Goal: Task Accomplishment & Management: Manage account settings

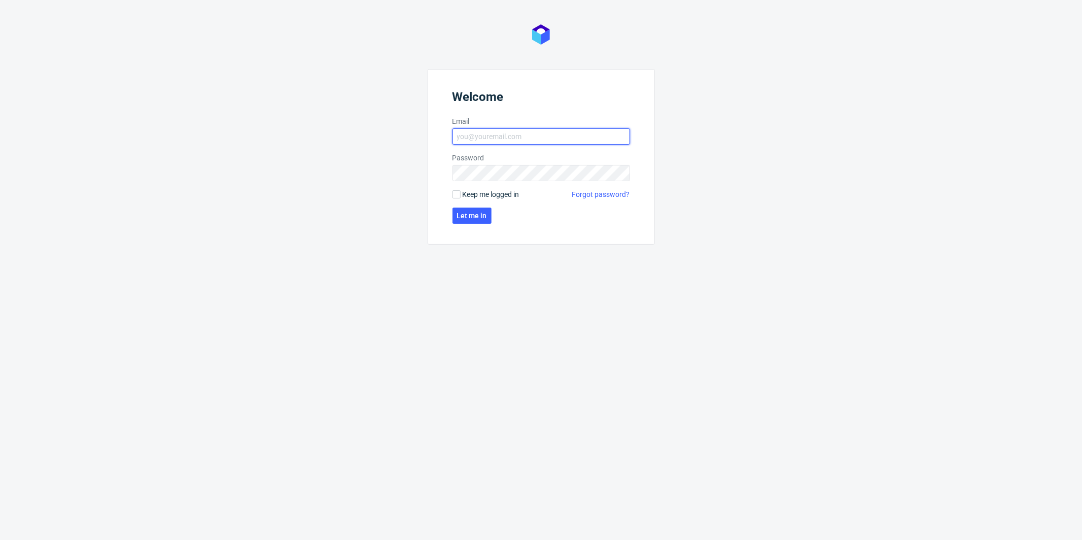
type input "[PERSON_NAME][EMAIL_ADDRESS][PERSON_NAME][DOMAIN_NAME]"
click at [488, 192] on span "Keep me logged in" at bounding box center [491, 194] width 57 height 10
click at [460, 192] on input "Keep me logged in" at bounding box center [456, 194] width 8 height 8
checkbox input "true"
click at [482, 206] on form "Welcome Email [PERSON_NAME][EMAIL_ADDRESS][PERSON_NAME][DOMAIN_NAME] Password K…" at bounding box center [541, 156] width 227 height 175
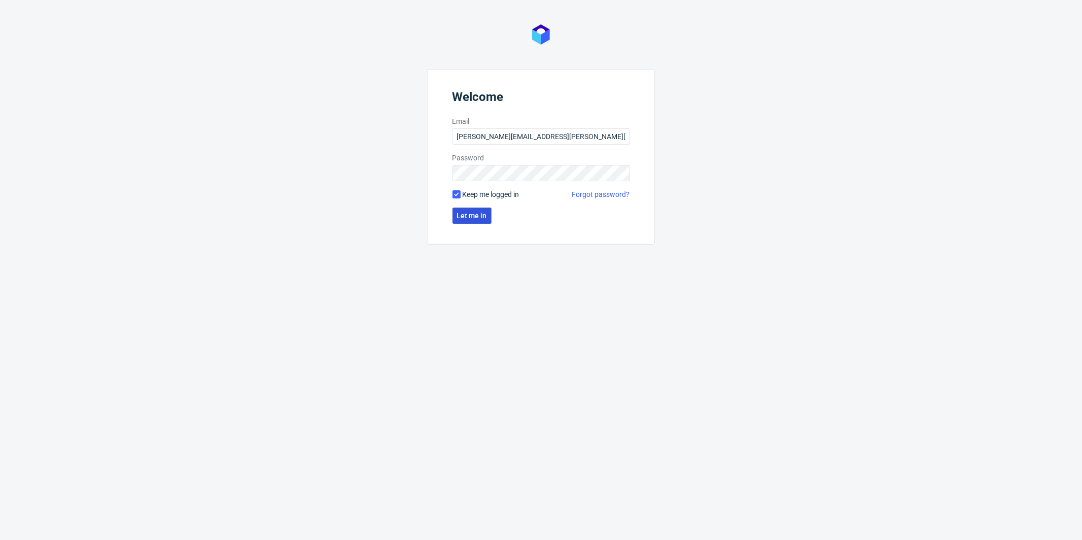
click at [482, 214] on span "Let me in" at bounding box center [472, 215] width 30 height 7
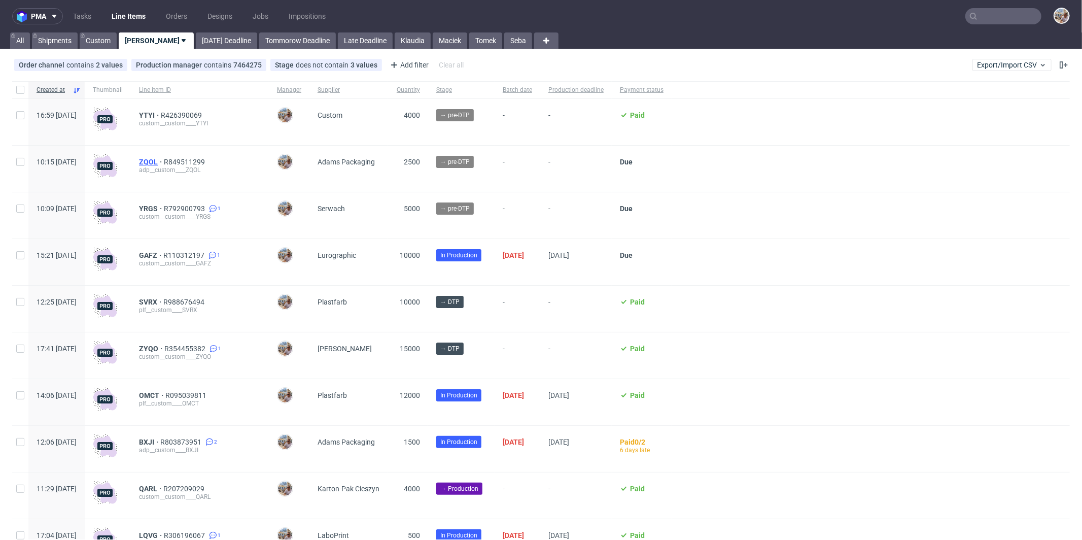
click at [164, 161] on span "ZQOL" at bounding box center [151, 162] width 25 height 8
click at [204, 115] on span "R426390069" at bounding box center [182, 115] width 43 height 8
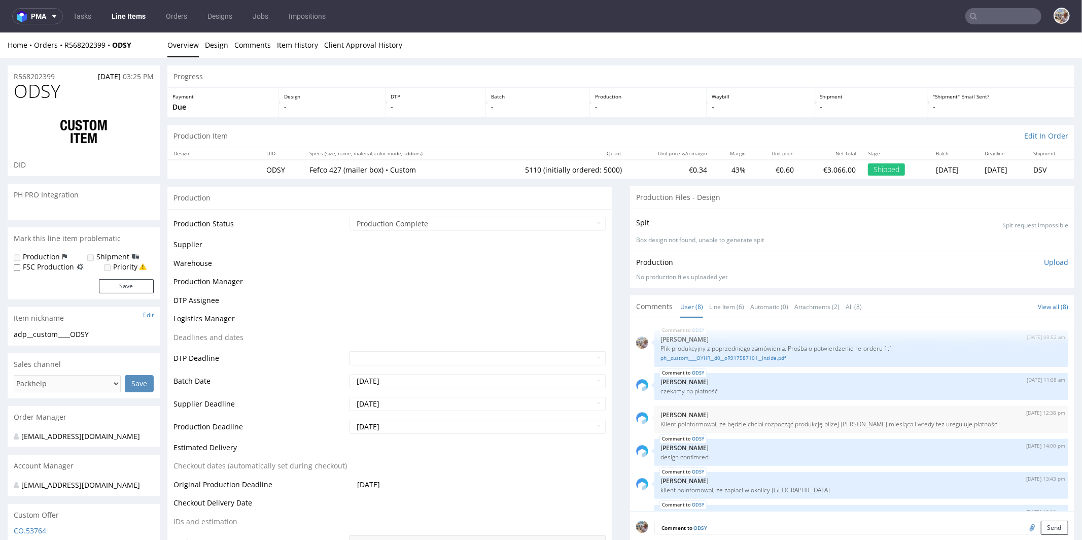
scroll to position [103, 0]
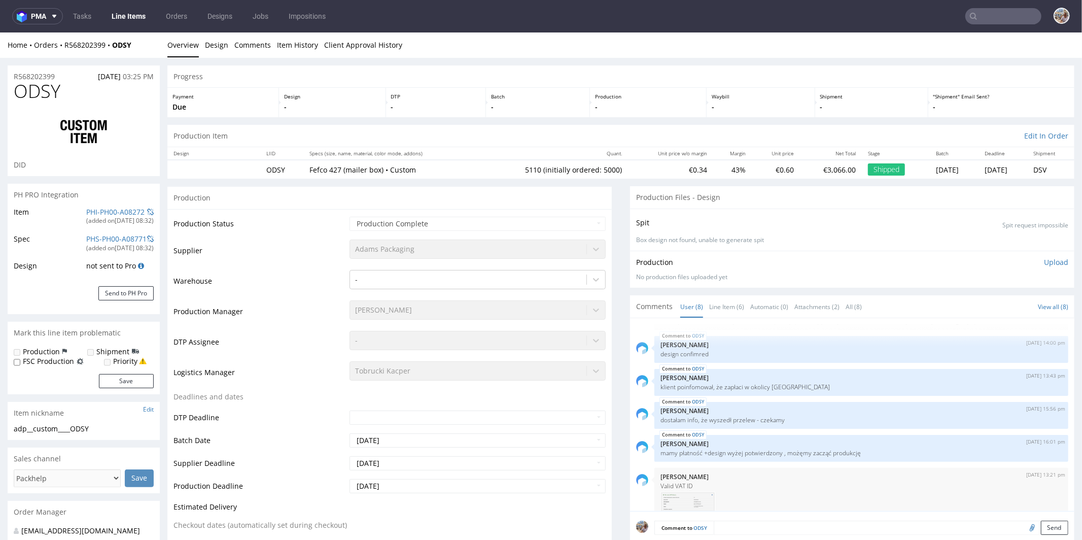
select select "in_progress"
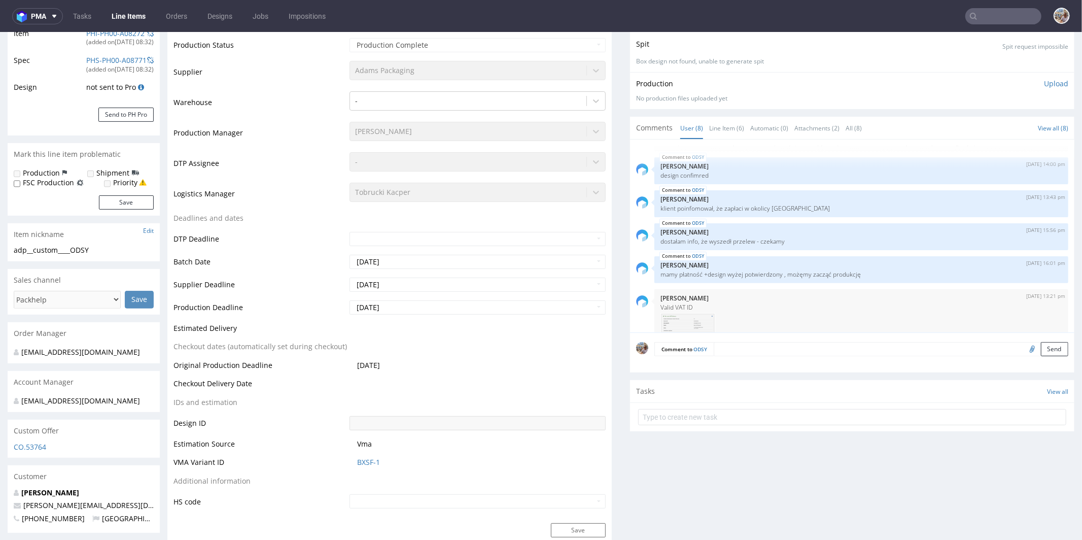
scroll to position [237, 0]
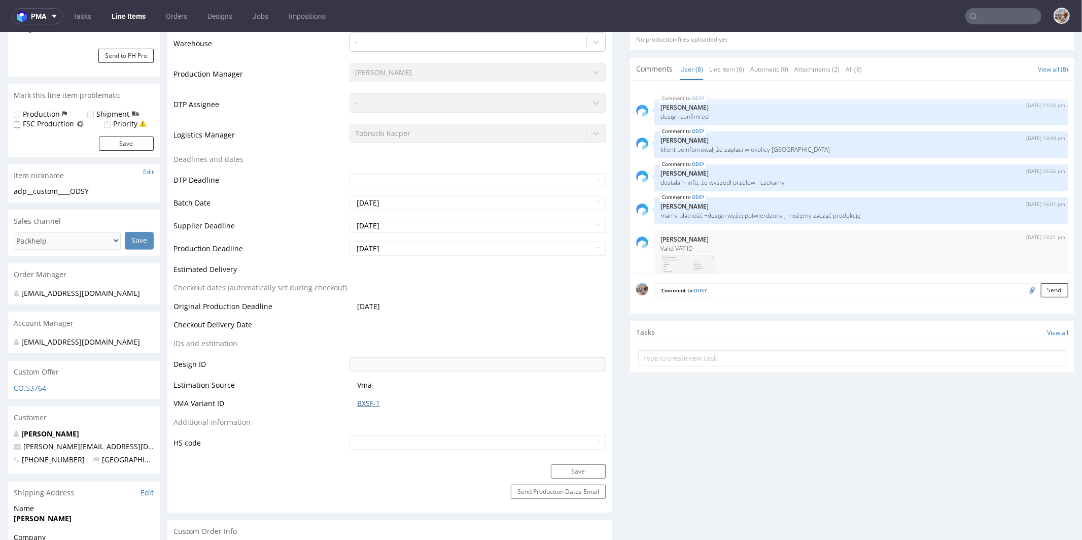
click at [364, 398] on link "BXSF-1" at bounding box center [368, 403] width 23 height 10
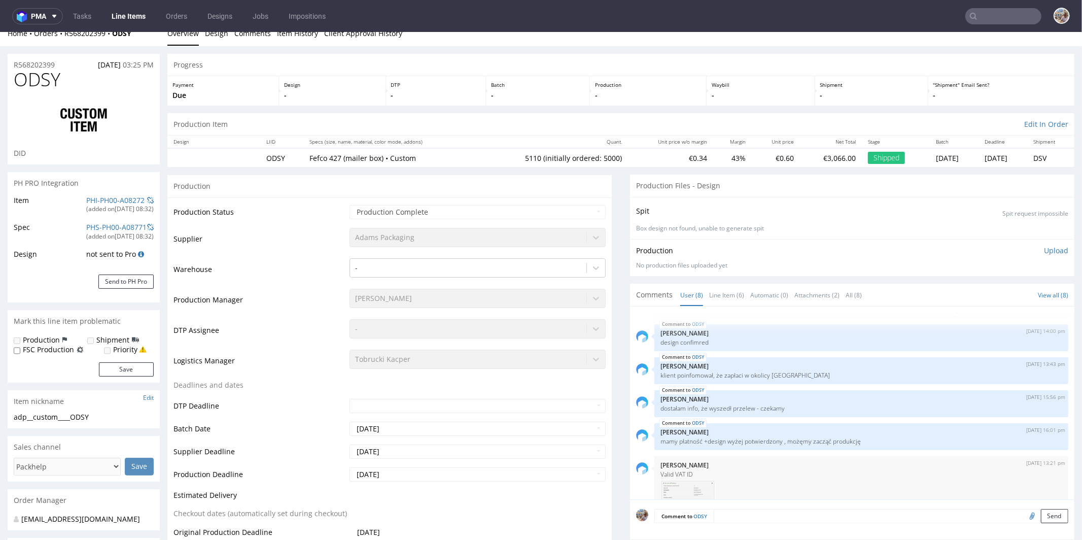
scroll to position [0, 0]
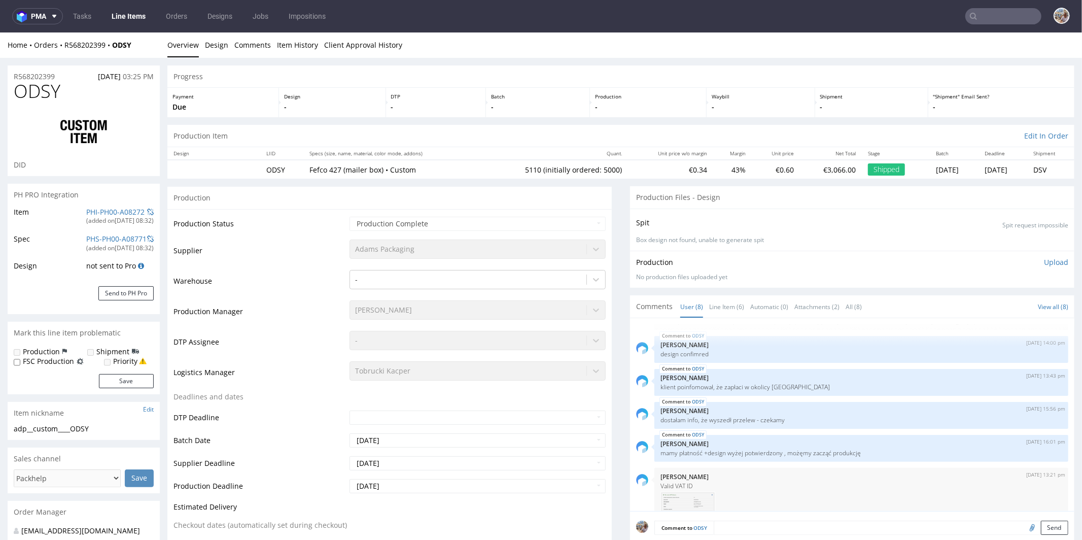
click at [1005, 18] on input "text" at bounding box center [1003, 16] width 76 height 16
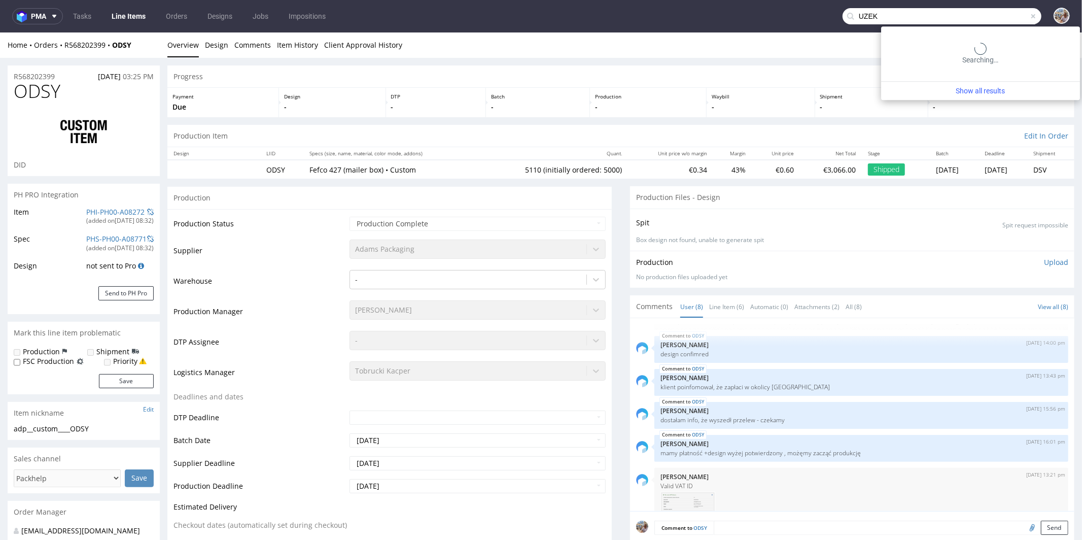
type input "UZEK"
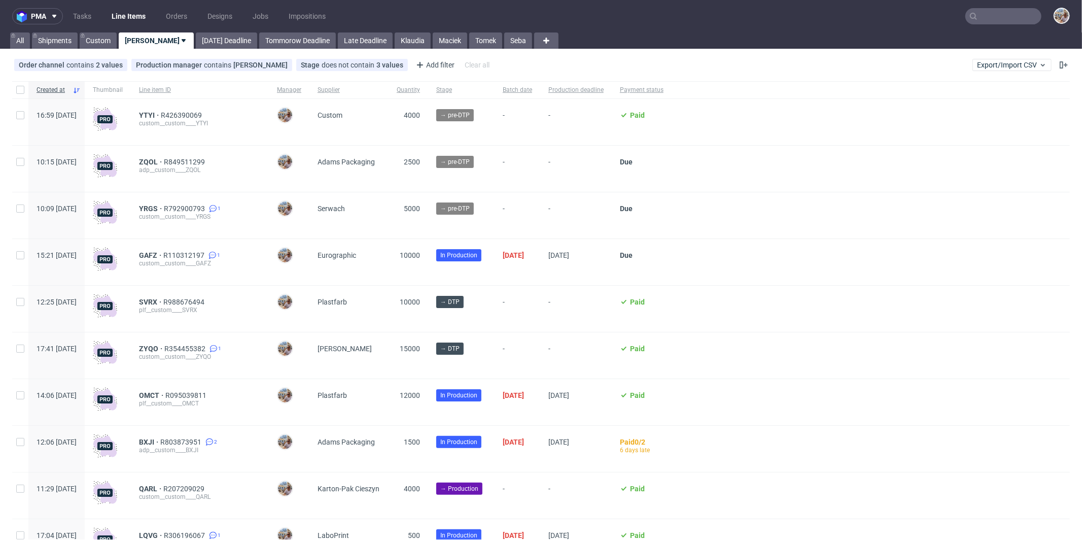
click at [1011, 11] on input "text" at bounding box center [1003, 16] width 76 height 16
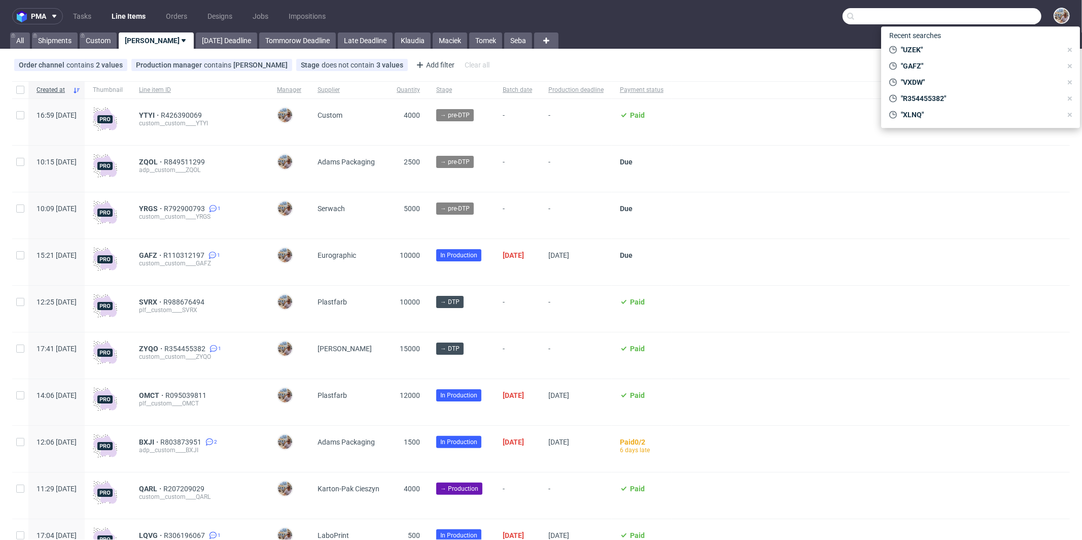
paste input "UMSF"
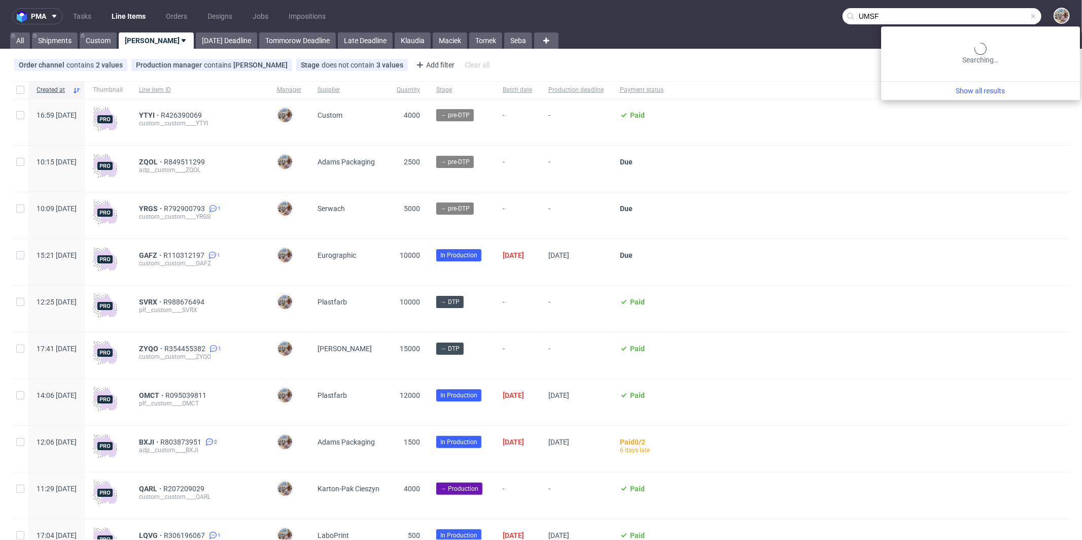
type input "UMSF"
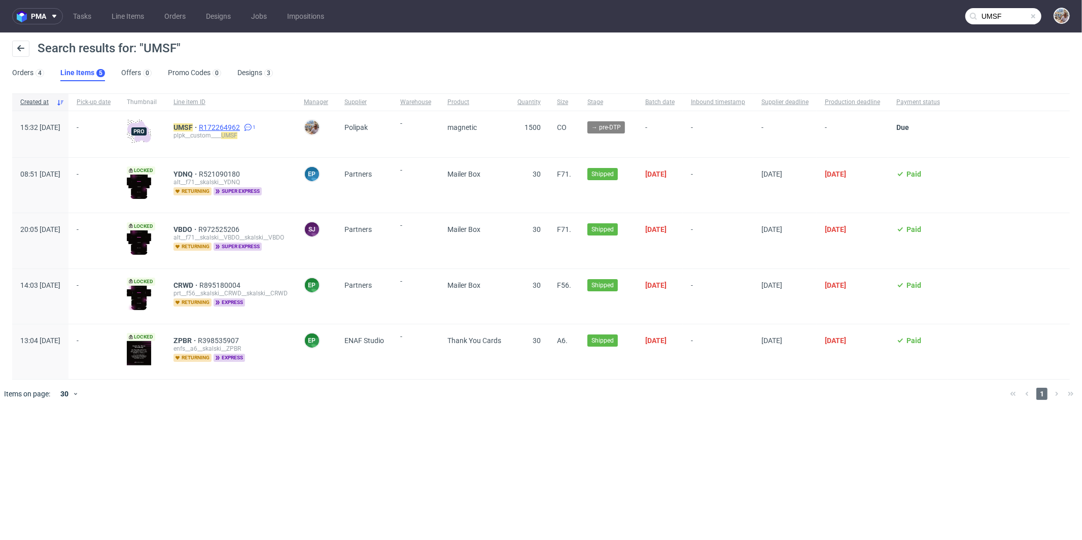
click at [240, 128] on span "R172264962" at bounding box center [220, 127] width 43 height 8
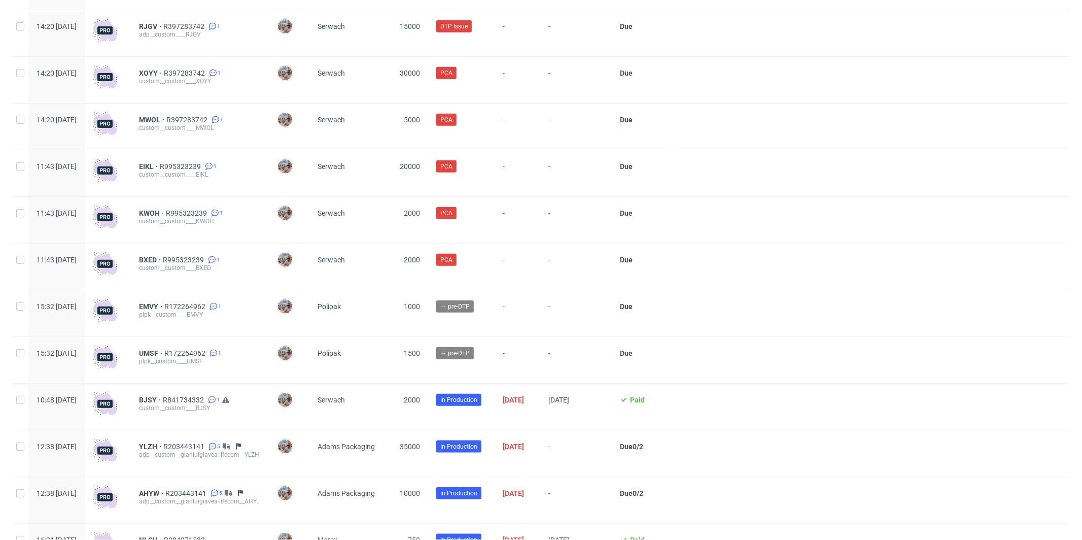
scroll to position [845, 0]
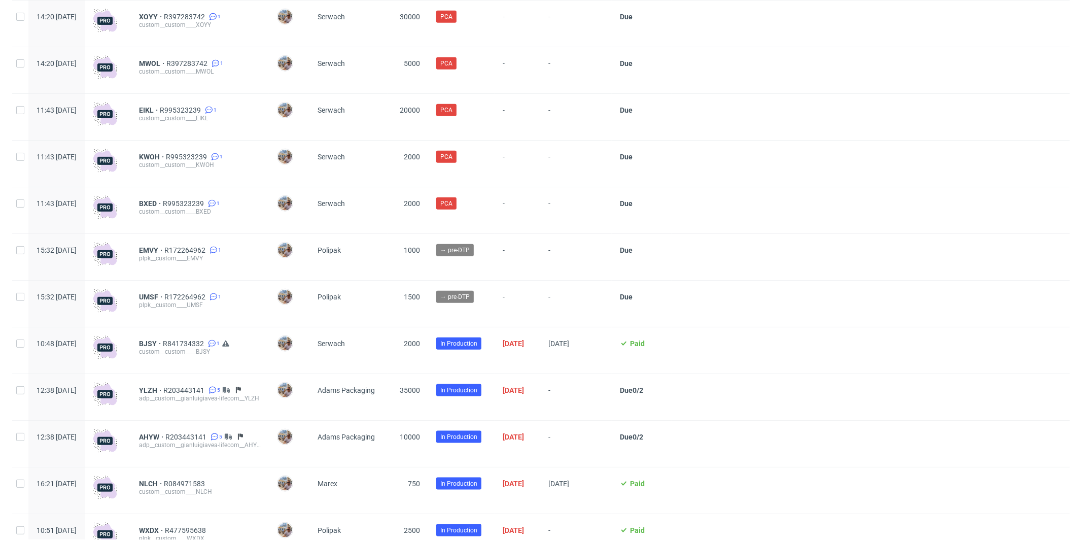
click at [183, 257] on div "plpk__custom____EMVY" at bounding box center [200, 258] width 122 height 8
click at [164, 253] on span "EMVY" at bounding box center [151, 250] width 25 height 8
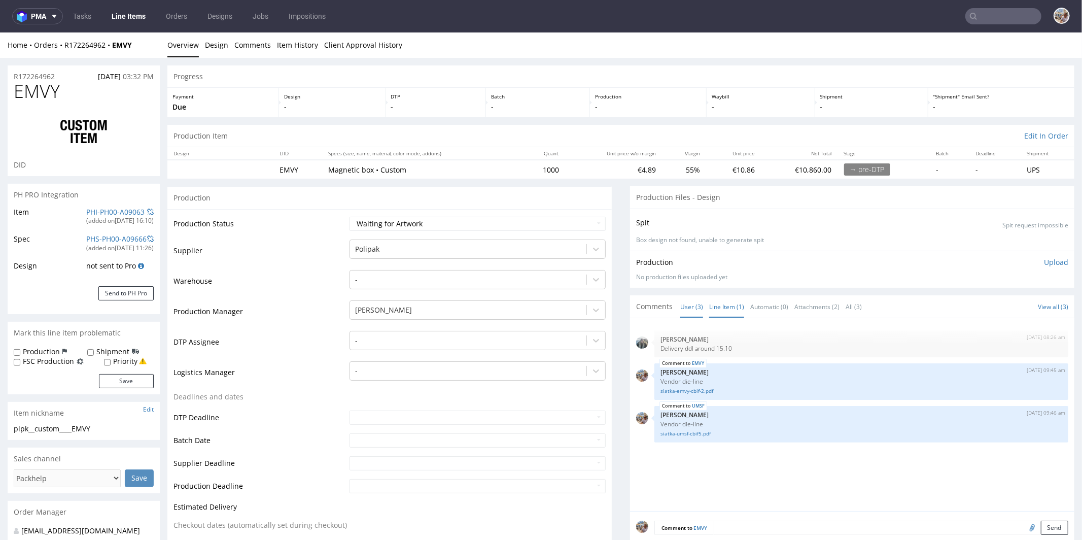
click at [721, 311] on link "Line Item (1)" at bounding box center [726, 306] width 35 height 22
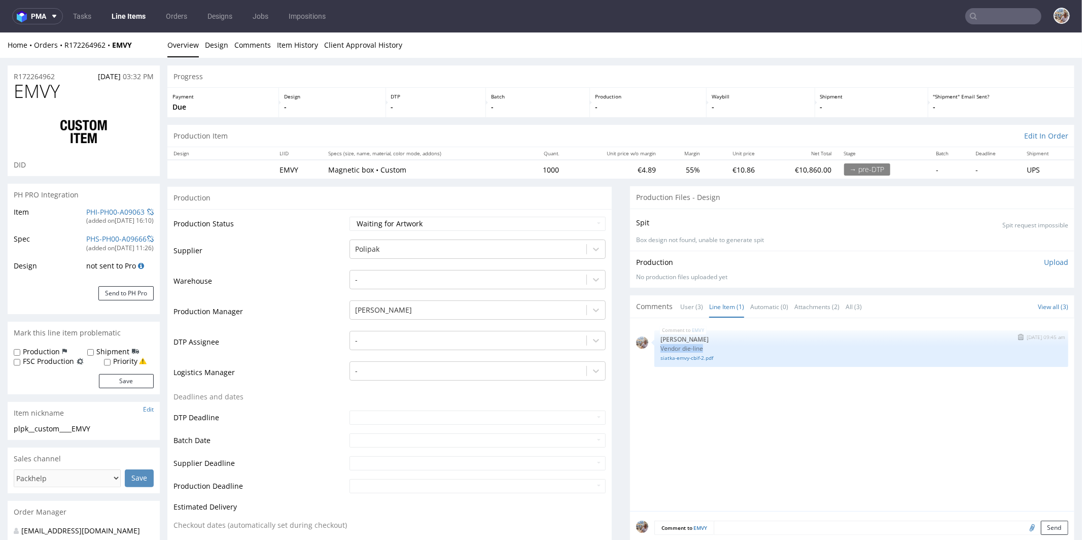
drag, startPoint x: 700, startPoint y: 345, endPoint x: 645, endPoint y: 347, distance: 55.8
click at [645, 347] on div "EMVY 15th Sep 25 | 09:45 am Michał Palasek Vendor die-line siatka-emvy-cbif-2.p…" at bounding box center [852, 348] width 432 height 37
copy p "Vendor die-line"
click at [1018, 334] on img "submit" at bounding box center [1021, 336] width 6 height 6
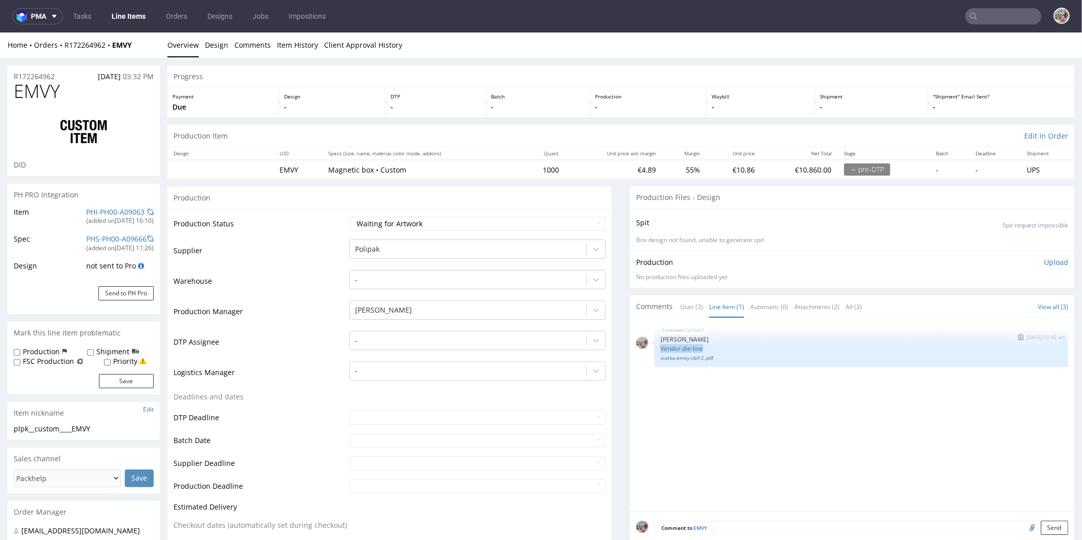
click at [1018, 334] on img "submit" at bounding box center [1021, 336] width 6 height 6
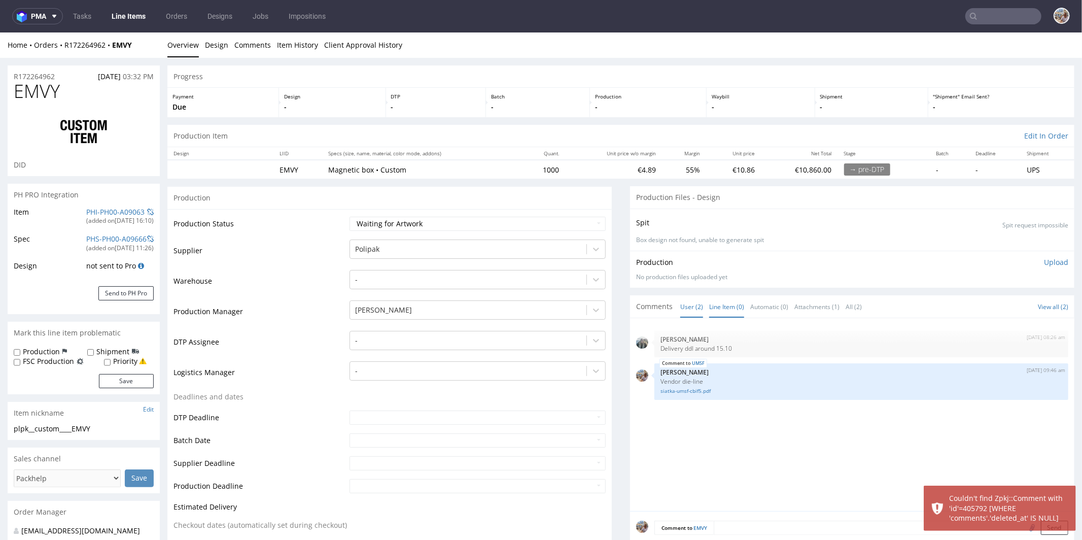
click at [721, 307] on link "Line Item (0)" at bounding box center [726, 306] width 35 height 22
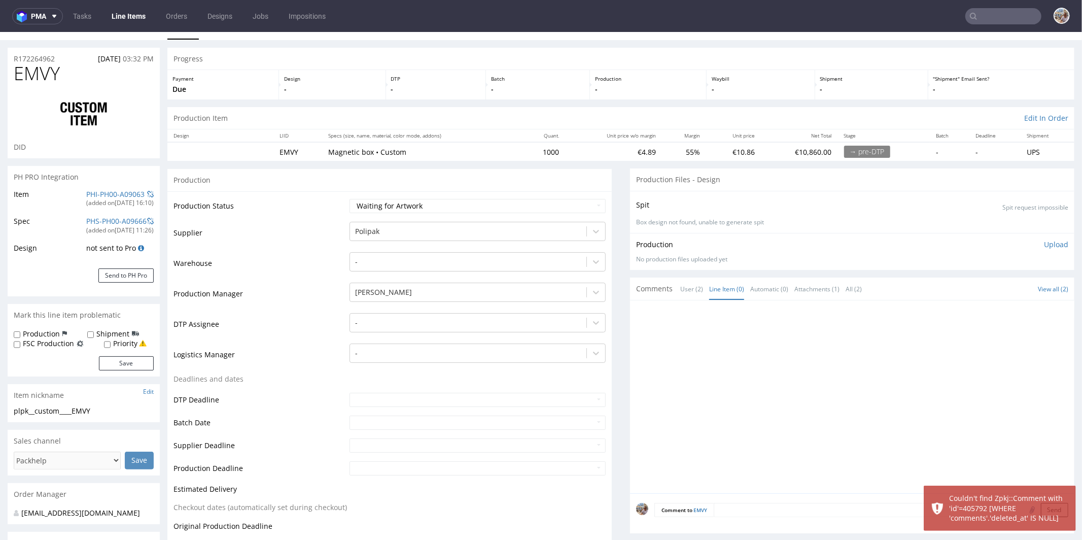
scroll to position [76, 0]
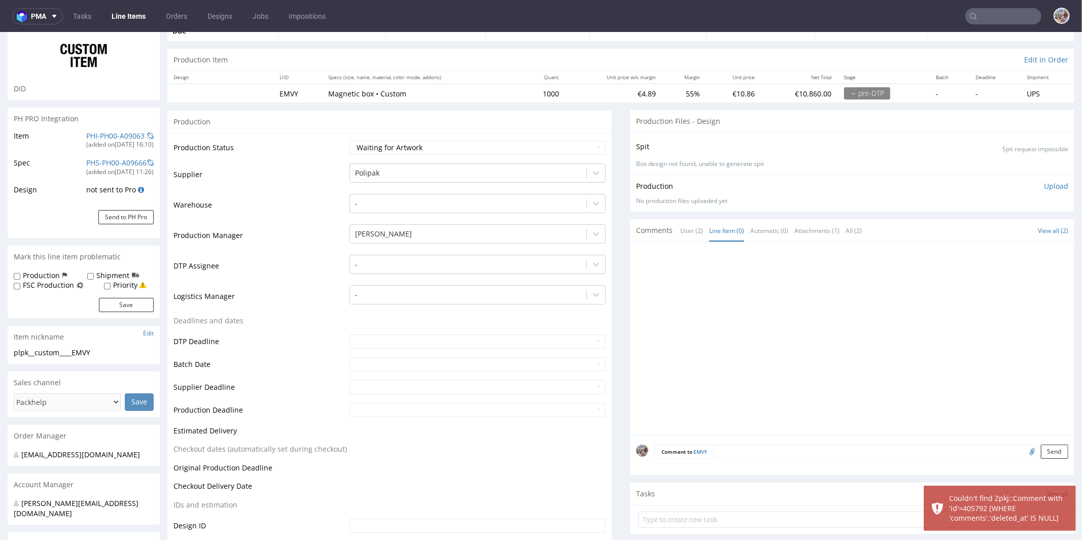
click at [755, 450] on textarea at bounding box center [891, 451] width 354 height 14
paste textarea "Vendor die-line"
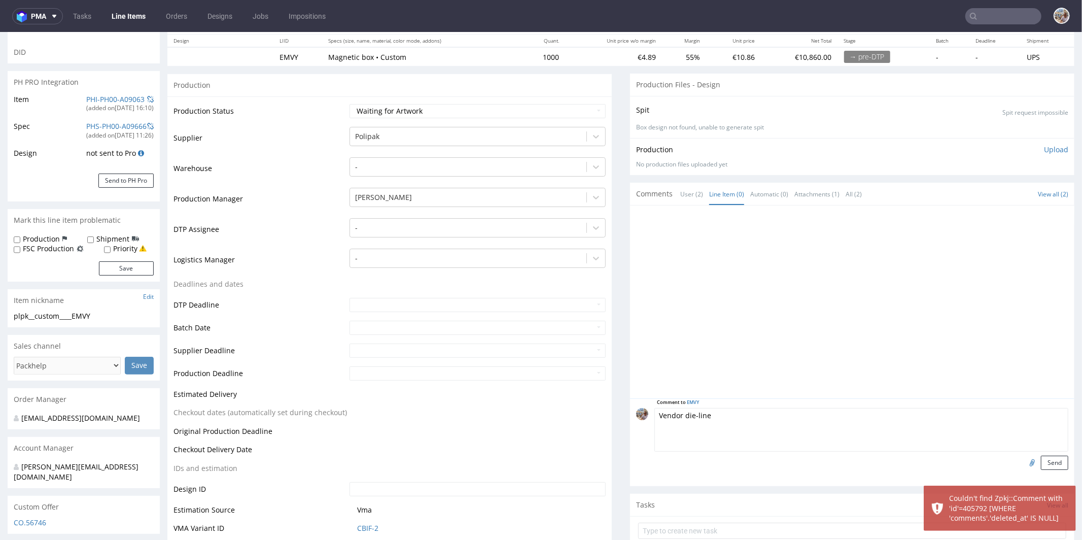
scroll to position [136, 0]
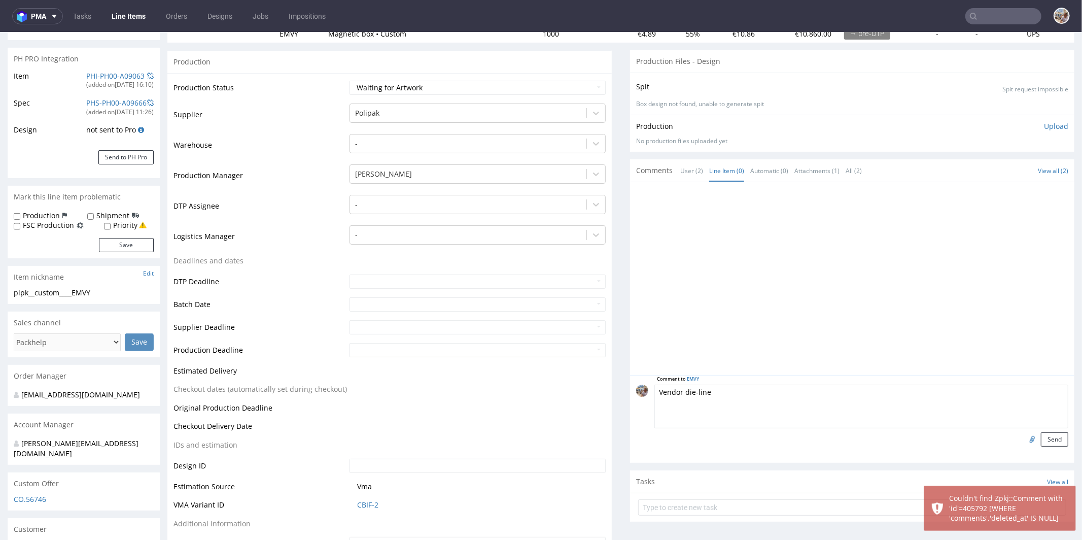
type textarea "Vendor die-line"
click at [1023, 434] on input "file" at bounding box center [1030, 438] width 14 height 13
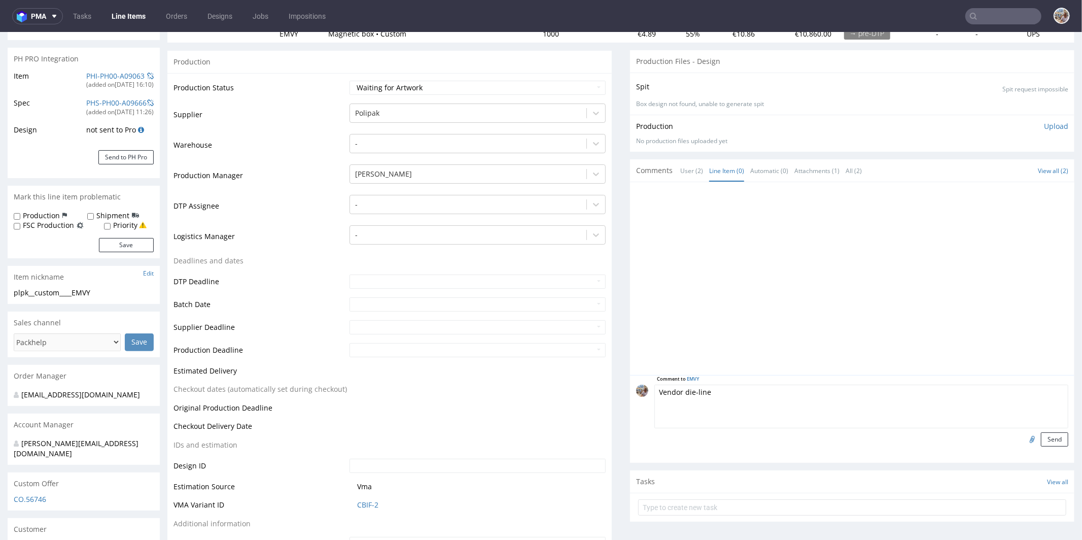
type input "C:\fakepath\siatka-emvy-cbif-2-new.pdf"
click at [1041, 435] on button "Send" at bounding box center [1054, 439] width 27 height 14
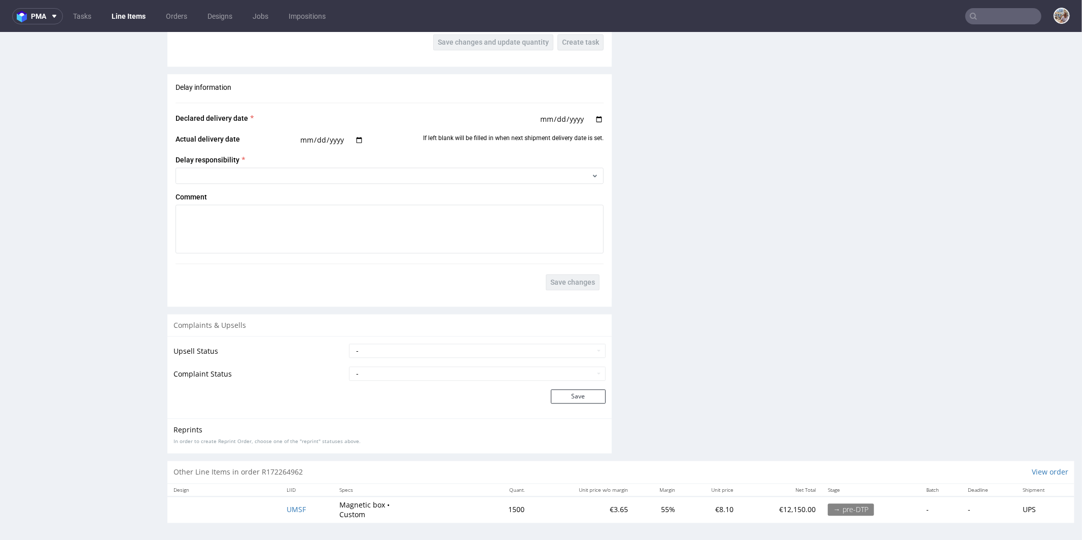
scroll to position [3, 0]
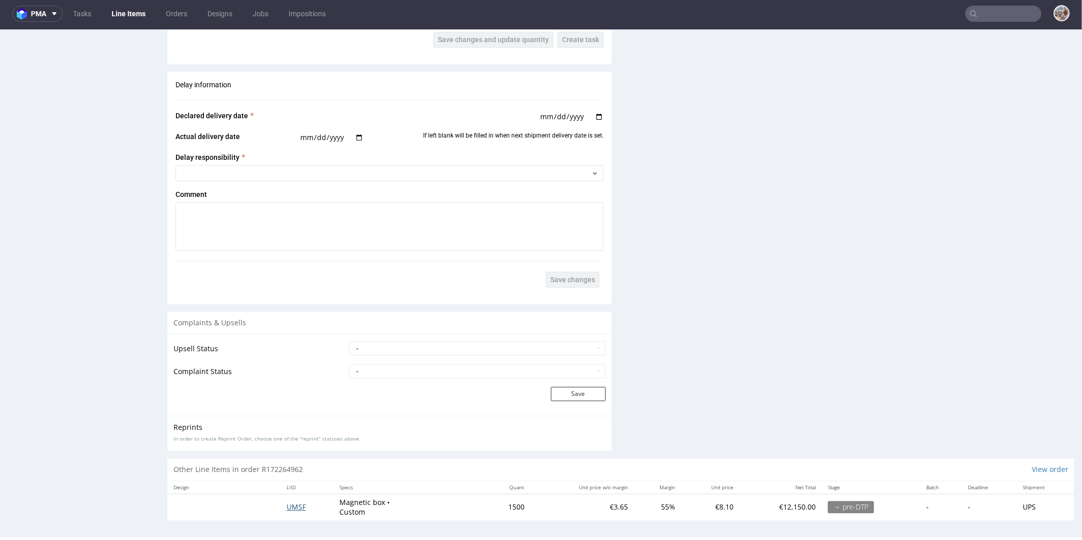
click at [296, 501] on span "UMSF" at bounding box center [296, 506] width 19 height 10
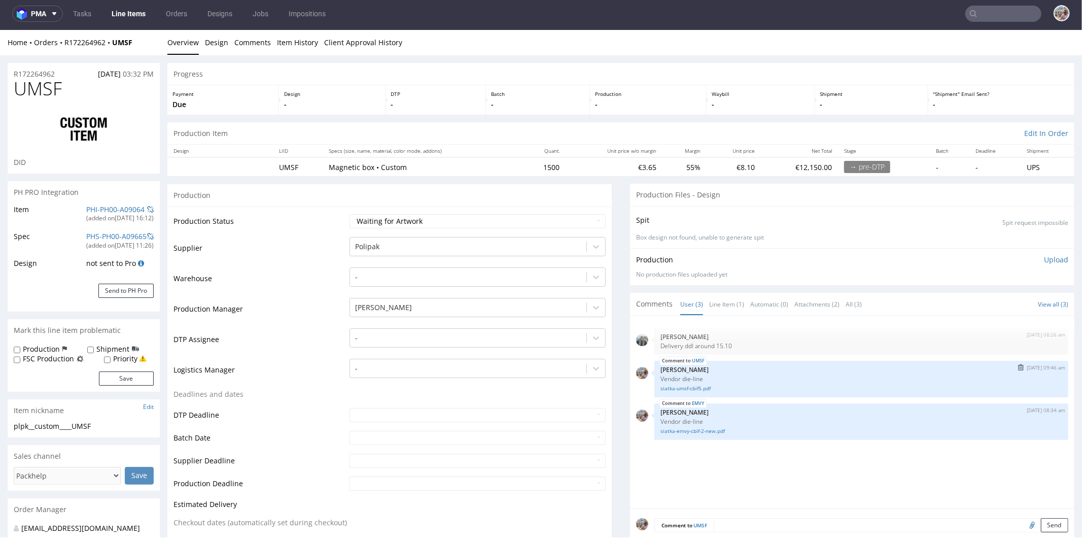
click at [1018, 364] on img "submit" at bounding box center [1021, 367] width 6 height 6
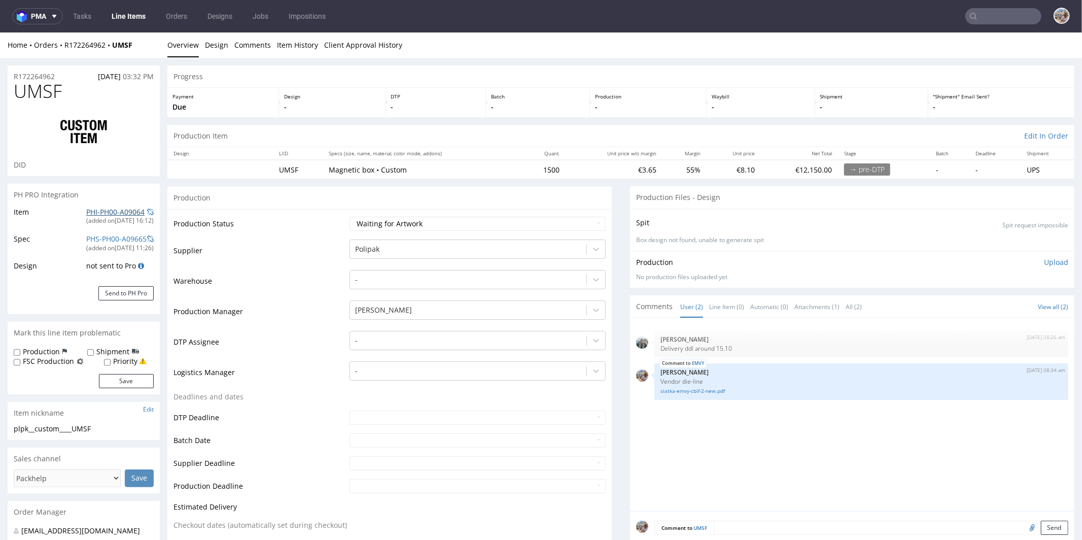
click at [125, 209] on link "PHI-PH00-A09064" at bounding box center [115, 211] width 58 height 10
drag, startPoint x: 699, startPoint y: 379, endPoint x: 652, endPoint y: 379, distance: 46.7
click at [660, 379] on p "Vendor die-line" at bounding box center [861, 381] width 402 height 8
copy p "Vendor die-line"
click at [723, 305] on link "Line Item (0)" at bounding box center [726, 306] width 35 height 22
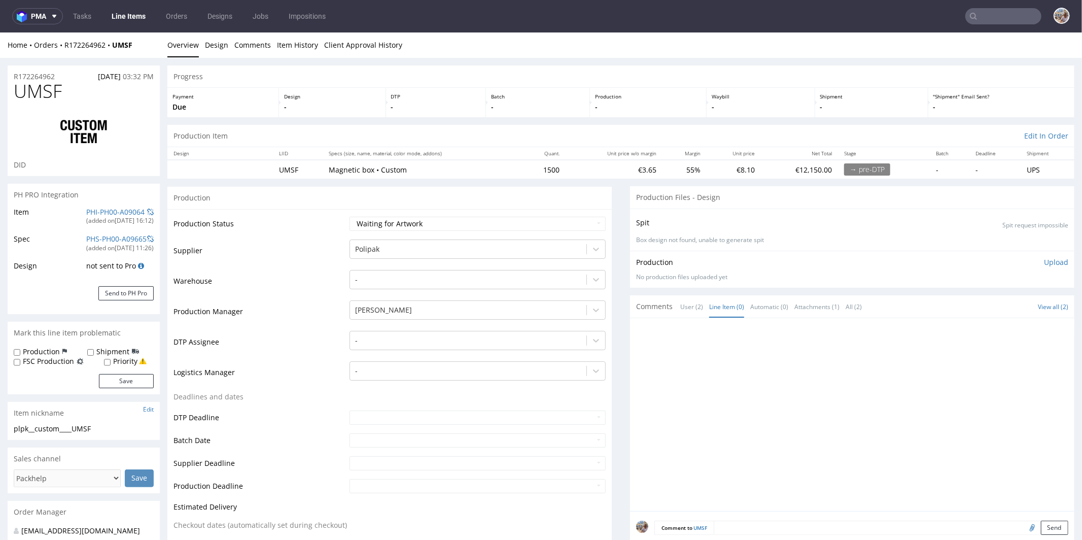
scroll to position [190, 0]
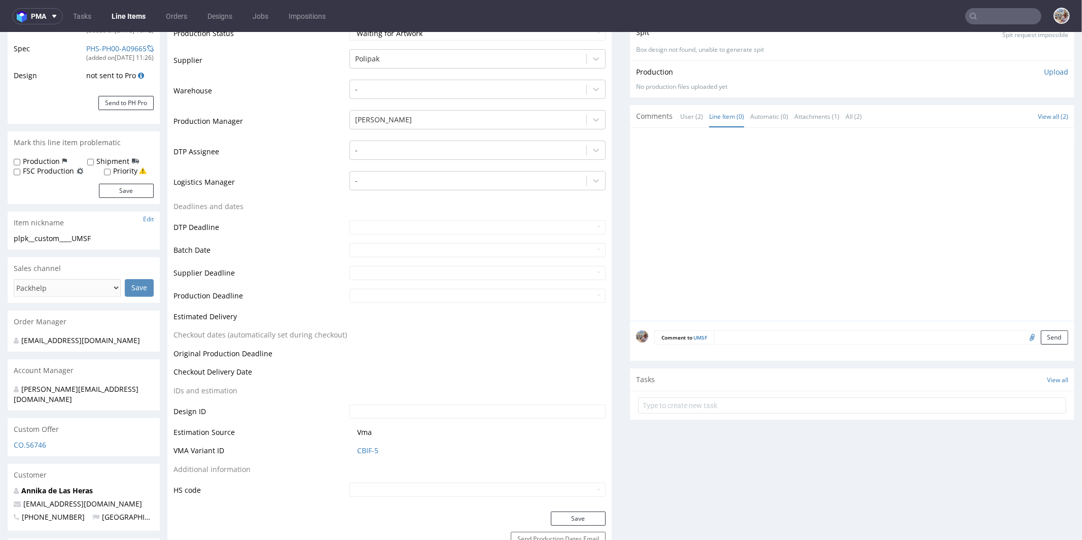
click at [735, 341] on textarea at bounding box center [891, 337] width 354 height 14
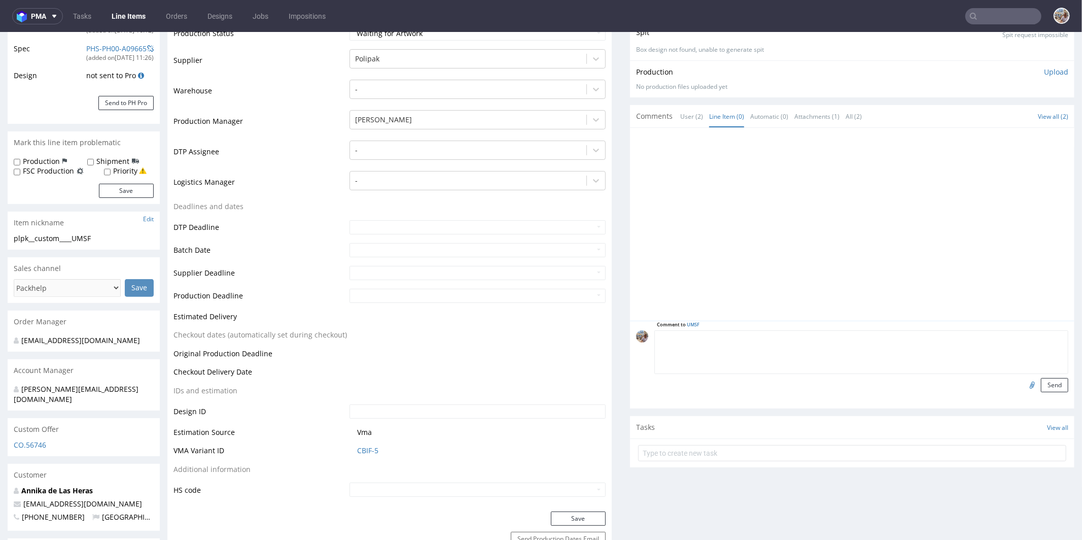
paste textarea "Vendor die-line"
type textarea "Vendor die-line"
click at [1023, 383] on input "file" at bounding box center [1030, 383] width 14 height 13
type input "C:\fakepath\siatka-umsf-cbif5-new.pdf"
click at [1041, 380] on button "Send" at bounding box center [1054, 384] width 27 height 14
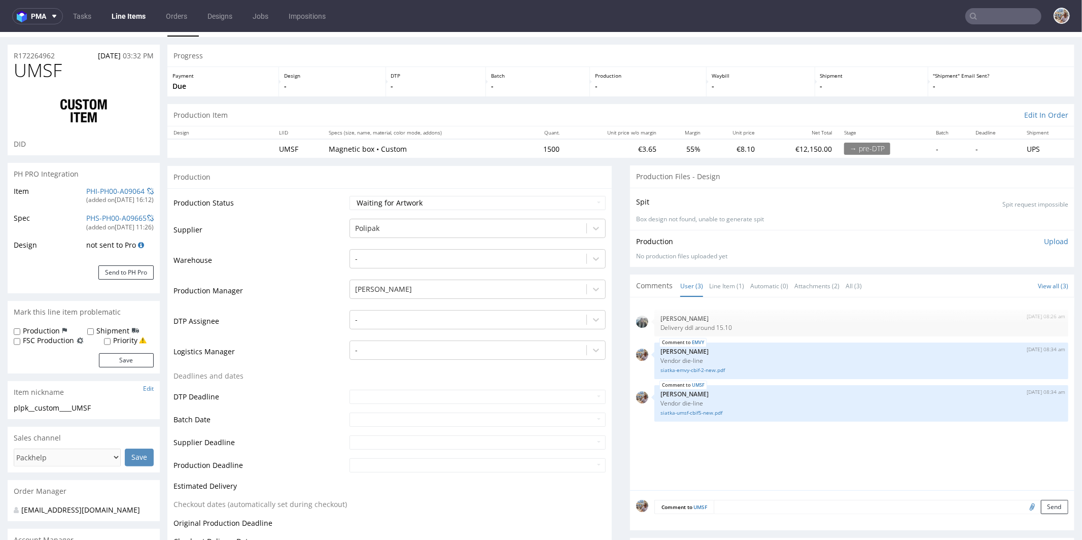
scroll to position [0, 0]
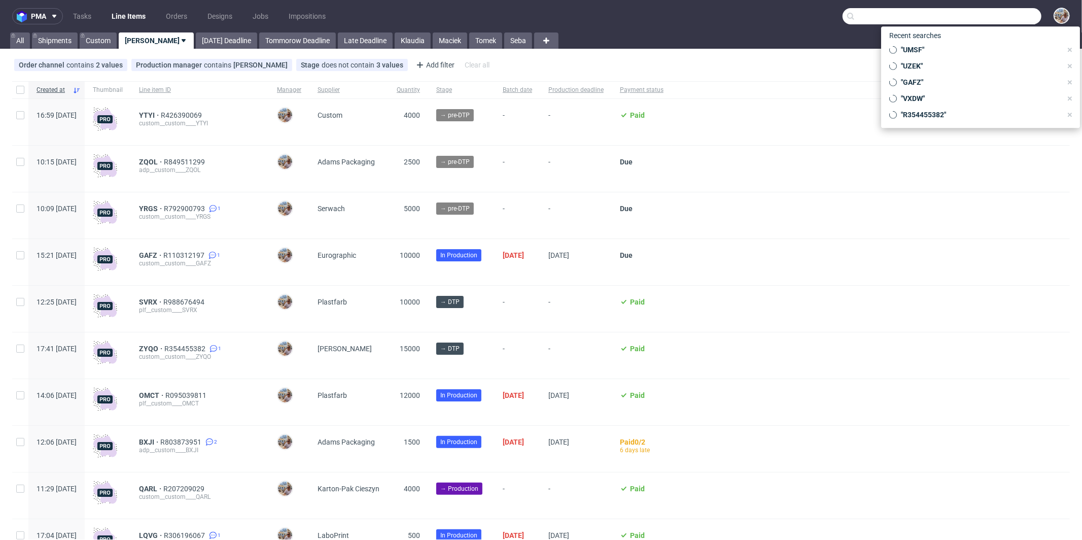
click at [985, 17] on input "text" at bounding box center [941, 16] width 199 height 16
paste input "YLBC"
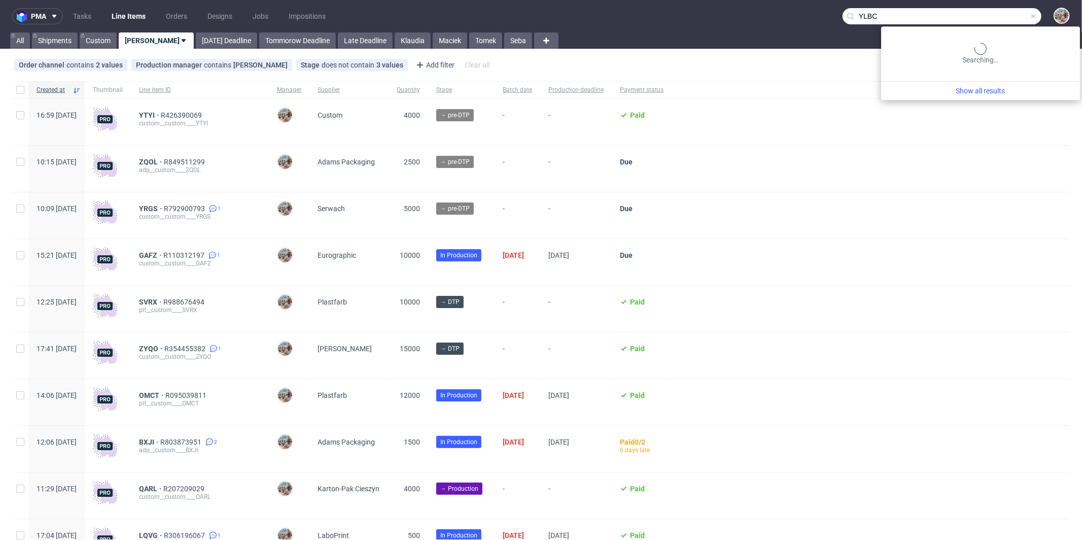
type input "YLBC"
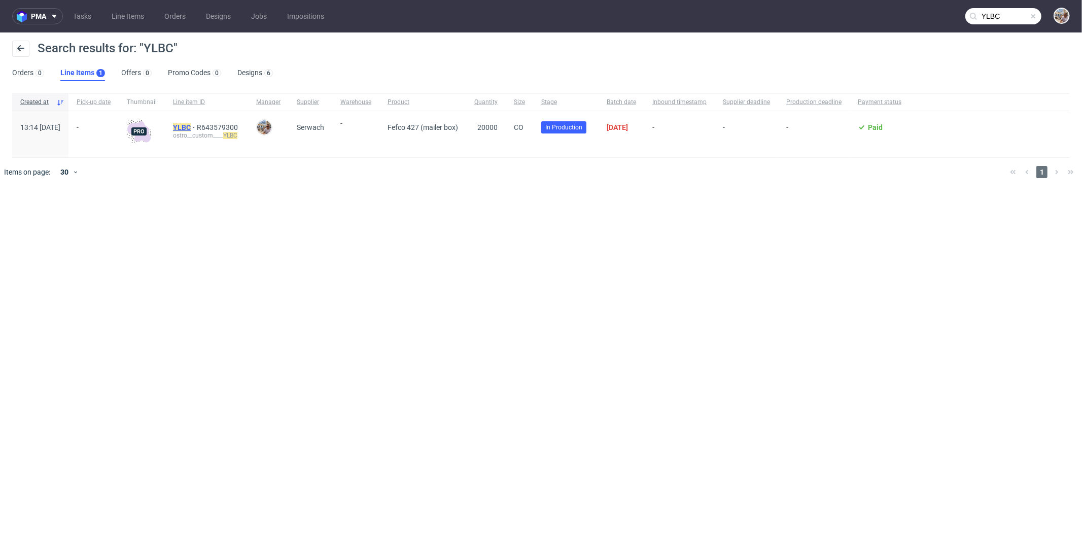
click at [191, 127] on mark "YLBC" at bounding box center [182, 127] width 18 height 8
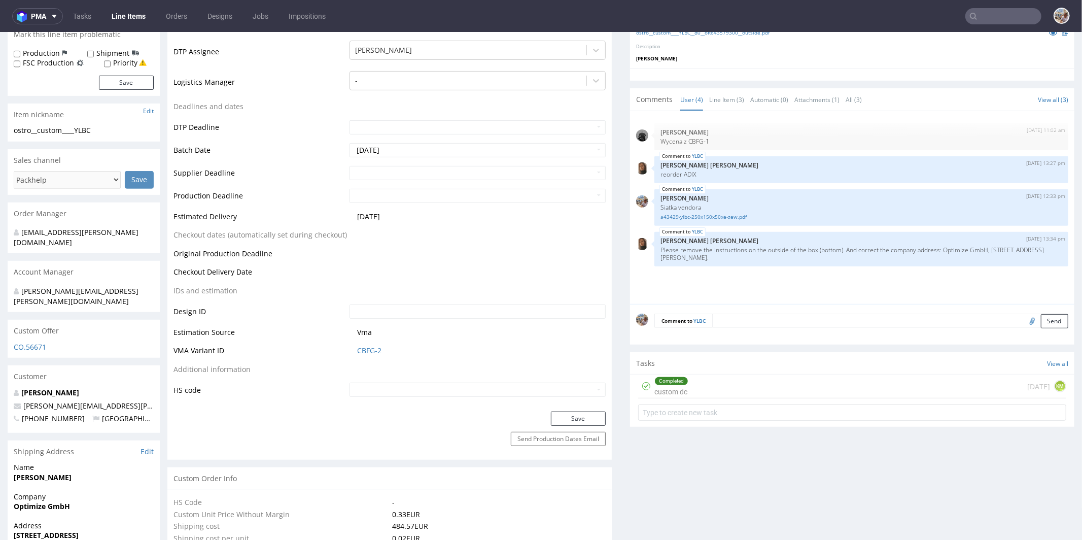
scroll to position [290, 0]
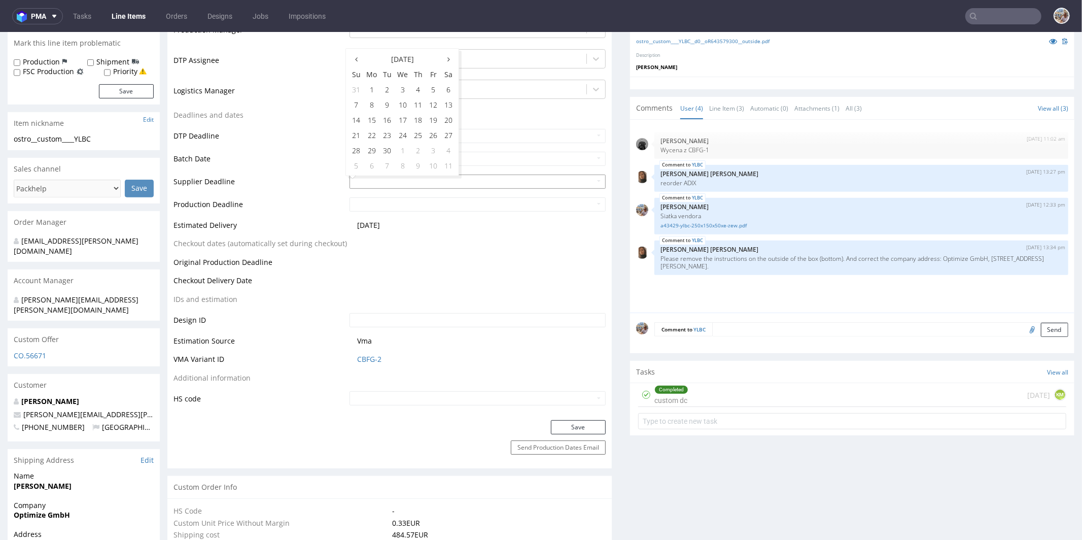
click at [377, 176] on input "text" at bounding box center [477, 181] width 256 height 14
click at [450, 62] on th at bounding box center [448, 58] width 15 height 15
click at [416, 116] on td "16" at bounding box center [417, 119] width 15 height 15
type input "2025-10-16"
click at [384, 206] on input "text" at bounding box center [477, 204] width 256 height 14
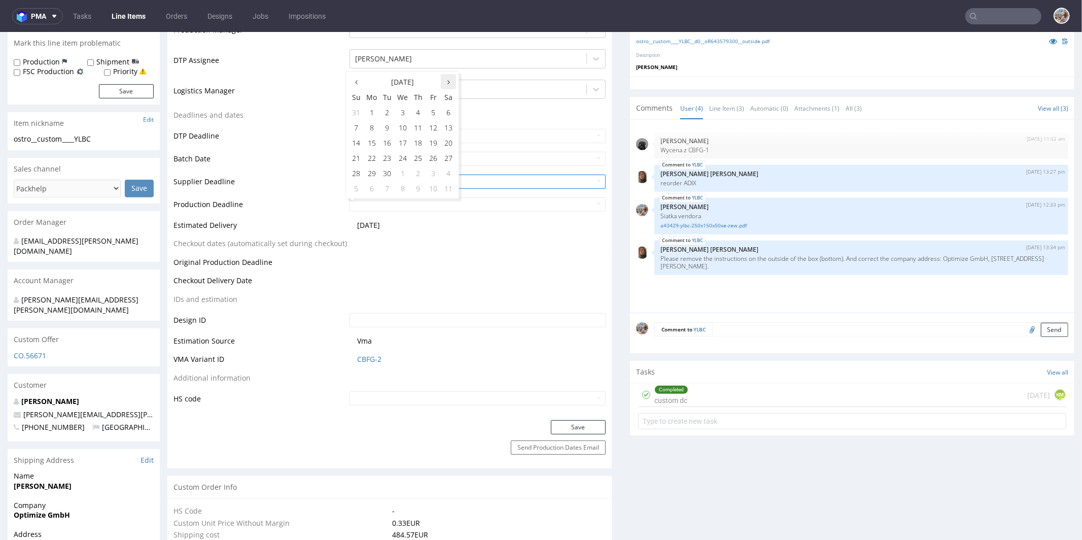
click at [451, 79] on th at bounding box center [448, 81] width 15 height 15
click at [370, 155] on td "20" at bounding box center [372, 157] width 16 height 15
type input "2025-10-20"
click at [585, 422] on button "Save" at bounding box center [578, 426] width 55 height 14
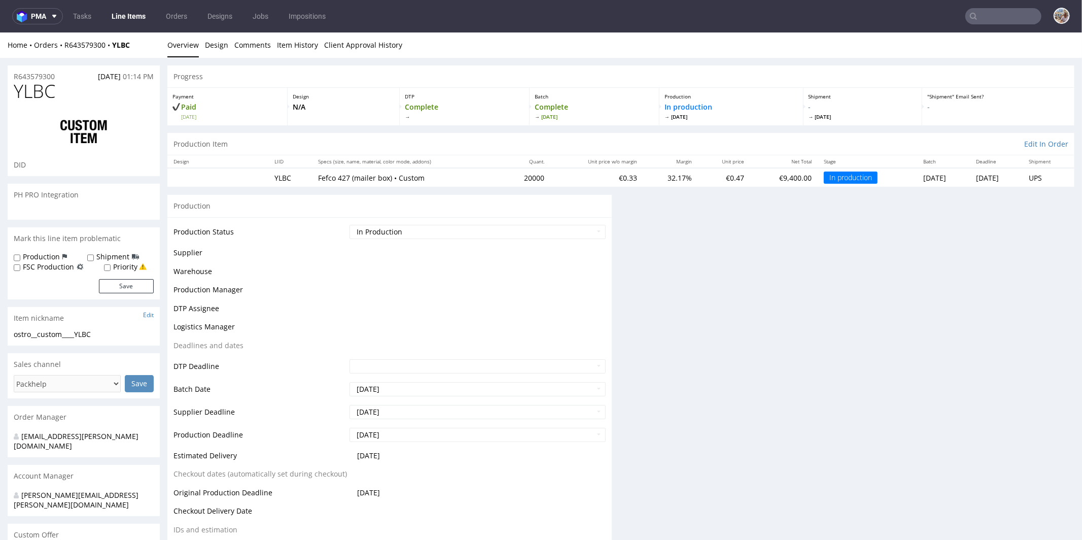
scroll to position [0, 0]
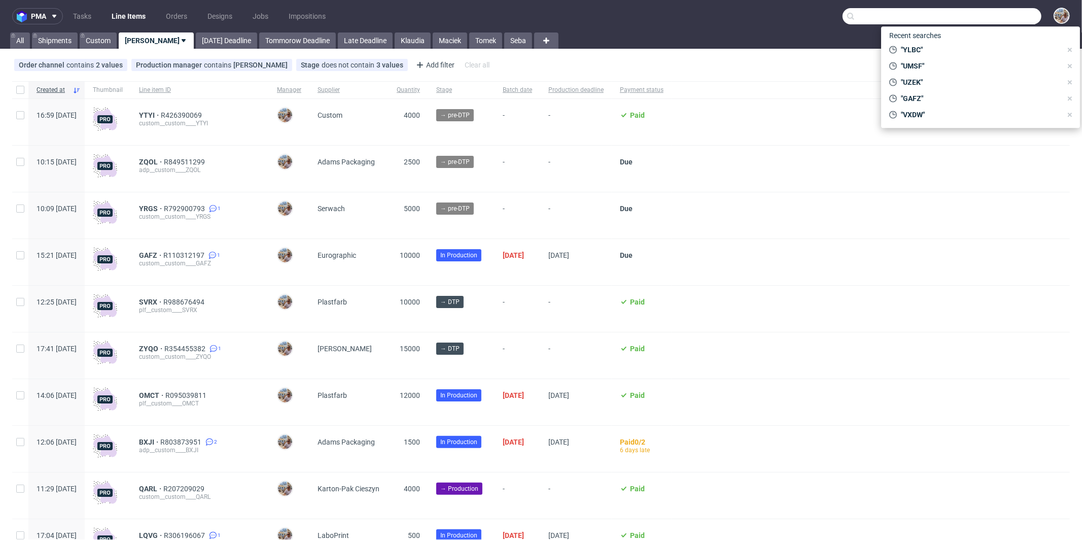
click at [1007, 18] on input "text" at bounding box center [941, 16] width 199 height 16
paste input "LSHI"
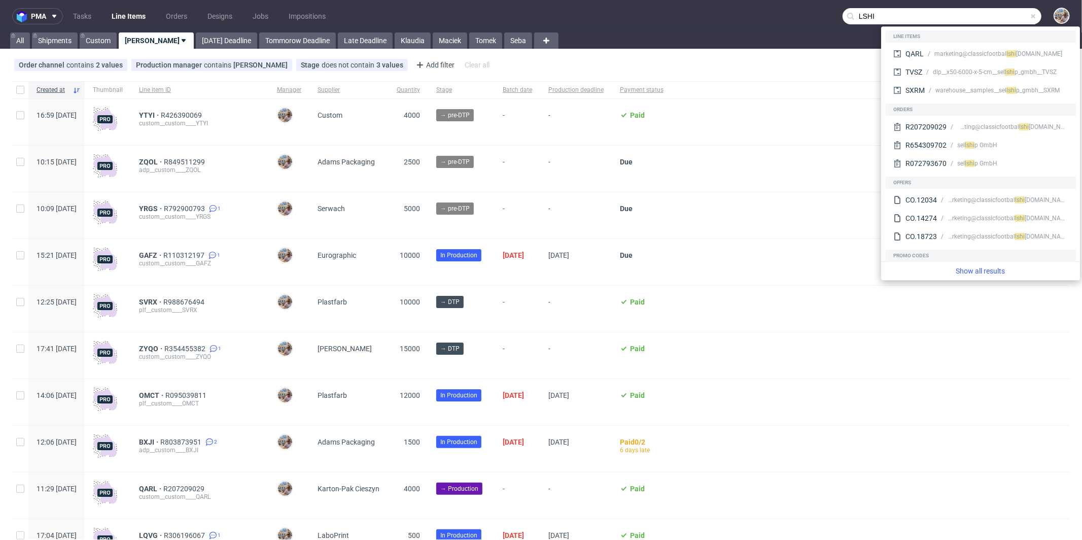
type input "LSHI"
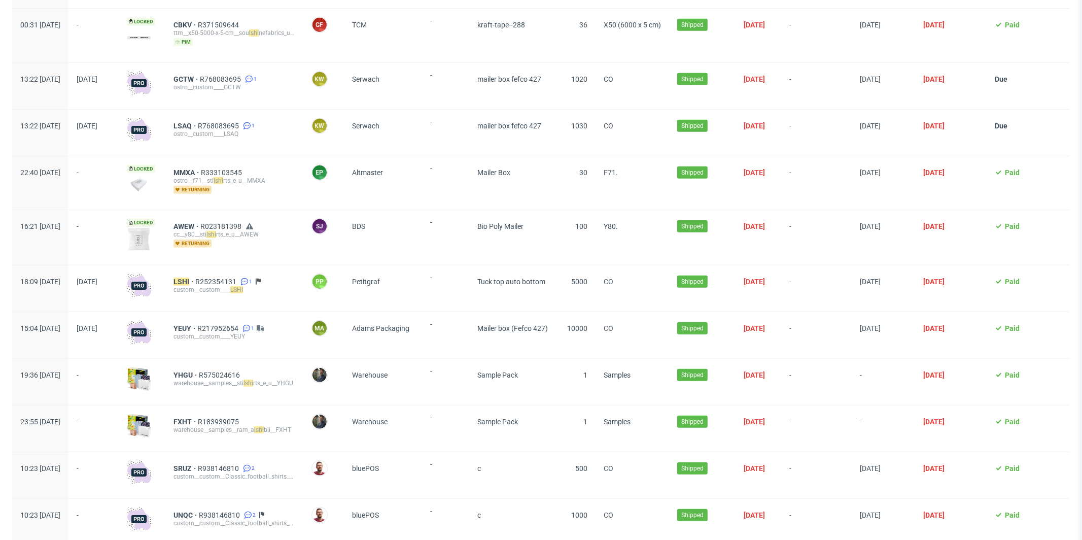
scroll to position [415, 0]
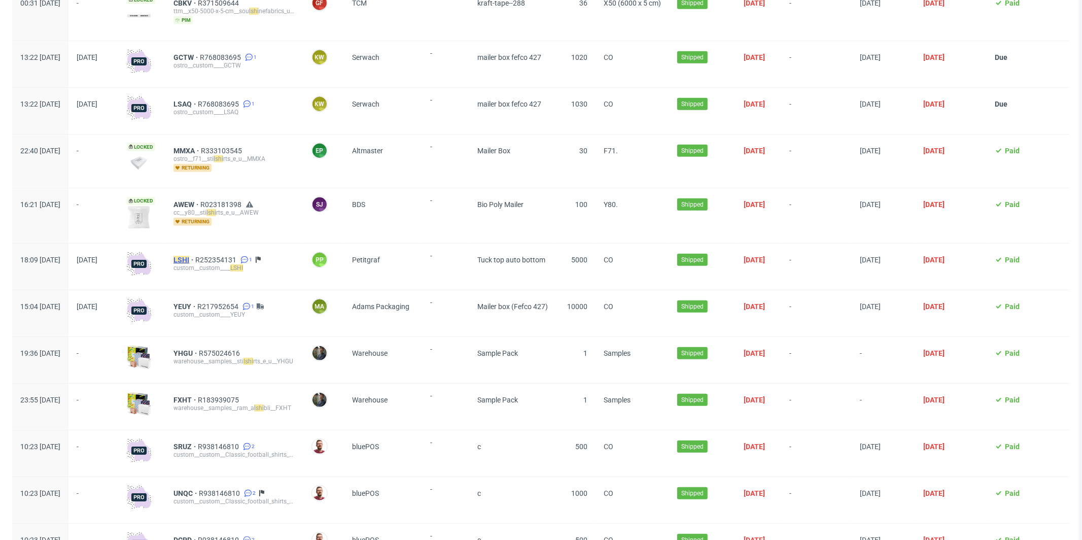
click at [189, 256] on mark "LSHI" at bounding box center [181, 260] width 16 height 8
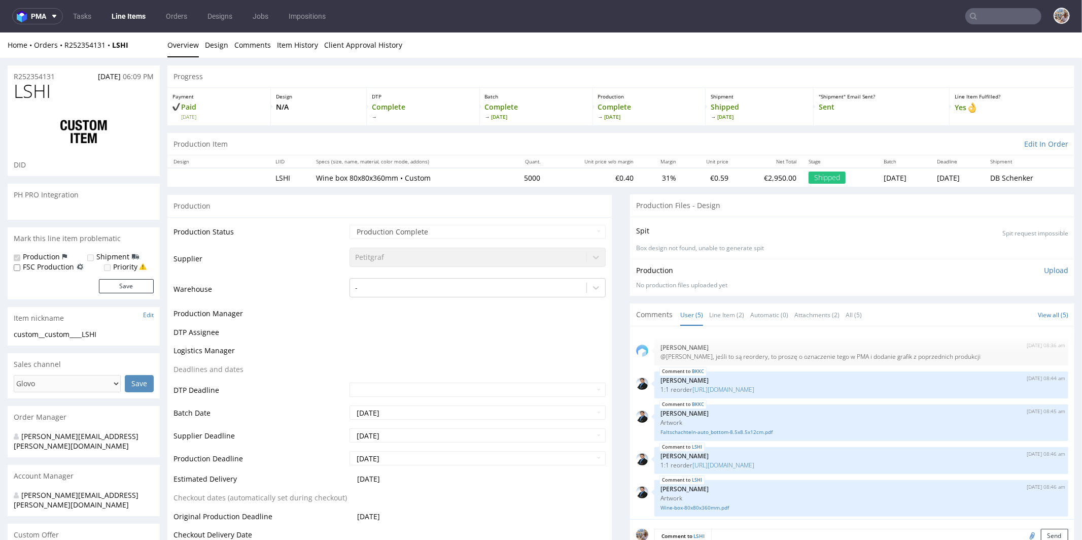
scroll to position [4, 0]
select select "in_progress"
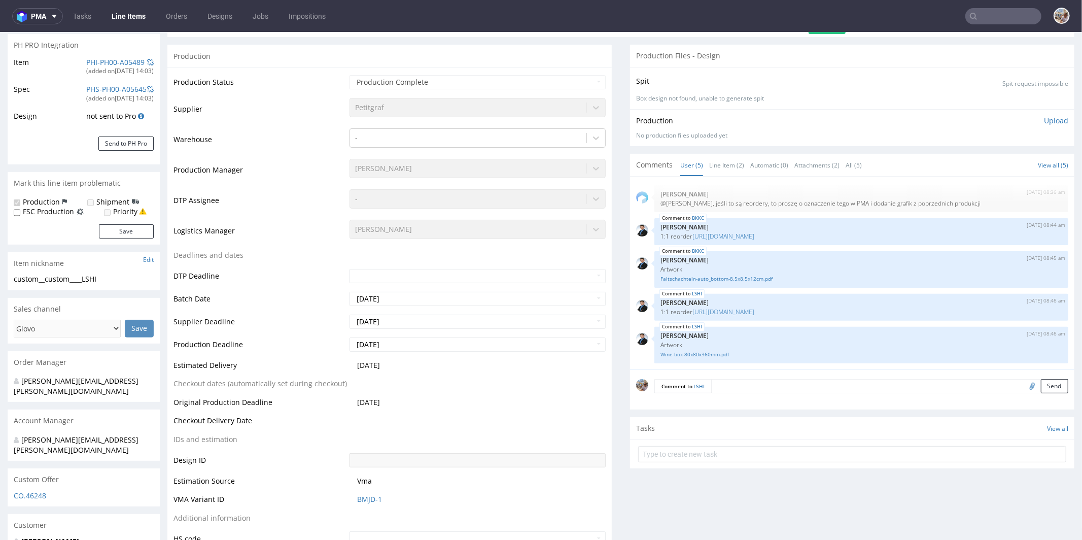
scroll to position [0, 0]
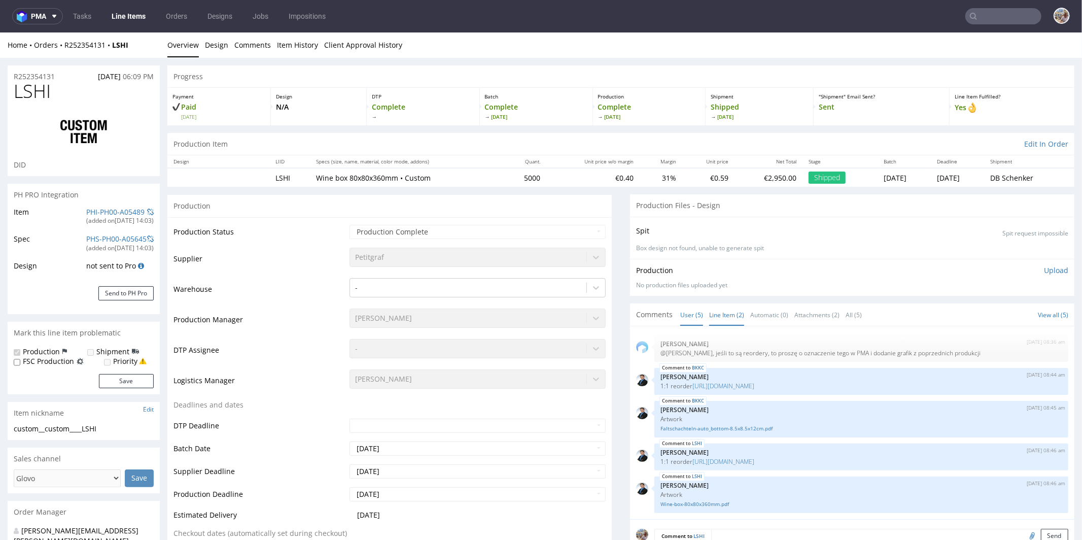
click at [715, 312] on link "Line Item (2)" at bounding box center [726, 314] width 35 height 22
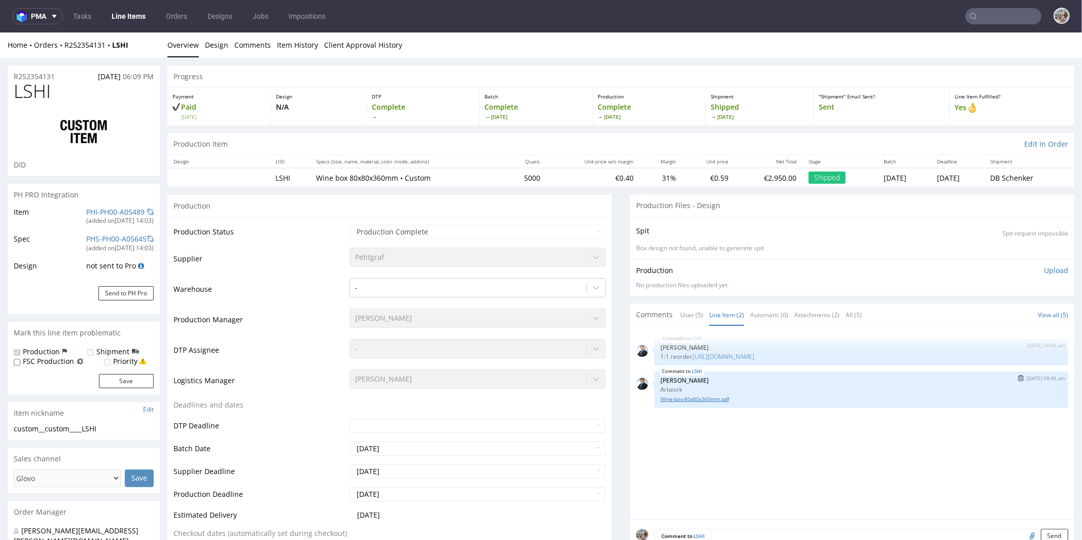
click at [675, 399] on link "Wine-box-80x80x360mm.pdf" at bounding box center [861, 399] width 402 height 8
drag, startPoint x: 136, startPoint y: 40, endPoint x: 63, endPoint y: 44, distance: 73.6
click at [63, 44] on div "Home Orders R252354131 LSHI" at bounding box center [84, 45] width 152 height 10
copy div "R252354131 LSHI"
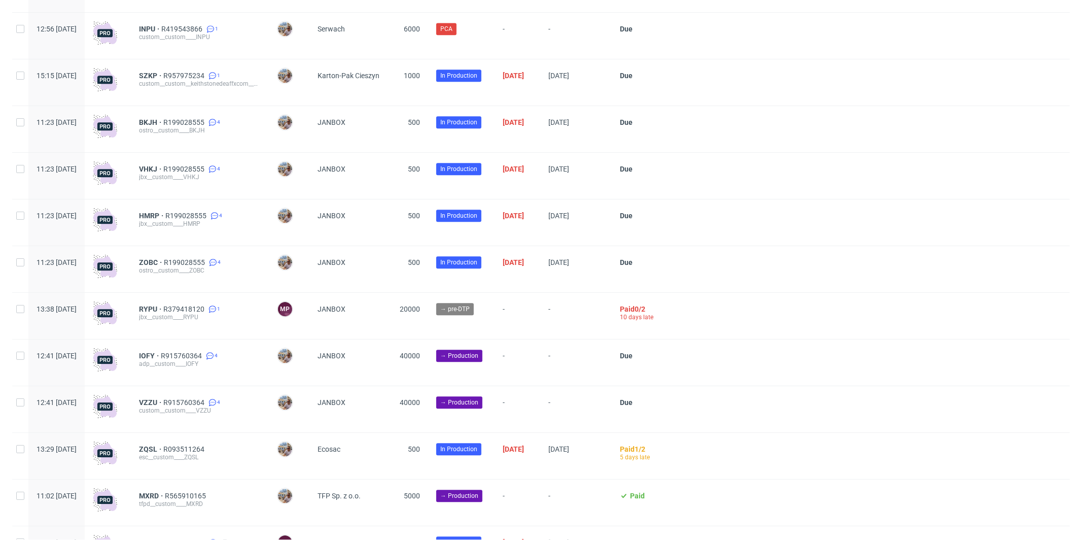
scroll to position [2587, 0]
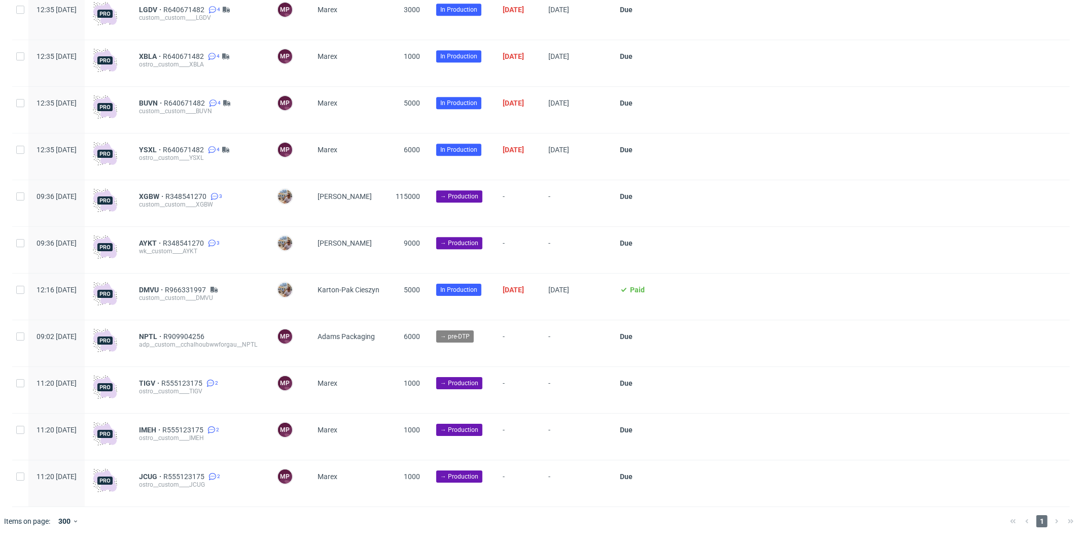
click at [822, 409] on div at bounding box center [870, 390] width 398 height 46
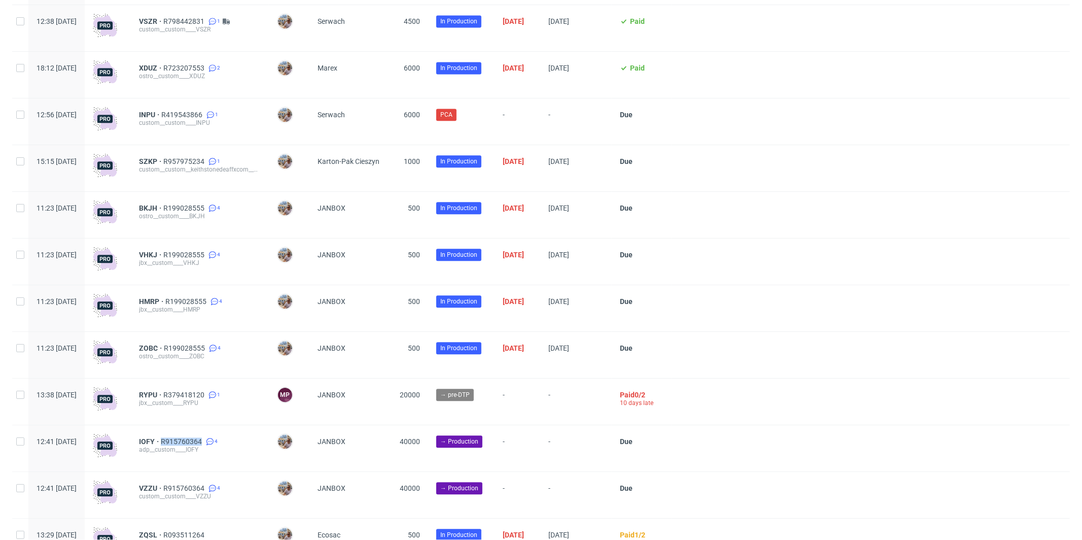
scroll to position [1913, 0]
click at [820, 231] on div at bounding box center [870, 215] width 398 height 46
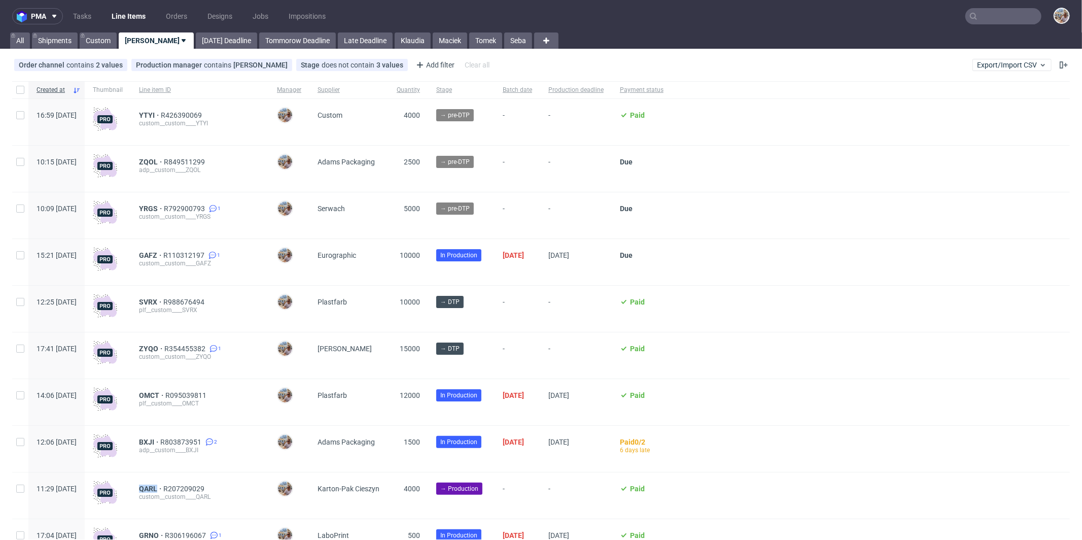
scroll to position [0, 0]
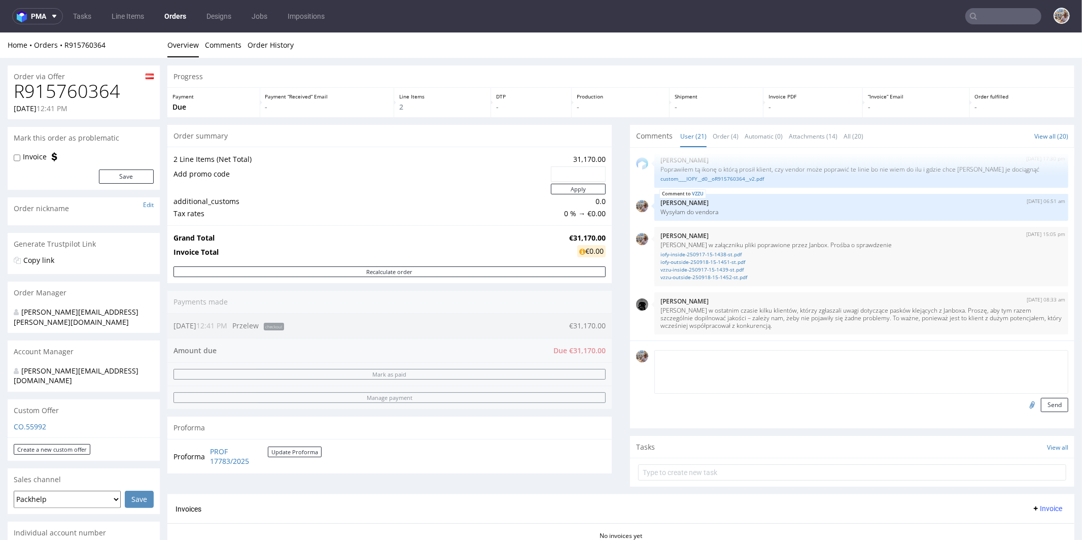
click at [702, 354] on textarea at bounding box center [861, 371] width 414 height 44
type textarea "W"
type textarea "Czekamy na płatność"
drag, startPoint x: 119, startPoint y: 44, endPoint x: 65, endPoint y: 44, distance: 53.8
click at [65, 44] on div "Home Orders R915760364" at bounding box center [84, 45] width 152 height 10
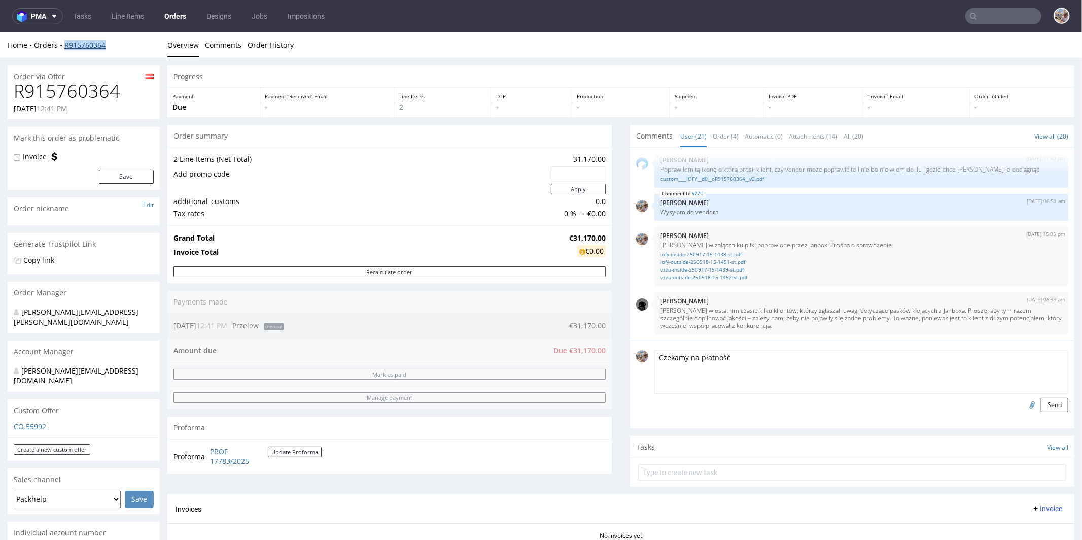
copy link "R915760364"
drag, startPoint x: 111, startPoint y: 43, endPoint x: 87, endPoint y: 44, distance: 24.3
click at [87, 44] on div "Home Orders R915760364" at bounding box center [84, 45] width 152 height 10
click at [113, 44] on div "Home Orders R915760364" at bounding box center [84, 45] width 152 height 10
drag, startPoint x: 113, startPoint y: 44, endPoint x: 74, endPoint y: 59, distance: 42.4
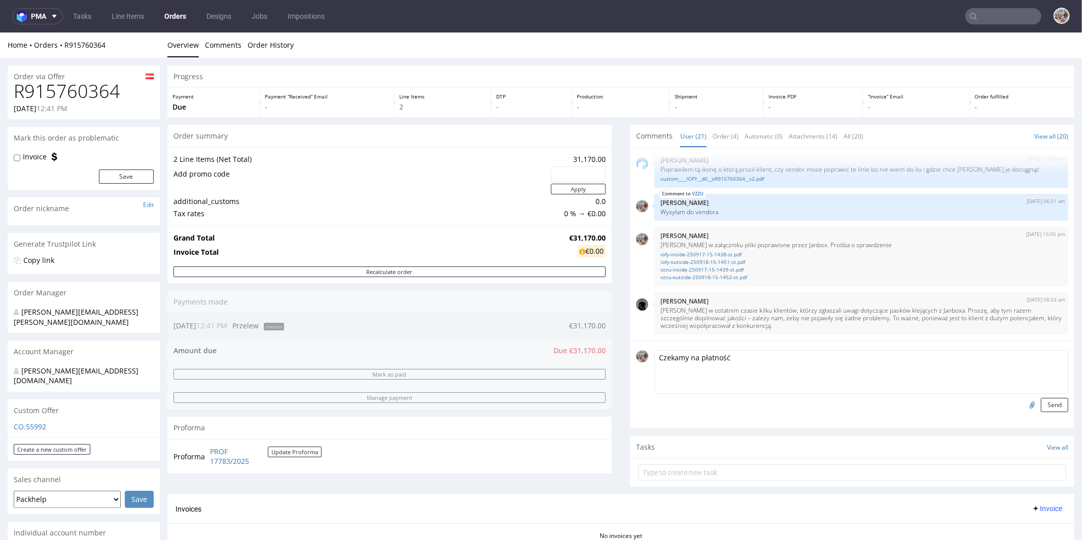
click at [73, 58] on div "Home Orders R915760364 Overview Comments Order History Order via Offer R9157603…" at bounding box center [541, 530] width 1082 height 997
click at [129, 38] on div "Home Orders R915760364 Overview Comments Order History" at bounding box center [541, 44] width 1082 height 25
drag, startPoint x: 112, startPoint y: 44, endPoint x: 65, endPoint y: 44, distance: 46.7
click at [65, 44] on div "Home Orders R915760364" at bounding box center [84, 45] width 152 height 10
copy link "R915760364"
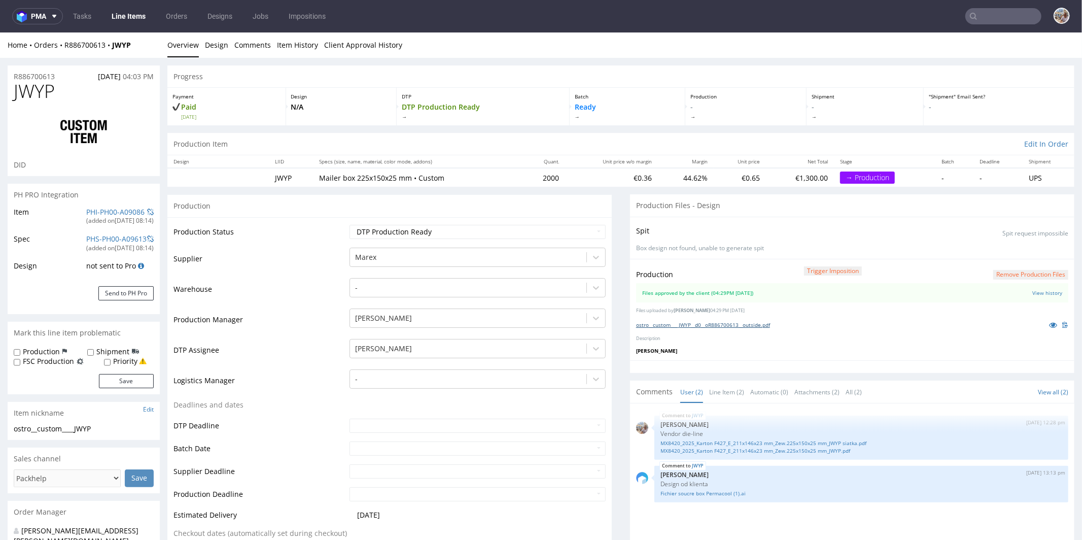
click at [696, 321] on link "ostro__custom____JWYP__d0__oR886700613__outside.pdf" at bounding box center [703, 324] width 134 height 7
click at [106, 208] on link "PHI-PH00-A09086" at bounding box center [115, 211] width 58 height 10
drag, startPoint x: 549, startPoint y: 179, endPoint x: 520, endPoint y: 180, distance: 29.4
click at [522, 180] on td "2000" at bounding box center [543, 176] width 43 height 19
copy td "2000"
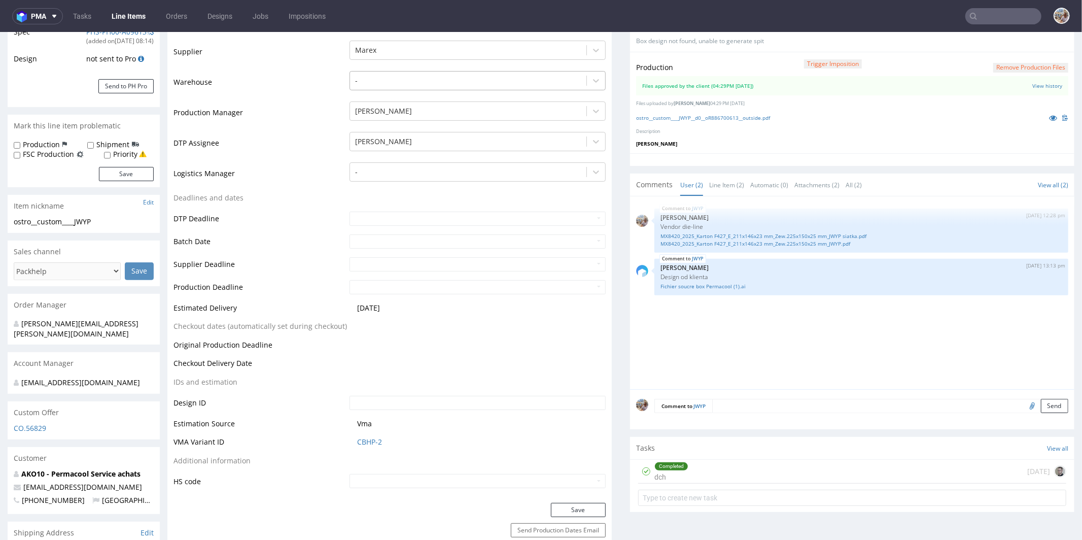
scroll to position [432, 0]
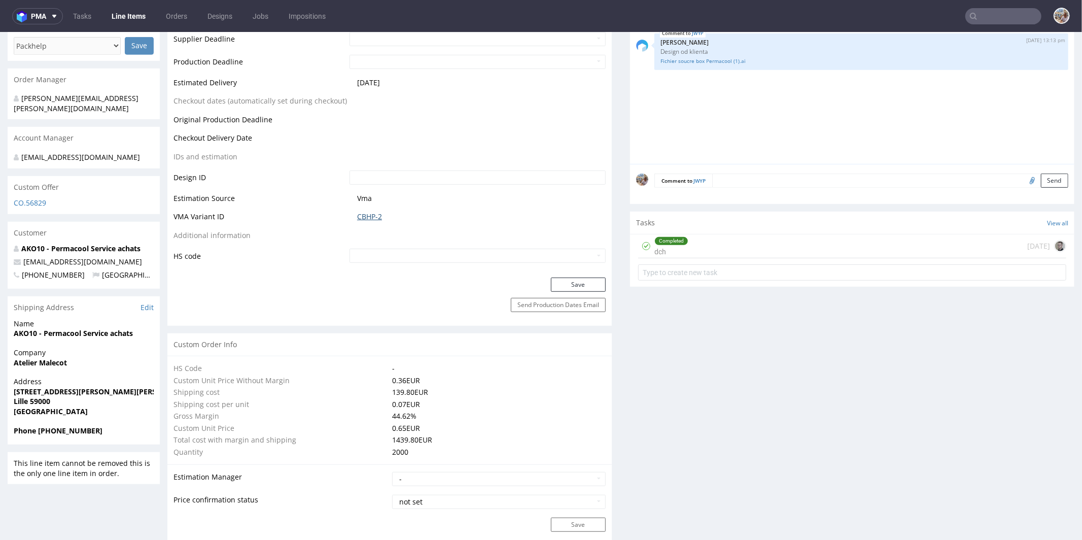
click at [367, 211] on link "CBHP-2" at bounding box center [369, 216] width 25 height 10
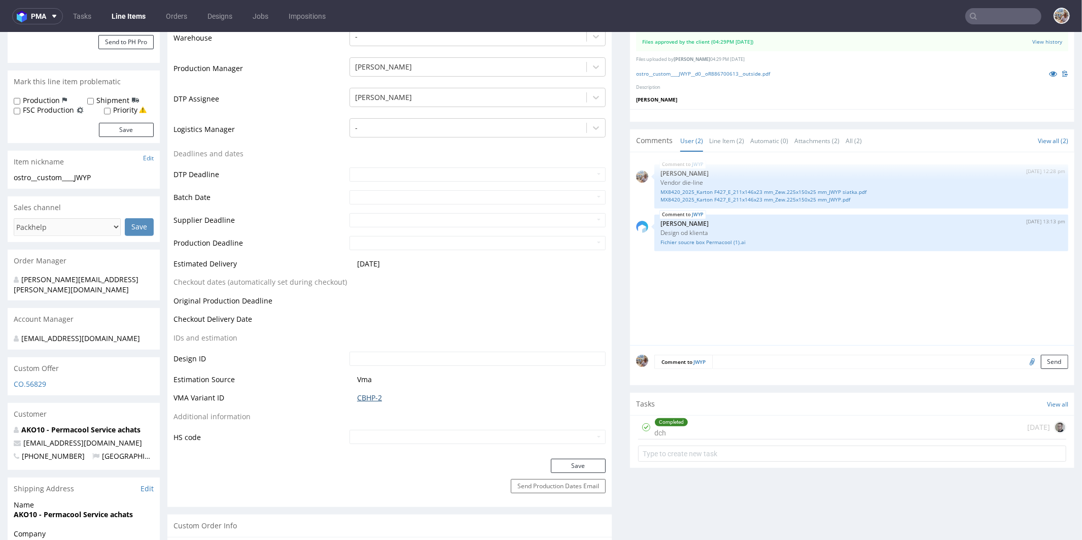
scroll to position [0, 0]
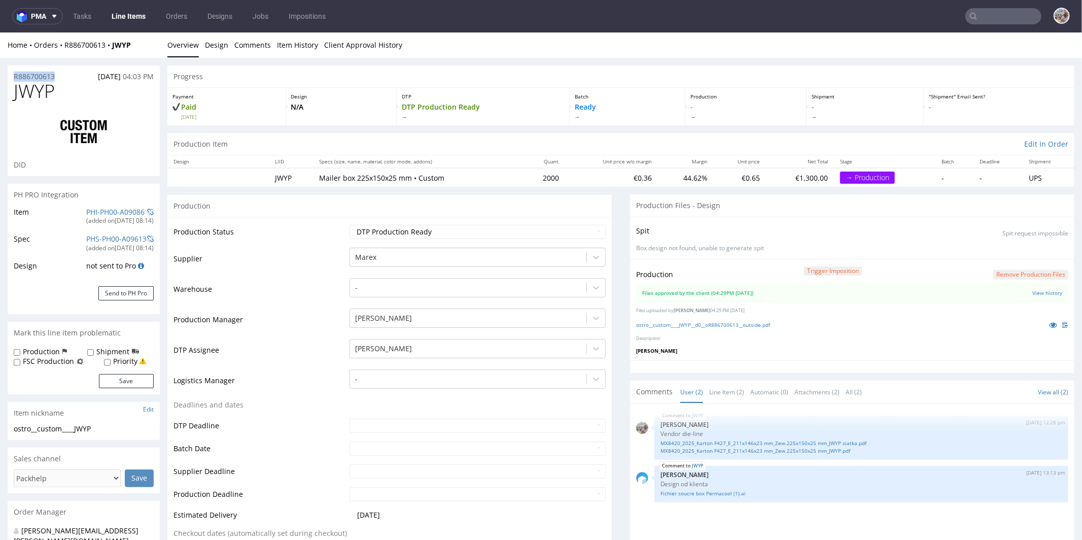
drag, startPoint x: 60, startPoint y: 74, endPoint x: 13, endPoint y: 74, distance: 47.7
click at [13, 74] on div "R886700613 16.09.2025 04:03 PM" at bounding box center [84, 73] width 152 height 16
copy p "R886700613"
drag, startPoint x: 68, startPoint y: 94, endPoint x: 17, endPoint y: 95, distance: 51.2
click at [17, 95] on h1 "JWYP" at bounding box center [84, 91] width 140 height 20
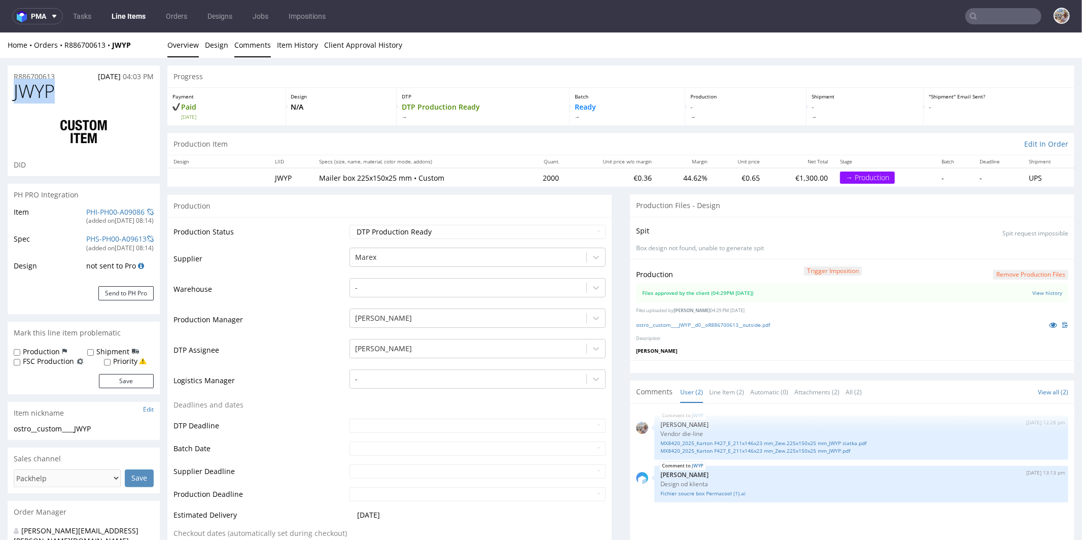
copy span "JWYP"
click at [114, 93] on h1 "JWYP" at bounding box center [84, 91] width 140 height 20
drag, startPoint x: 80, startPoint y: 93, endPoint x: 0, endPoint y: 90, distance: 80.2
copy span "JWYP"
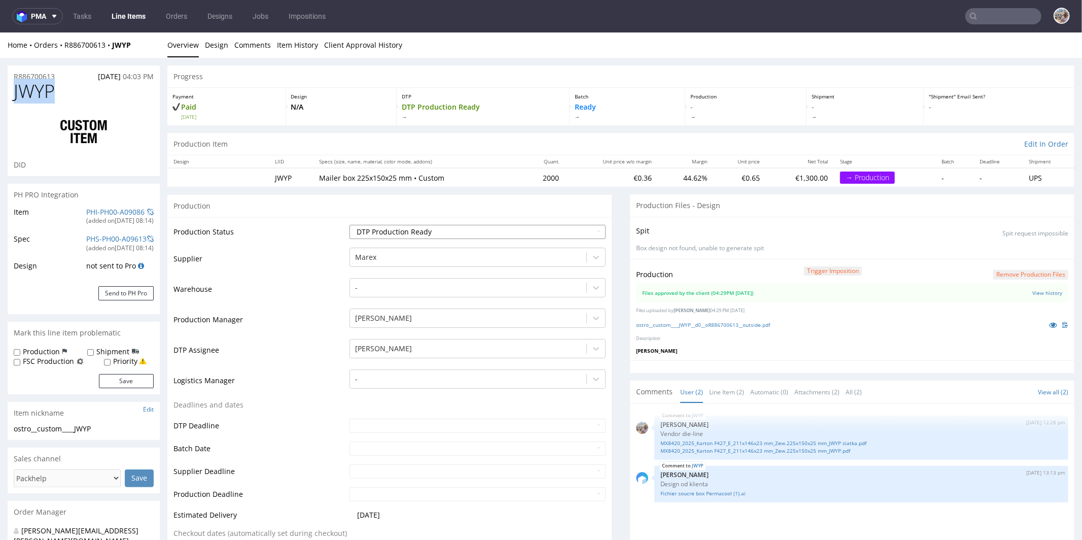
click at [416, 232] on select "Waiting for Artwork Waiting for Diecut Waiting for Mockup Waiting for DTP Waiti…" at bounding box center [477, 231] width 256 height 14
select select "production_in_process"
click at [349, 224] on select "Waiting for Artwork Waiting for Diecut Waiting for Mockup Waiting for DTP Waiti…" at bounding box center [477, 231] width 256 height 14
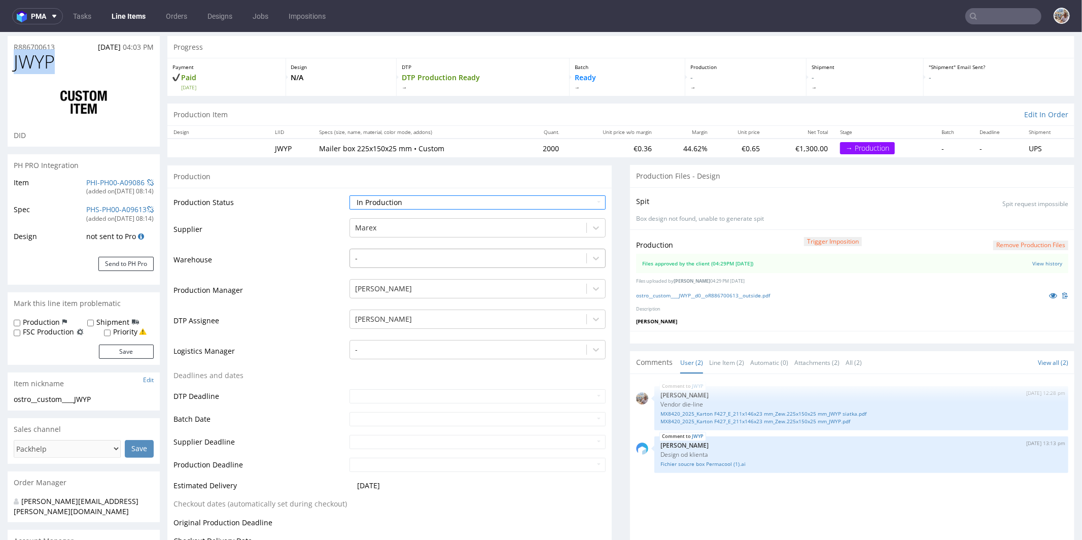
scroll to position [94, 0]
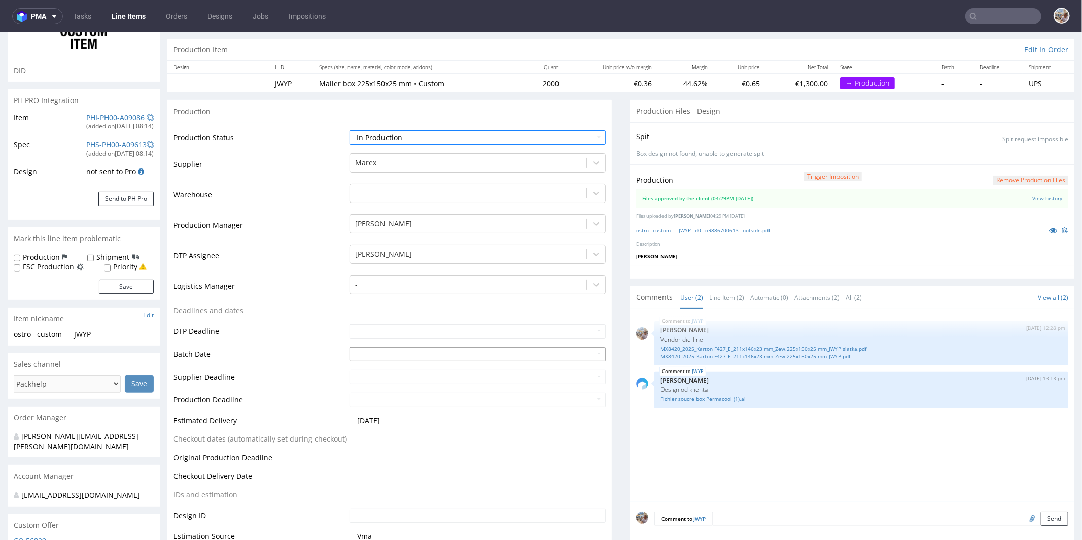
click at [359, 349] on input "text" at bounding box center [477, 353] width 256 height 14
click at [420, 301] on td "25" at bounding box center [417, 306] width 15 height 15
type input "2025-09-25"
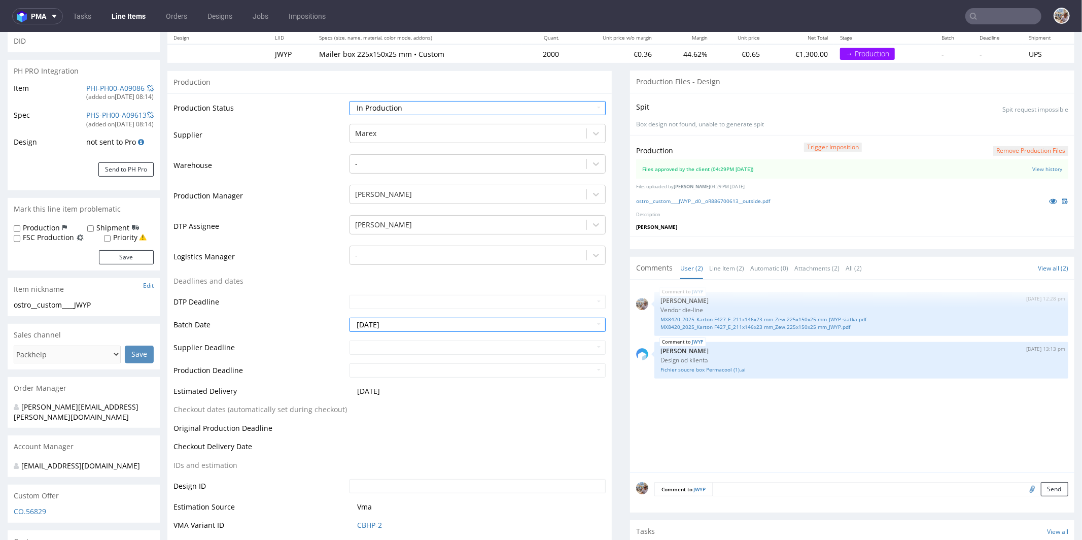
scroll to position [281, 0]
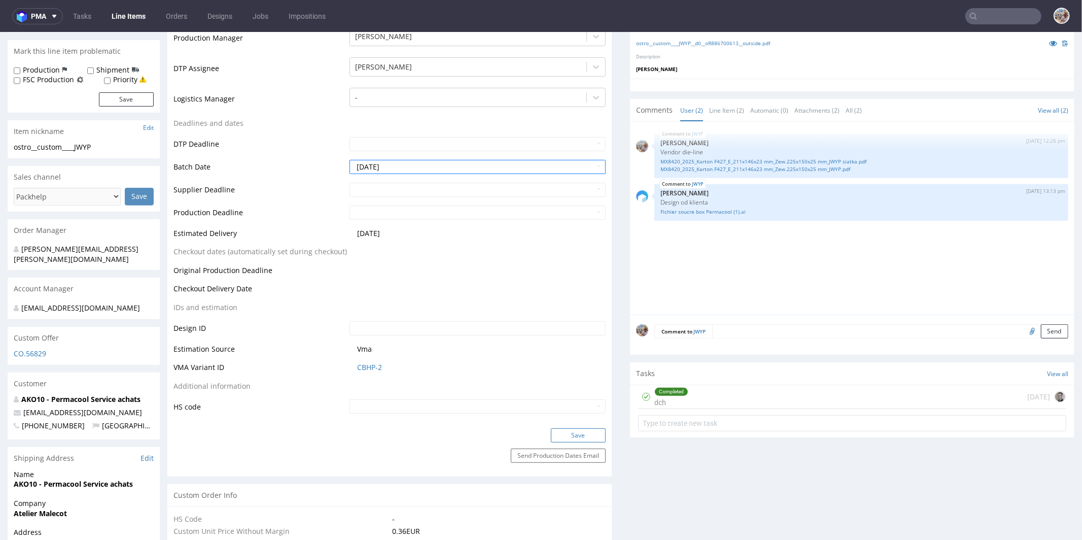
click at [563, 437] on button "Save" at bounding box center [578, 435] width 55 height 14
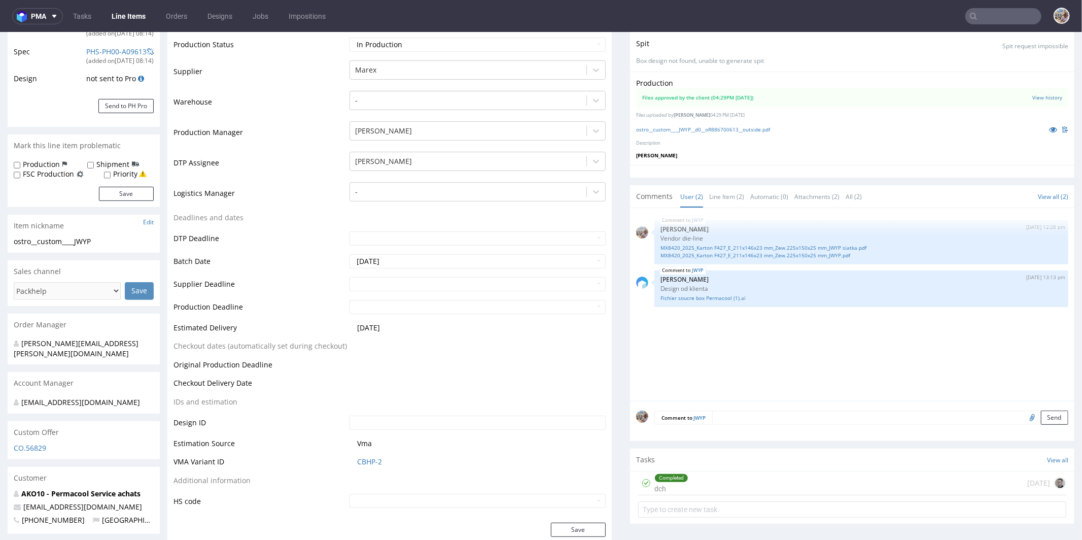
scroll to position [0, 0]
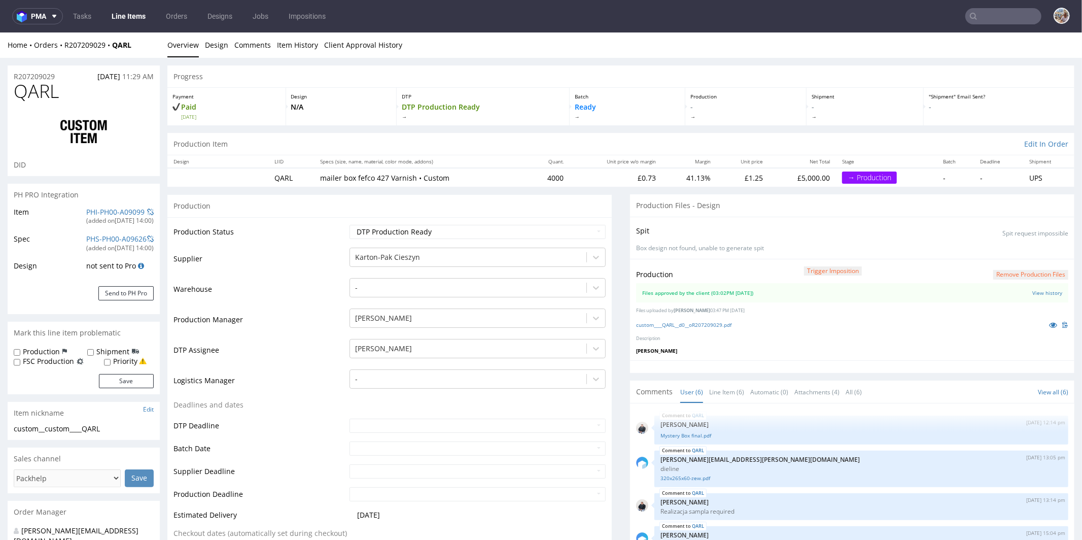
scroll to position [56, 0]
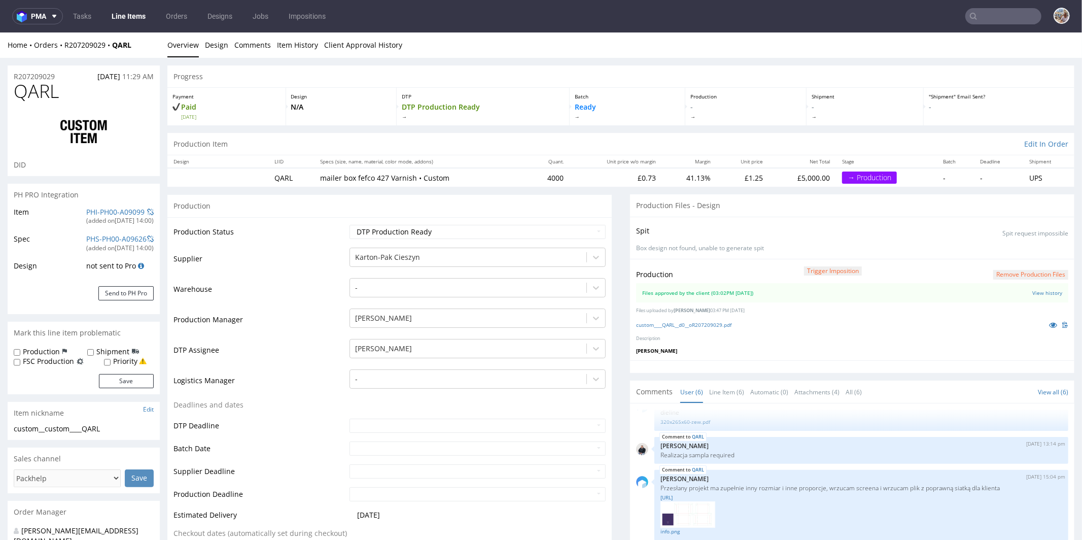
drag, startPoint x: 718, startPoint y: 332, endPoint x: 709, endPoint y: 331, distance: 8.3
click at [717, 332] on div "Production Trigger Imposition Remove production files Files approved by the cli…" at bounding box center [852, 308] width 444 height 101
click at [706, 328] on div "custom____QARL__d0__oR207209029.pdf" at bounding box center [852, 323] width 432 height 11
click at [706, 324] on link "custom____QARL__d0__oR207209029.pdf" at bounding box center [683, 324] width 95 height 7
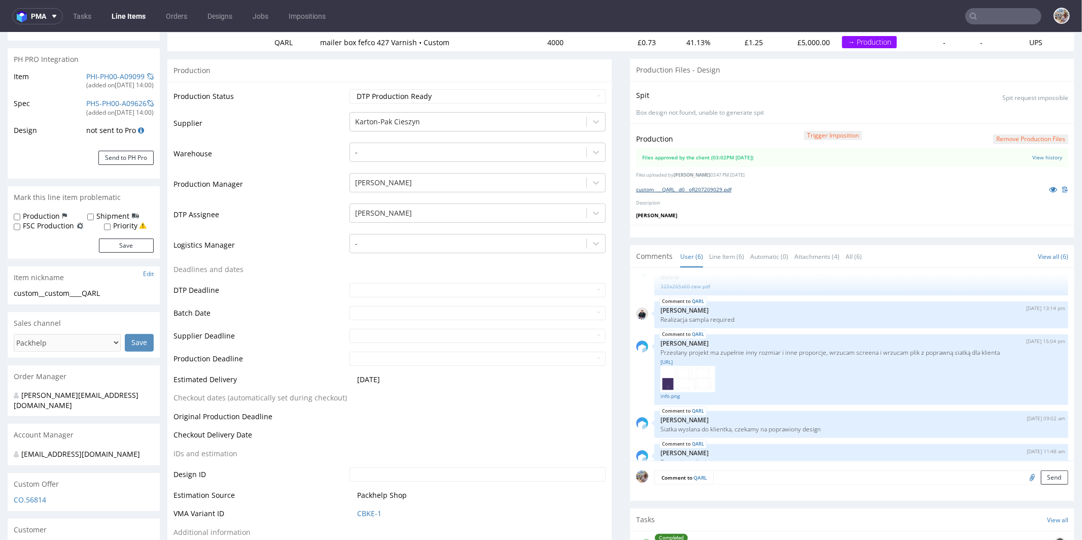
scroll to position [0, 0]
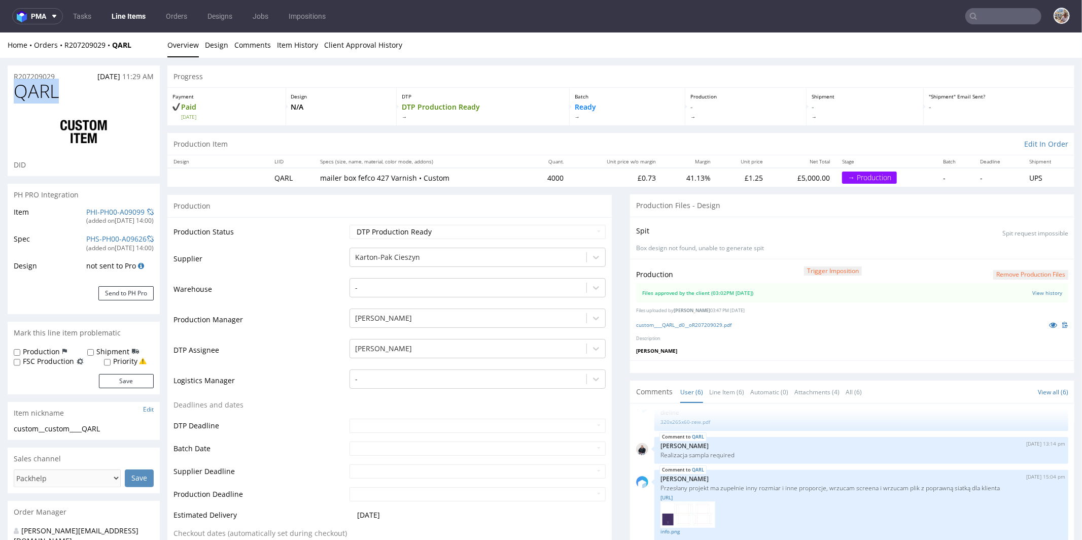
drag, startPoint x: 65, startPoint y: 85, endPoint x: 10, endPoint y: 90, distance: 55.0
click at [10, 90] on div "QARL DID" at bounding box center [84, 128] width 152 height 95
copy span "QARL"
click at [111, 215] on link "PHI-PH00-A09099" at bounding box center [115, 211] width 58 height 10
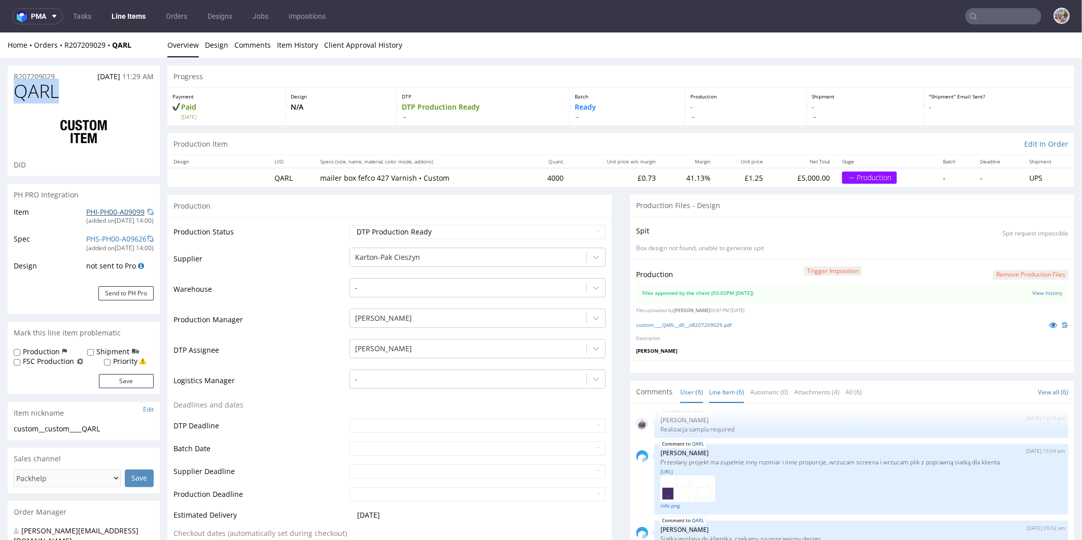
scroll to position [374, 0]
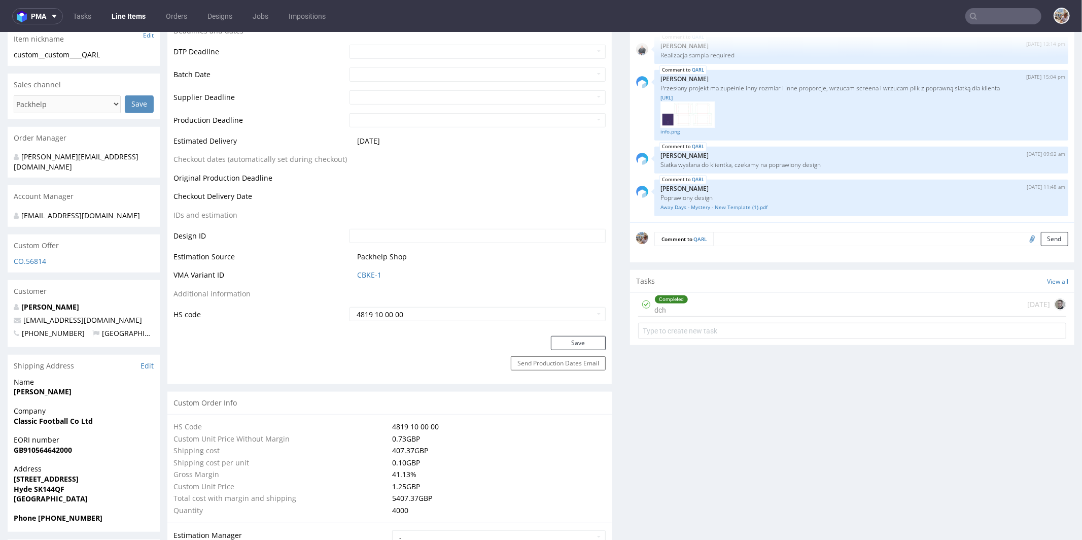
click at [719, 241] on textarea at bounding box center [890, 238] width 355 height 14
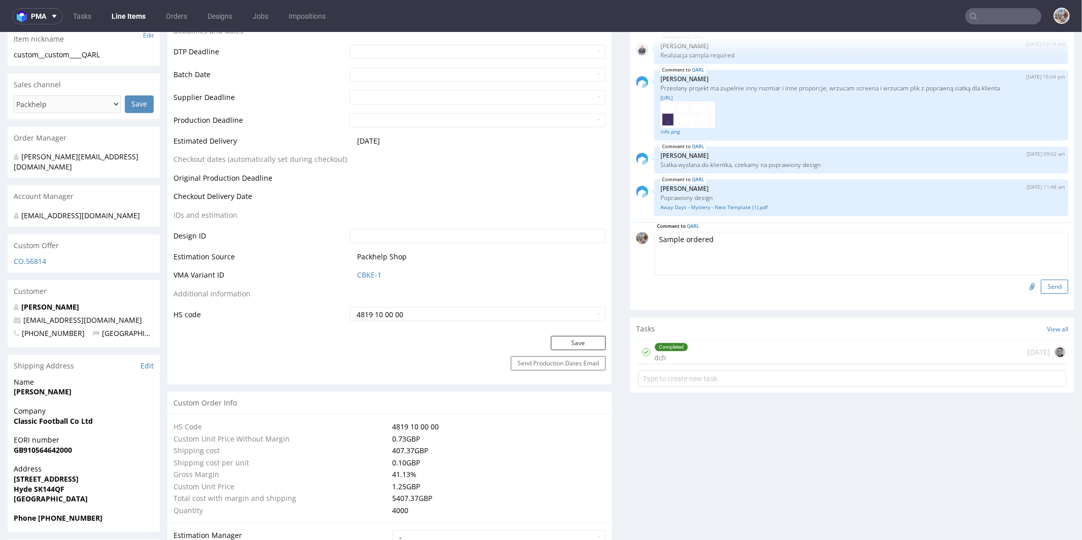
type textarea "Sample ordered"
click at [1046, 283] on button "Send" at bounding box center [1054, 286] width 27 height 14
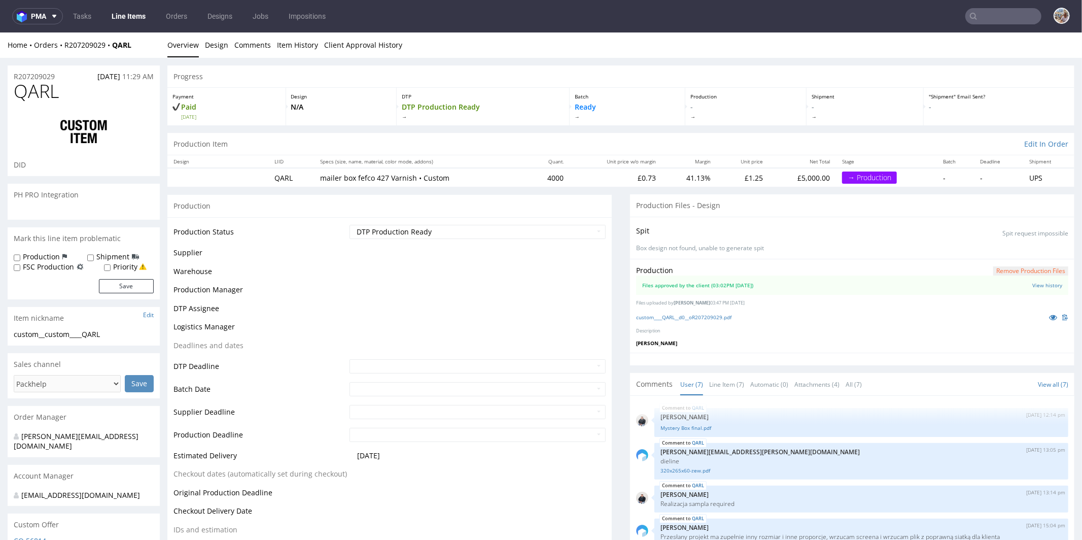
scroll to position [115, 0]
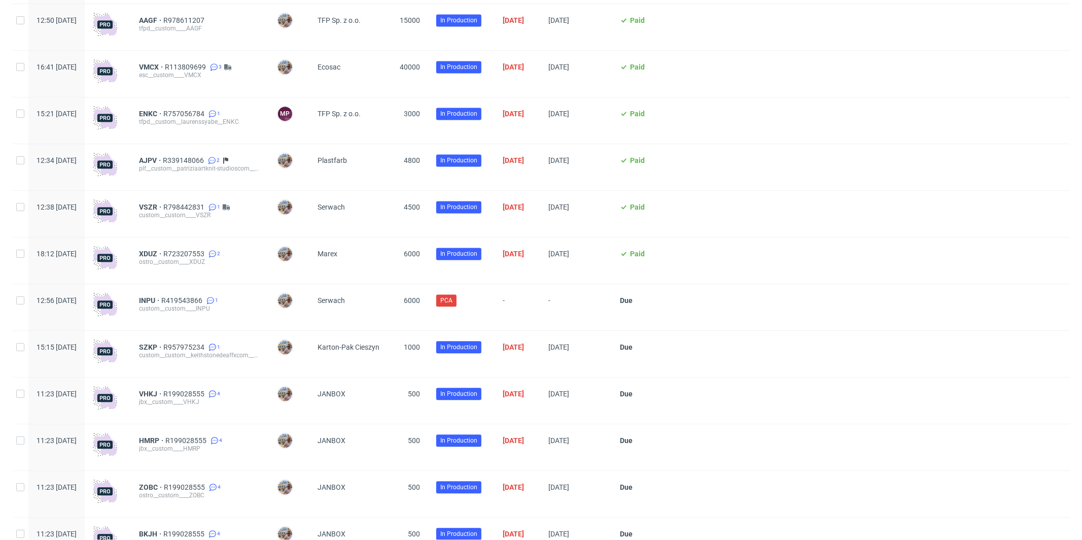
scroll to position [1727, 0]
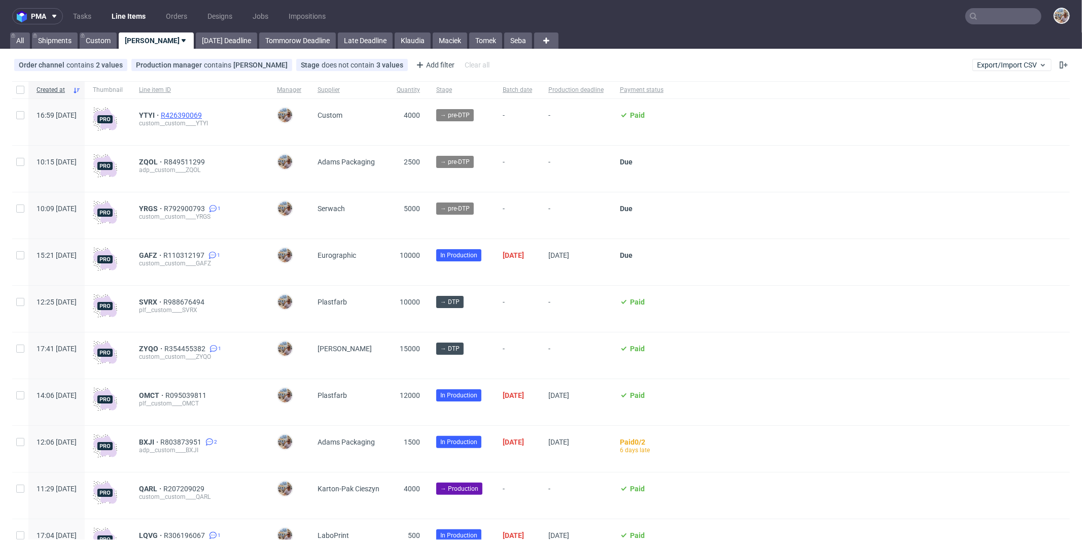
click at [204, 117] on span "R426390069" at bounding box center [182, 115] width 43 height 8
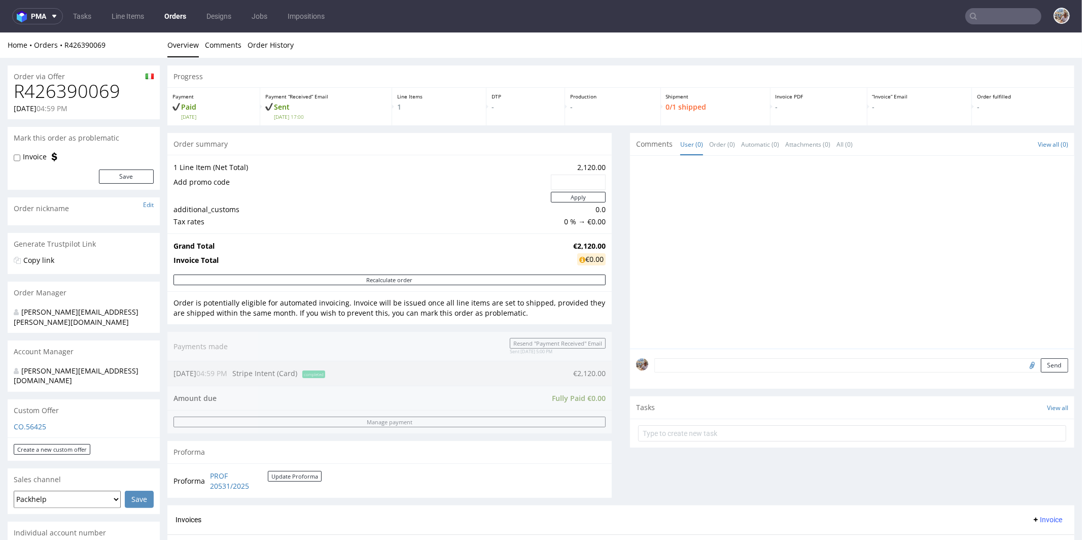
click at [313, 185] on td "Add promo code" at bounding box center [360, 181] width 375 height 17
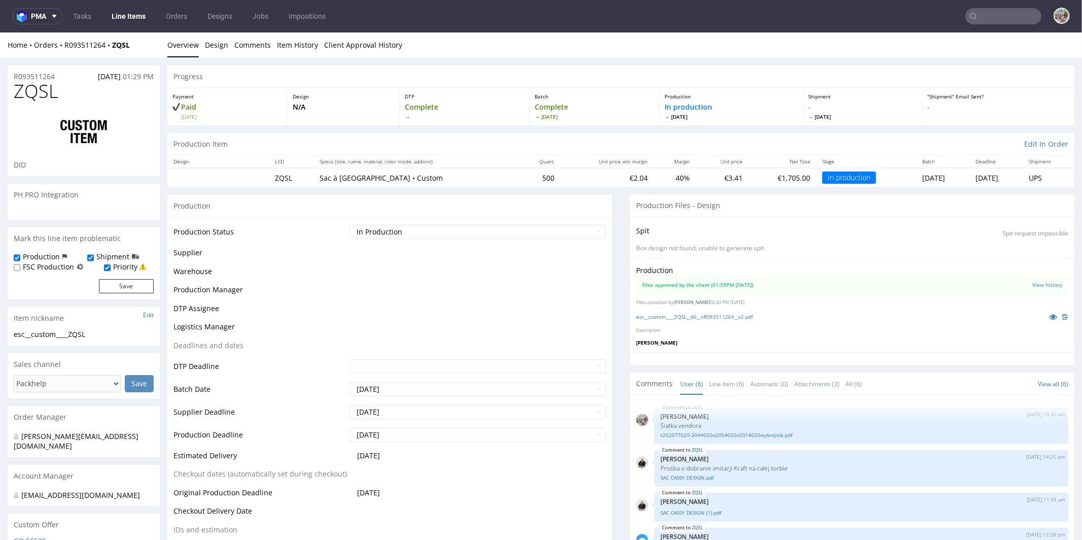
scroll to position [39, 0]
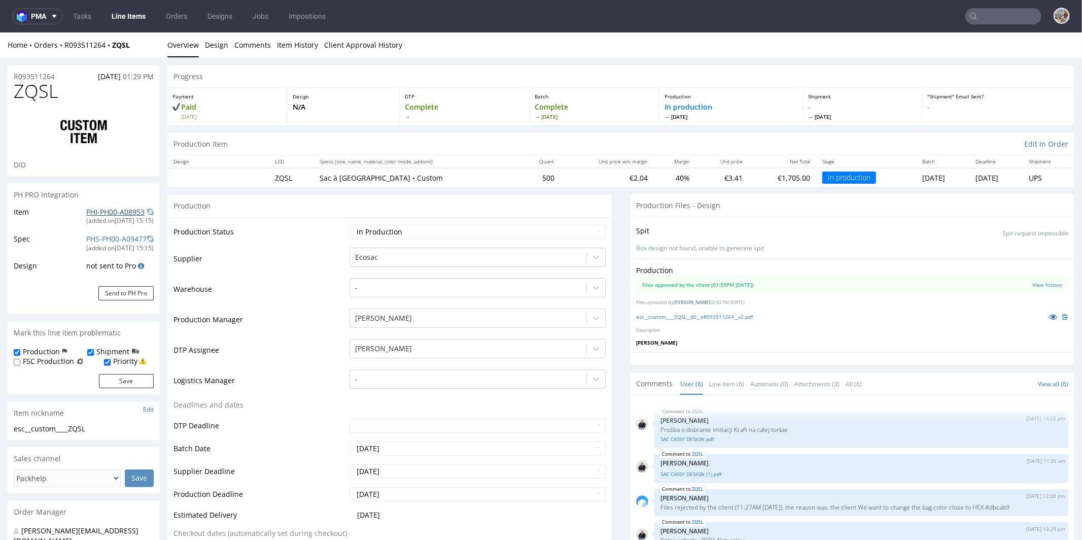
click at [111, 213] on link "PHI-PH00-A08953" at bounding box center [115, 211] width 58 height 10
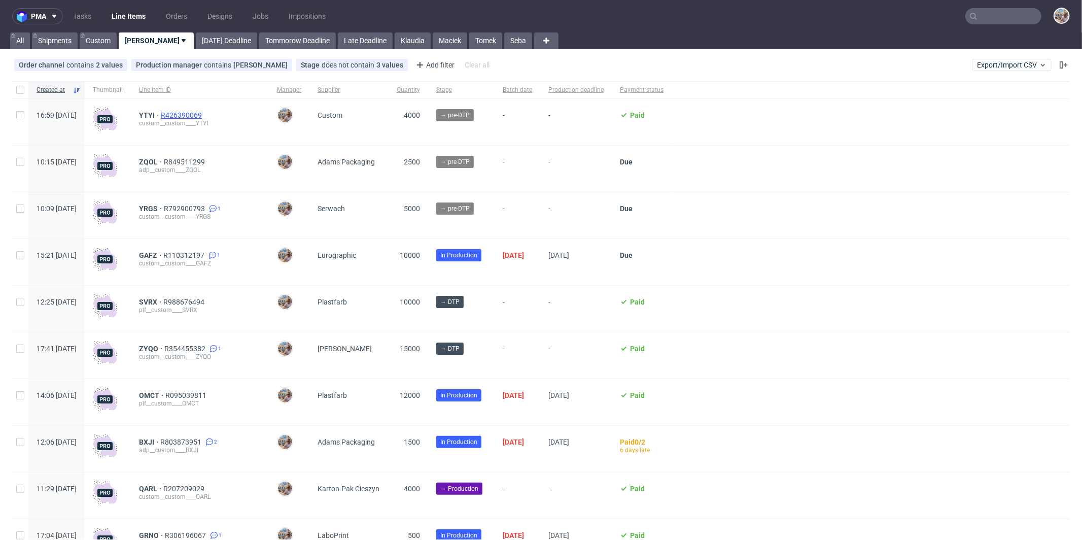
click at [204, 117] on span "R426390069" at bounding box center [182, 115] width 43 height 8
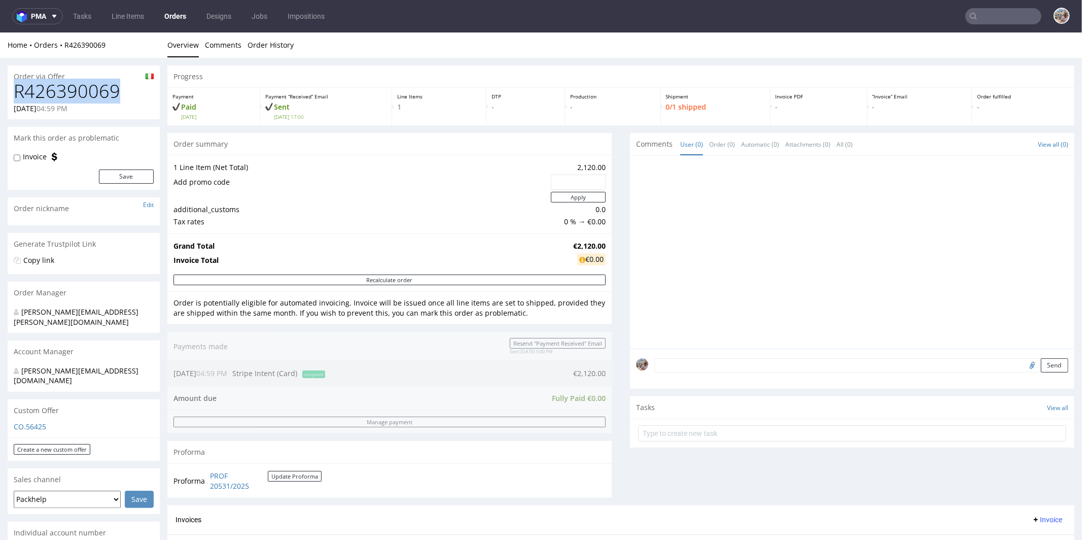
drag, startPoint x: 133, startPoint y: 94, endPoint x: 15, endPoint y: 91, distance: 117.7
click at [15, 91] on h1 "R426390069" at bounding box center [84, 91] width 140 height 20
copy h1 "R426390069"
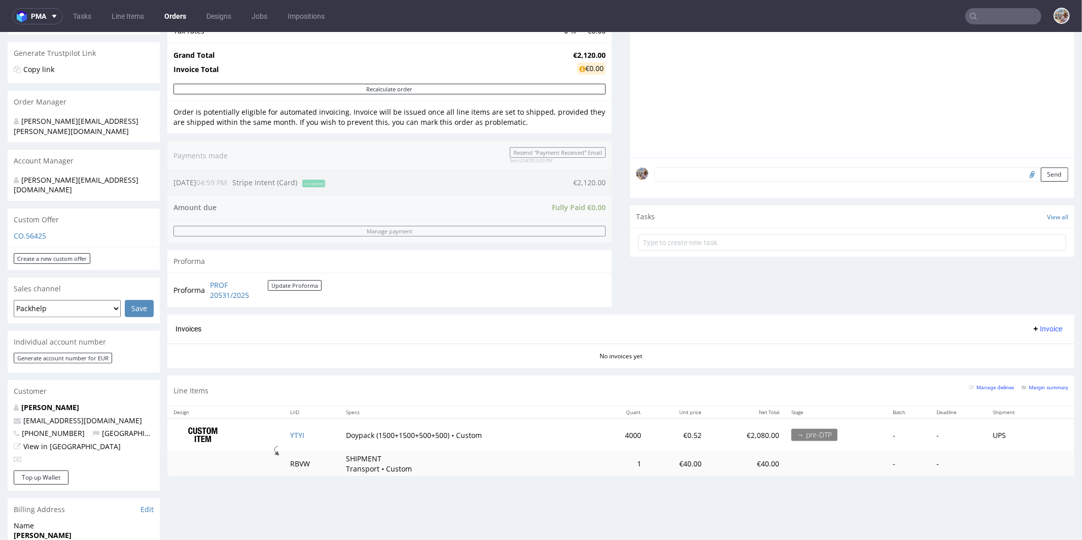
scroll to position [359, 0]
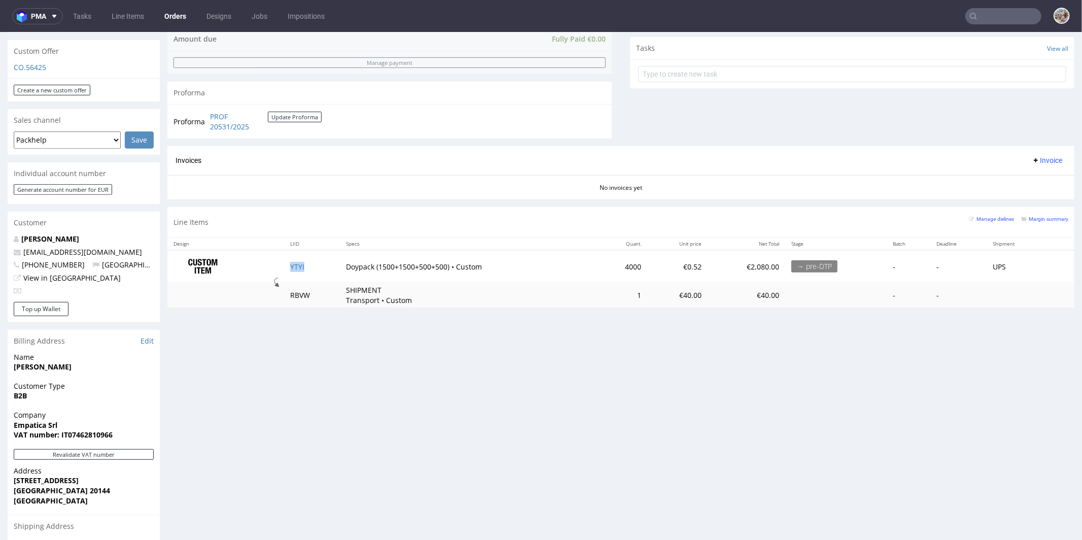
click at [310, 262] on td "YTYI" at bounding box center [312, 266] width 56 height 32
copy link "YTYI"
drag, startPoint x: 632, startPoint y: 264, endPoint x: 609, endPoint y: 263, distance: 23.3
click at [609, 263] on td "4000" at bounding box center [623, 266] width 50 height 32
copy td "4000"
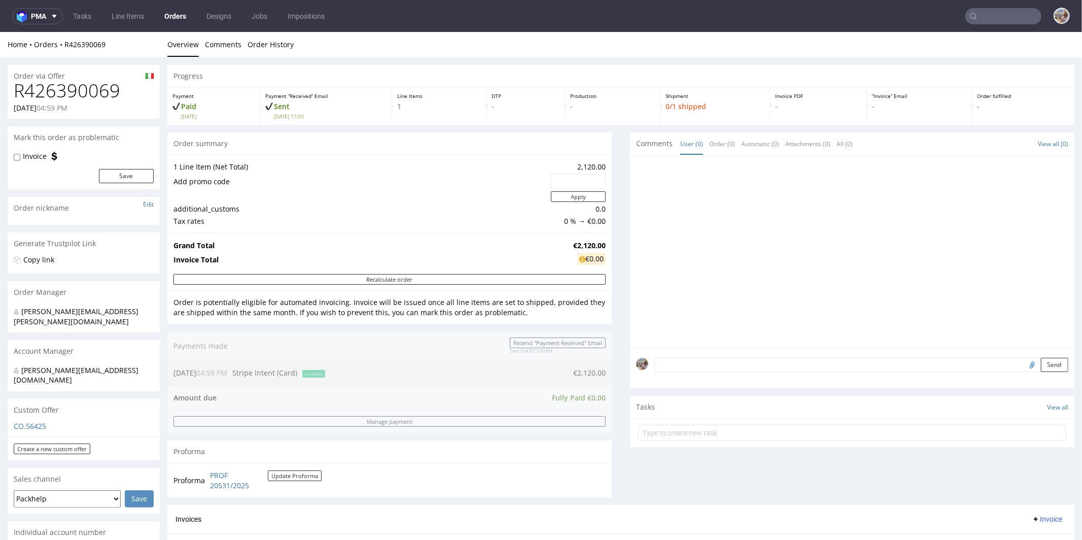
scroll to position [0, 0]
drag, startPoint x: 566, startPoint y: 166, endPoint x: 586, endPoint y: 165, distance: 20.3
click at [586, 165] on td "2,120.00" at bounding box center [576, 167] width 57 height 12
copy td "2,120"
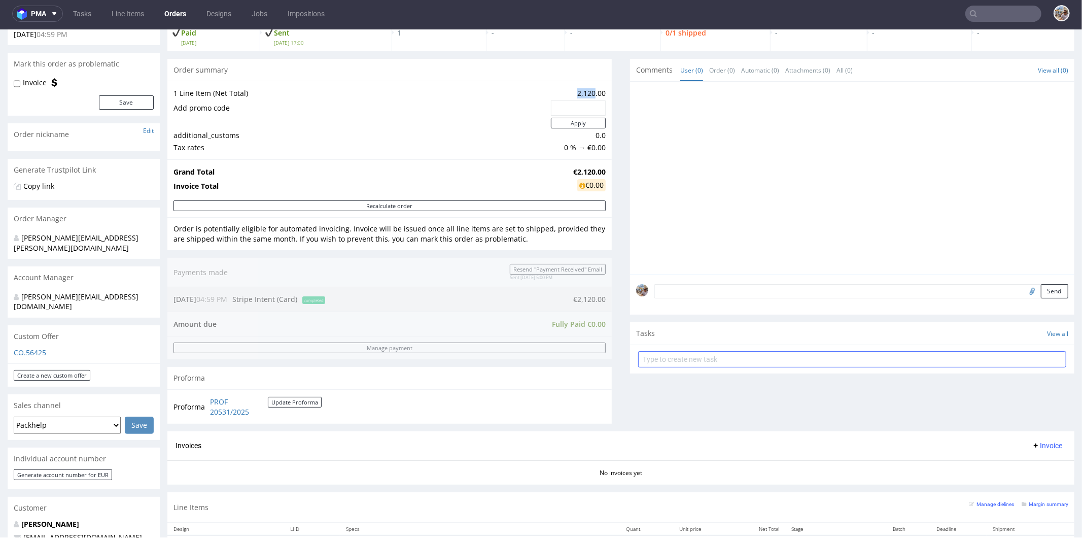
scroll to position [453, 0]
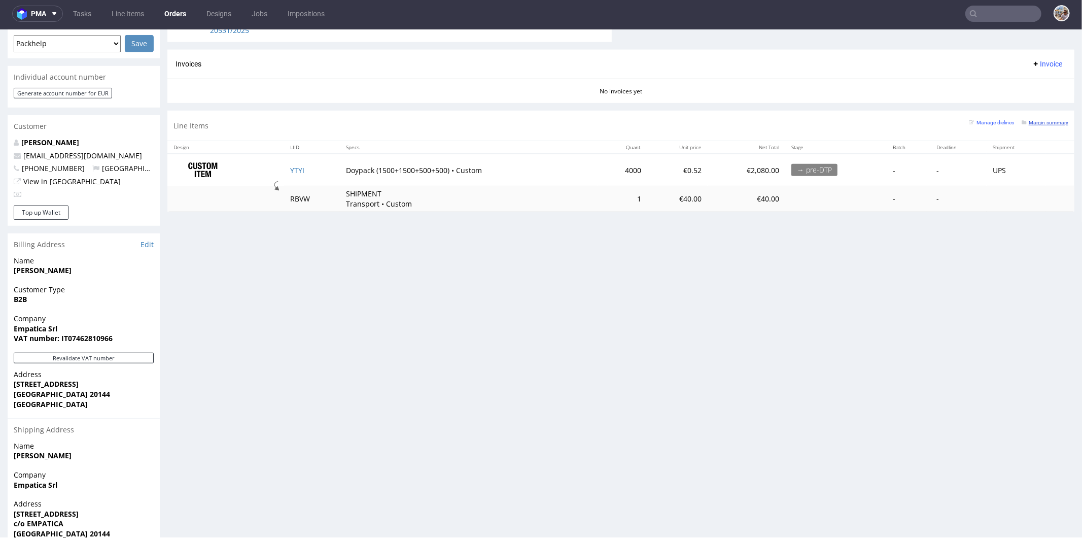
click at [811, 119] on small "Margin summary" at bounding box center [1044, 122] width 47 height 6
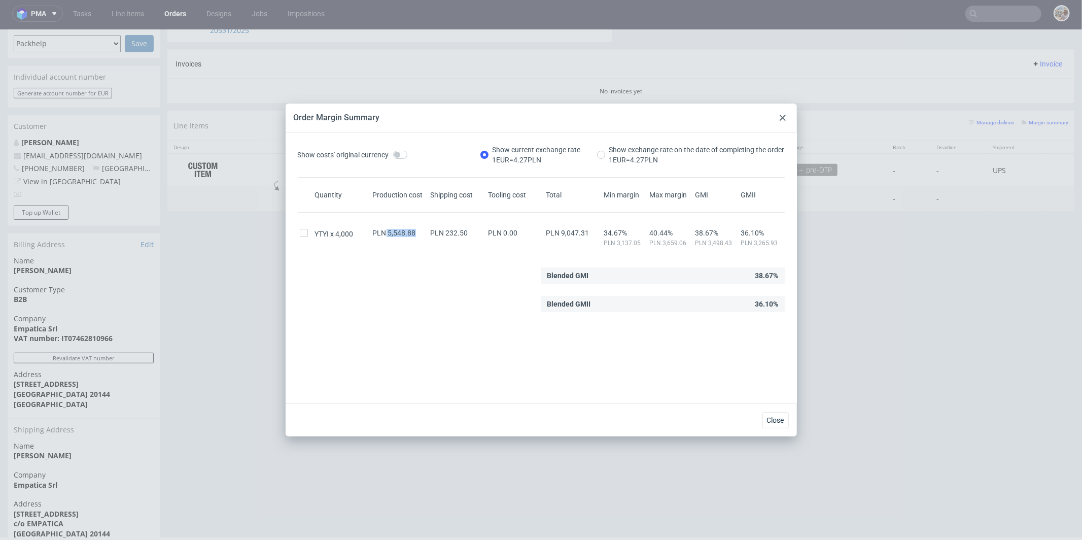
drag, startPoint x: 415, startPoint y: 229, endPoint x: 384, endPoint y: 229, distance: 30.4
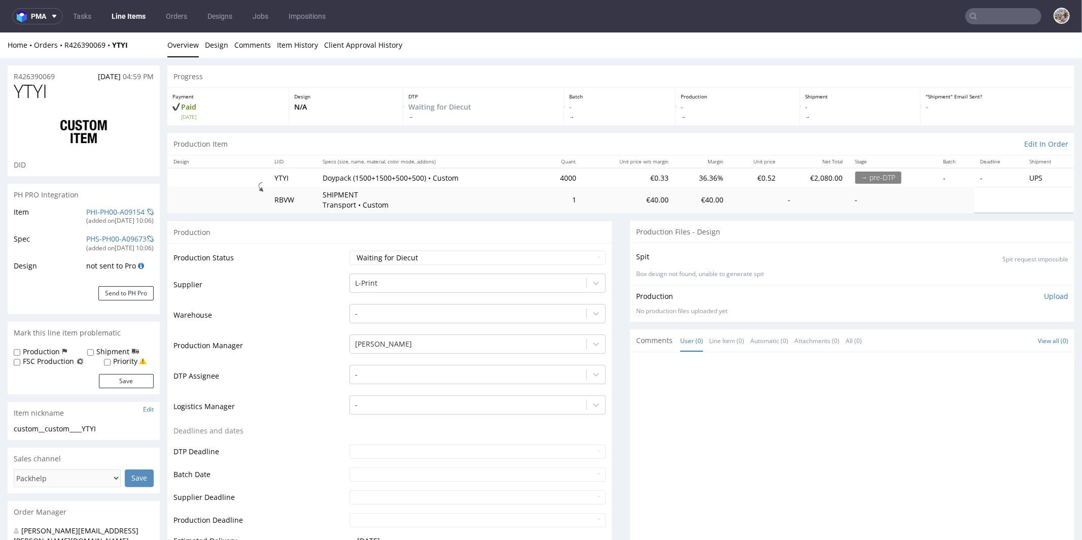
click at [114, 206] on div "PHI-PH00-A09154" at bounding box center [115, 211] width 58 height 10
click at [114, 209] on link "PHI-PH00-A09154" at bounding box center [115, 211] width 58 height 10
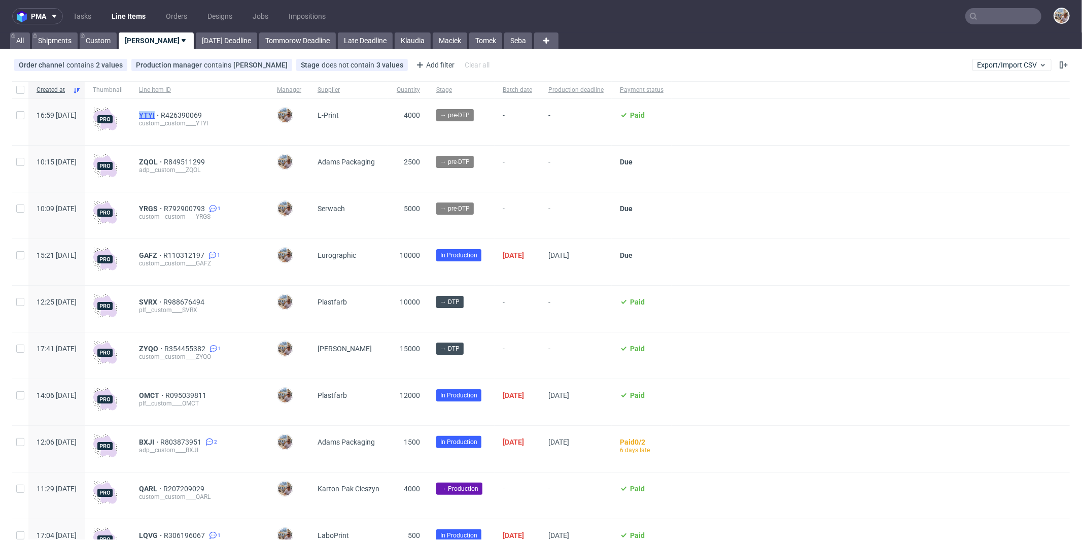
drag, startPoint x: 163, startPoint y: 112, endPoint x: 185, endPoint y: 113, distance: 21.4
click at [185, 113] on div "YTYI R426390069 custom__custom____YTYI" at bounding box center [200, 122] width 138 height 46
copy span "YTYI"
click at [202, 47] on link "[DATE] Deadline" at bounding box center [226, 40] width 61 height 16
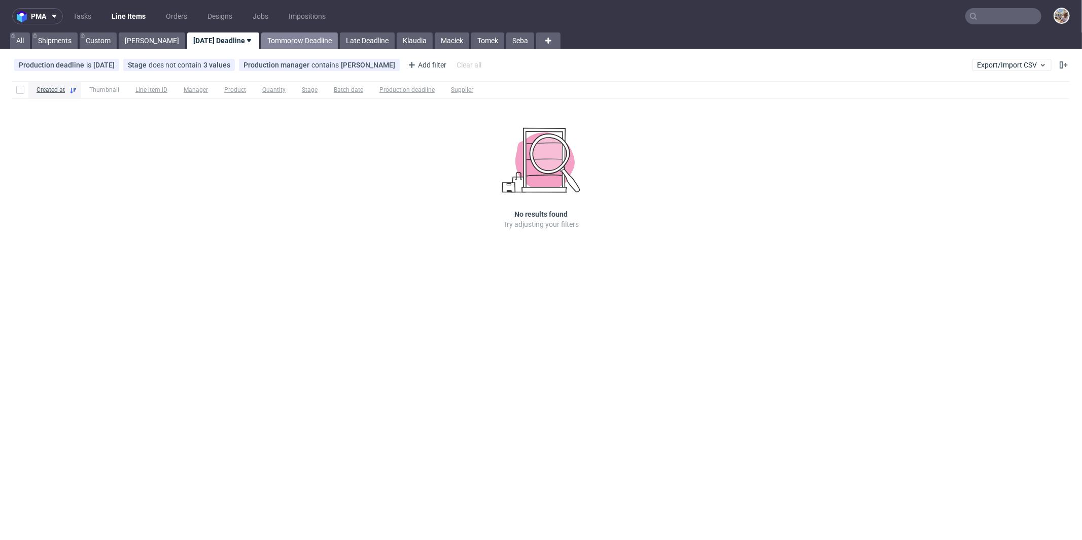
click at [261, 38] on link "Tommorow Deadline" at bounding box center [299, 40] width 77 height 16
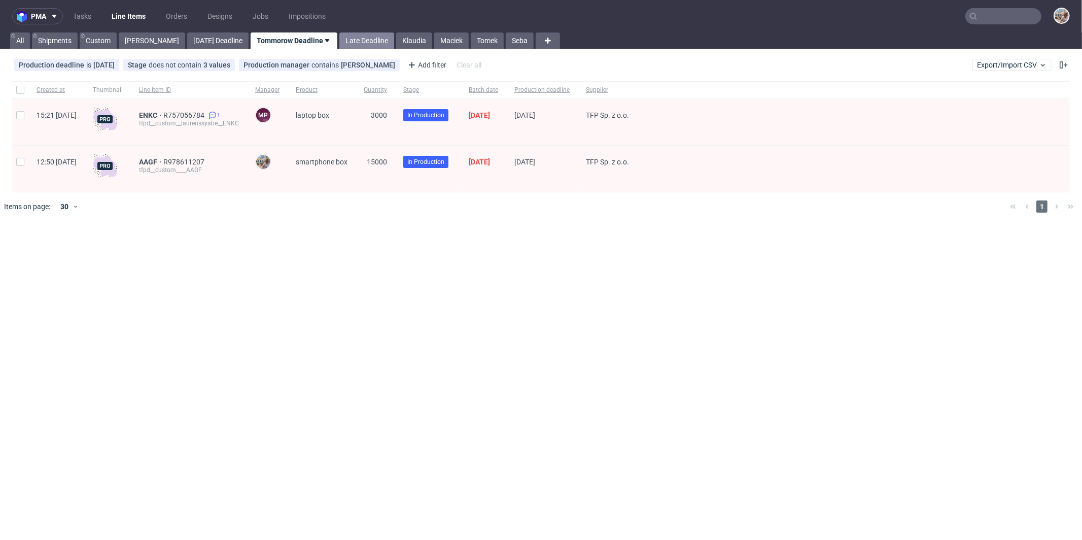
click at [343, 39] on link "Late Deadline" at bounding box center [366, 40] width 55 height 16
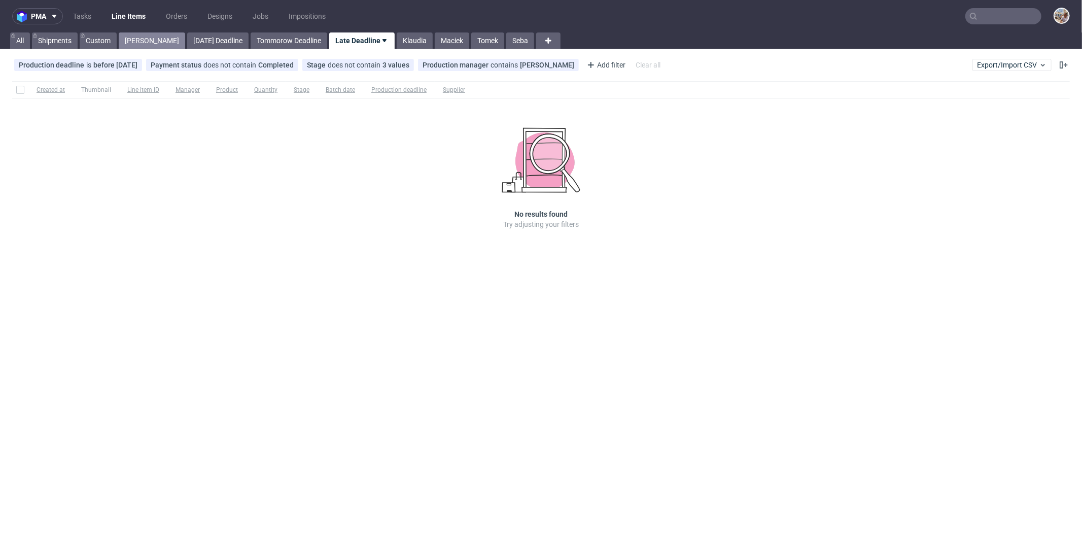
click at [137, 38] on link "Michał P." at bounding box center [152, 40] width 66 height 16
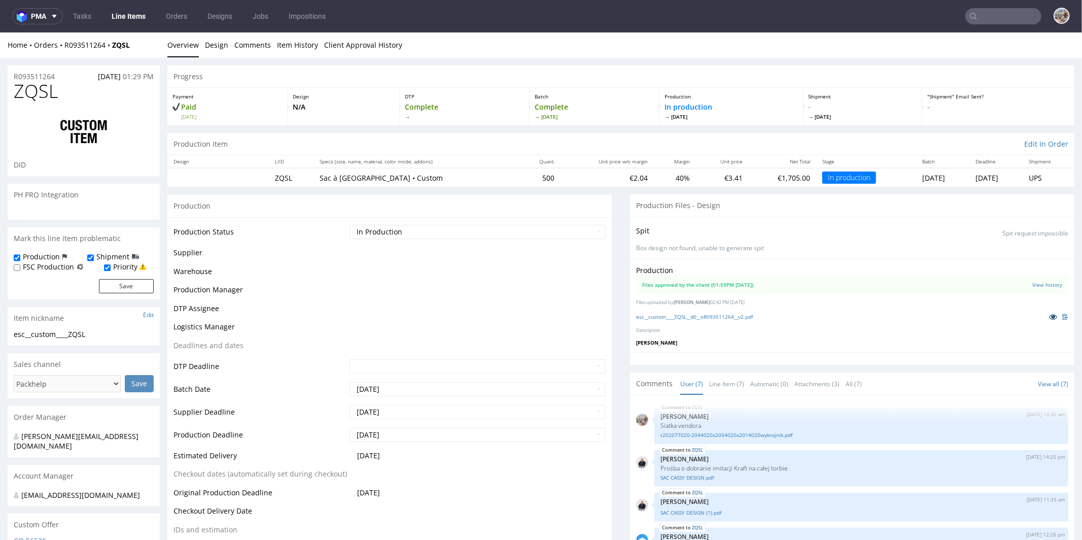
click at [1049, 314] on icon at bounding box center [1053, 315] width 8 height 7
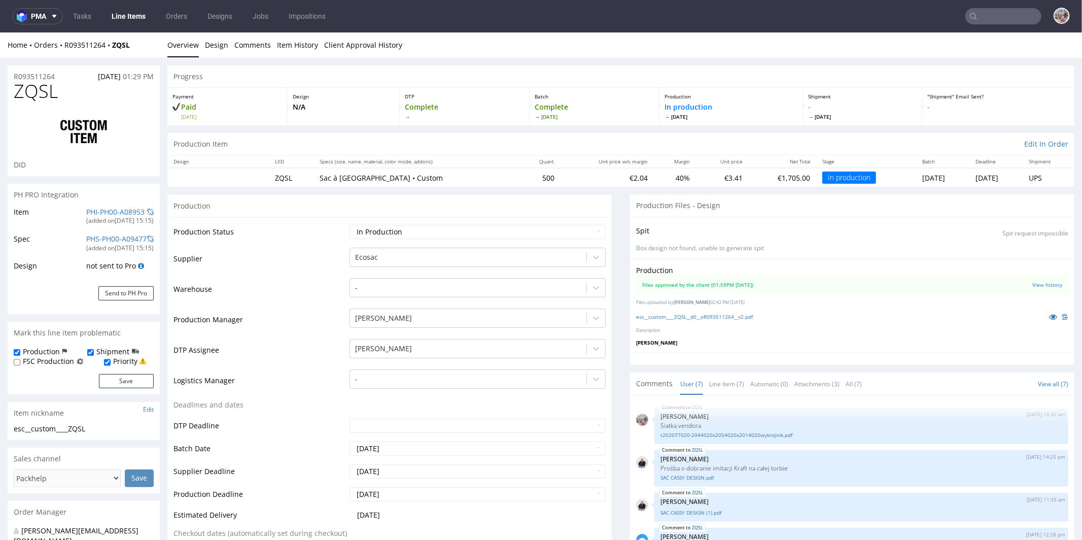
scroll to position [79, 0]
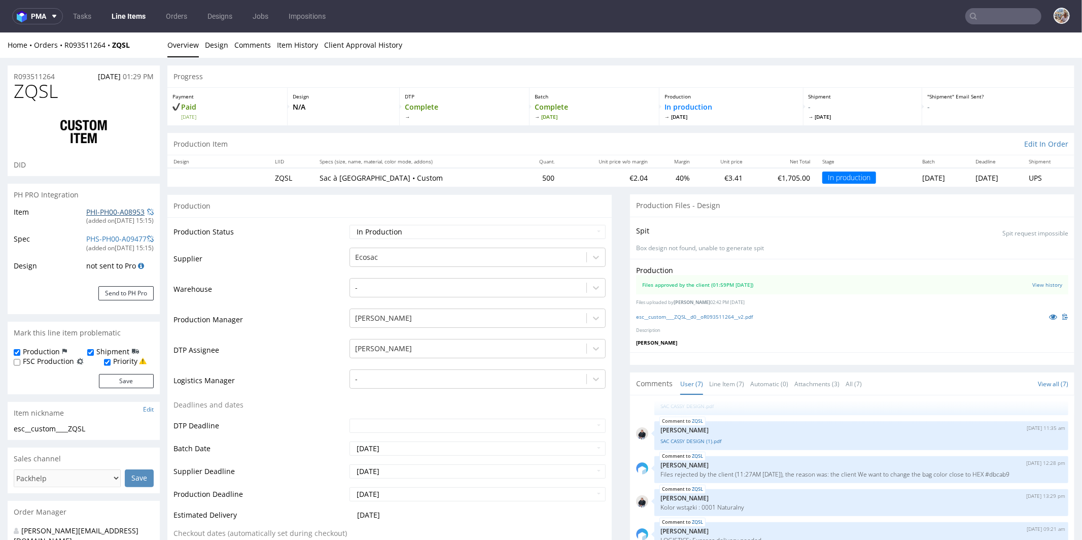
click at [116, 207] on link "PHI-PH00-A08953" at bounding box center [115, 211] width 58 height 10
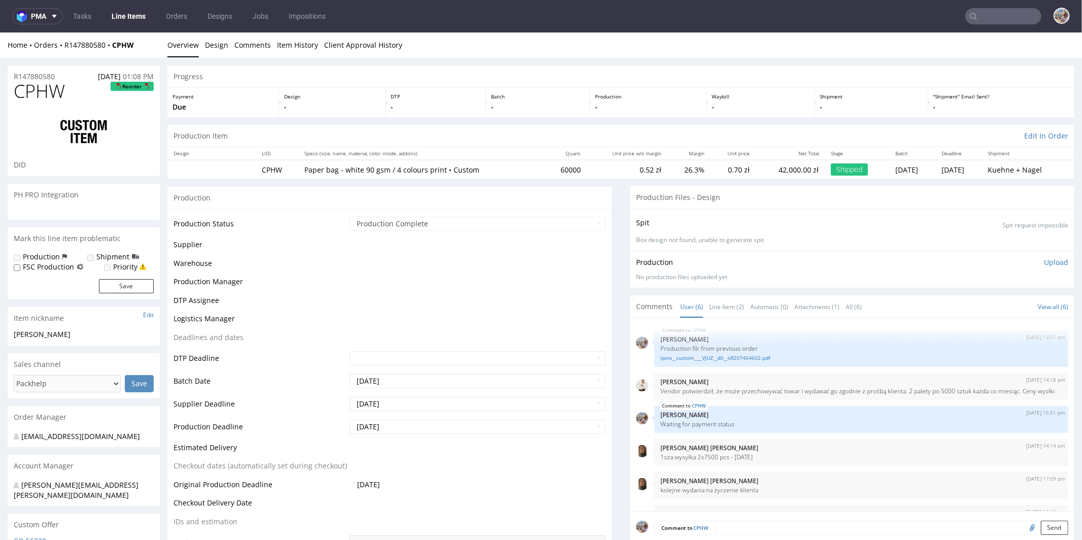
scroll to position [34, 0]
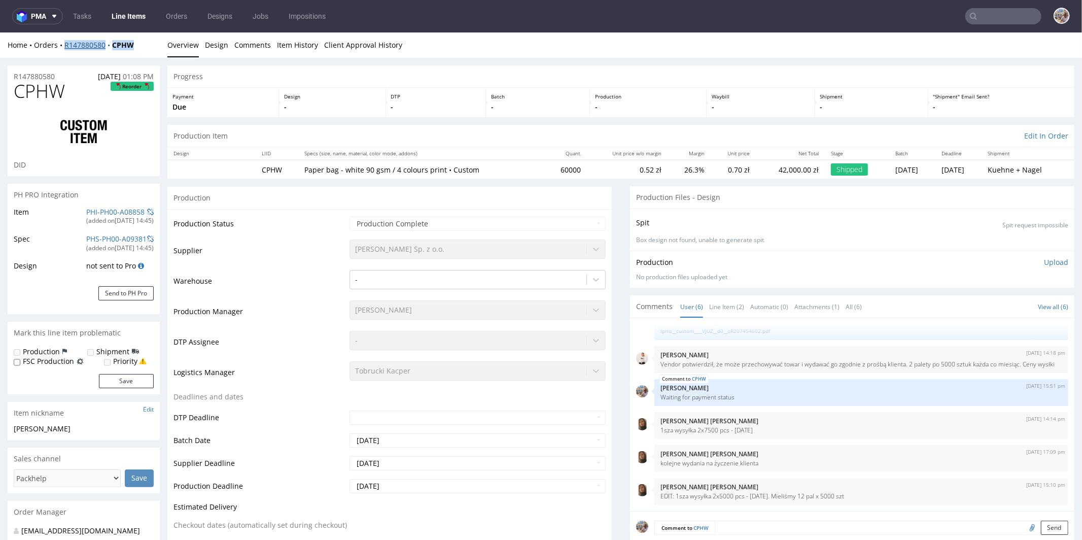
drag, startPoint x: 139, startPoint y: 43, endPoint x: 64, endPoint y: 44, distance: 75.6
click at [64, 44] on div "Home Orders R147880580 CPHW" at bounding box center [84, 45] width 152 height 10
copy div "R147880580 CPHW"
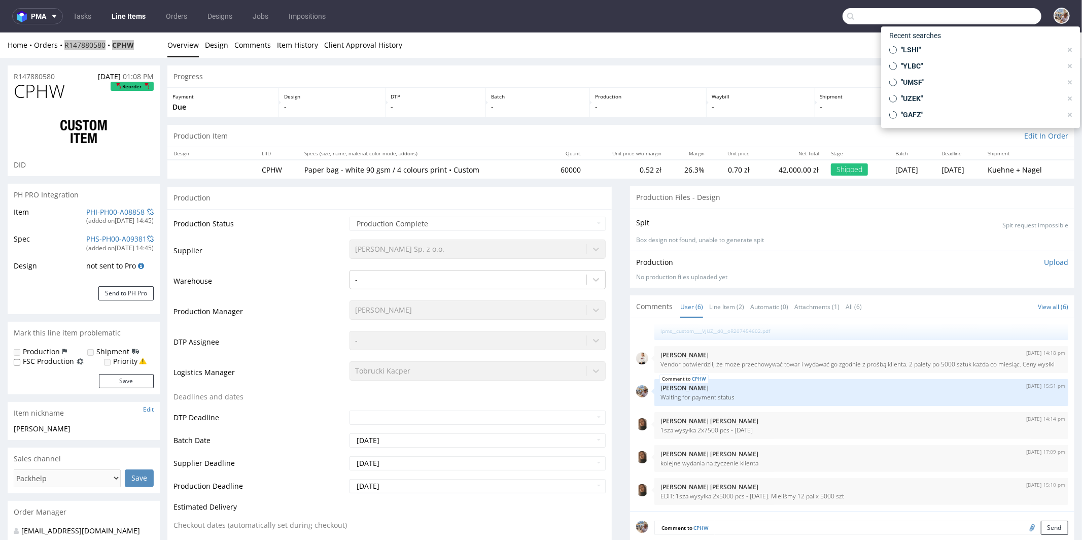
click at [992, 17] on input "text" at bounding box center [941, 16] width 199 height 16
paste input "YPPI"
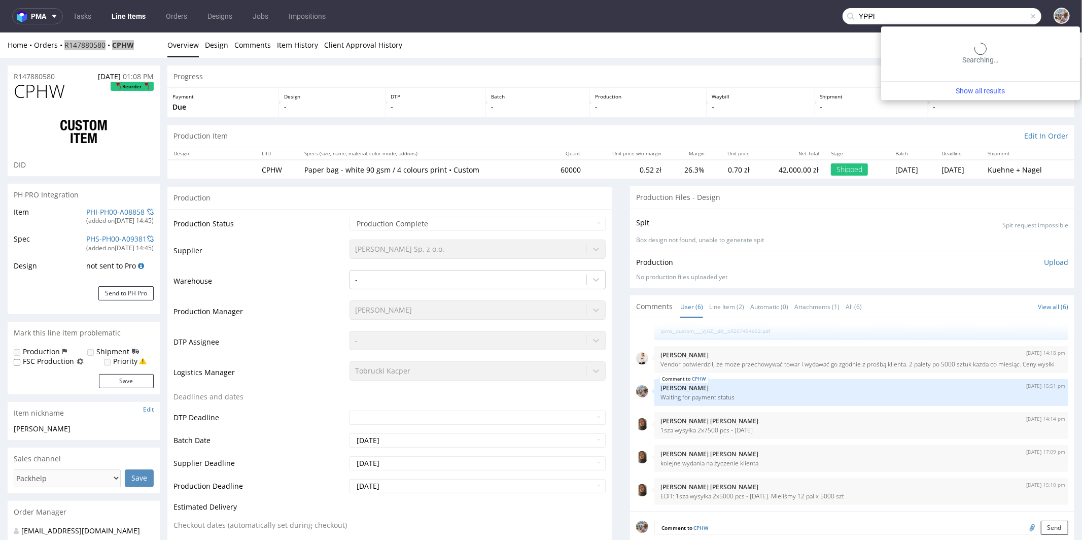
type input "YPPI"
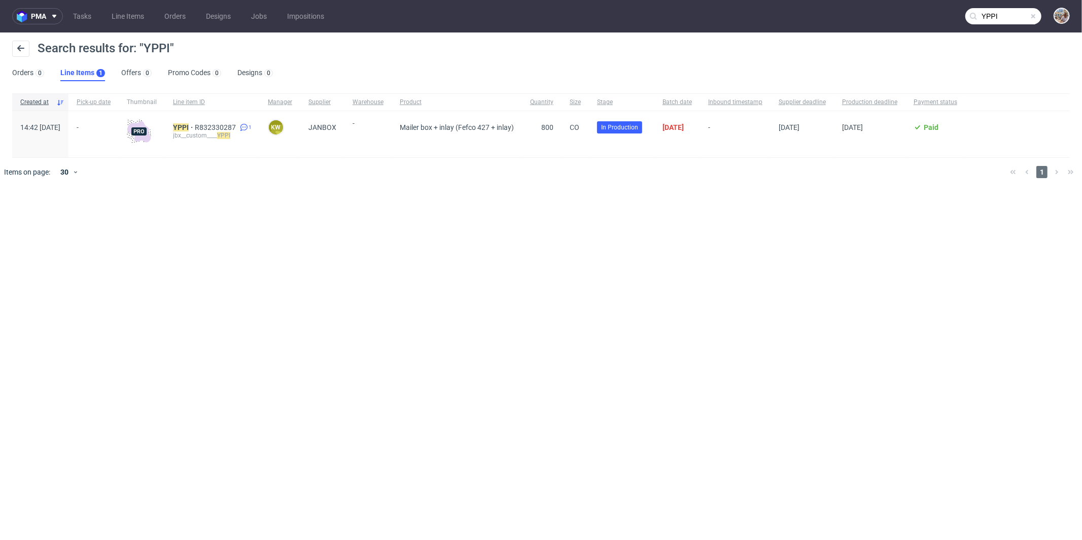
click at [1032, 16] on span at bounding box center [1033, 16] width 8 height 8
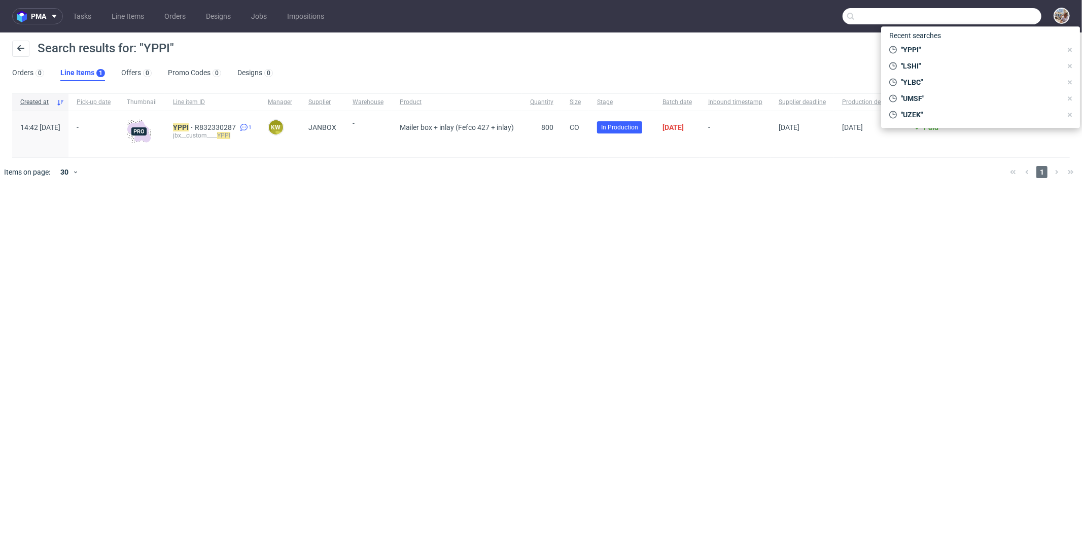
click at [1028, 16] on input "text" at bounding box center [941, 16] width 199 height 16
paste input "UKRF"
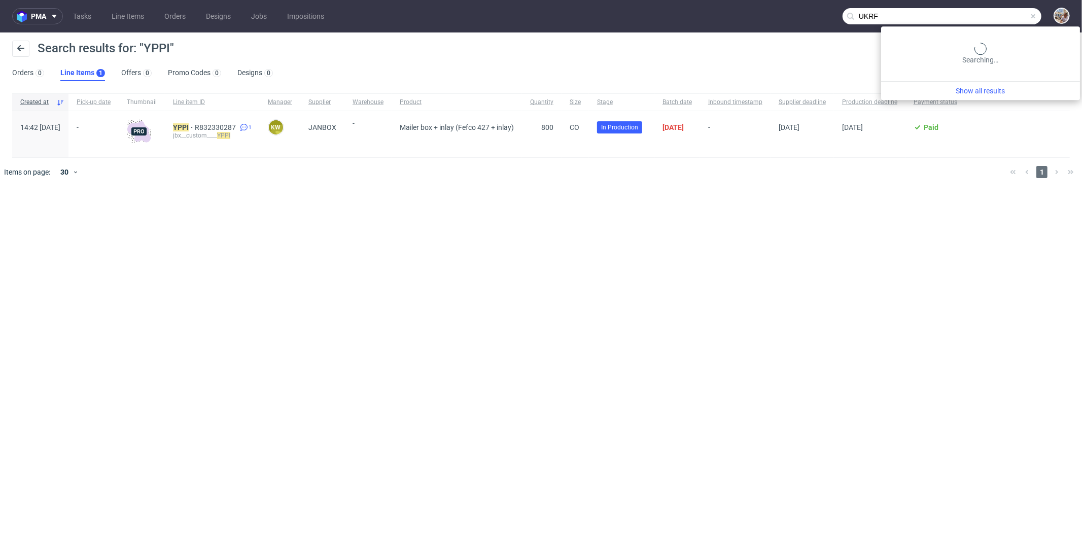
type input "UKRF"
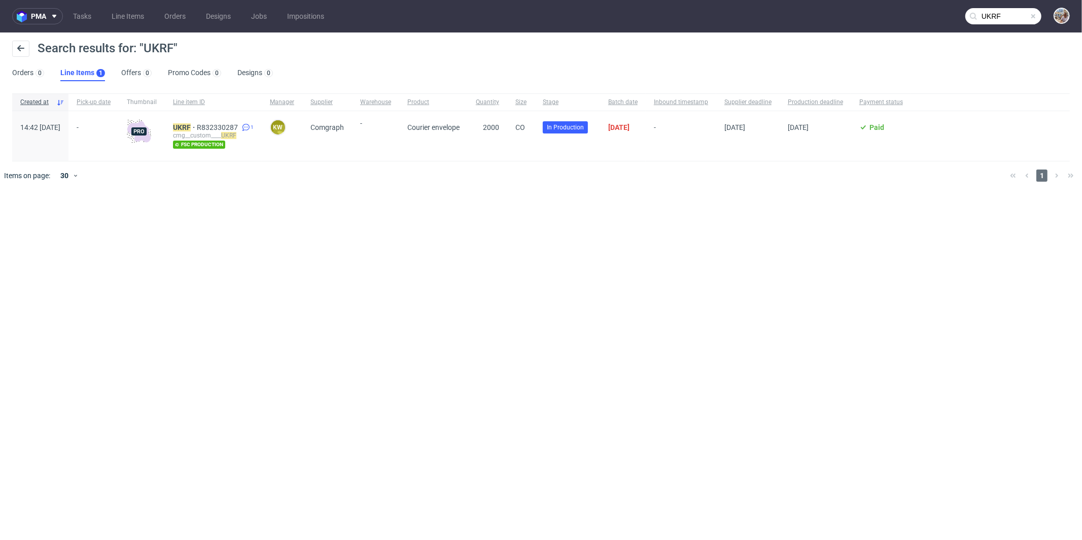
click at [1033, 15] on span at bounding box center [1033, 16] width 8 height 8
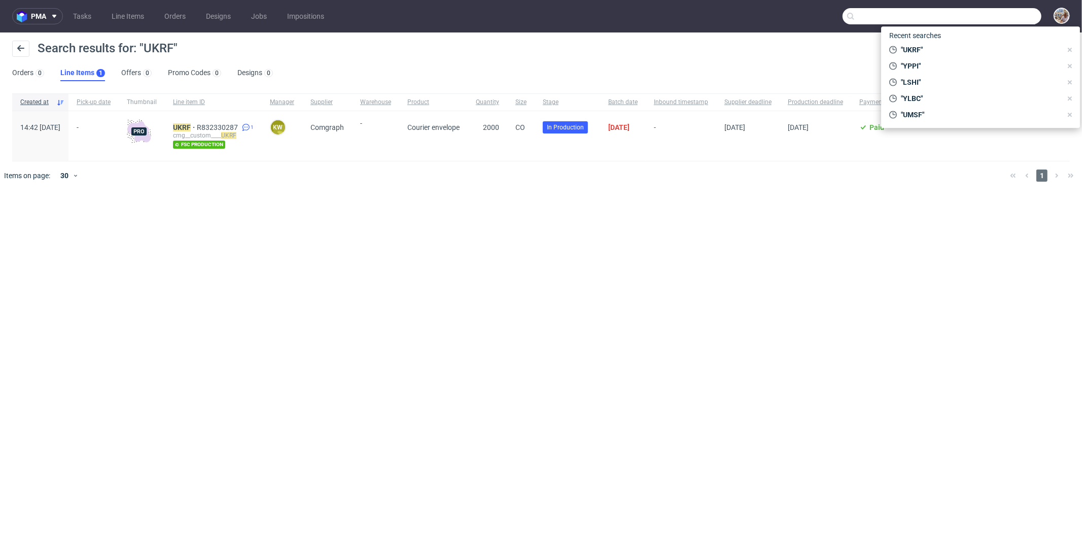
click at [1026, 15] on input "text" at bounding box center [941, 16] width 199 height 16
paste input "IDBY"
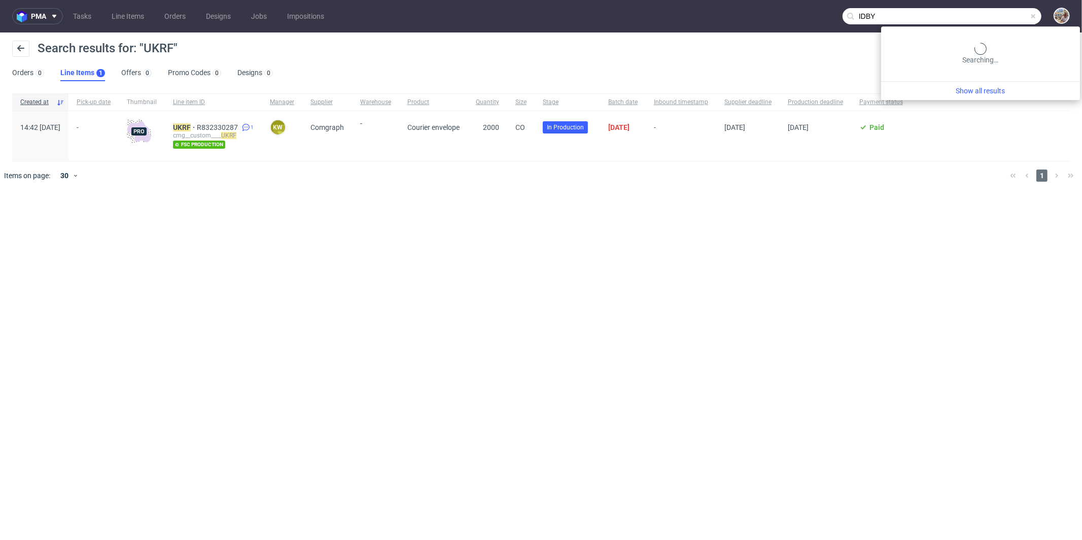
type input "IDBY"
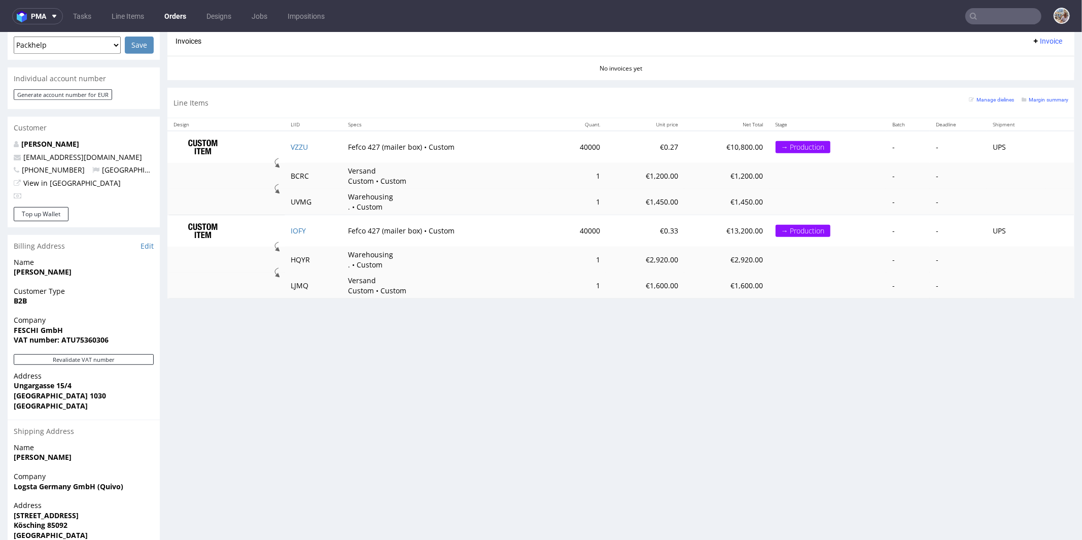
scroll to position [453, 0]
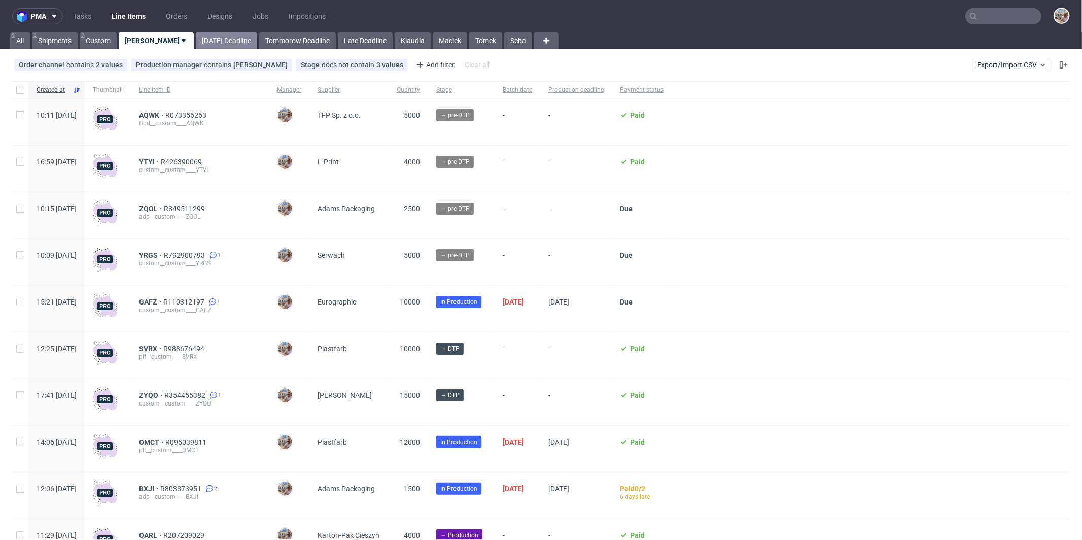
click at [209, 43] on link "[DATE] Deadline" at bounding box center [226, 40] width 61 height 16
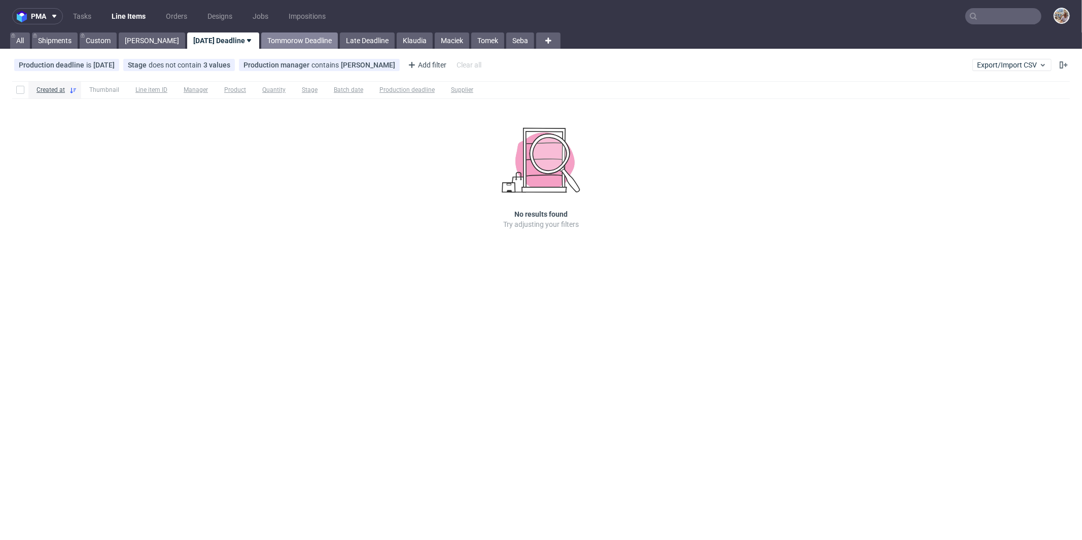
click at [261, 37] on link "Tommorow Deadline" at bounding box center [299, 40] width 77 height 16
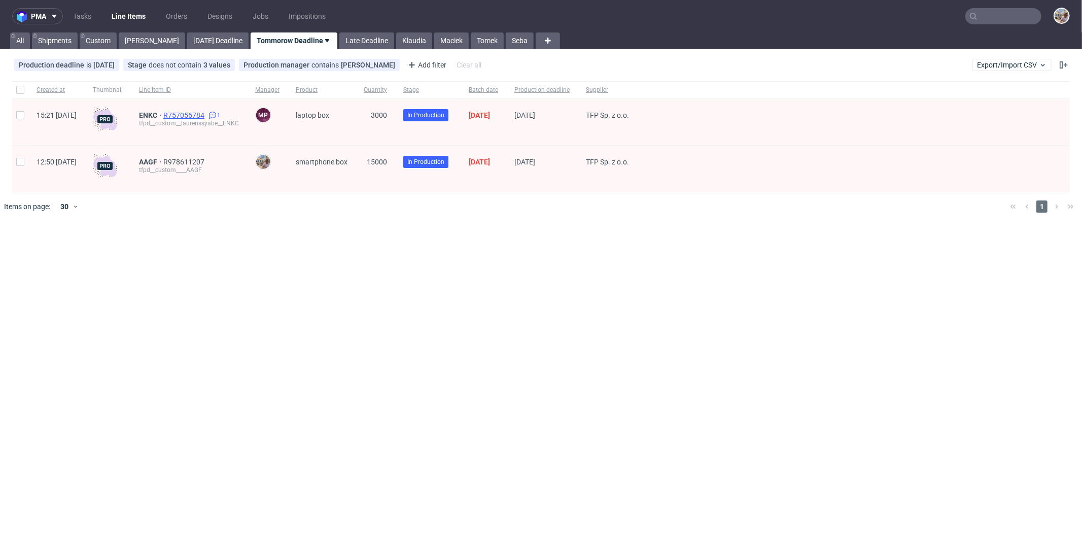
click at [206, 113] on span "R757056784" at bounding box center [184, 115] width 43 height 8
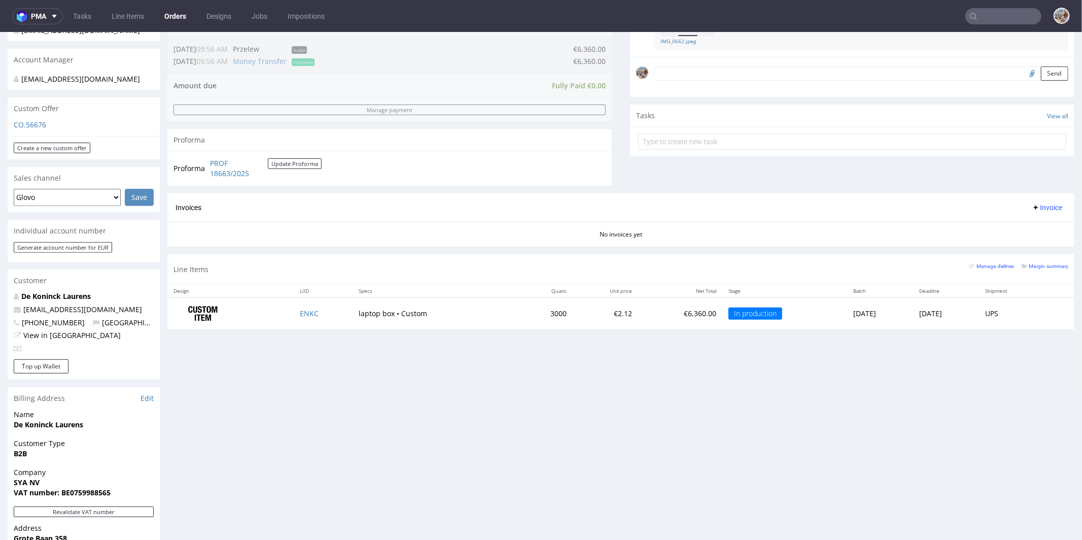
scroll to position [384, 0]
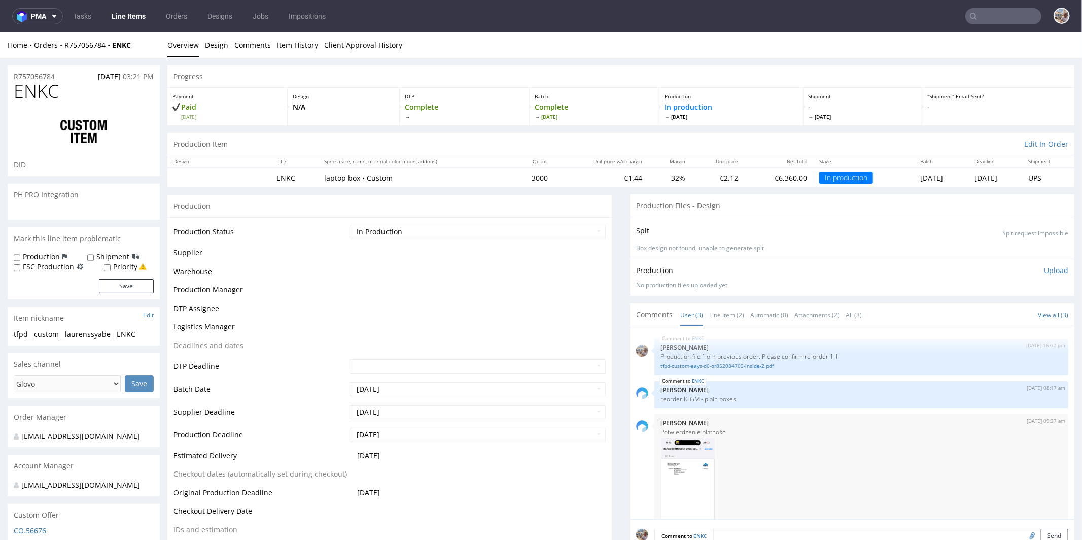
scroll to position [56, 0]
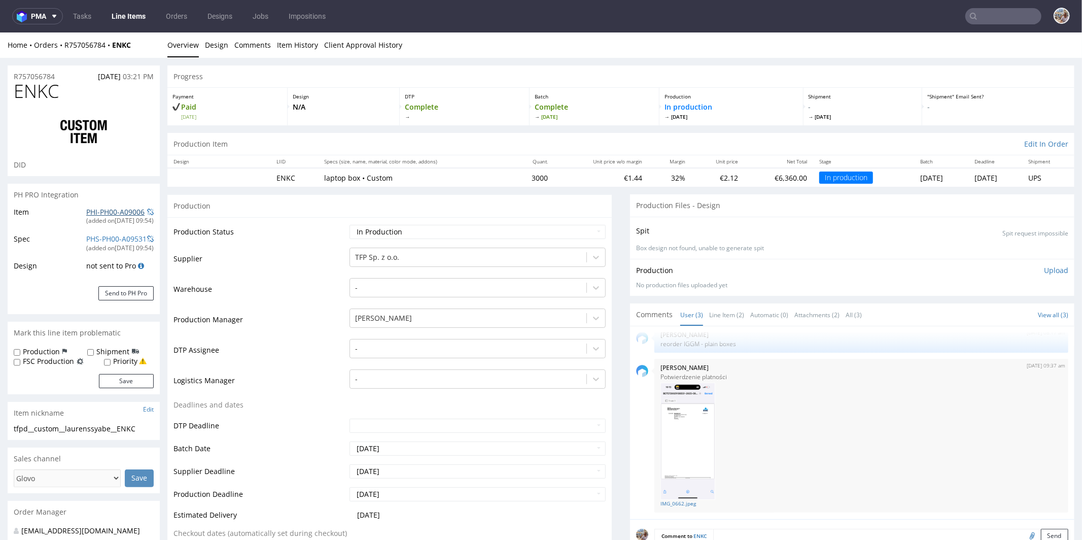
click at [115, 212] on link "PHI-PH00-A09006" at bounding box center [115, 211] width 58 height 10
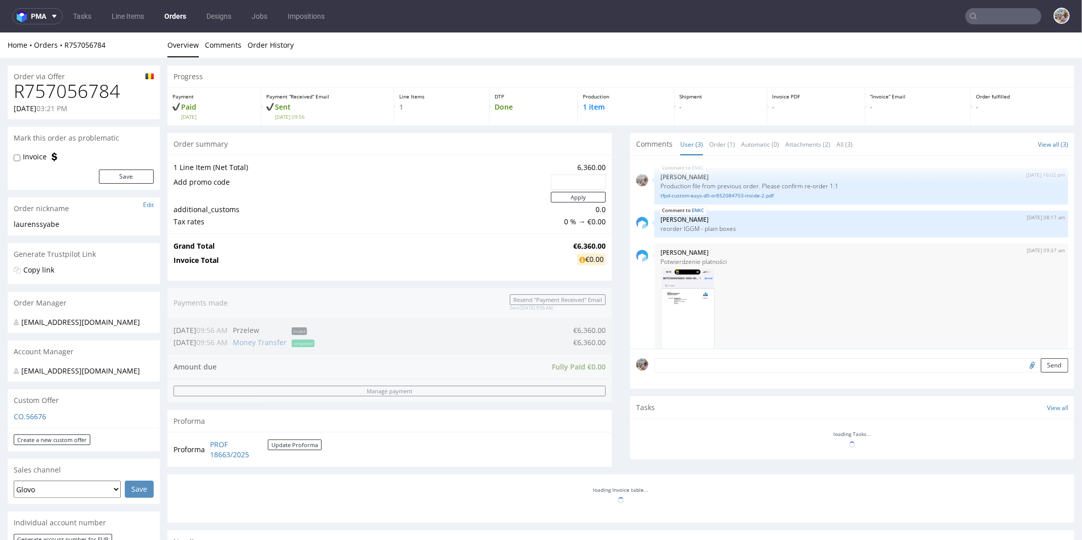
scroll to position [56, 0]
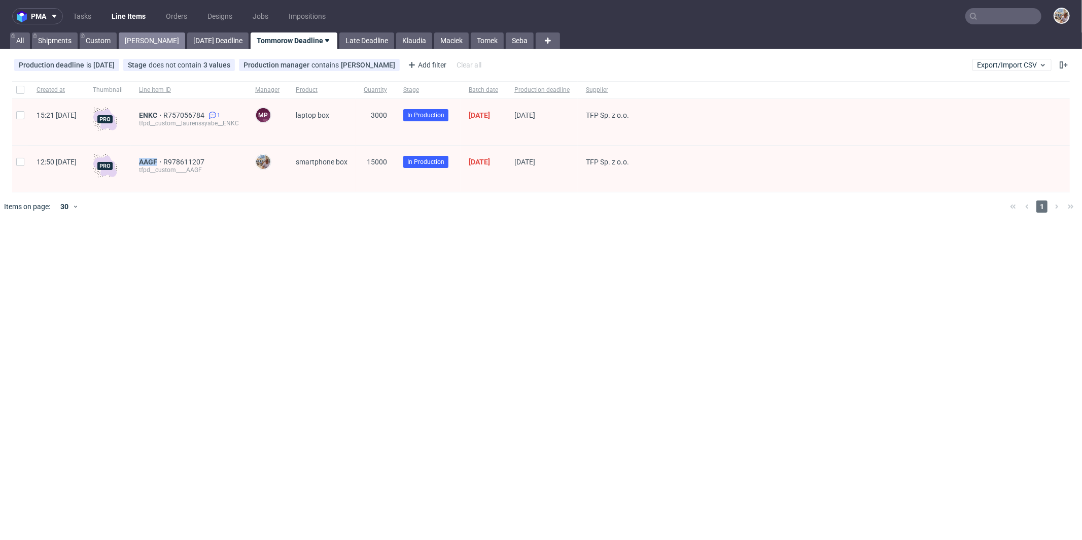
click at [138, 42] on link "[PERSON_NAME]" at bounding box center [152, 40] width 66 height 16
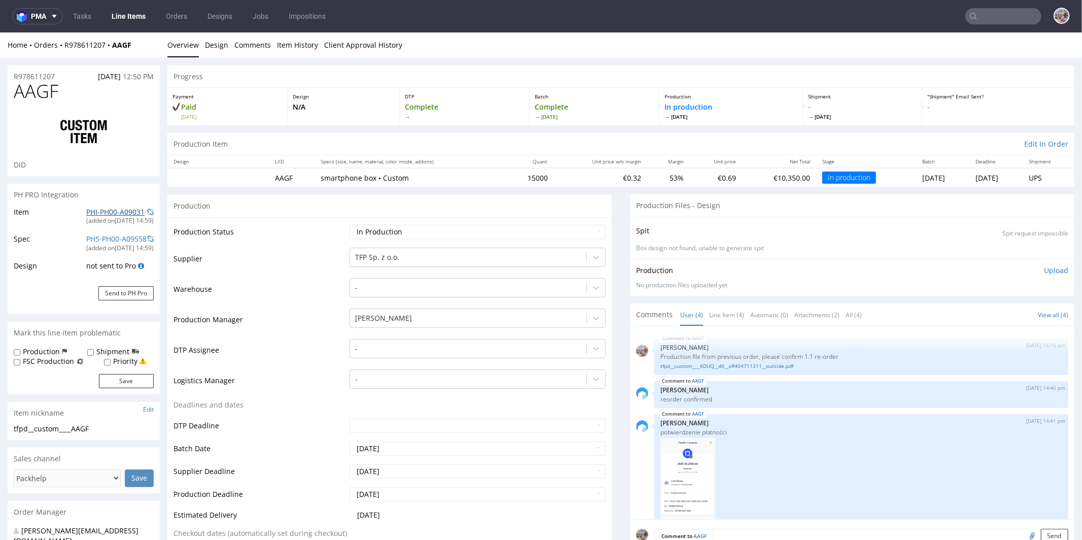
click at [105, 208] on link "PHI-PH00-A09031" at bounding box center [115, 211] width 58 height 10
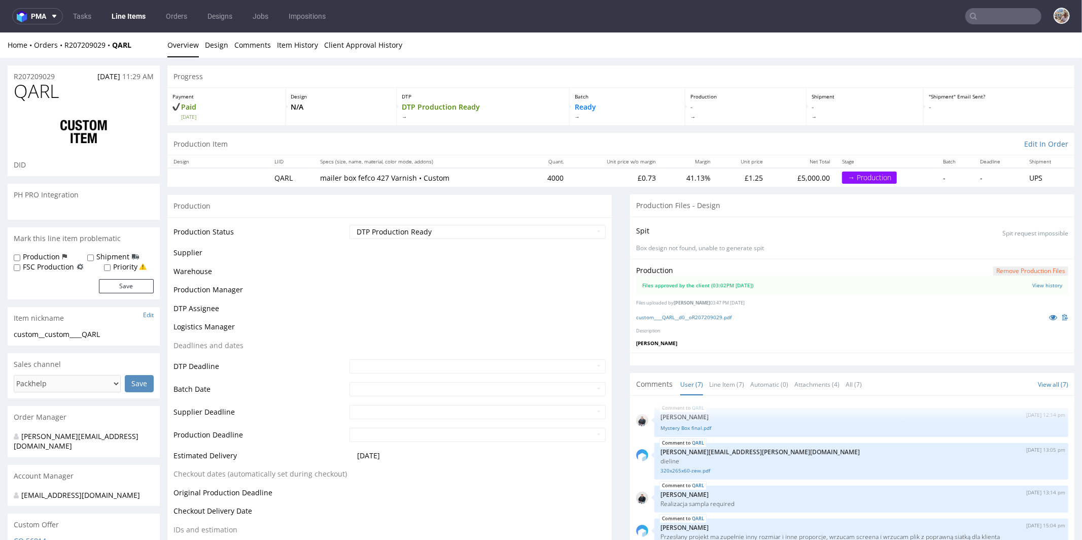
scroll to position [115, 0]
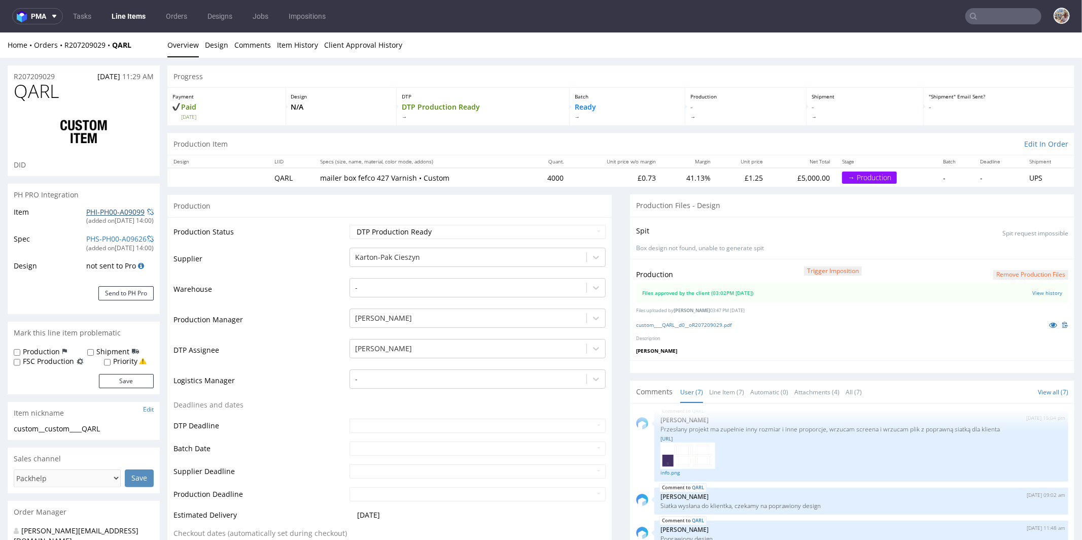
click at [108, 207] on link "PHI-PH00-A09099" at bounding box center [115, 211] width 58 height 10
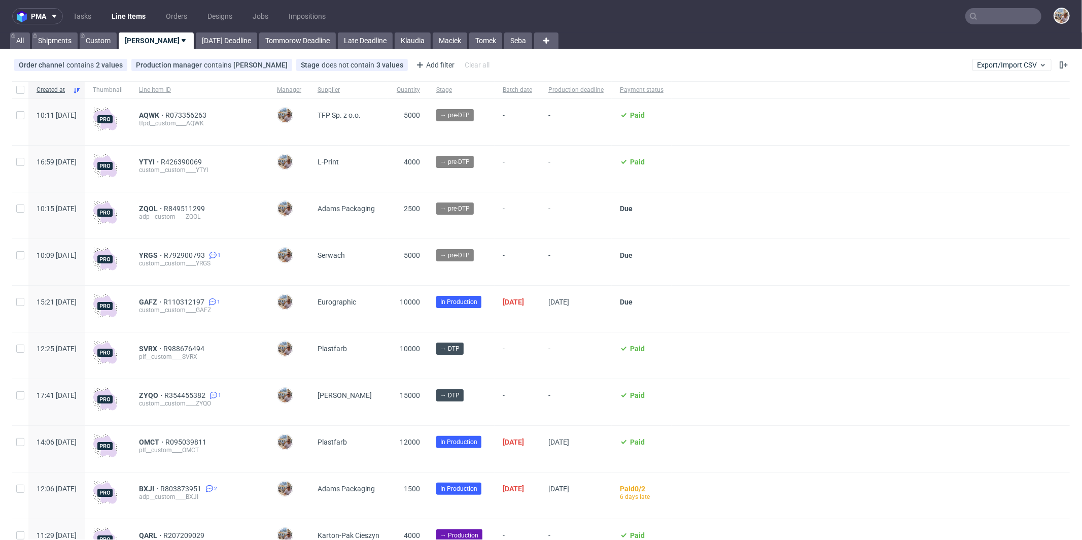
click at [998, 17] on input "text" at bounding box center [1003, 16] width 76 height 16
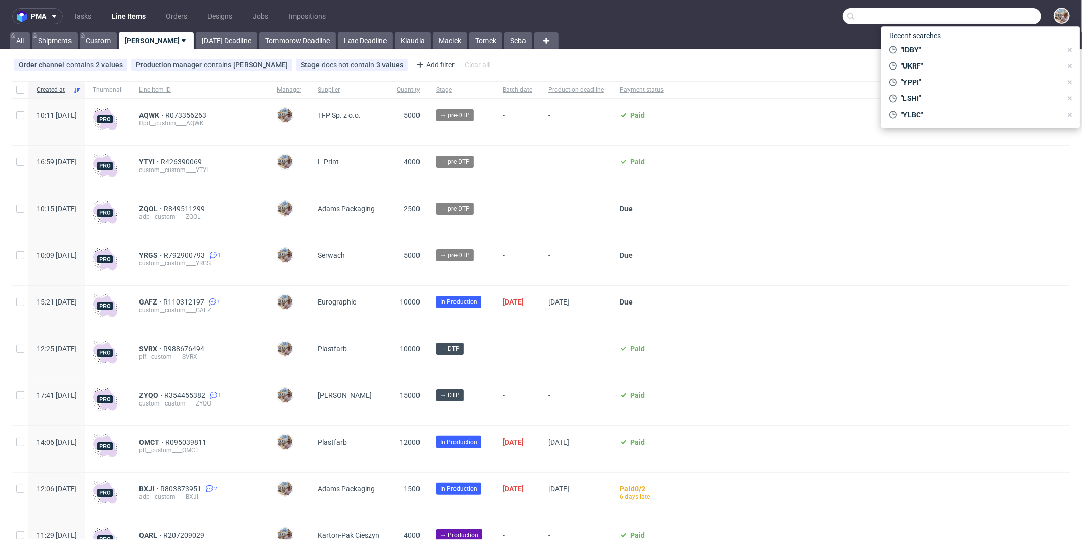
paste input "TCKI"
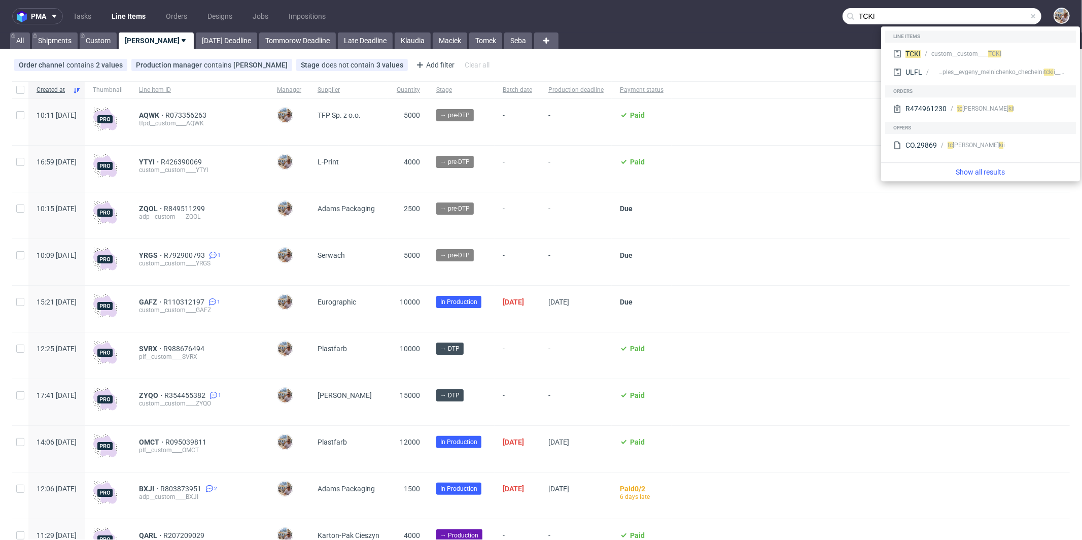
type input "TCKI"
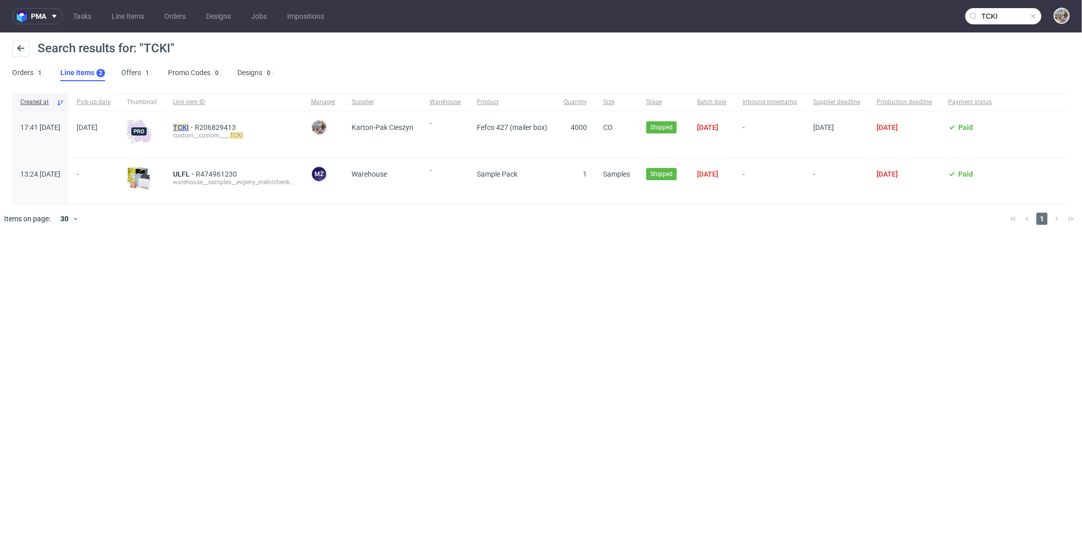
click at [189, 126] on mark "TCKI" at bounding box center [181, 127] width 16 height 8
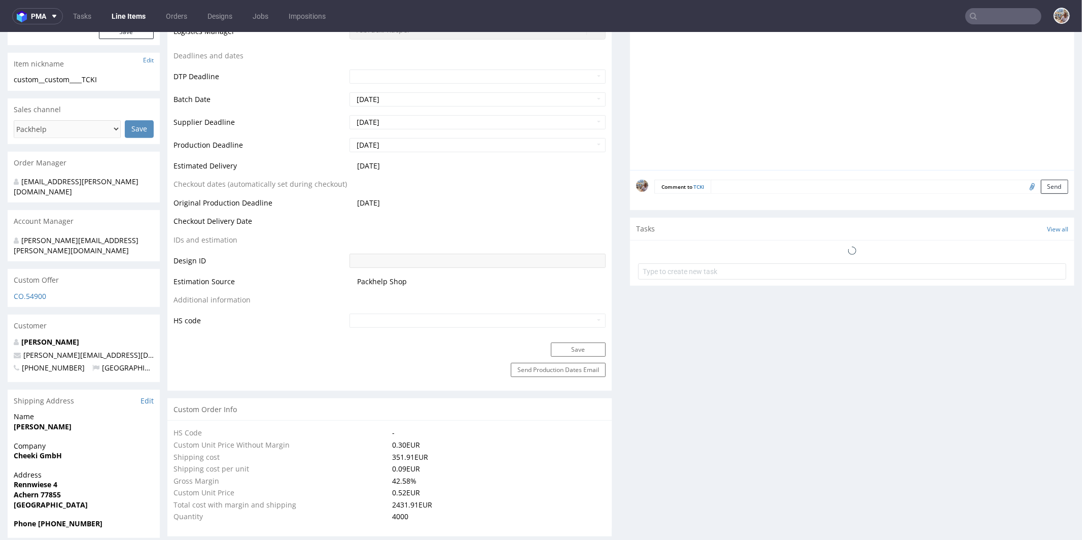
select select "in_progress"
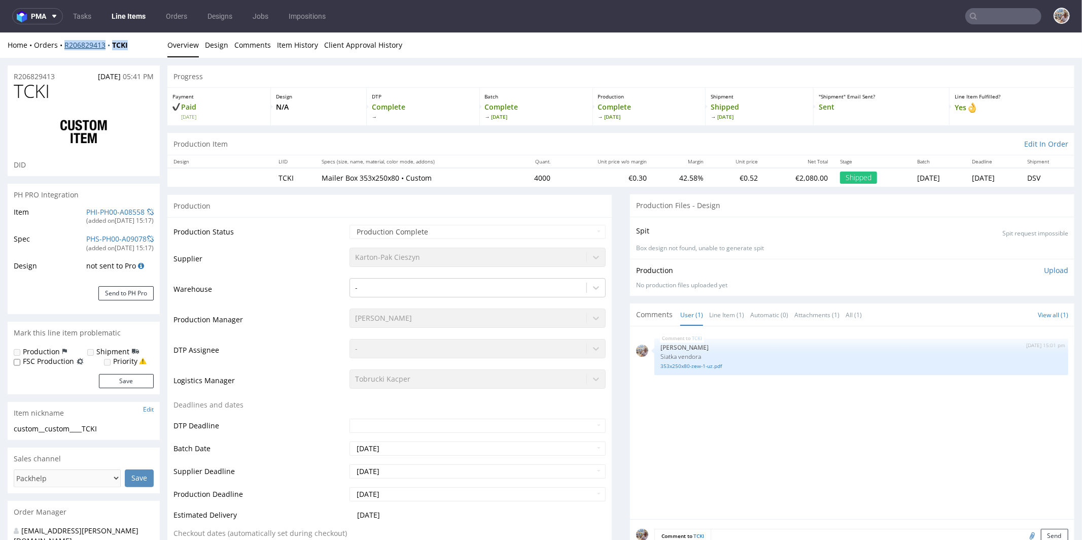
drag, startPoint x: 143, startPoint y: 42, endPoint x: 65, endPoint y: 42, distance: 77.6
click at [65, 42] on div "Home Orders R206829413 TCKI" at bounding box center [84, 45] width 152 height 10
copy div "R206829413 TCKI"
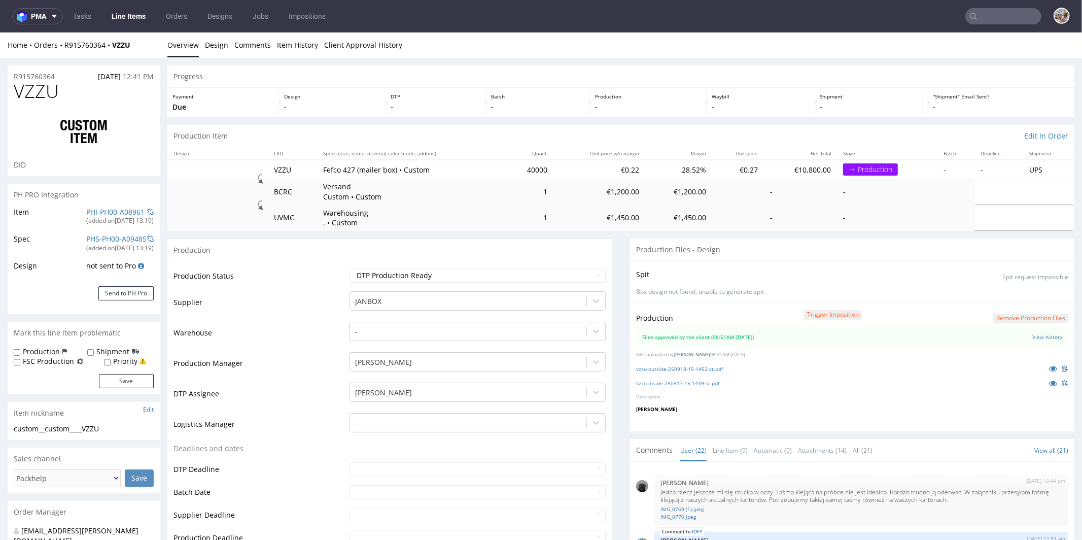
scroll to position [851, 0]
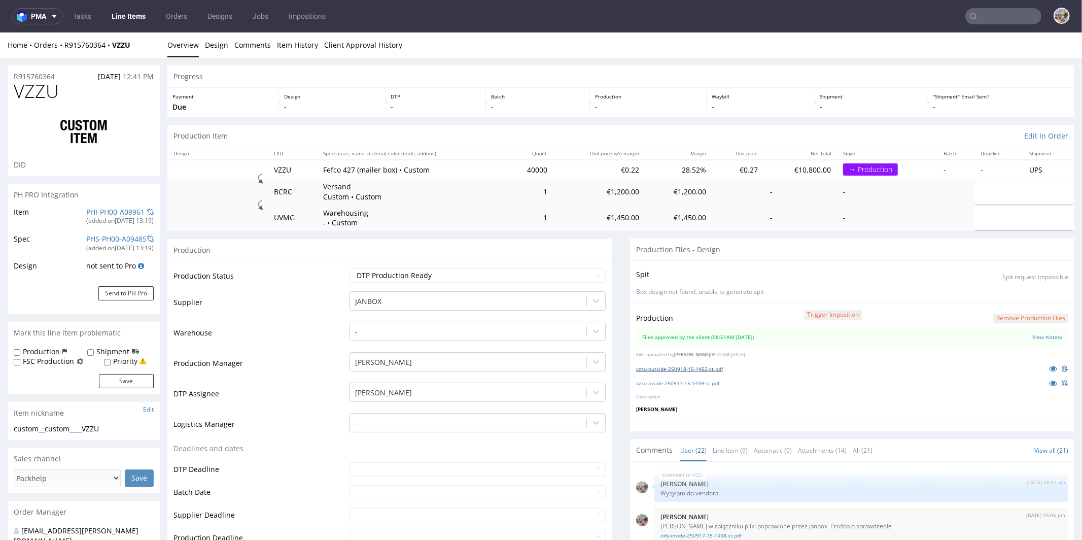
click at [664, 365] on link "vzzu-outside-250918-15-1452-st.pdf" at bounding box center [679, 368] width 87 height 7
click at [670, 381] on link "vzzu-inside-250917-15-1439-st.pdf" at bounding box center [677, 382] width 83 height 7
click at [1049, 369] on icon at bounding box center [1053, 367] width 8 height 7
click at [1049, 381] on icon at bounding box center [1053, 382] width 8 height 7
click at [115, 211] on link "PHI-PH00-A08961" at bounding box center [115, 211] width 58 height 10
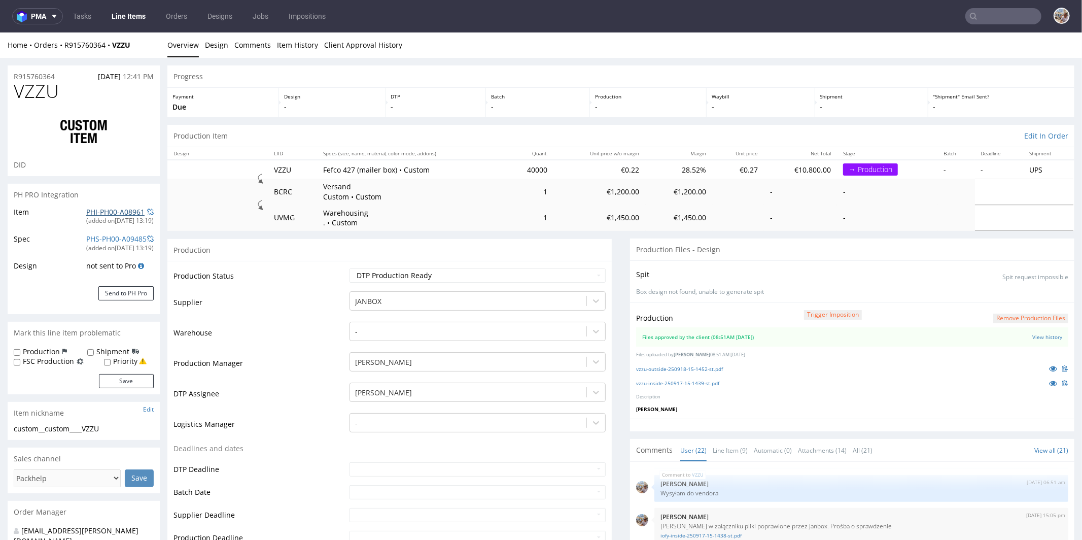
click at [111, 212] on link "PHI-PH00-A08961" at bounding box center [115, 211] width 58 height 10
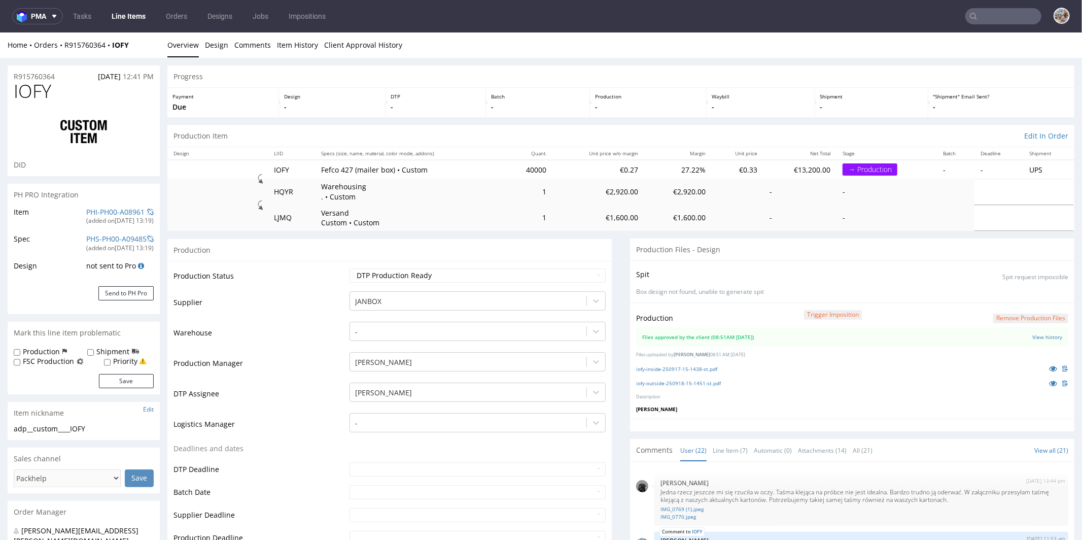
scroll to position [851, 0]
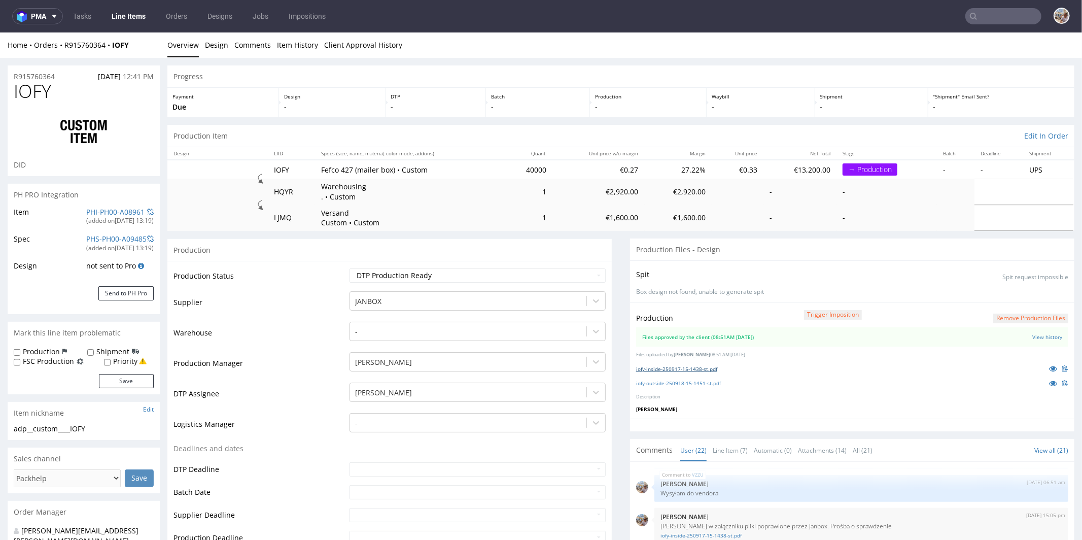
click at [654, 365] on link "iofy-inside-250917-15-1438-st.pdf" at bounding box center [676, 368] width 81 height 7
click at [660, 380] on link "iofy-outside-250918-15-1451-st.pdf" at bounding box center [678, 382] width 85 height 7
click at [1049, 367] on icon at bounding box center [1053, 367] width 8 height 7
click at [116, 212] on link "PHI-PH00-A08961" at bounding box center [115, 211] width 58 height 10
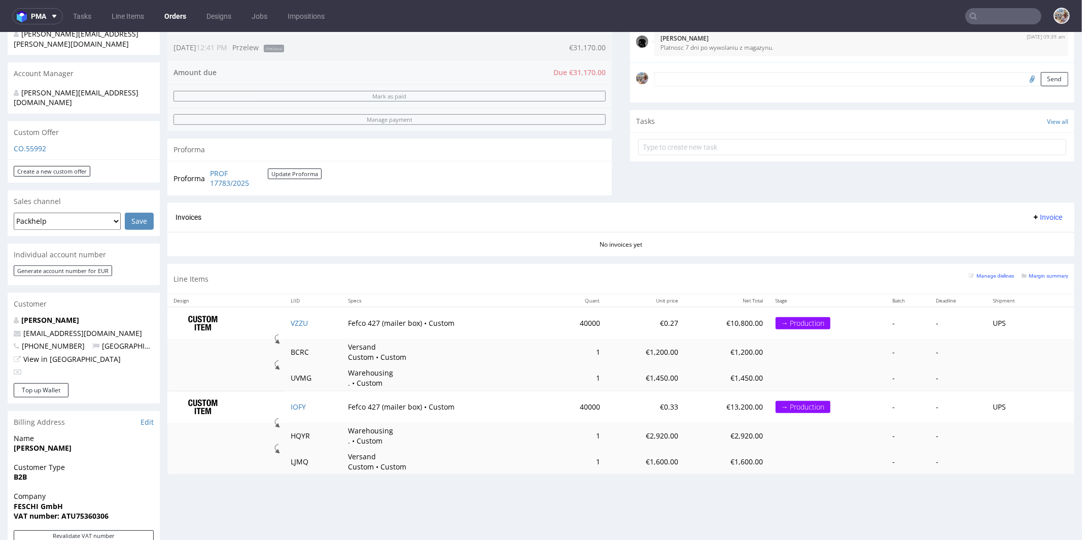
scroll to position [337, 0]
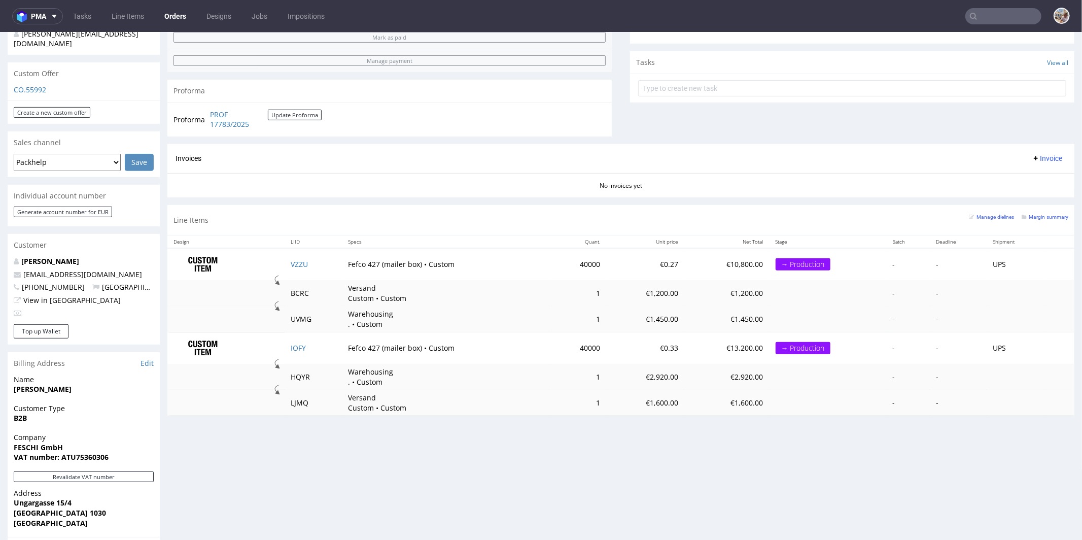
click at [312, 346] on td "IOFY" at bounding box center [314, 347] width 58 height 31
click at [308, 342] on td "IOFY" at bounding box center [314, 347] width 58 height 31
copy link "IOFY"
click at [311, 264] on td "VZZU" at bounding box center [314, 263] width 58 height 32
copy link "VZZU"
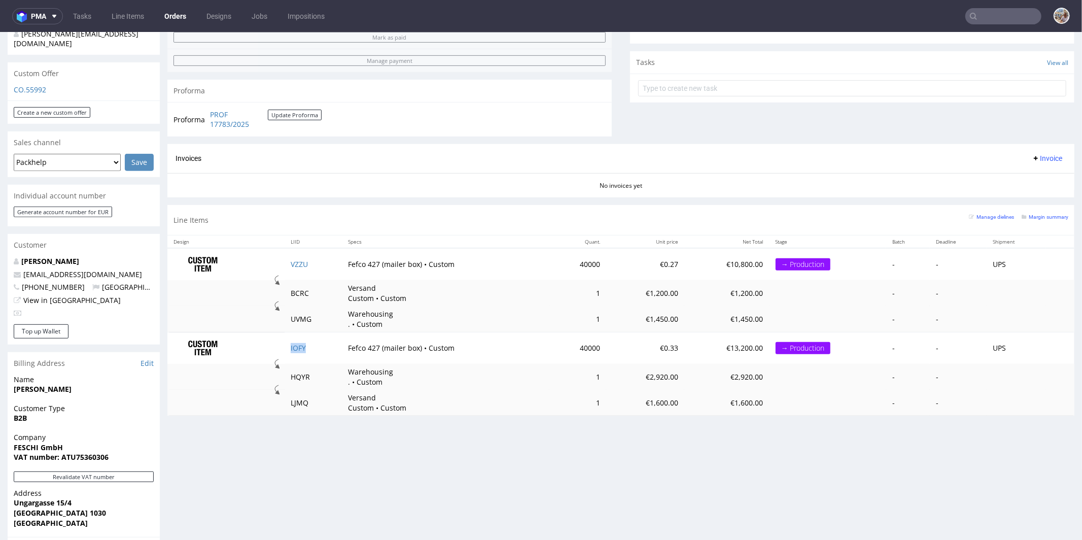
click at [307, 349] on td "IOFY" at bounding box center [314, 347] width 58 height 31
copy link "IOFY"
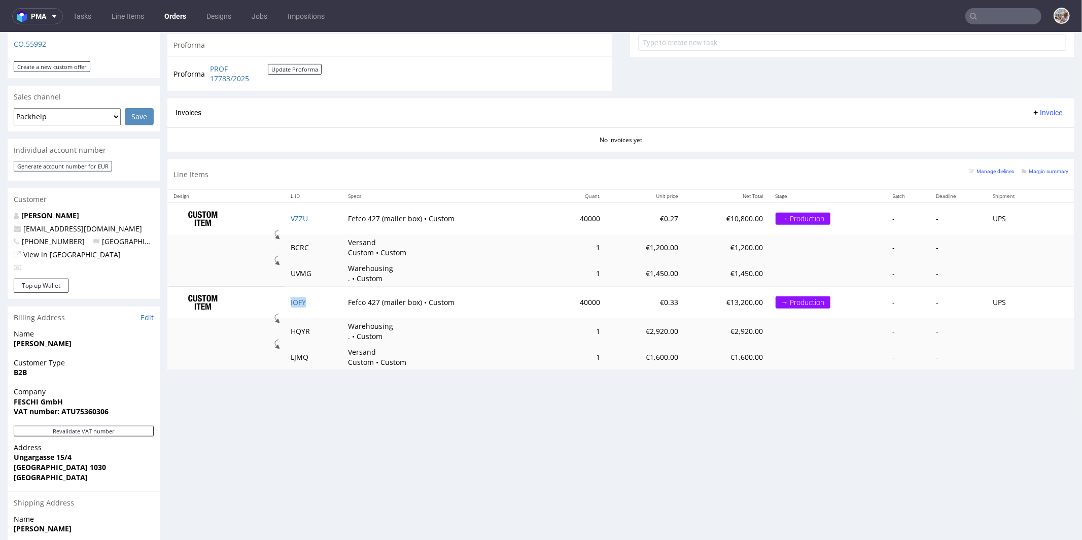
scroll to position [475, 0]
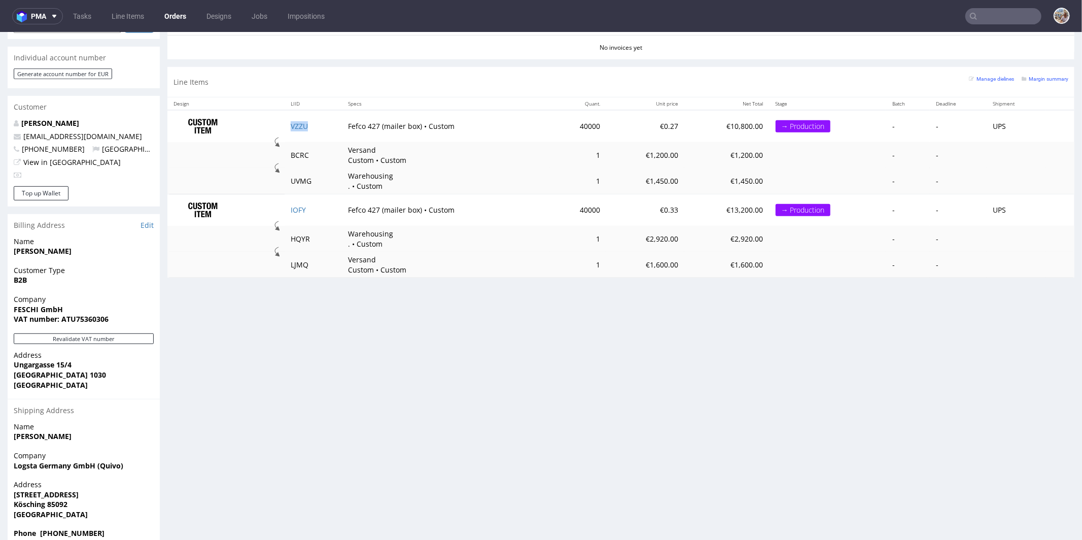
click at [293, 115] on td "VZZU" at bounding box center [314, 126] width 58 height 32
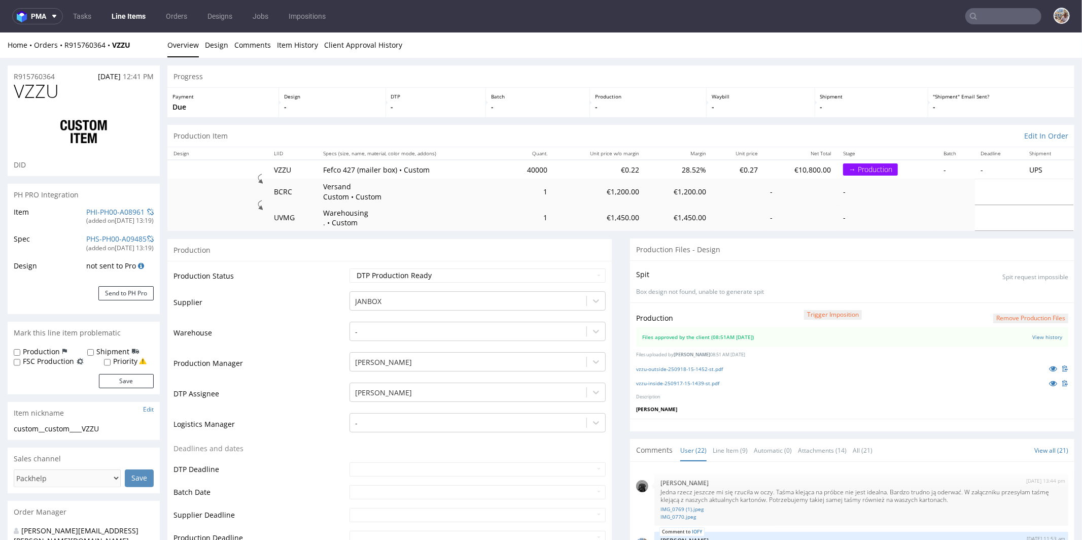
scroll to position [851, 0]
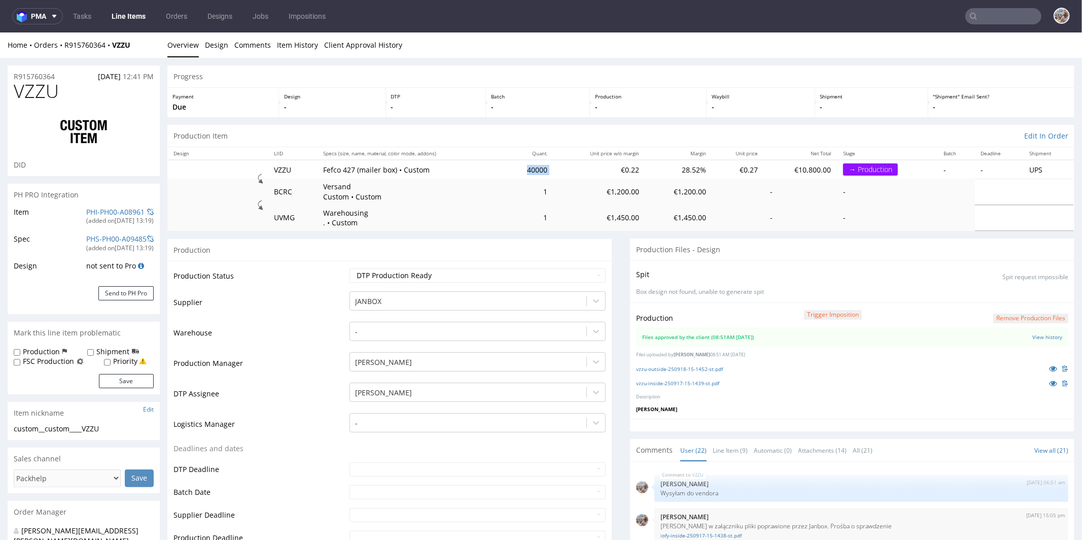
drag, startPoint x: 566, startPoint y: 171, endPoint x: 507, endPoint y: 171, distance: 59.3
click at [507, 171] on tr "VZZU Fefco 427 (mailer box) • Custom 40000 €0.22 28.52% €0.27 €10,800.00 → Prod…" at bounding box center [620, 168] width 907 height 19
click at [507, 171] on td "40000" at bounding box center [529, 168] width 49 height 19
drag, startPoint x: 548, startPoint y: 167, endPoint x: 522, endPoint y: 167, distance: 25.9
click at [522, 167] on td "40000" at bounding box center [529, 168] width 49 height 19
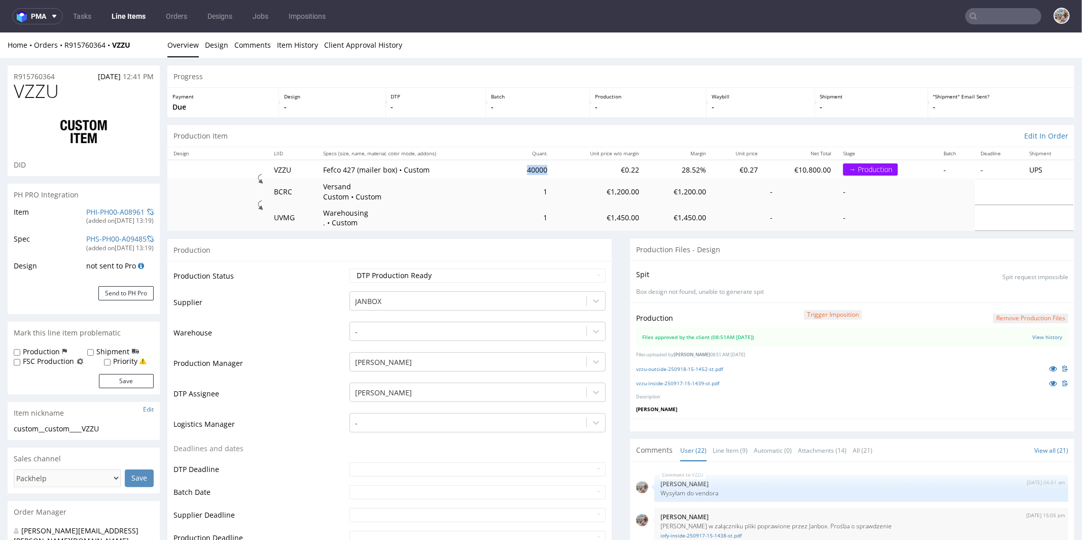
copy td "40000"
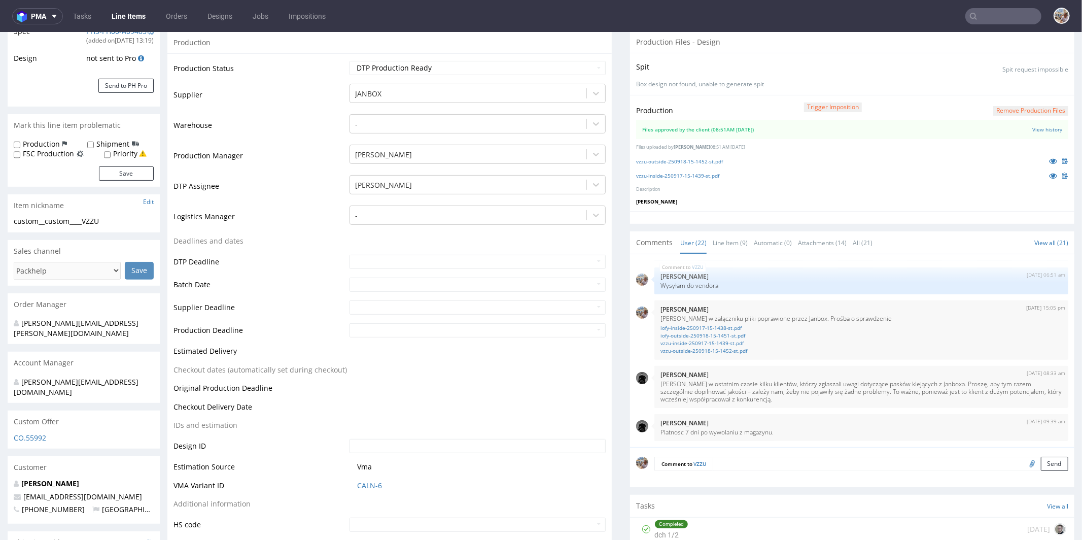
scroll to position [419, 0]
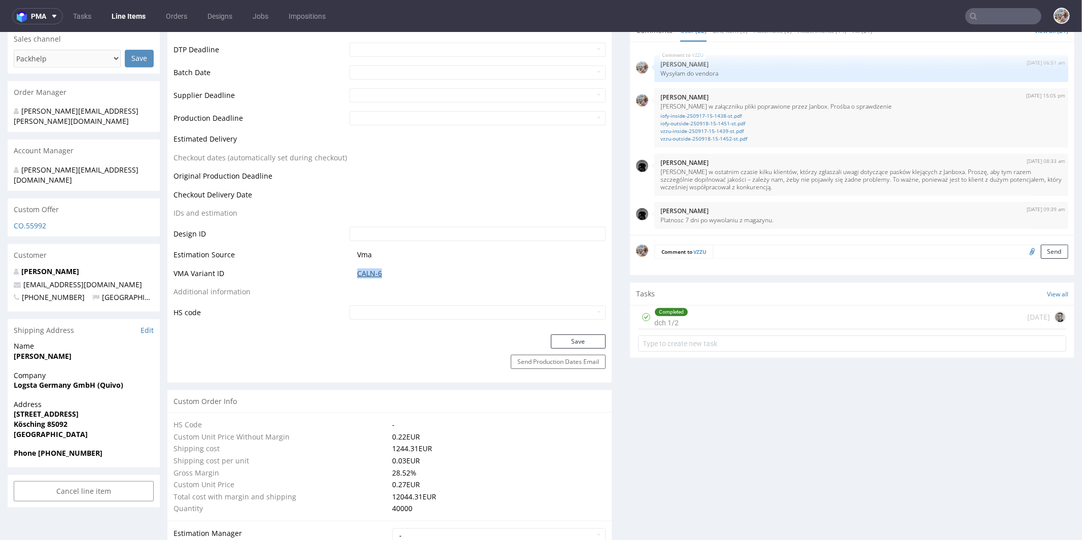
drag, startPoint x: 385, startPoint y: 269, endPoint x: 353, endPoint y: 270, distance: 31.5
click at [357, 270] on span "CALN-6" at bounding box center [481, 273] width 248 height 10
click at [388, 299] on table "Production Status Waiting for Artwork Waiting for Diecut Waiting for Mockup Wai…" at bounding box center [389, 83] width 432 height 472
drag, startPoint x: 348, startPoint y: 271, endPoint x: 371, endPoint y: 271, distance: 22.3
click at [371, 271] on td "CALN-6" at bounding box center [476, 276] width 259 height 19
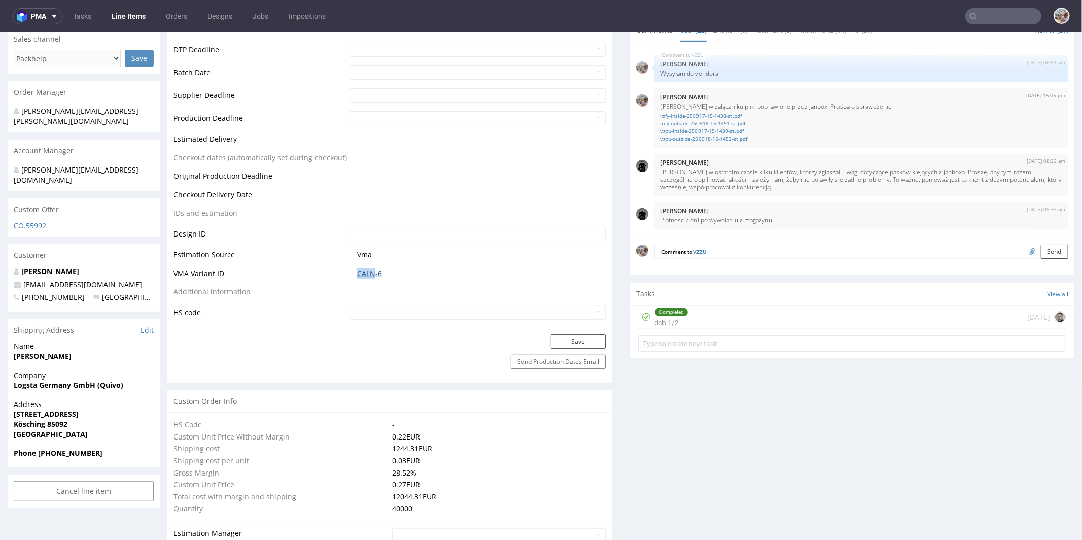
copy link "CALN"
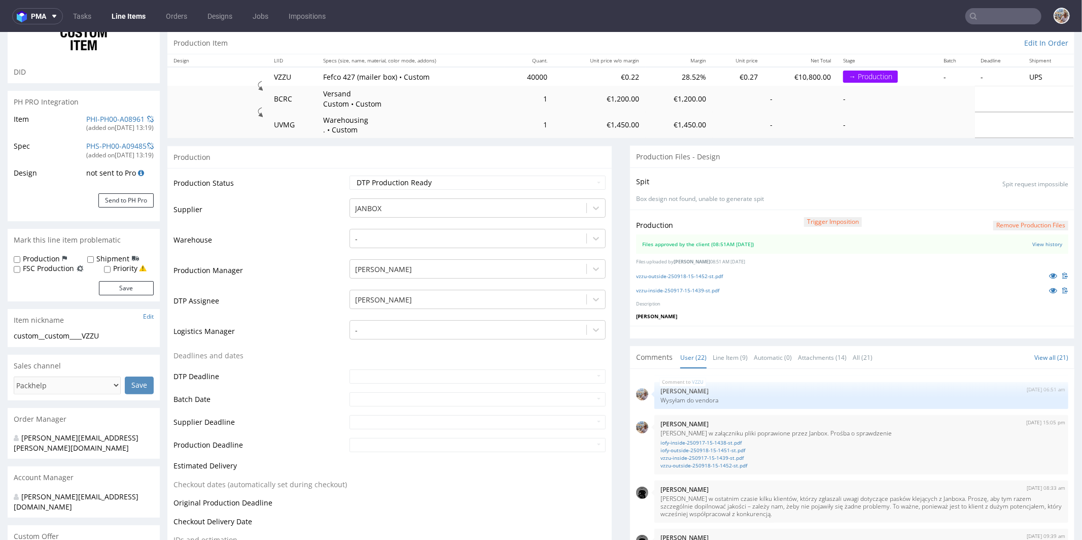
scroll to position [0, 0]
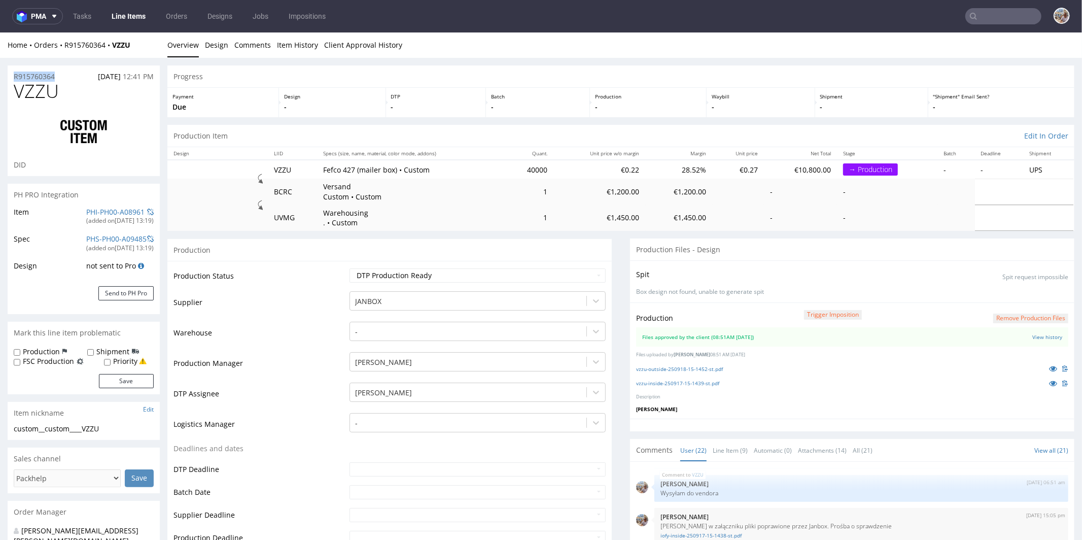
drag, startPoint x: 65, startPoint y: 76, endPoint x: 10, endPoint y: 73, distance: 54.8
click at [10, 73] on div "R915760364 22.08.2025 12:41 PM" at bounding box center [84, 73] width 152 height 16
copy p "R915760364"
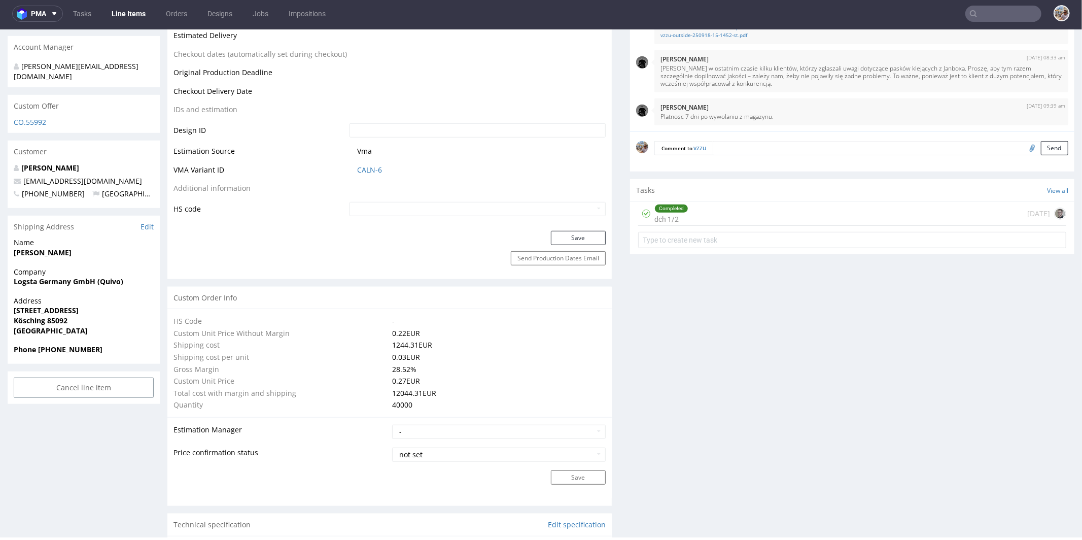
scroll to position [355, 0]
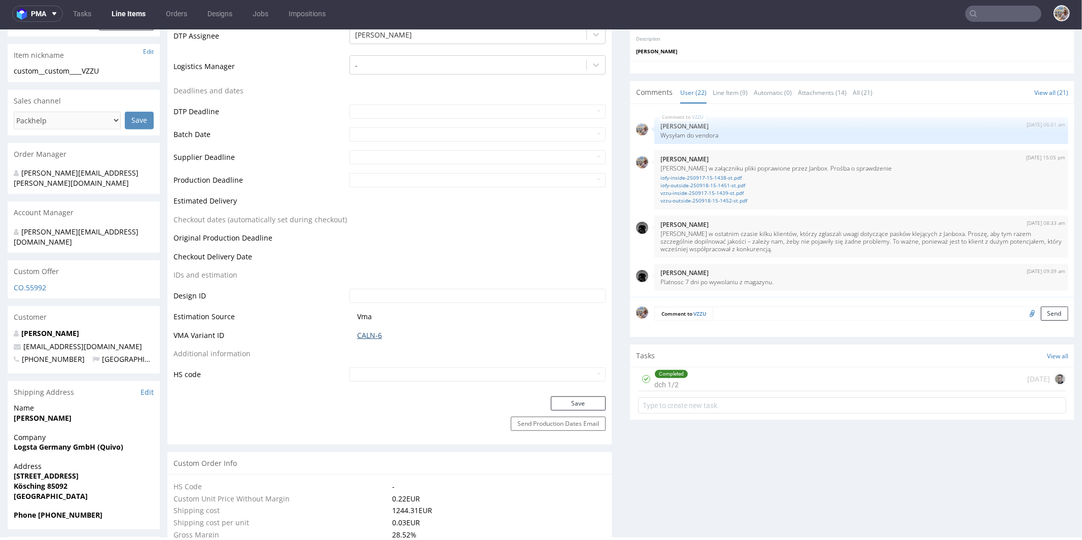
click at [367, 335] on link "CALN-6" at bounding box center [369, 335] width 25 height 10
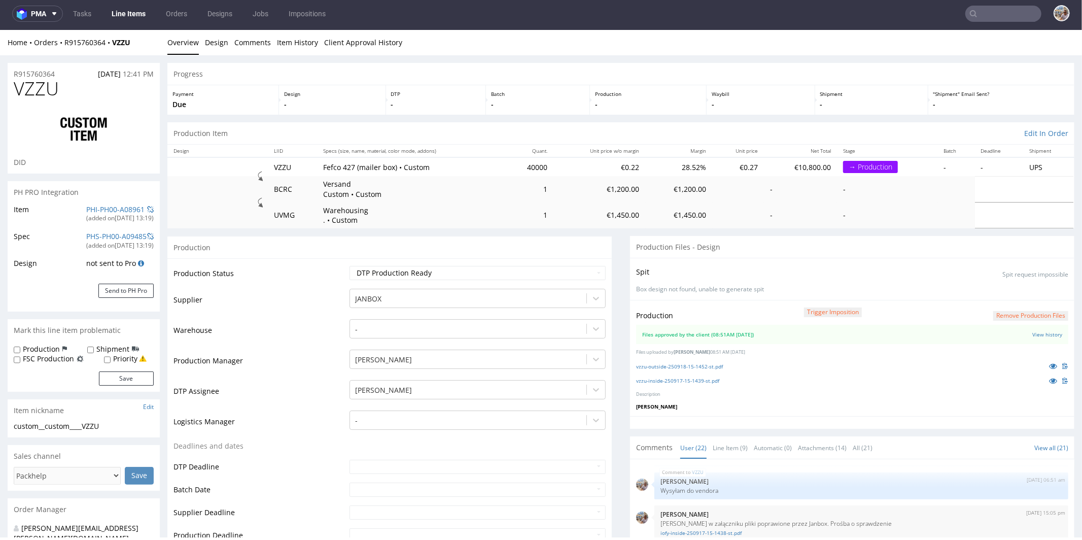
scroll to position [0, 0]
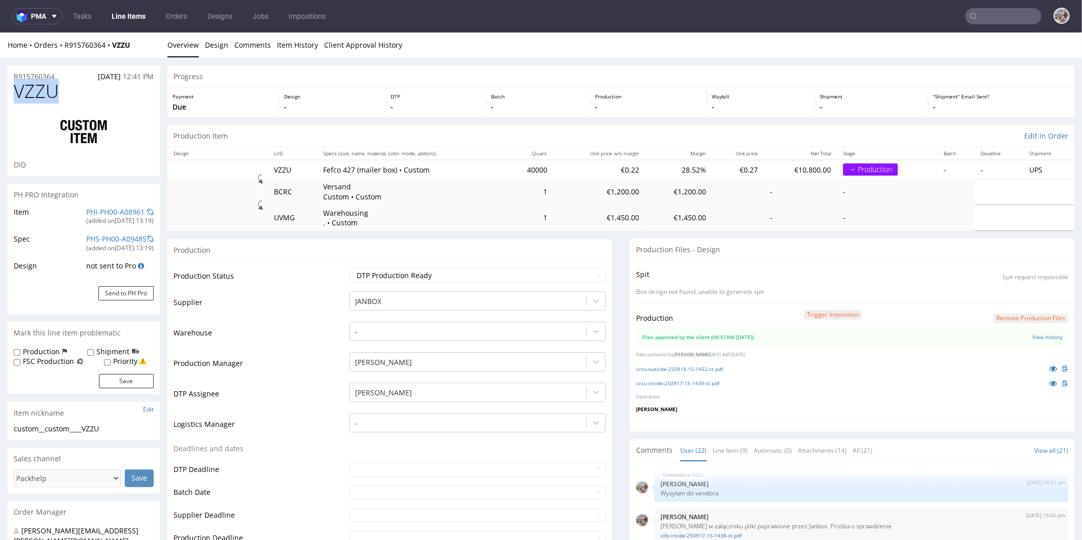
drag, startPoint x: 72, startPoint y: 91, endPoint x: 13, endPoint y: 94, distance: 58.4
click at [13, 94] on div "VZZU DID" at bounding box center [84, 128] width 152 height 95
copy span "VZZU"
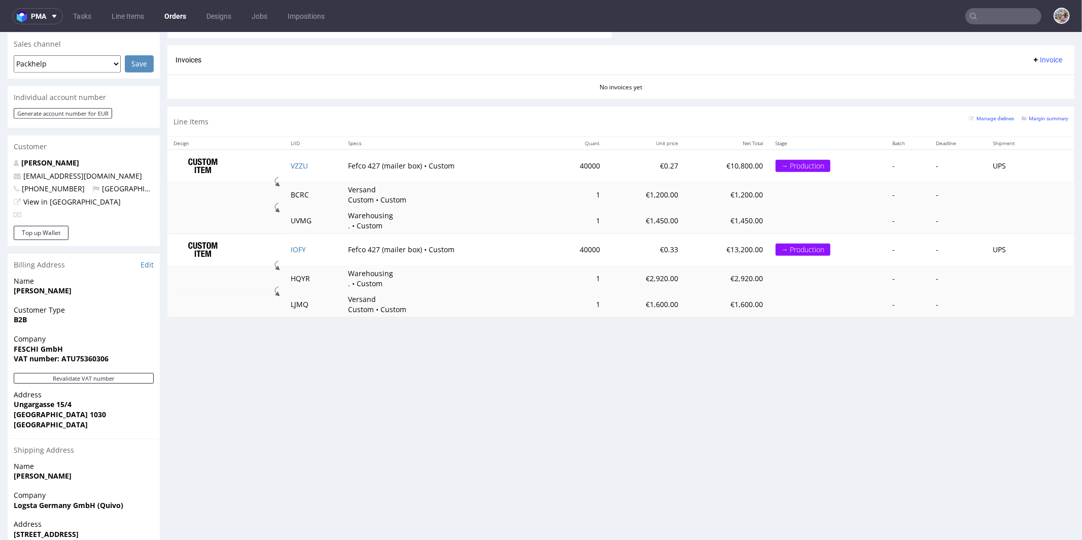
scroll to position [373, 0]
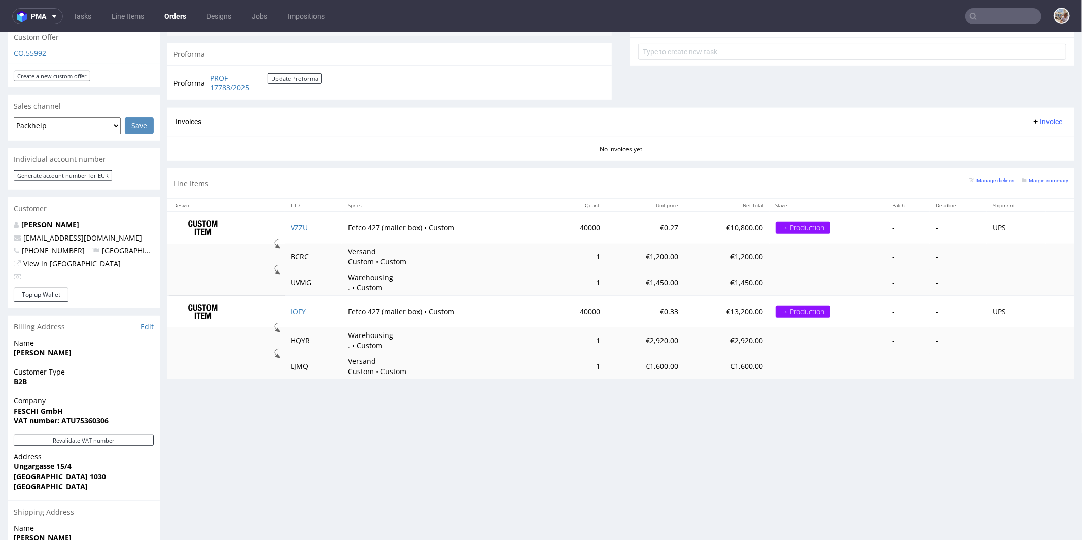
click at [1021, 174] on div "Margin summary" at bounding box center [1044, 179] width 47 height 10
click at [1023, 177] on small "Margin summary" at bounding box center [1044, 180] width 47 height 6
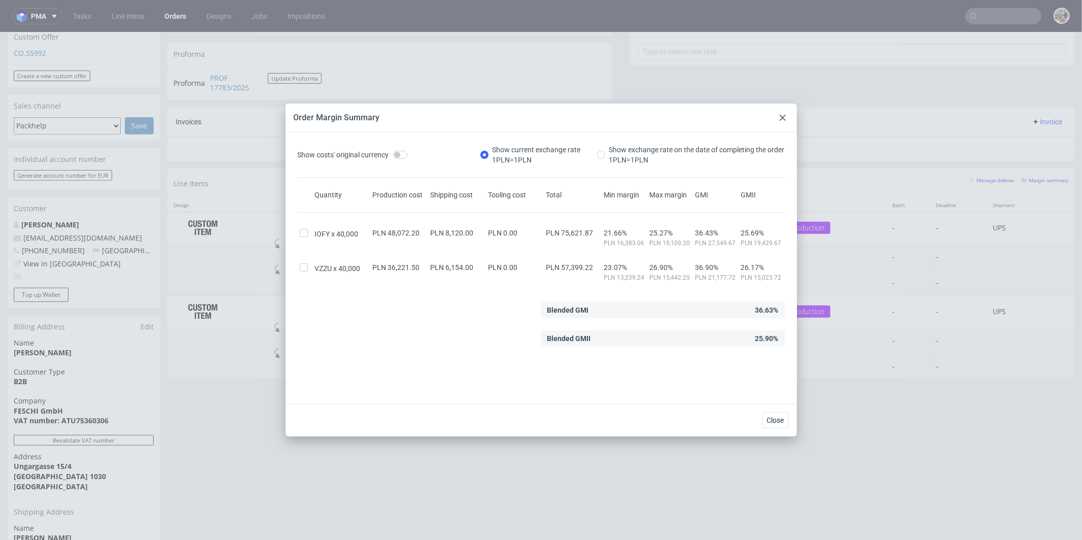
drag, startPoint x: 785, startPoint y: 117, endPoint x: 458, endPoint y: 134, distance: 327.0
click at [785, 117] on icon at bounding box center [782, 118] width 6 height 6
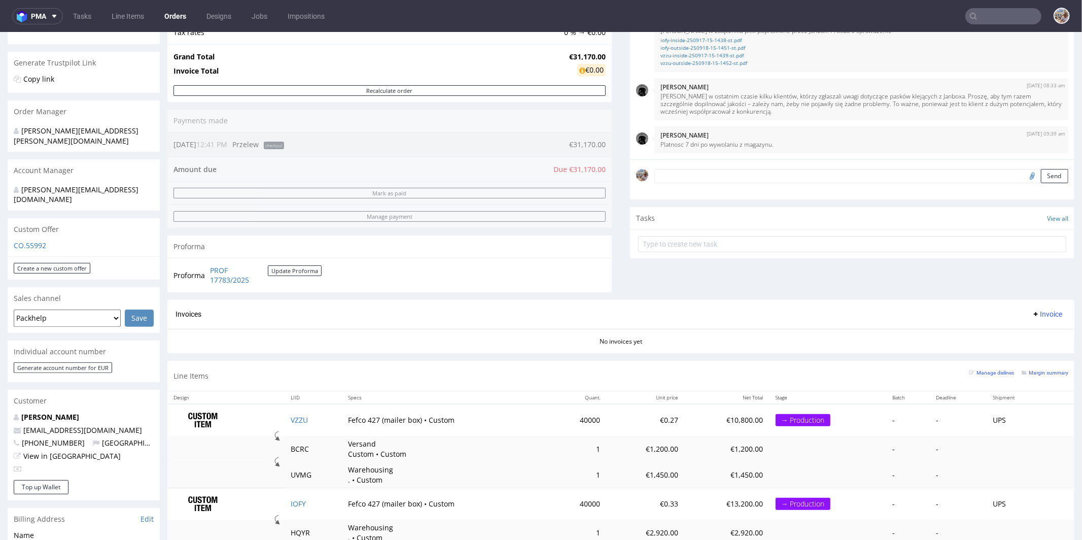
scroll to position [0, 0]
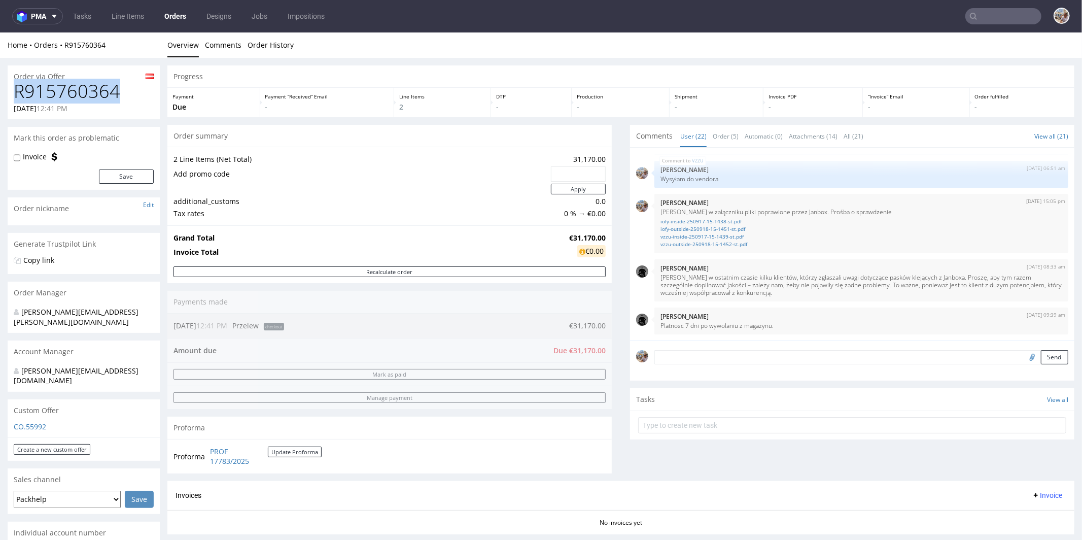
drag, startPoint x: 135, startPoint y: 91, endPoint x: 12, endPoint y: 91, distance: 123.2
click at [12, 91] on div "R915760364 22.08.2025 12:41 PM" at bounding box center [84, 100] width 152 height 38
copy h1 "R915760364"
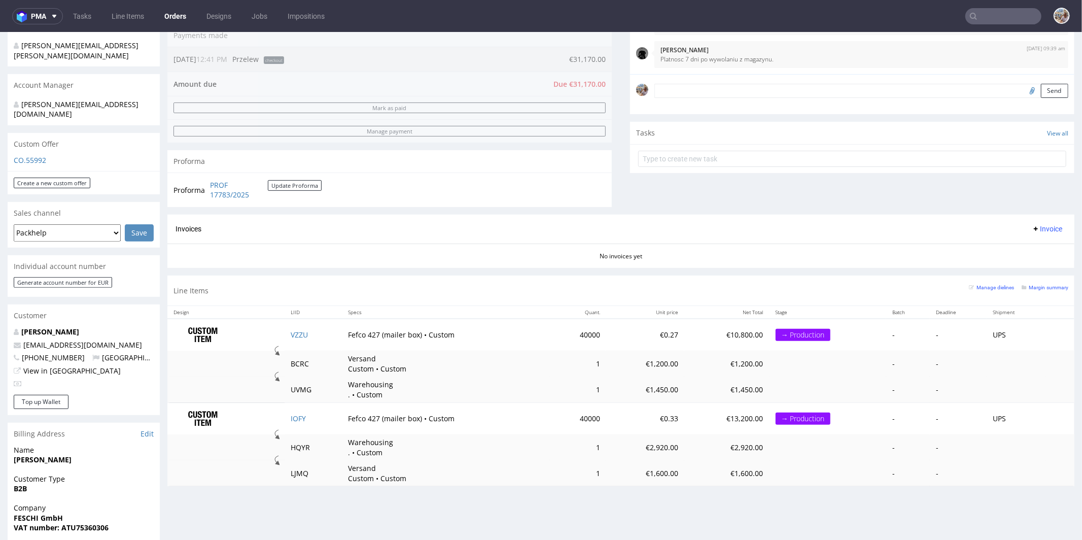
scroll to position [454, 0]
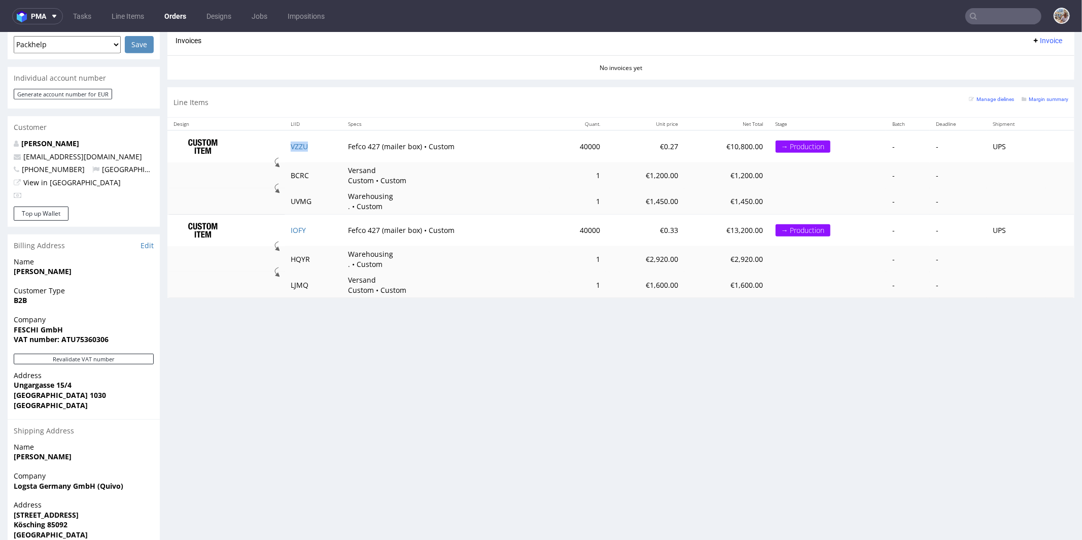
click at [314, 149] on td "VZZU" at bounding box center [314, 146] width 58 height 32
copy link "VZZU"
click at [309, 226] on td "IOFY" at bounding box center [314, 229] width 58 height 31
copy link "IOFY"
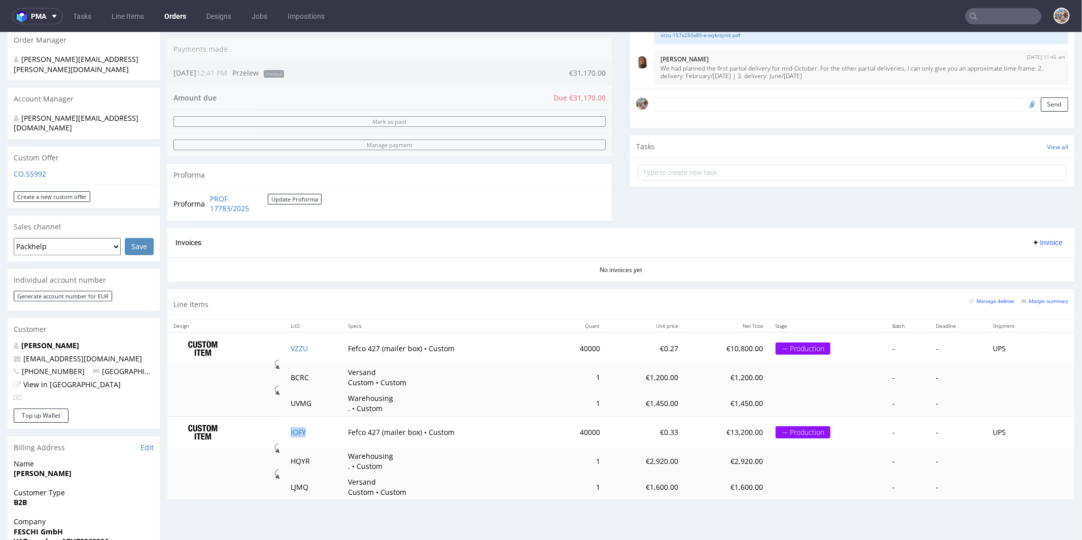
scroll to position [379, 0]
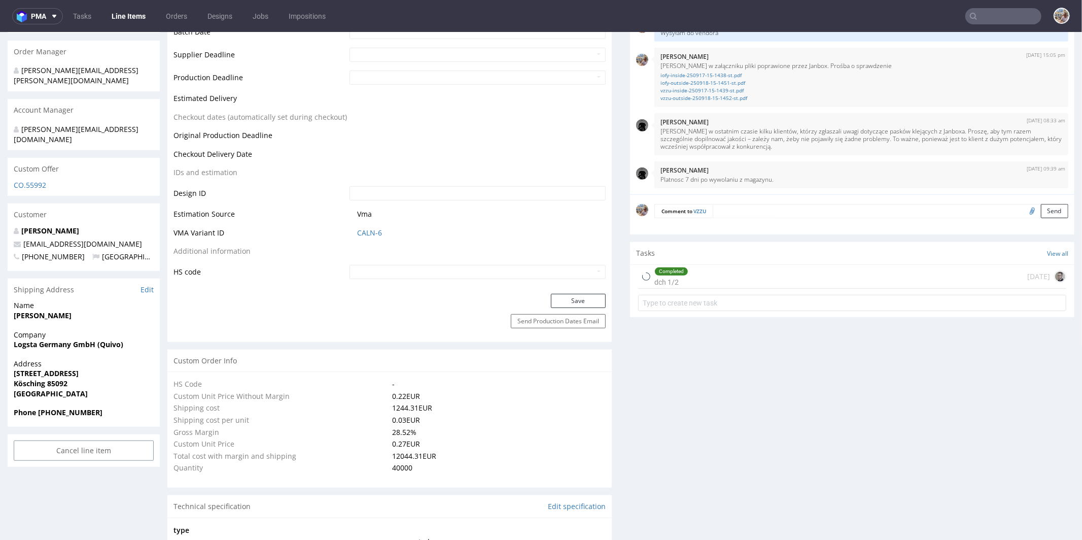
scroll to position [469, 0]
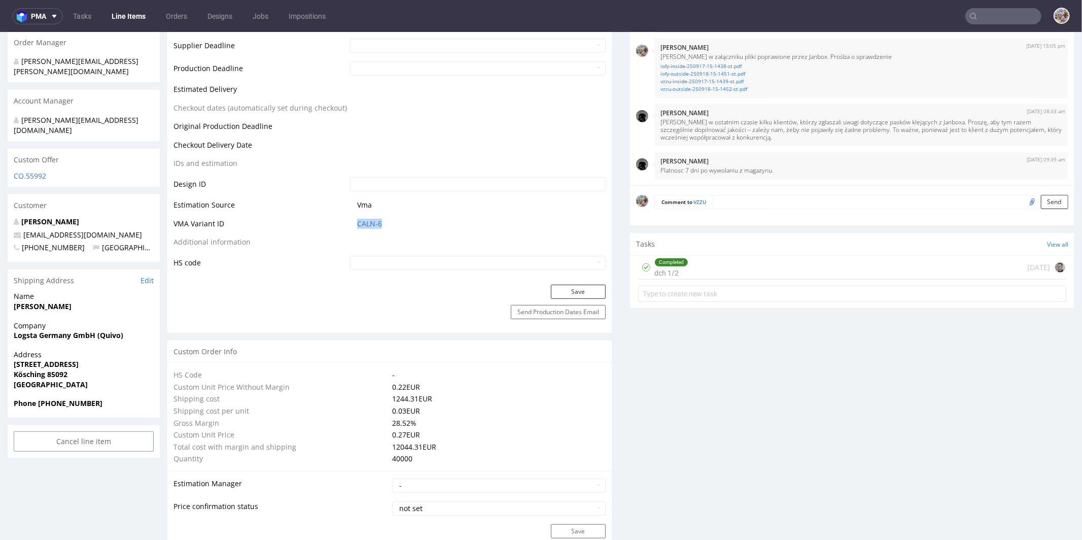
drag, startPoint x: 388, startPoint y: 224, endPoint x: 344, endPoint y: 221, distance: 44.7
click at [347, 221] on td "CALN-6" at bounding box center [476, 226] width 259 height 19
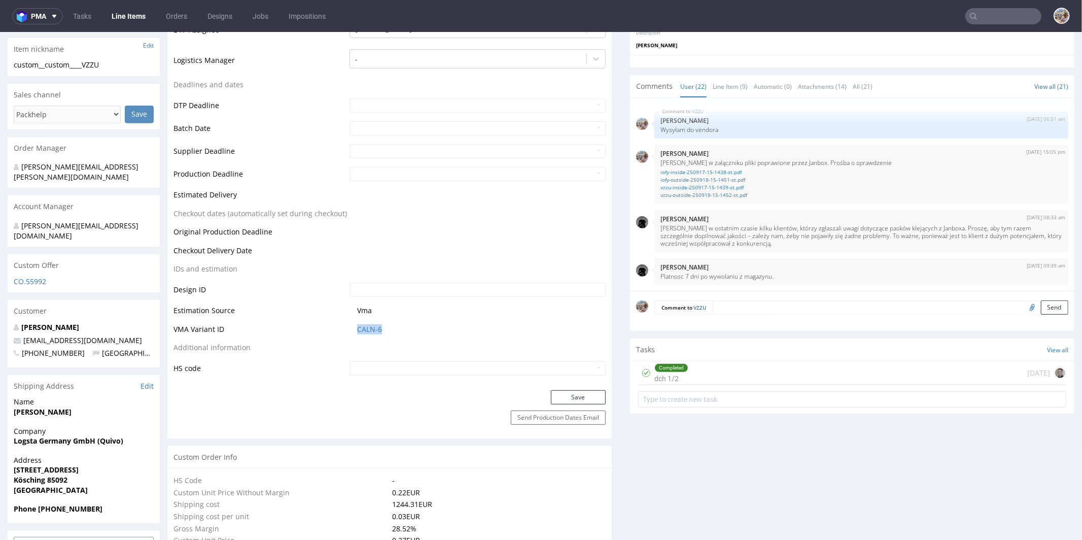
scroll to position [363, 0]
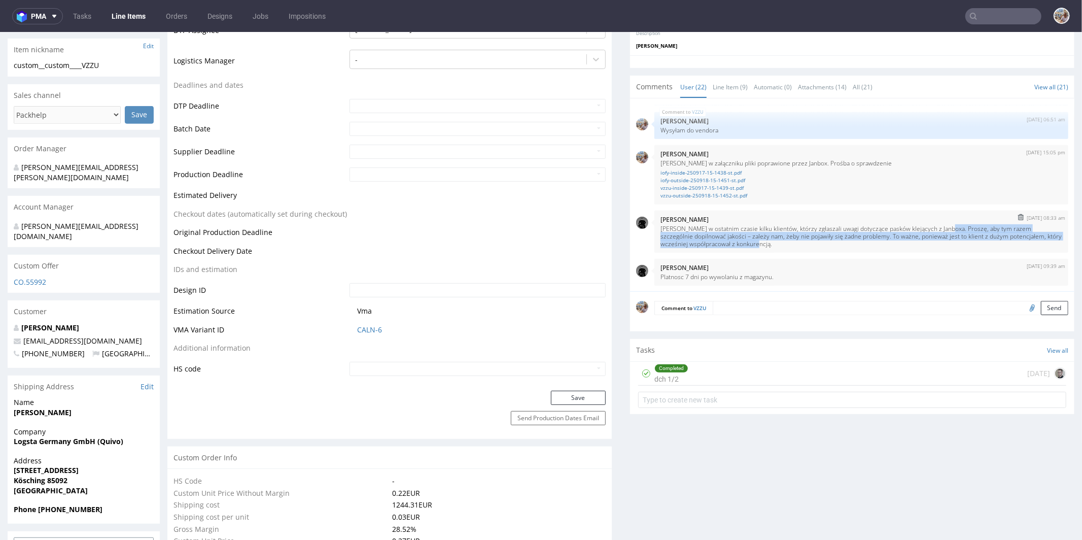
drag, startPoint x: 950, startPoint y: 225, endPoint x: 956, endPoint y: 242, distance: 18.9
click at [956, 242] on p "Mieliśmy w ostatnim czasie kilku klientów, którzy zgłaszali uwagi dotyczące pas…" at bounding box center [861, 235] width 402 height 23
click at [808, 246] on div "24th Sep 25 | 08:33 am Dawid Urbanowicz Mieliśmy w ostatnim czasie kilku klient…" at bounding box center [861, 231] width 414 height 42
drag, startPoint x: 949, startPoint y: 221, endPoint x: 888, endPoint y: 234, distance: 62.7
click at [888, 234] on p "Mieliśmy w ostatnim czasie kilku klientów, którzy zgłaszali uwagi dotyczące pas…" at bounding box center [861, 235] width 402 height 23
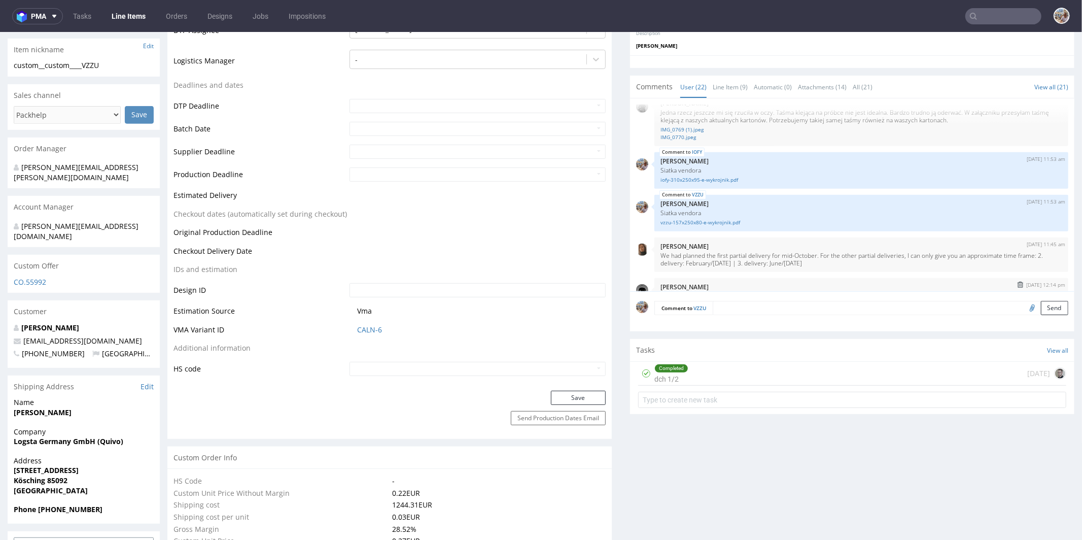
scroll to position [0, 0]
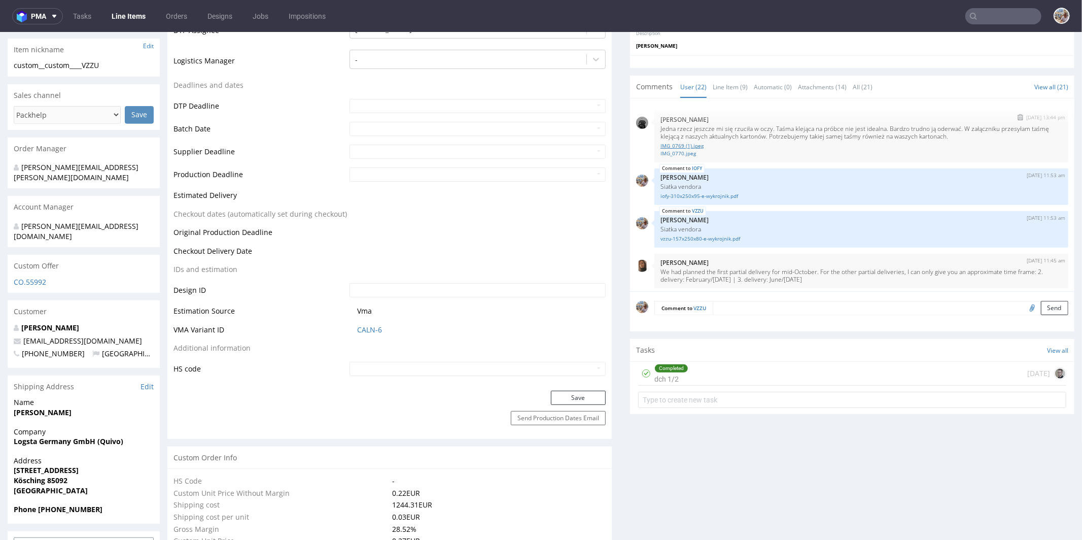
click at [687, 143] on link "IMG_0769 (1).jpeg" at bounding box center [861, 145] width 402 height 8
click at [672, 149] on link "IMG_0770.jpeg" at bounding box center [861, 153] width 402 height 8
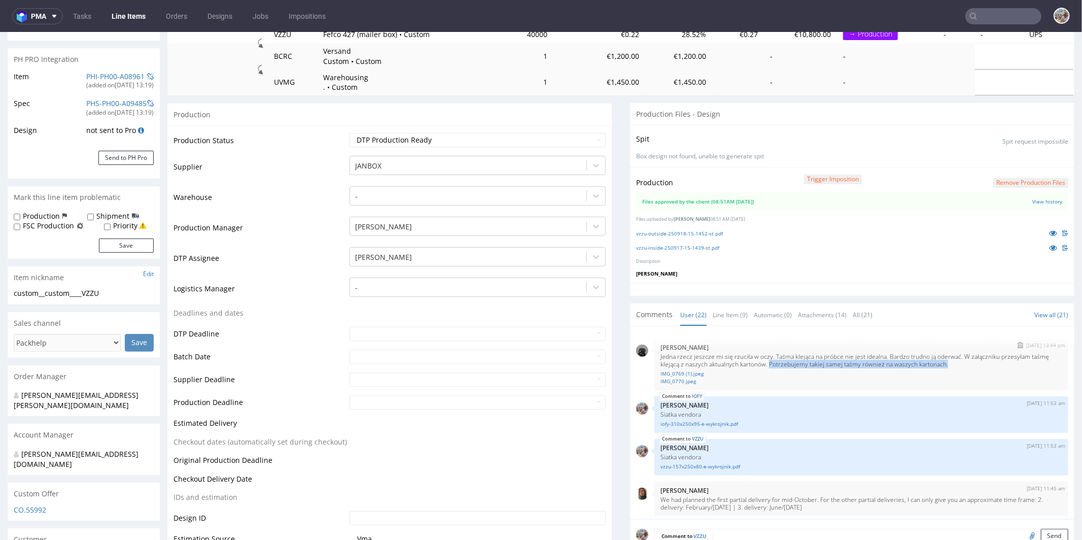
drag, startPoint x: 786, startPoint y: 362, endPoint x: 970, endPoint y: 363, distance: 183.6
click at [970, 363] on p "Jedna rzecz jeszcze mi się rzuciła w oczy. Taśma klejąca na próbce nie jest ide…" at bounding box center [861, 359] width 402 height 15
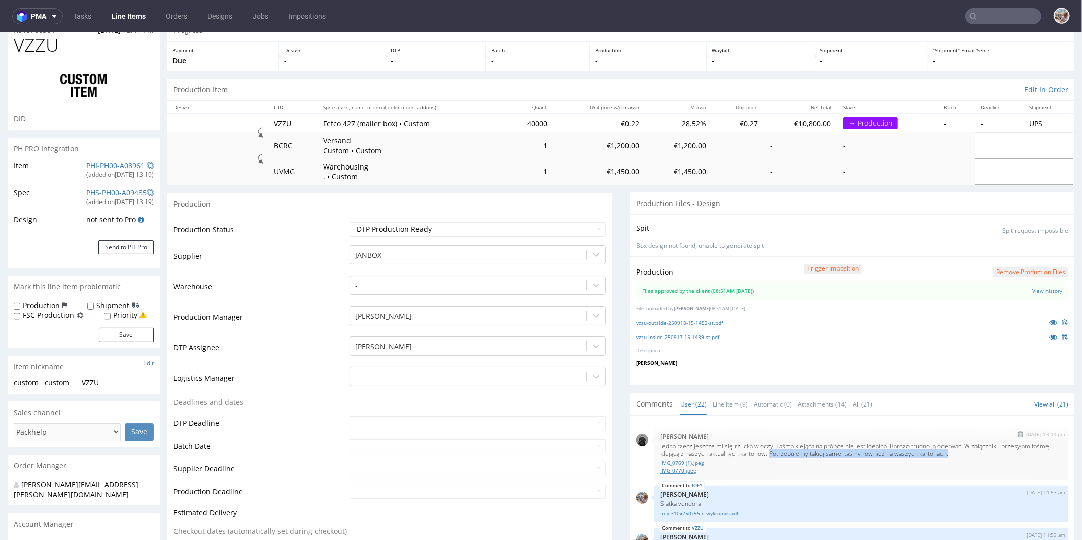
scroll to position [120, 0]
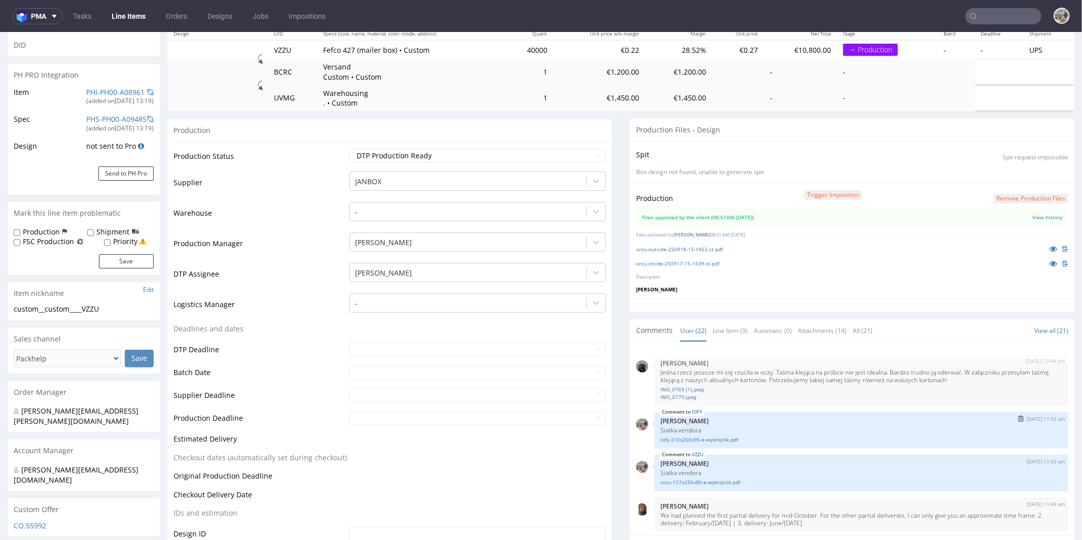
click at [843, 413] on div "IOFY 25th Aug 25 | 11:53 am Michał Palasek Siatka vendora iofy-310x250x95-e-wyk…" at bounding box center [861, 429] width 414 height 37
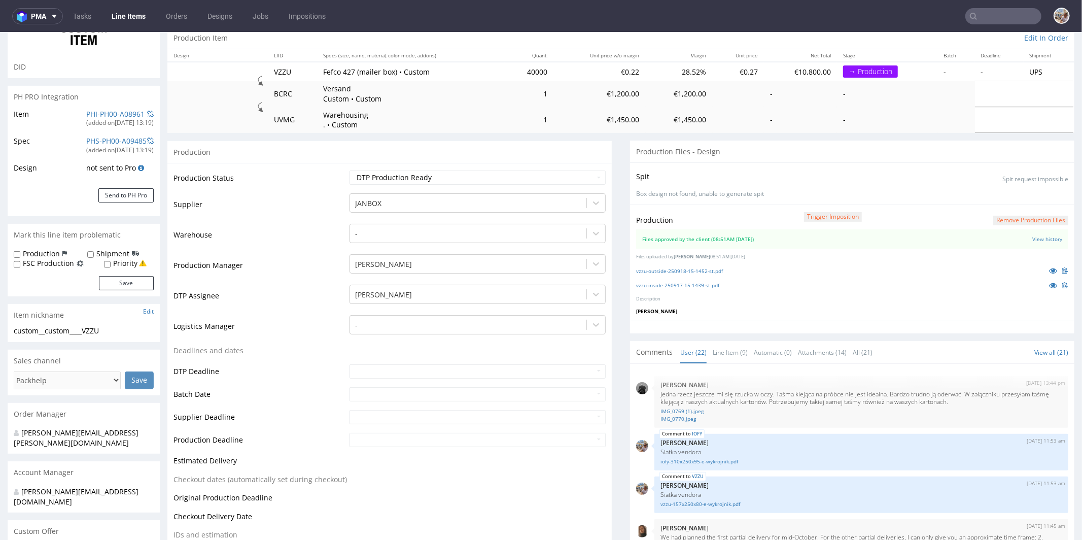
scroll to position [0, 0]
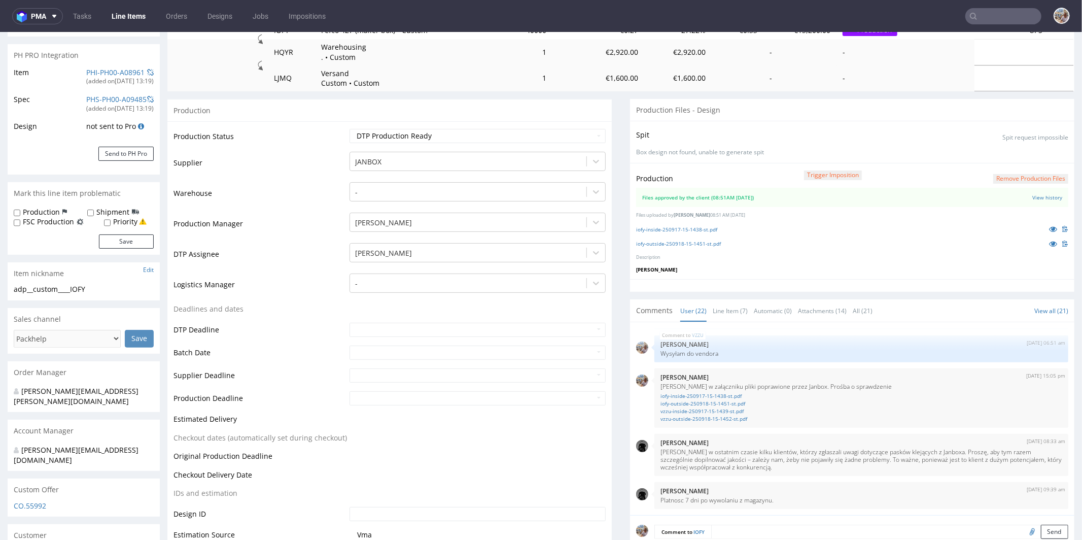
scroll to position [368, 0]
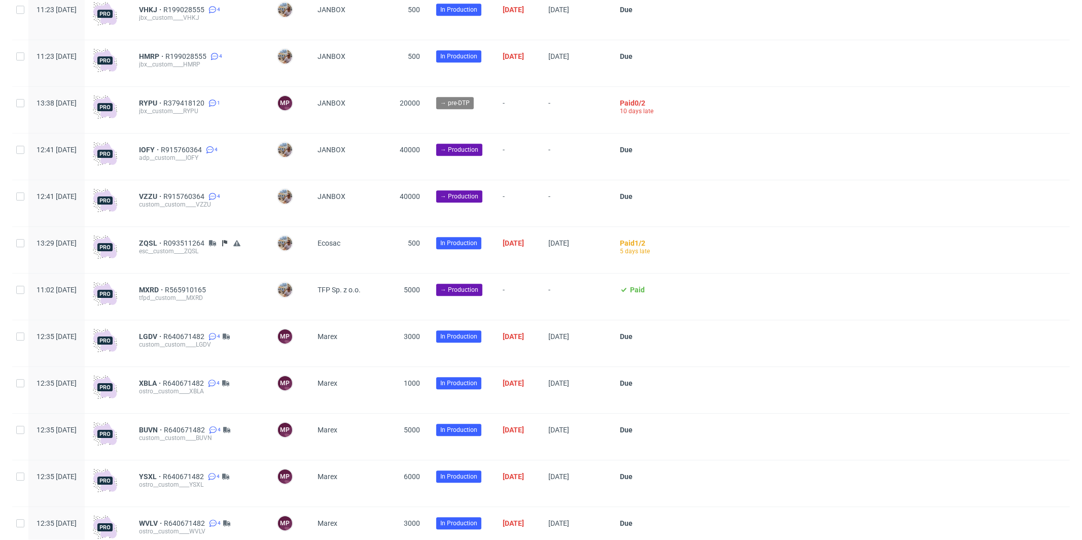
scroll to position [2202, 0]
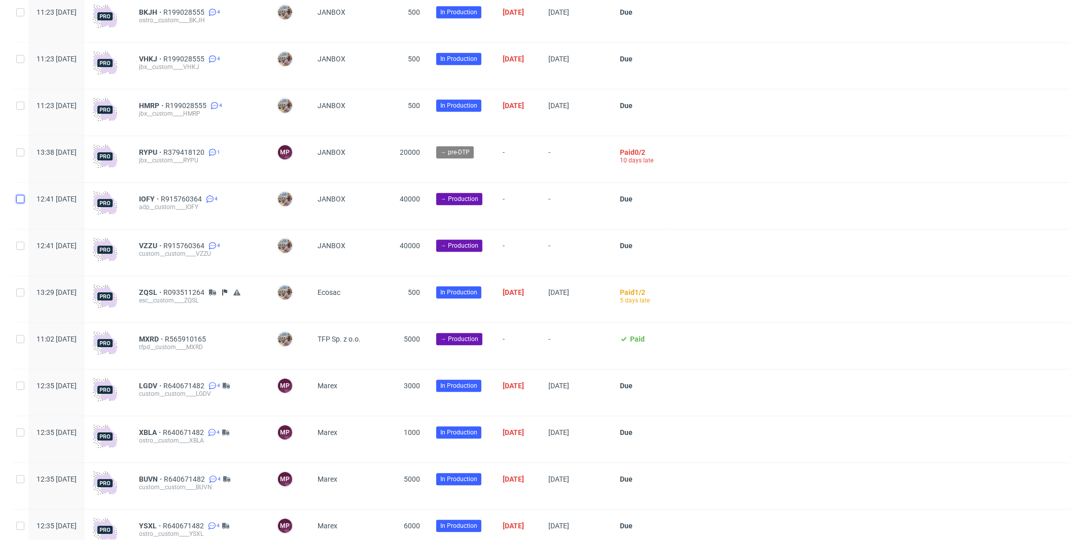
click at [23, 203] on input "checkbox" at bounding box center [20, 199] width 8 height 8
checkbox input "true"
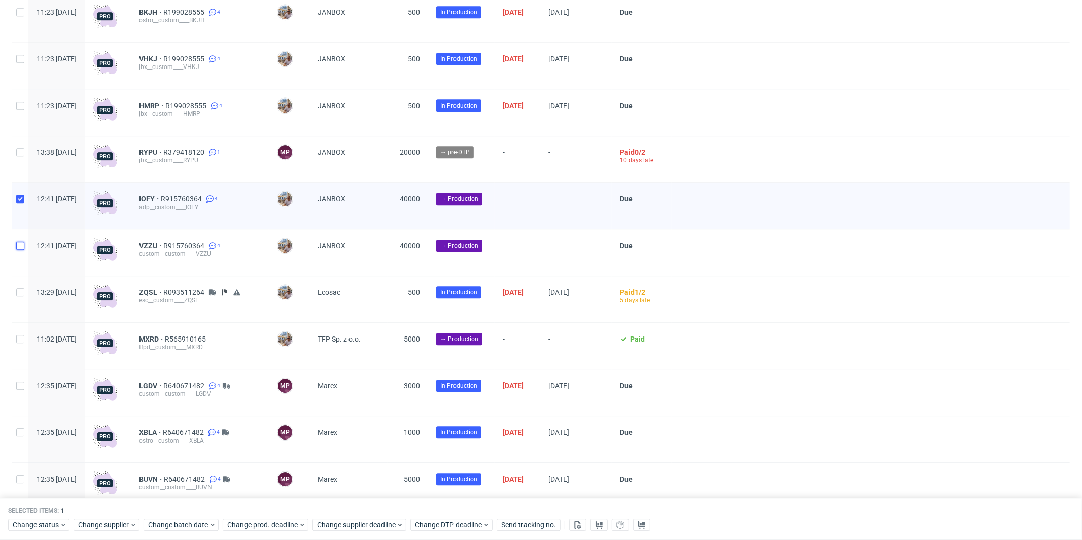
click at [24, 250] on input "checkbox" at bounding box center [20, 245] width 8 height 8
checkbox input "true"
click at [47, 525] on span "Change status" at bounding box center [36, 525] width 47 height 10
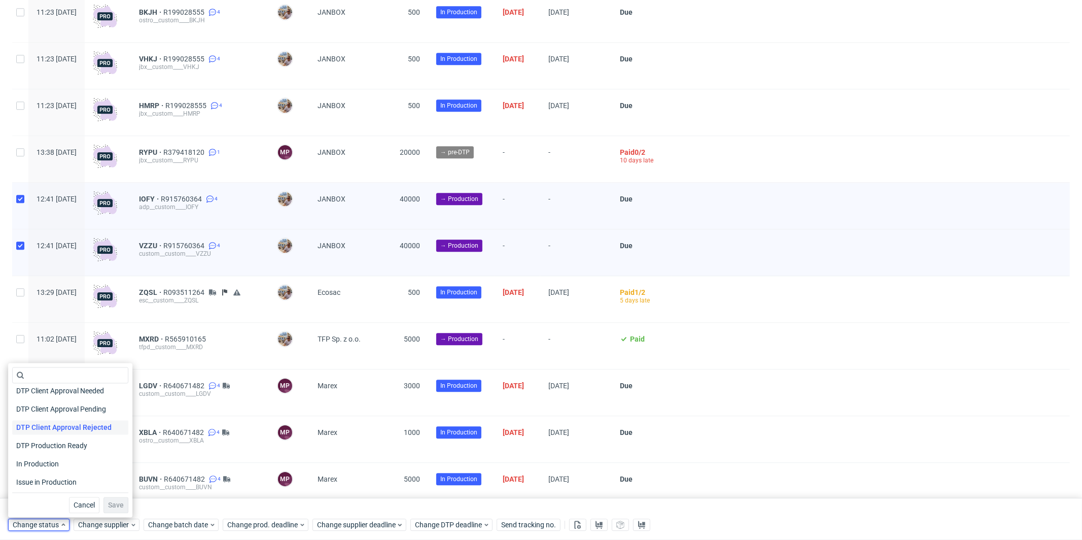
scroll to position [90, 0]
click at [60, 447] on span "In Production" at bounding box center [37, 452] width 51 height 14
click at [115, 503] on span "Save" at bounding box center [116, 505] width 16 height 7
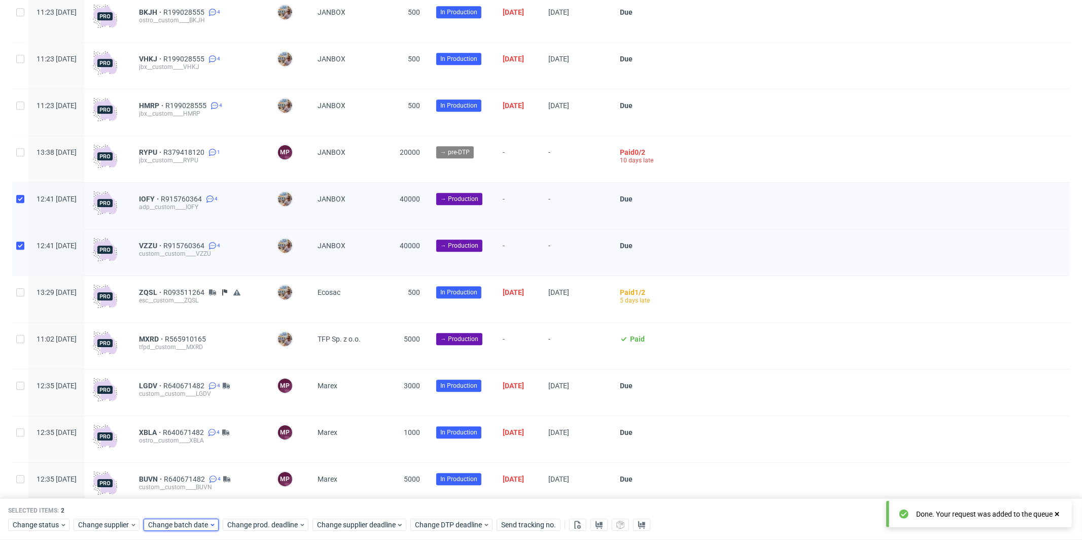
click at [193, 522] on span "Change batch date" at bounding box center [178, 525] width 61 height 10
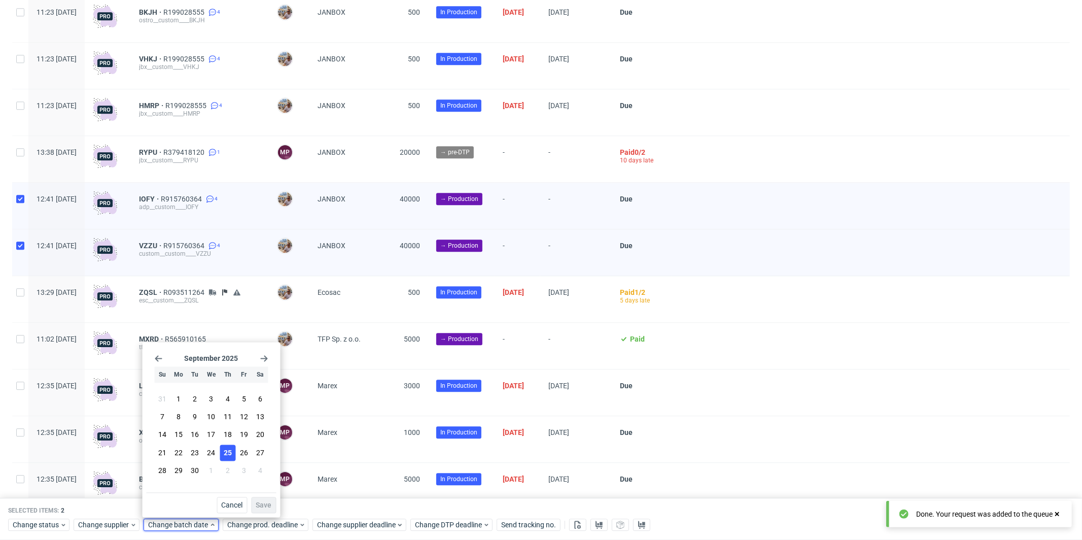
click at [233, 450] on button "25" at bounding box center [228, 452] width 16 height 16
click at [267, 502] on span "Save" at bounding box center [264, 505] width 16 height 7
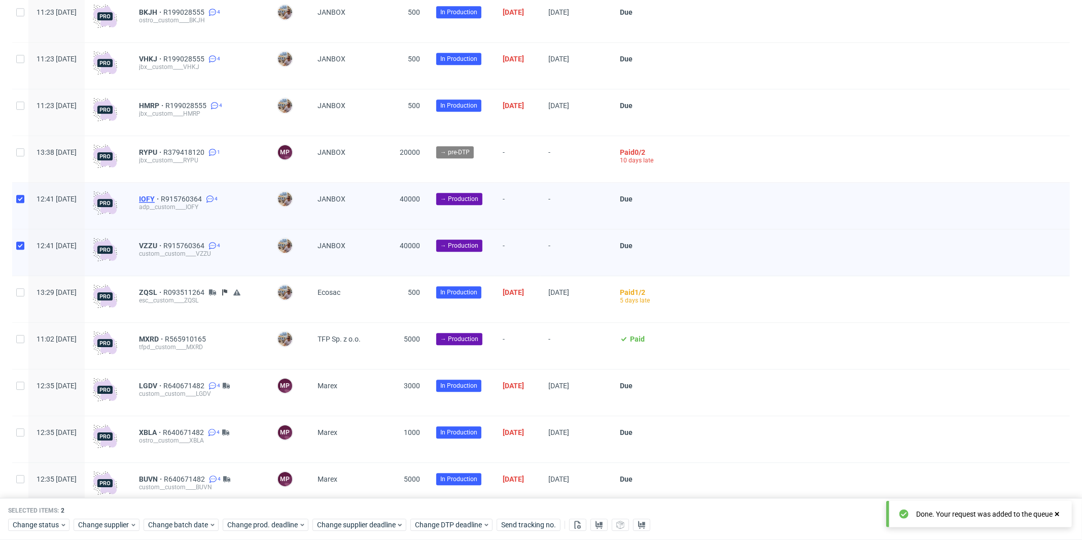
click at [161, 203] on span "IOFY" at bounding box center [150, 199] width 22 height 8
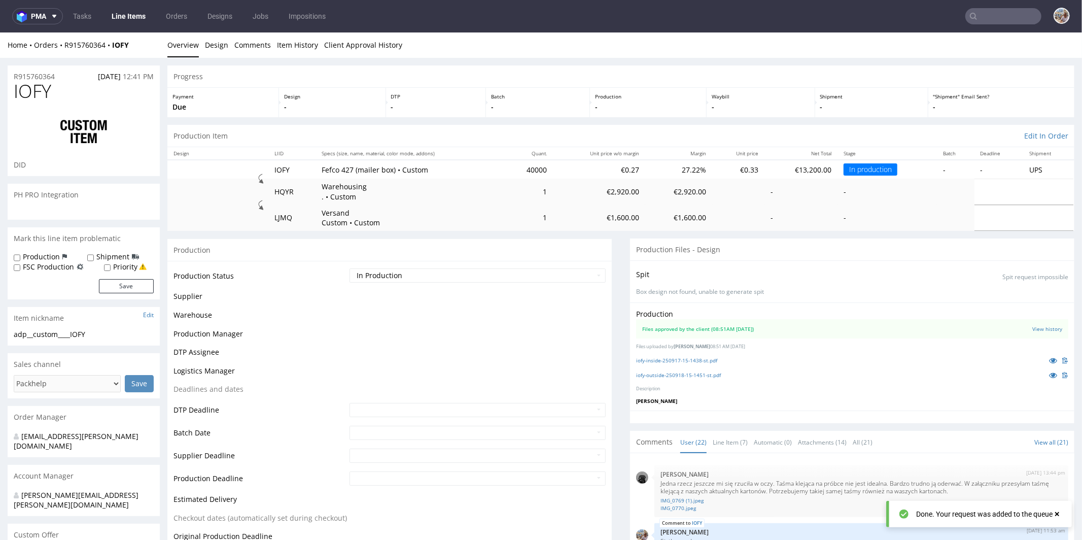
scroll to position [851, 0]
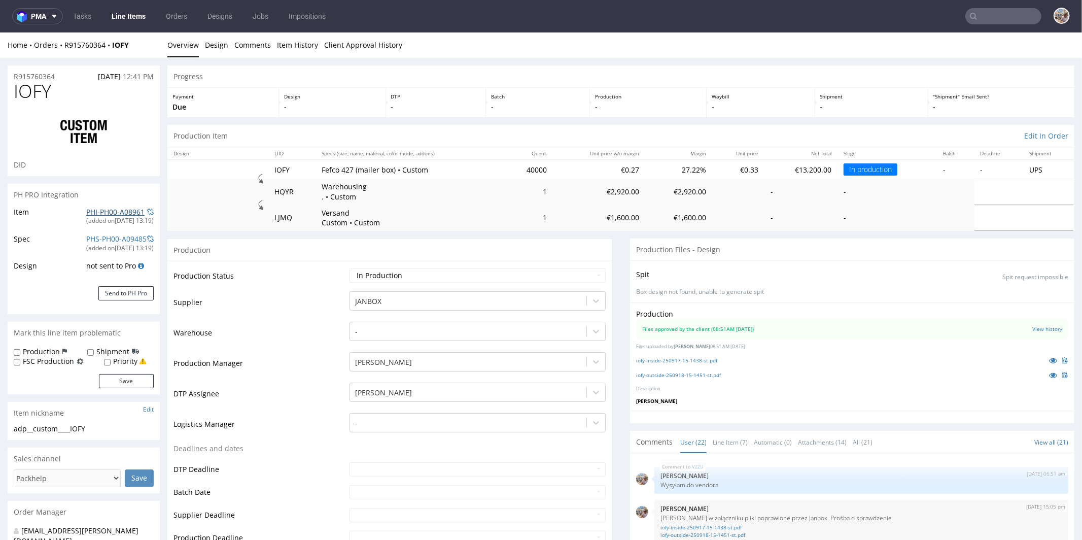
click at [117, 209] on link "PHI-PH00-A08961" at bounding box center [115, 211] width 58 height 10
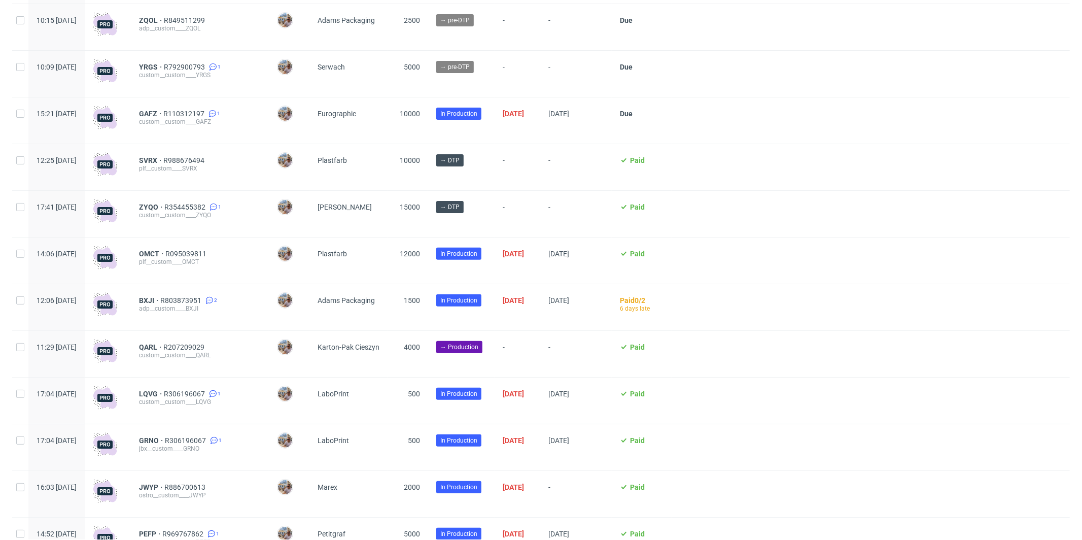
scroll to position [187, 0]
click at [163, 347] on span "QARL" at bounding box center [151, 348] width 24 height 8
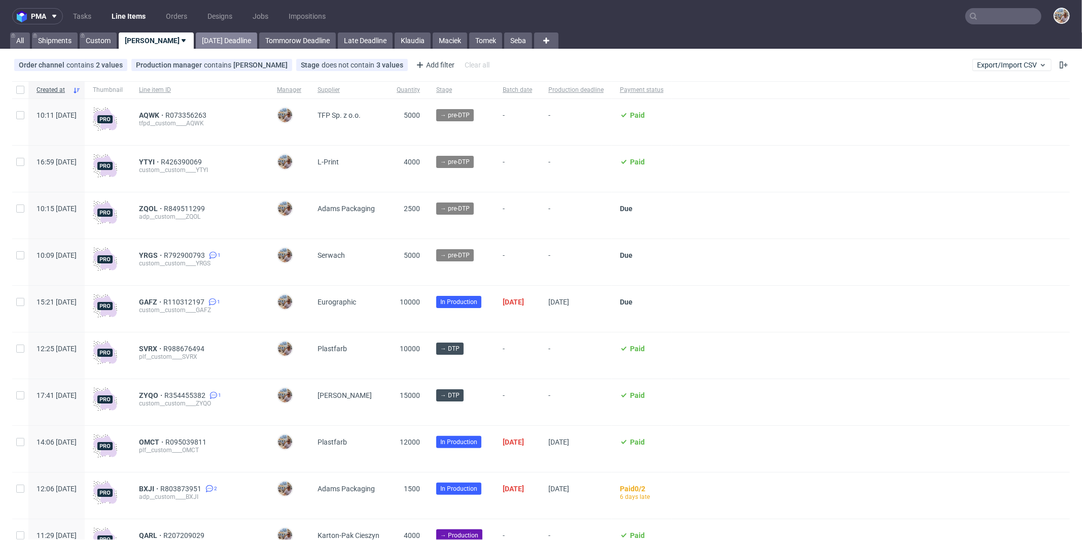
click at [196, 47] on link "[DATE] Deadline" at bounding box center [226, 40] width 61 height 16
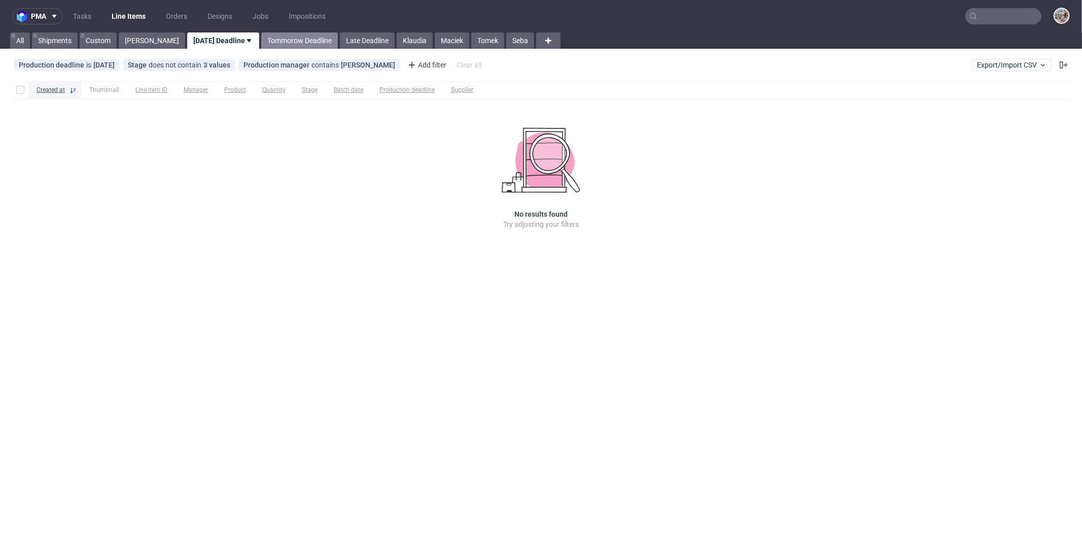
click at [278, 42] on link "Tommorow Deadline" at bounding box center [299, 40] width 77 height 16
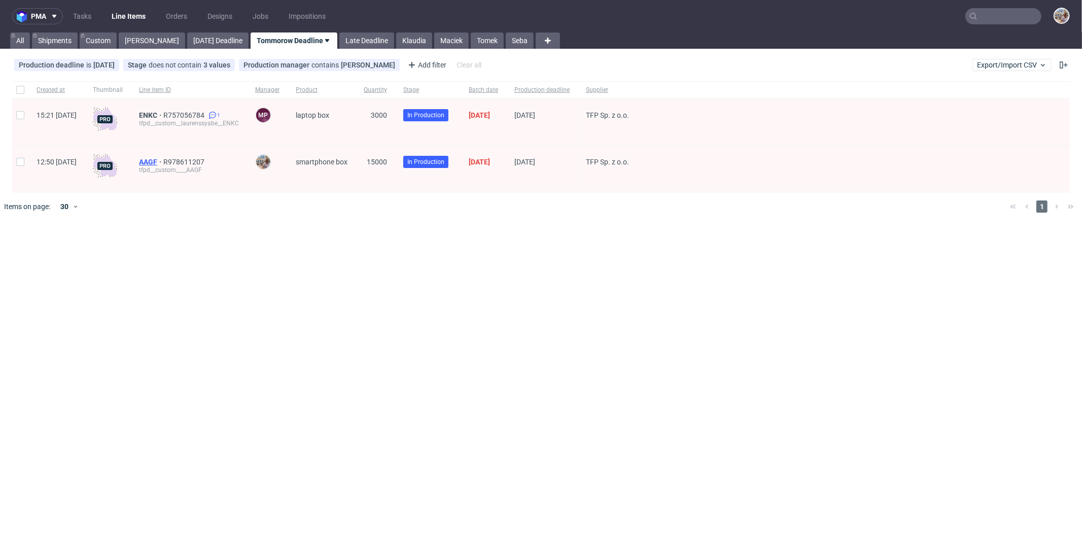
click at [163, 159] on span "AAGF" at bounding box center [151, 162] width 24 height 8
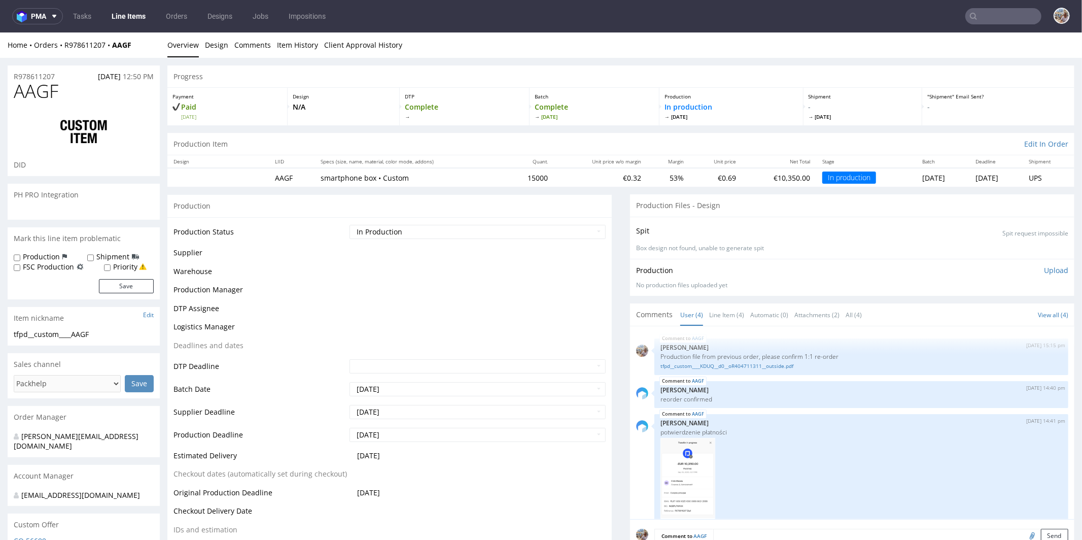
scroll to position [74, 0]
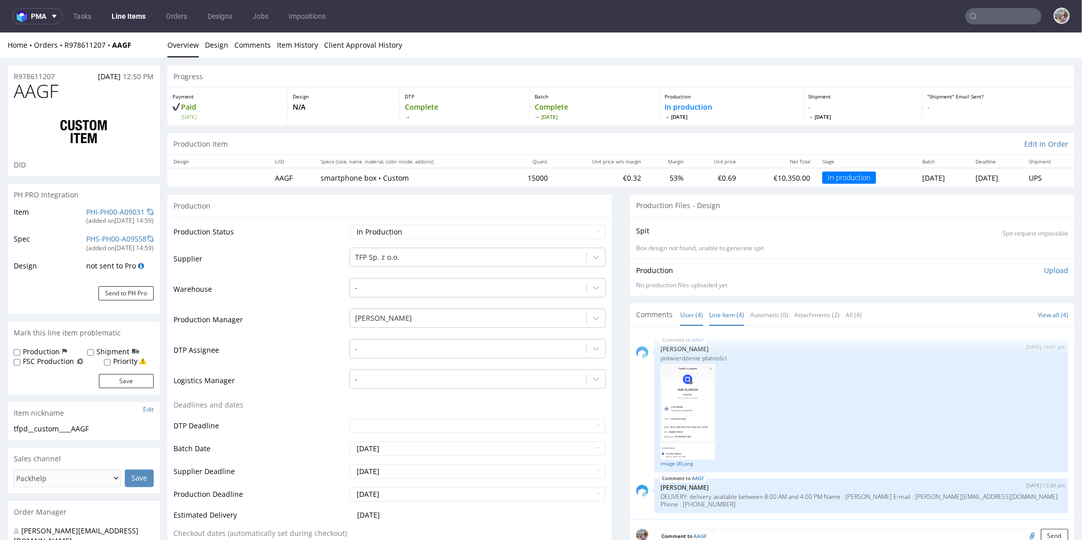
click at [718, 311] on link "Line Item (4)" at bounding box center [726, 314] width 35 height 22
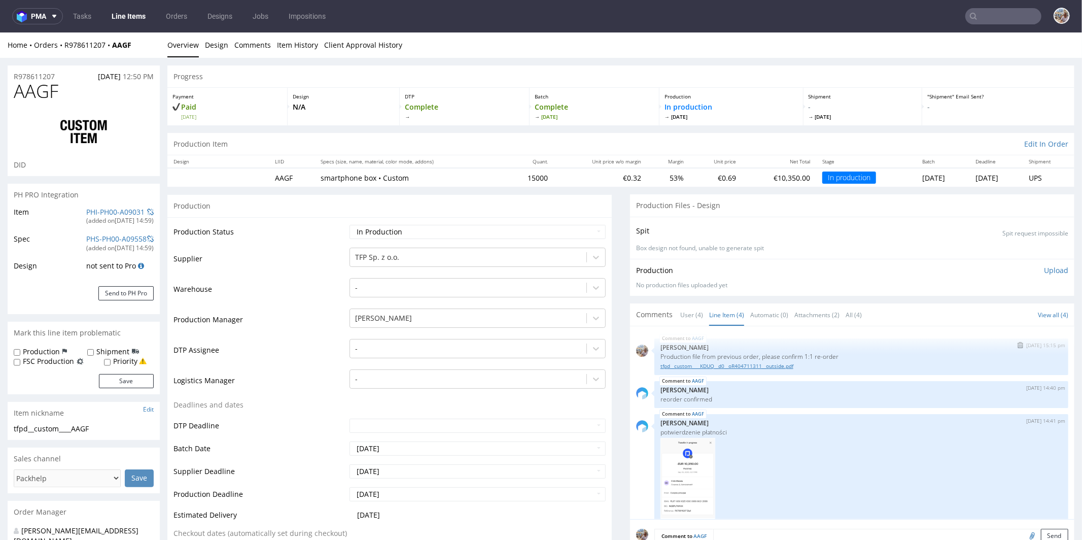
click at [753, 364] on link "tfpd__custom____KDUQ__d0__oR404711311__outside.pdf" at bounding box center [861, 366] width 402 height 8
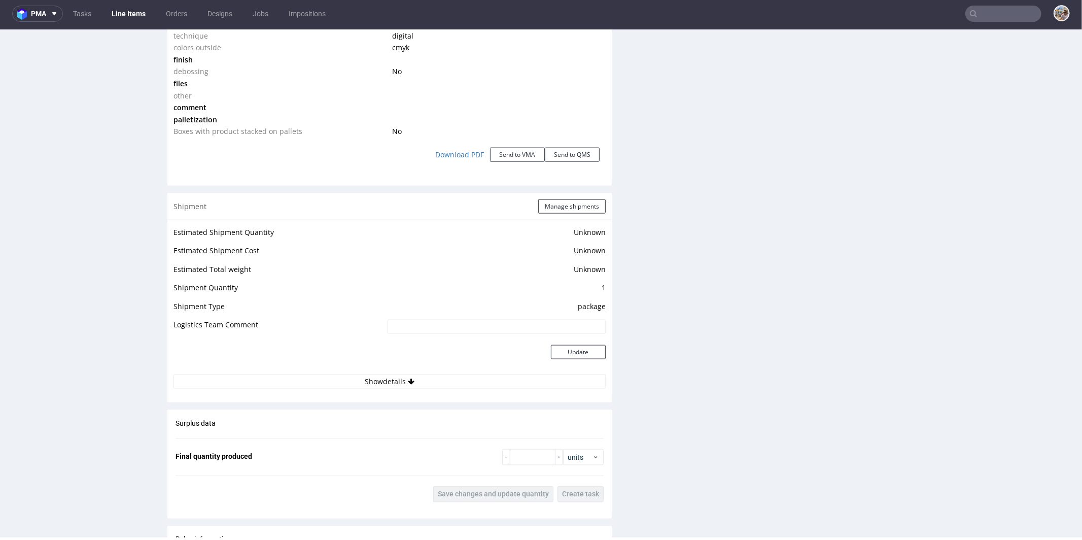
scroll to position [1156, 0]
click at [556, 211] on div "Shipment Manage shipments" at bounding box center [389, 206] width 444 height 26
click at [556, 206] on button "Manage shipments" at bounding box center [571, 206] width 67 height 14
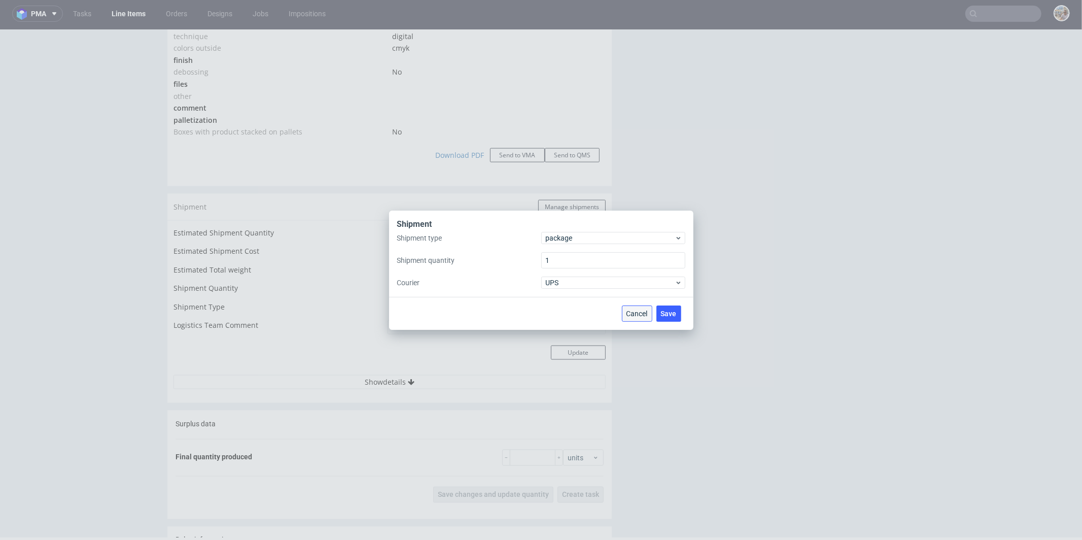
click at [641, 312] on span "Cancel" at bounding box center [636, 313] width 21 height 7
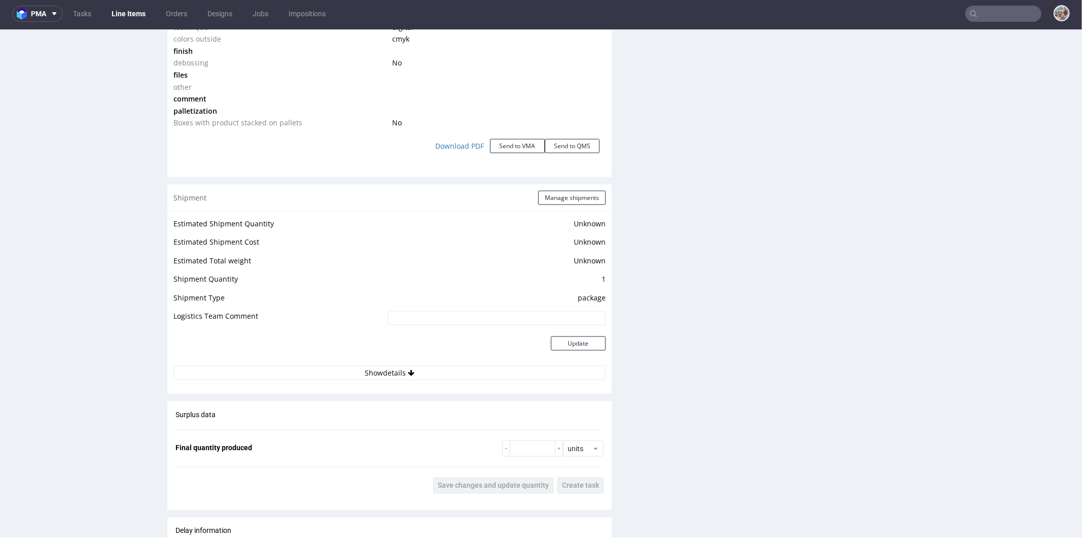
scroll to position [1176, 0]
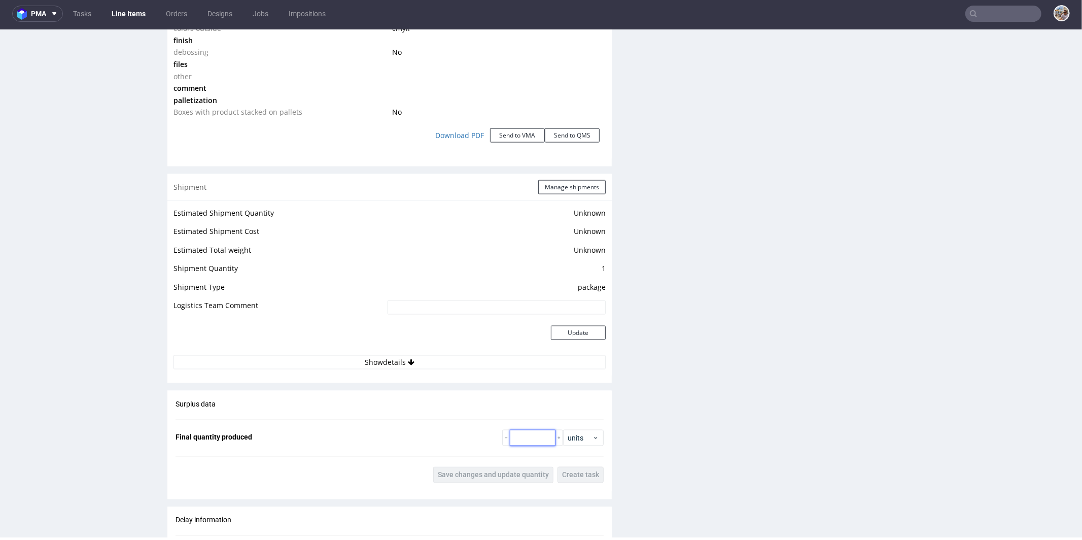
click at [515, 437] on input "number" at bounding box center [533, 437] width 46 height 16
type input "14300"
click at [472, 471] on span "Save changes and update quantity" at bounding box center [493, 474] width 111 height 7
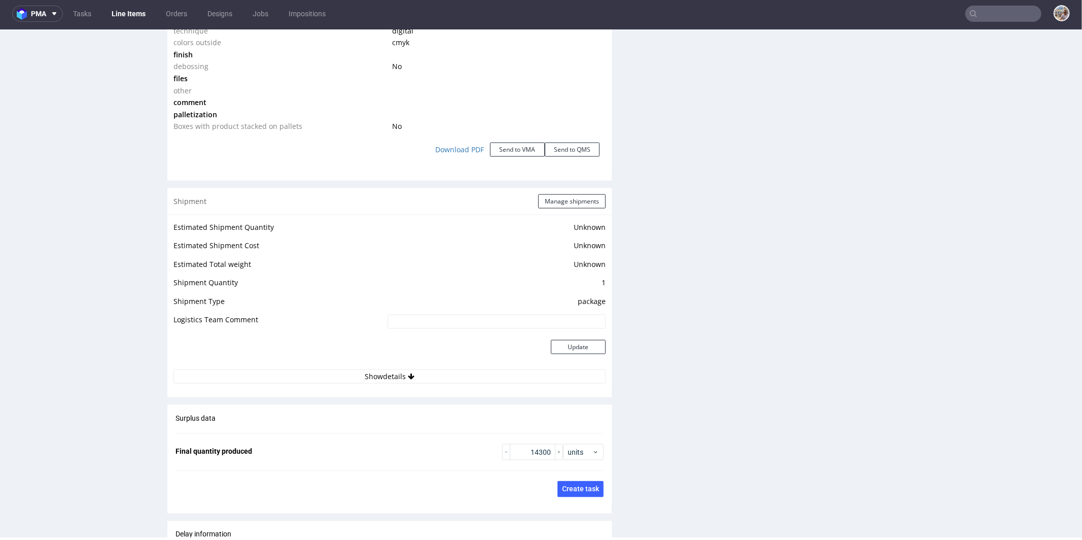
scroll to position [1154, 0]
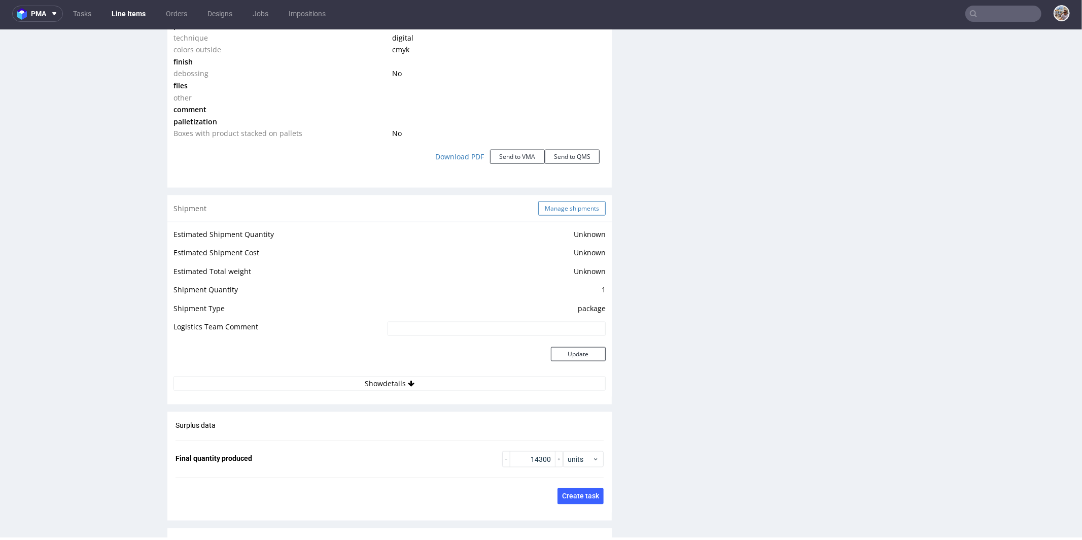
click at [561, 207] on button "Manage shipments" at bounding box center [571, 208] width 67 height 14
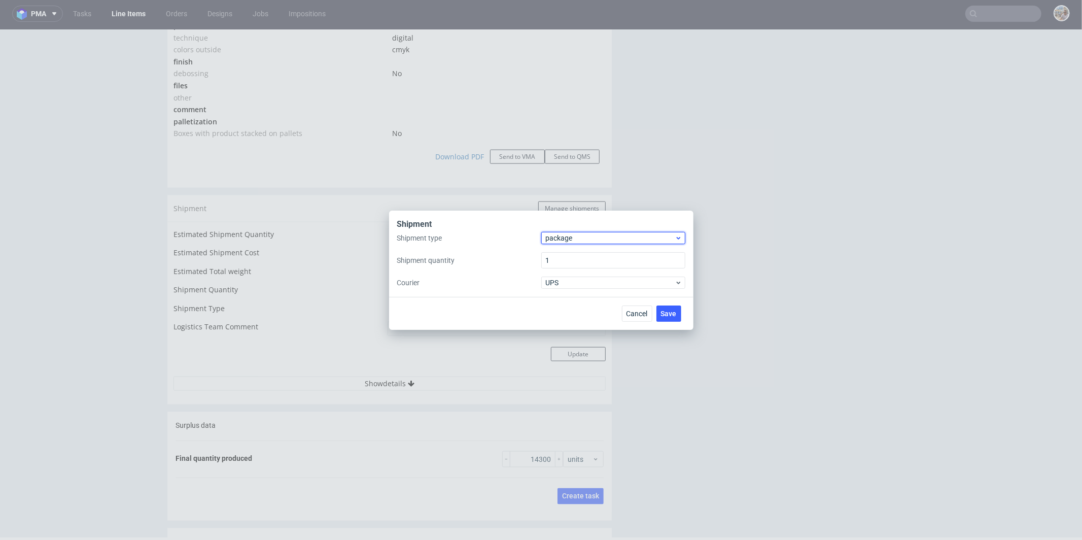
click at [609, 237] on span "package" at bounding box center [610, 238] width 129 height 10
click at [593, 254] on div "pallet" at bounding box center [613, 259] width 136 height 18
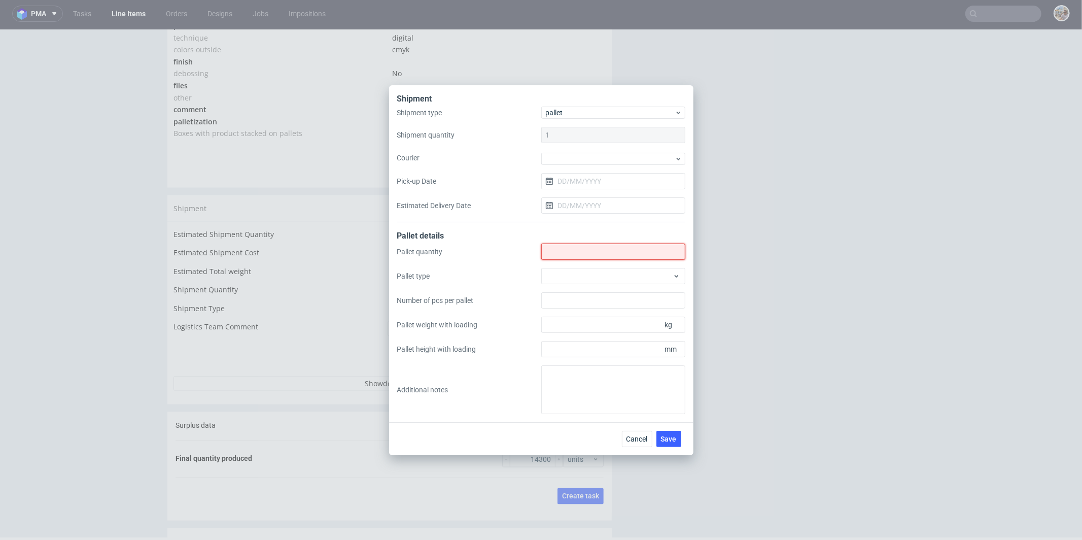
click at [588, 254] on input "Shipment type" at bounding box center [613, 251] width 144 height 16
type input "6"
click at [614, 277] on div at bounding box center [613, 276] width 144 height 16
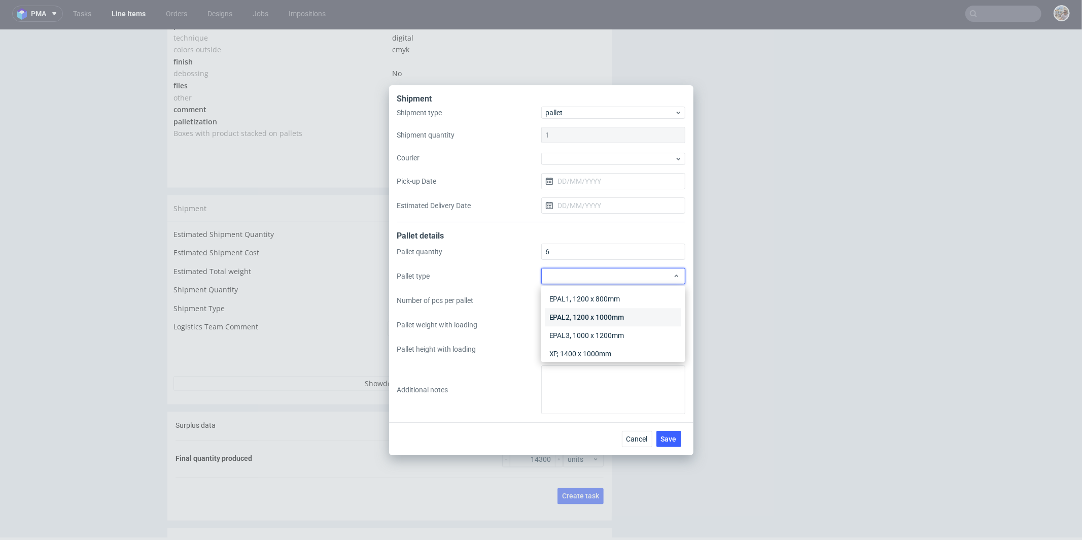
click at [610, 318] on div "EPAL2, 1200 x 1000mm" at bounding box center [613, 317] width 136 height 18
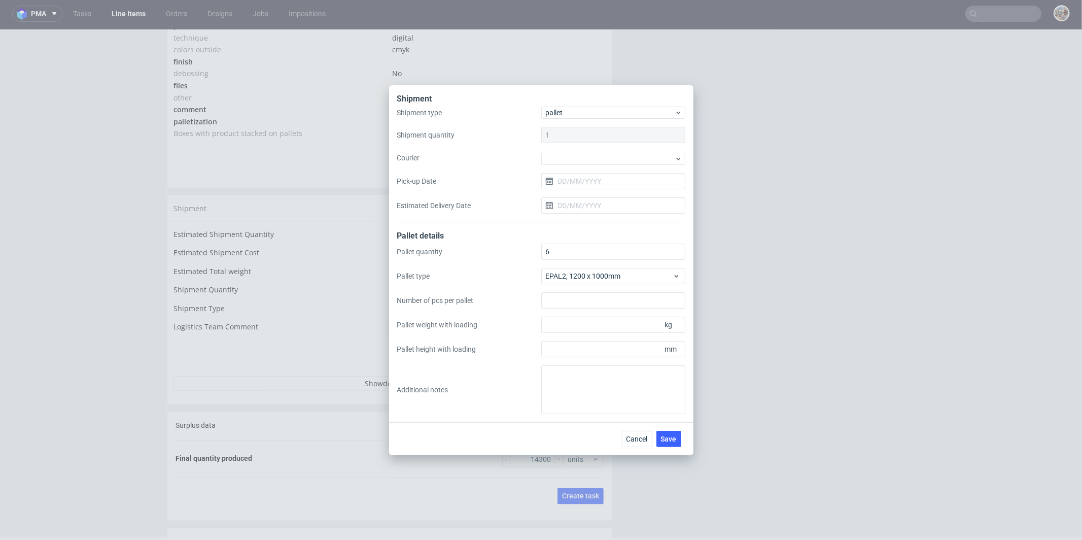
click at [598, 357] on div "Pallet quantity 6 Pallet type EPAL2, 1200 x 1000mm Number of pcs per pallet Pal…" at bounding box center [541, 328] width 288 height 170
click at [602, 351] on input "Pallet height with loading" at bounding box center [613, 349] width 144 height 16
type input "1750"
click at [594, 323] on input "Pallet weight with loading" at bounding box center [613, 324] width 144 height 16
type input "209"
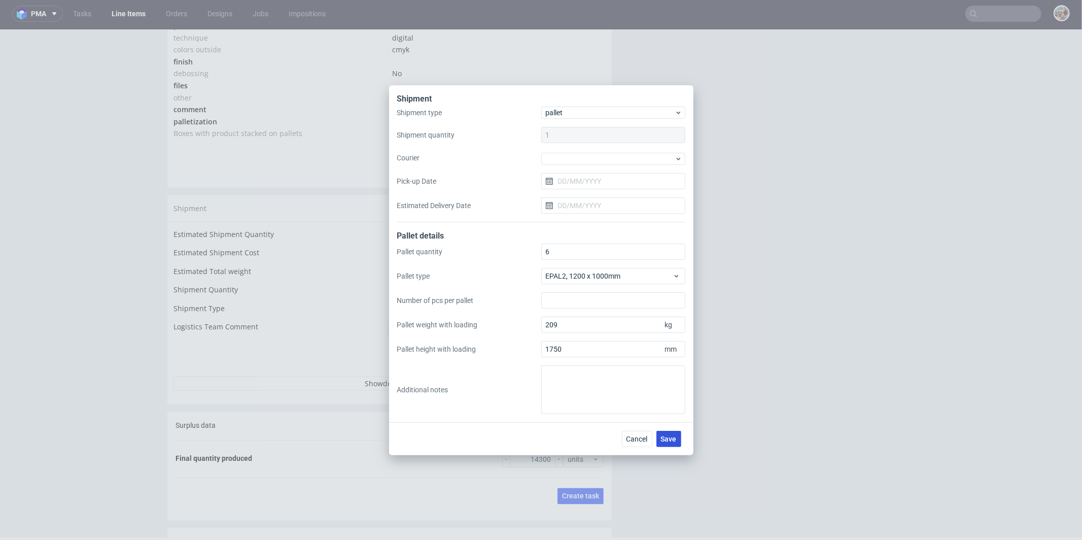
click at [674, 435] on span "Save" at bounding box center [669, 438] width 16 height 7
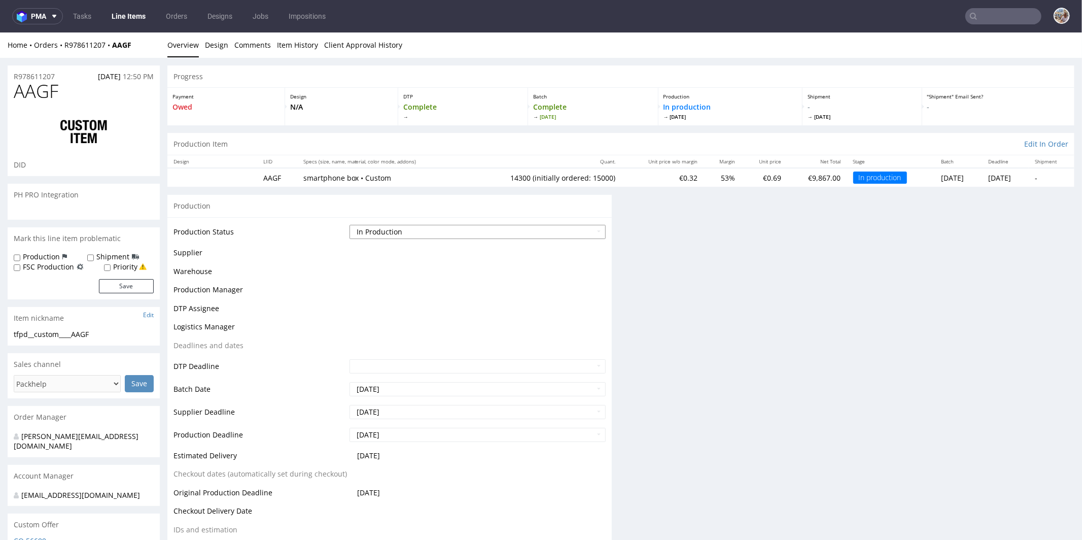
click at [418, 228] on select "Waiting for Artwork Waiting for Diecut Waiting for Mockup Waiting for DTP Waiti…" at bounding box center [477, 231] width 256 height 14
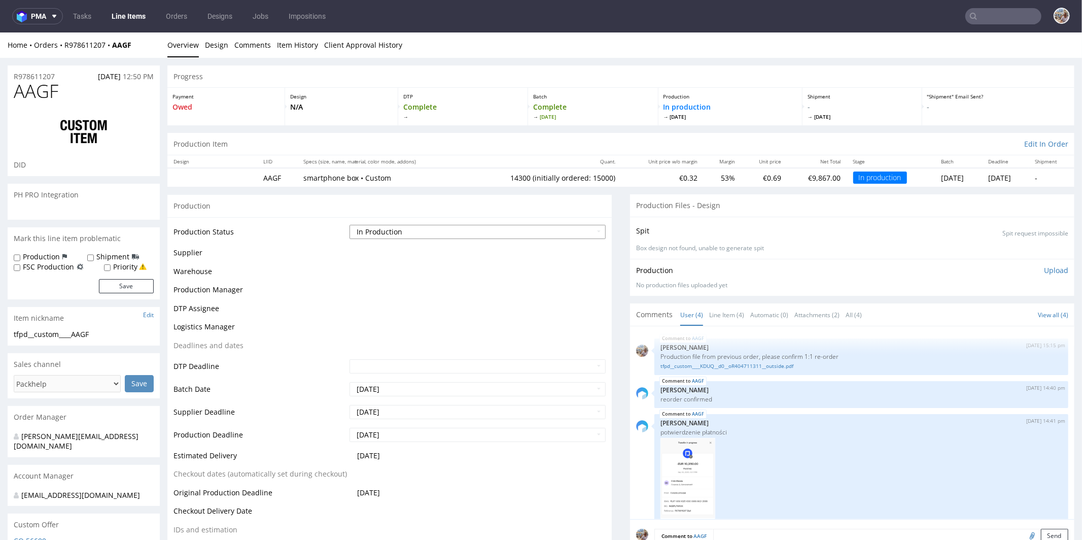
scroll to position [74, 0]
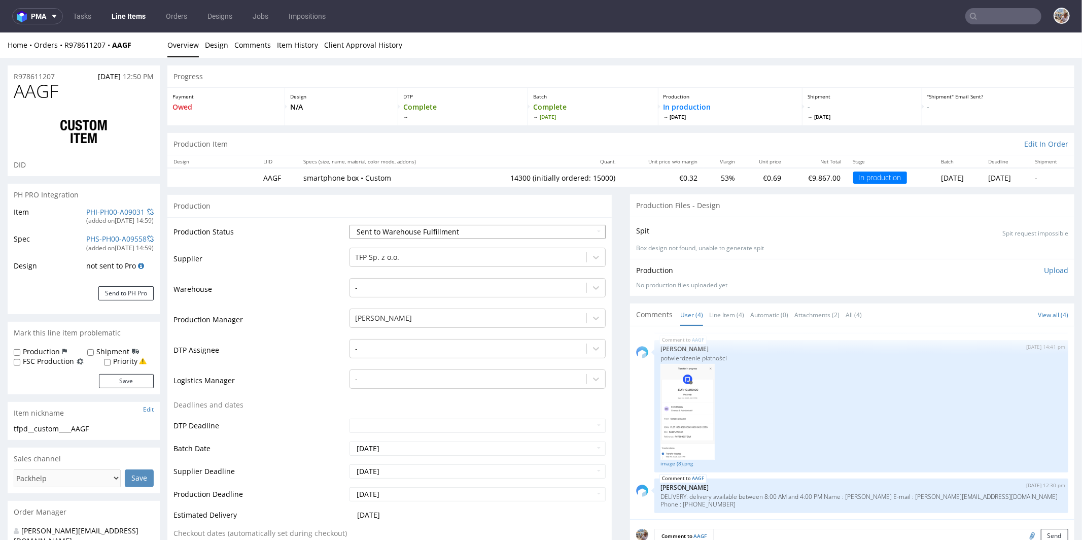
click at [349, 224] on select "Waiting for Artwork Waiting for Diecut Waiting for Mockup Waiting for DTP Waiti…" at bounding box center [477, 231] width 256 height 14
click at [409, 229] on select "Waiting for Artwork Waiting for Diecut Waiting for Mockup Waiting for DTP Waiti…" at bounding box center [477, 231] width 256 height 14
select select "production_complete"
click at [349, 224] on select "Waiting for Artwork Waiting for Diecut Waiting for Mockup Waiting for DTP Waiti…" at bounding box center [477, 231] width 256 height 14
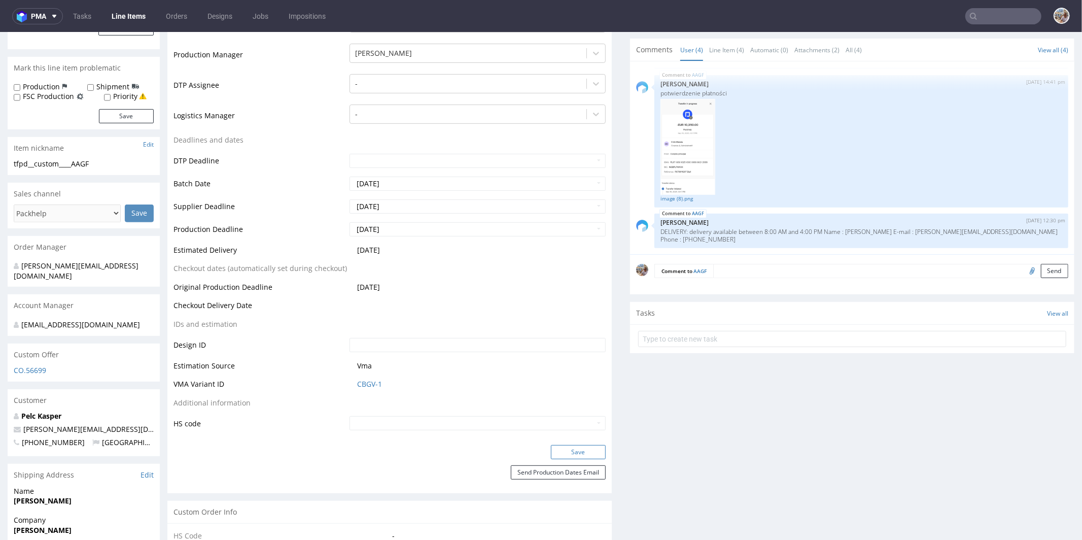
scroll to position [265, 0]
click at [577, 445] on button "Save" at bounding box center [578, 451] width 55 height 14
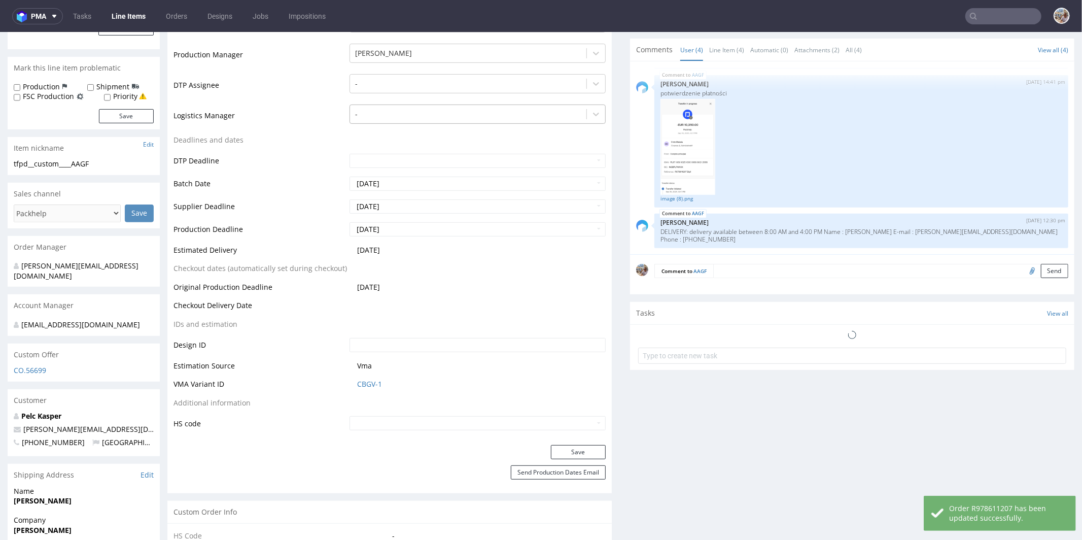
scroll to position [359, 0]
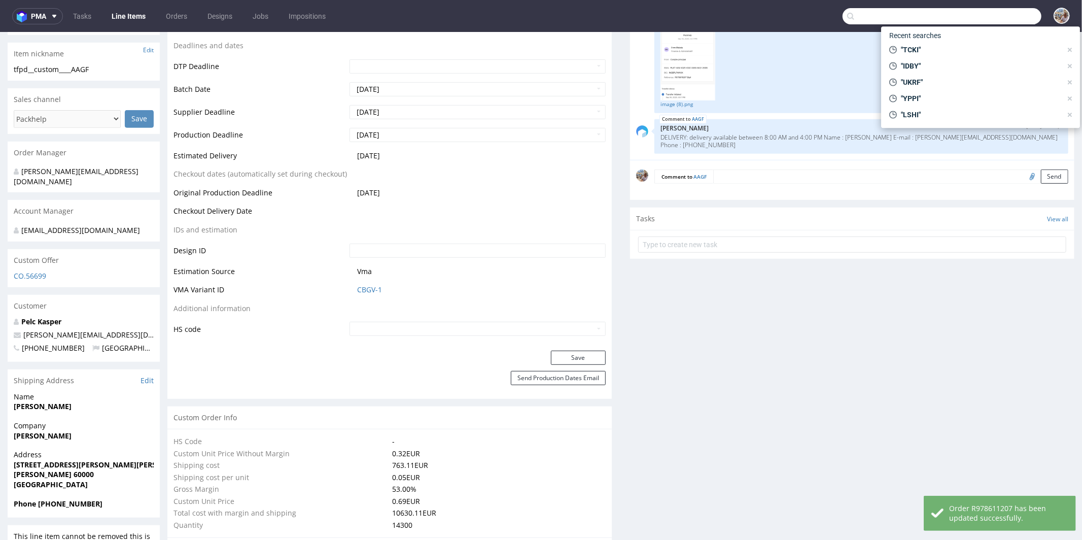
click at [1008, 19] on input "text" at bounding box center [941, 16] width 199 height 16
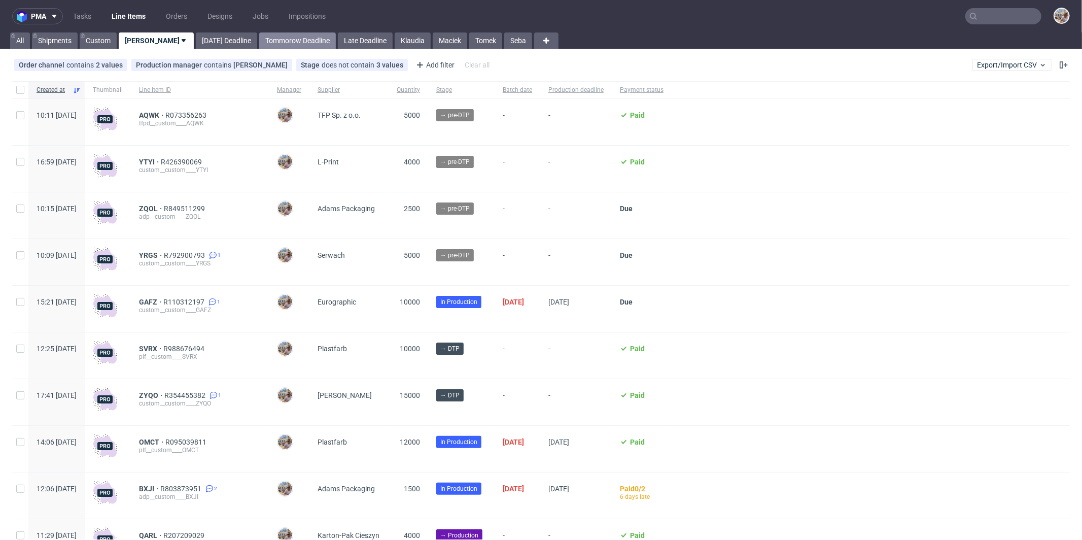
click at [259, 42] on link "Tommorow Deadline" at bounding box center [297, 40] width 77 height 16
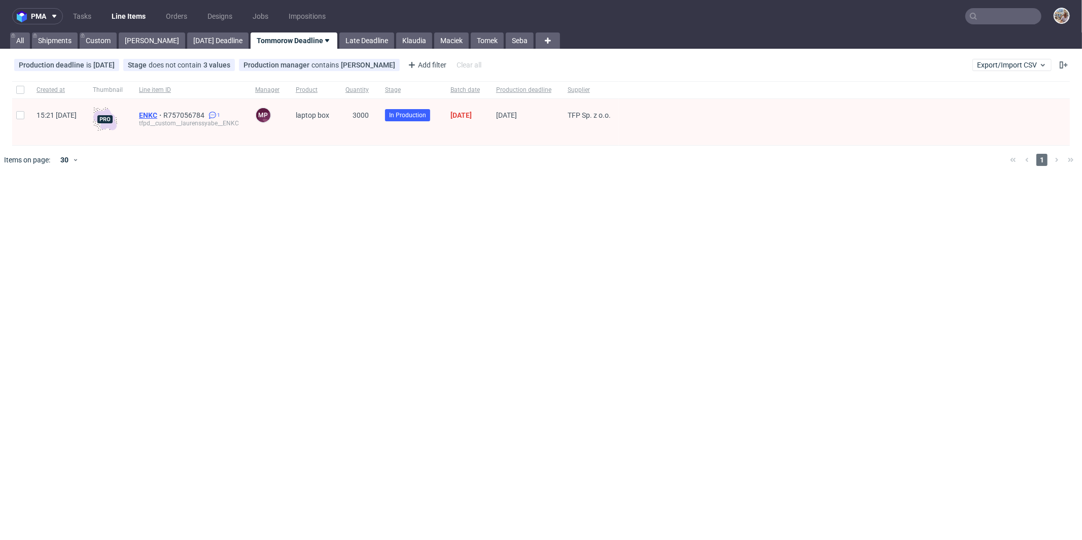
click at [163, 115] on span "ENKC" at bounding box center [151, 115] width 24 height 8
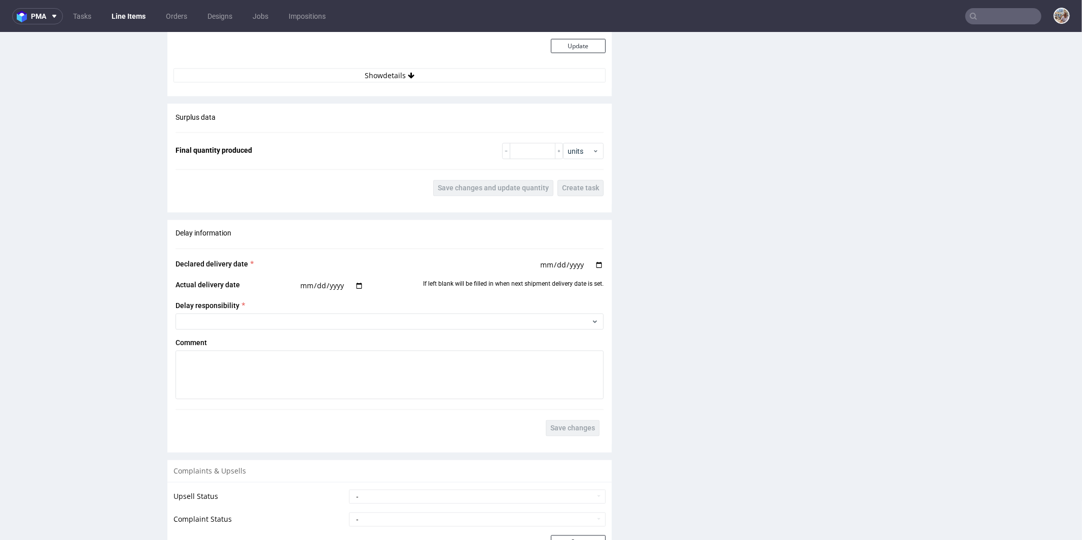
scroll to position [1254, 0]
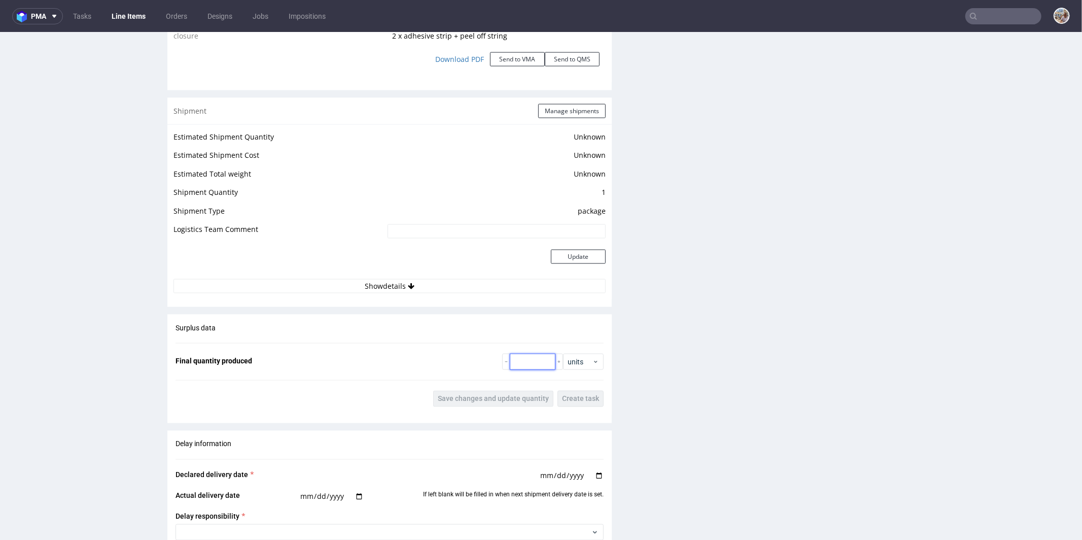
click at [528, 358] on input "number" at bounding box center [533, 361] width 46 height 16
paste input "2903"
type input "2903"
click at [512, 395] on span "Save changes and update quantity" at bounding box center [493, 398] width 111 height 7
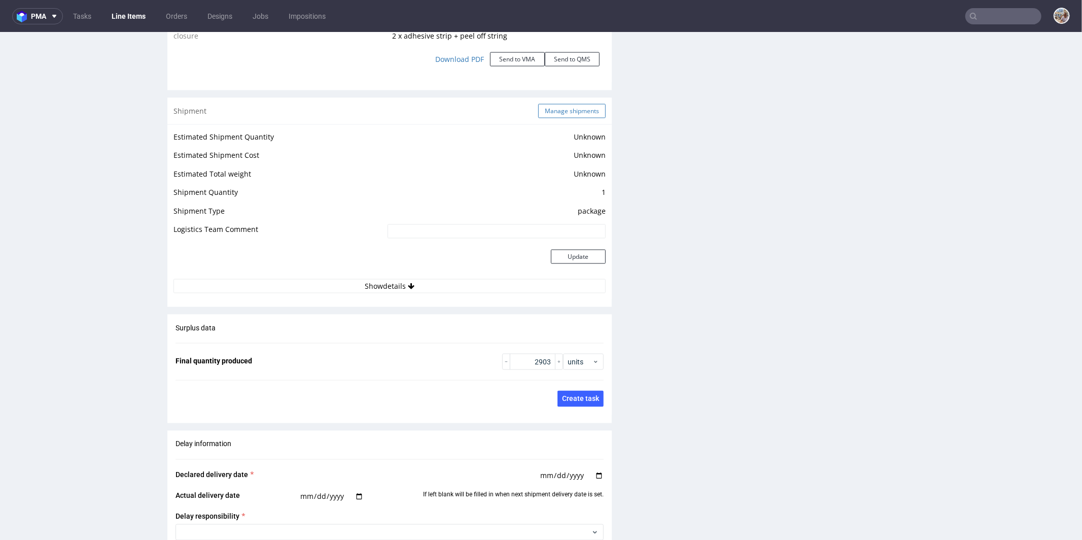
click at [575, 111] on button "Manage shipments" at bounding box center [571, 110] width 67 height 14
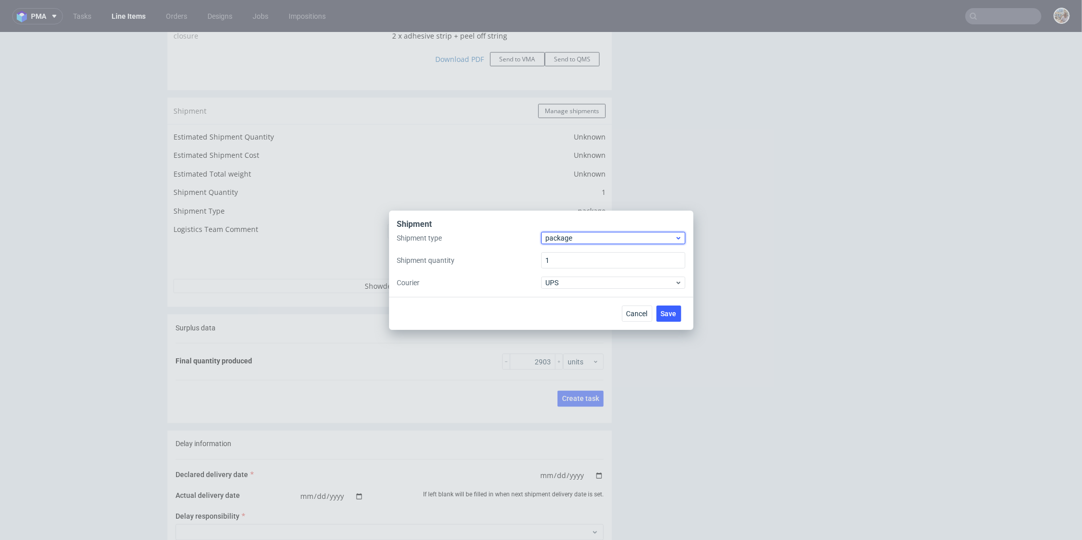
click at [560, 242] on span "package" at bounding box center [610, 238] width 129 height 10
click at [567, 258] on div "pallet" at bounding box center [613, 259] width 136 height 18
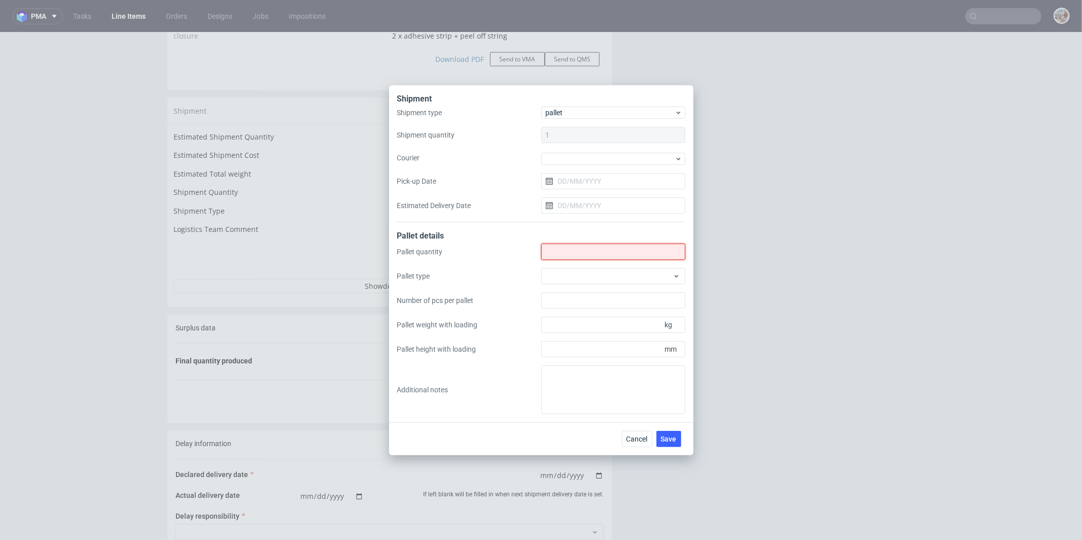
click at [564, 254] on input "Shipment type" at bounding box center [613, 251] width 144 height 16
type input "7"
click at [568, 275] on div at bounding box center [613, 276] width 144 height 16
click at [584, 280] on div at bounding box center [613, 276] width 144 height 16
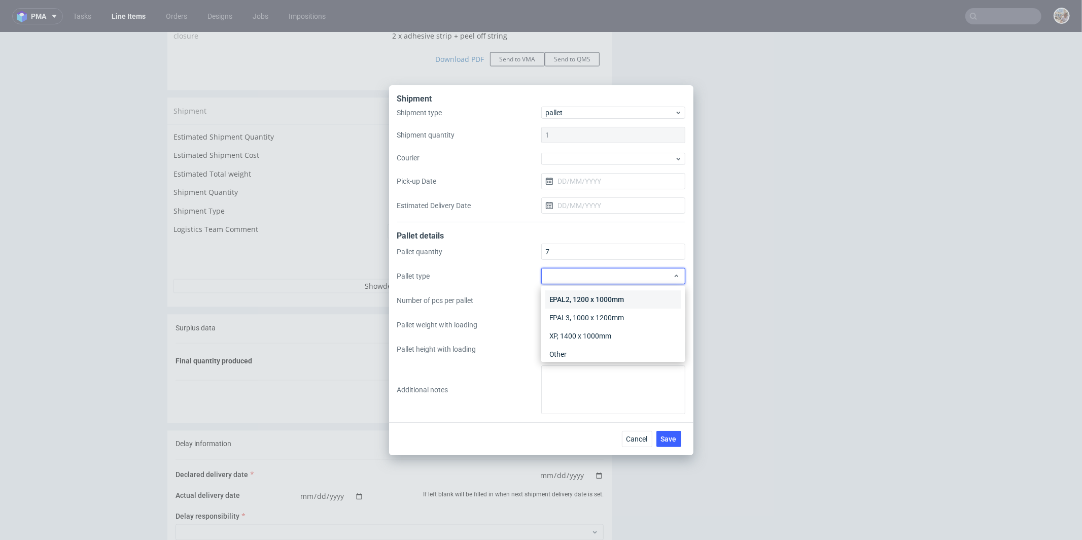
scroll to position [23, 0]
click at [593, 348] on div "Other" at bounding box center [613, 348] width 136 height 18
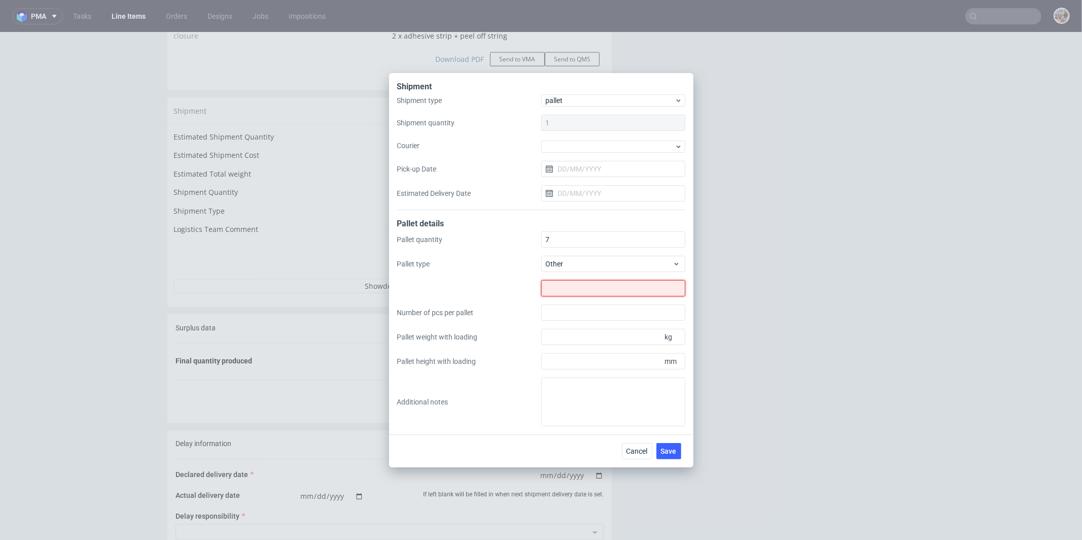
click at [588, 293] on input "text" at bounding box center [613, 288] width 144 height 16
type input "1400x800"
click at [576, 359] on input "Pallet height with loading" at bounding box center [613, 361] width 144 height 16
type input "2100"
click at [578, 340] on input "Pallet weight with loading" at bounding box center [613, 337] width 144 height 16
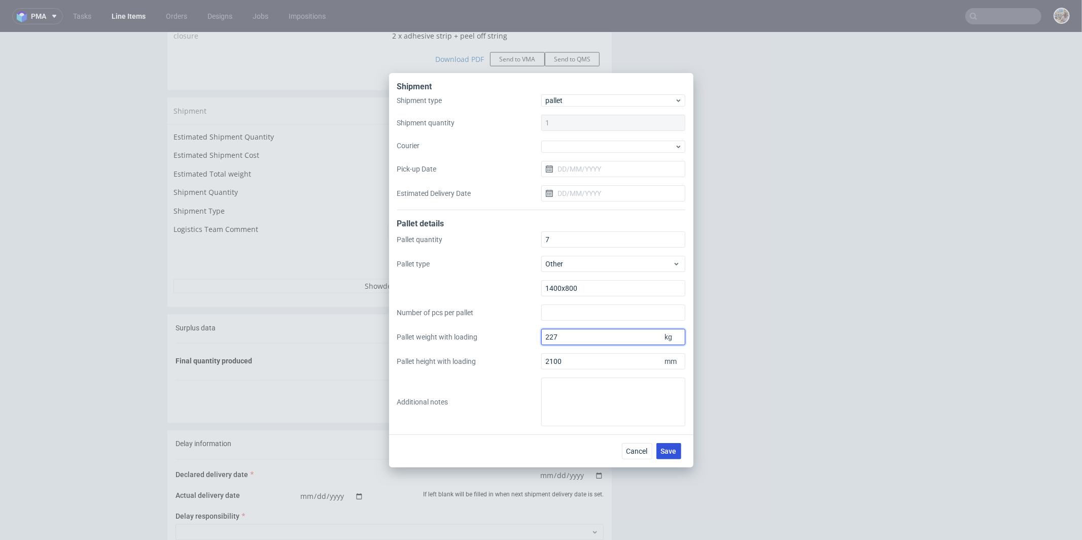
type input "227"
click at [668, 454] on span "Save" at bounding box center [669, 450] width 16 height 7
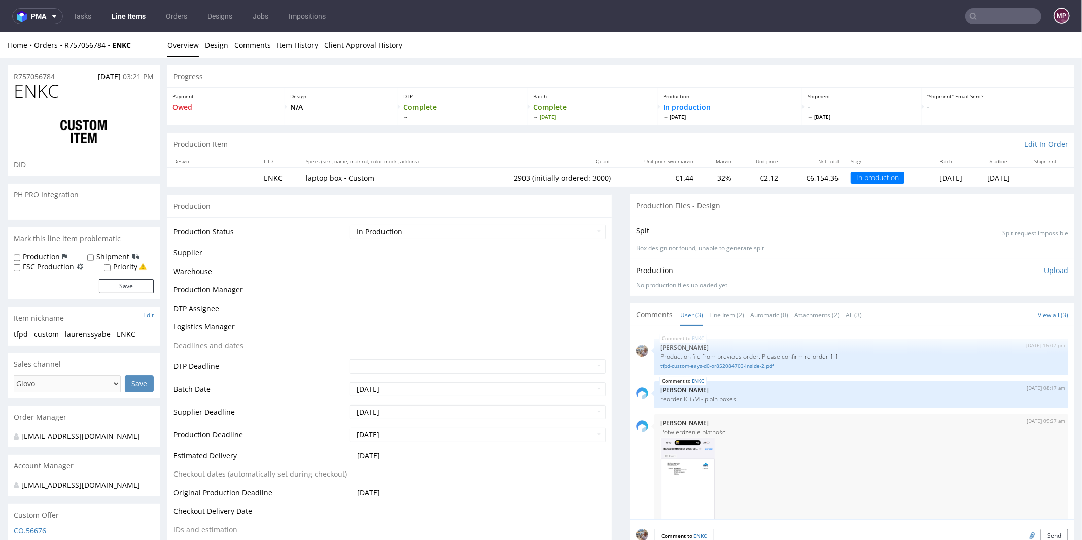
scroll to position [56, 0]
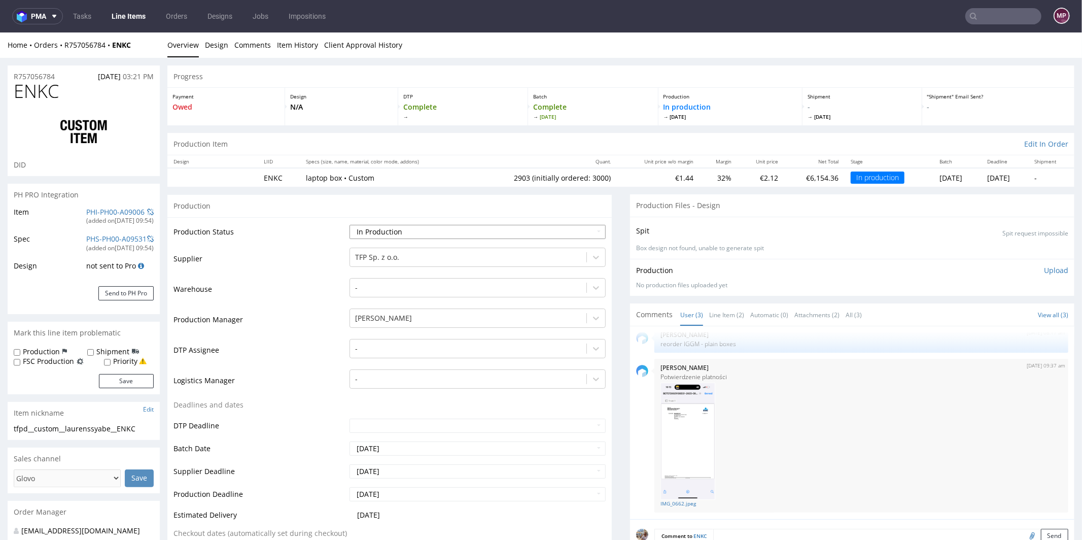
click at [399, 229] on select "Waiting for Artwork Waiting for Diecut Waiting for Mockup Waiting for DTP Waiti…" at bounding box center [477, 231] width 256 height 14
select select "production_complete"
click at [349, 224] on select "Waiting for Artwork Waiting for Diecut Waiting for Mockup Waiting for DTP Waiti…" at bounding box center [477, 231] width 256 height 14
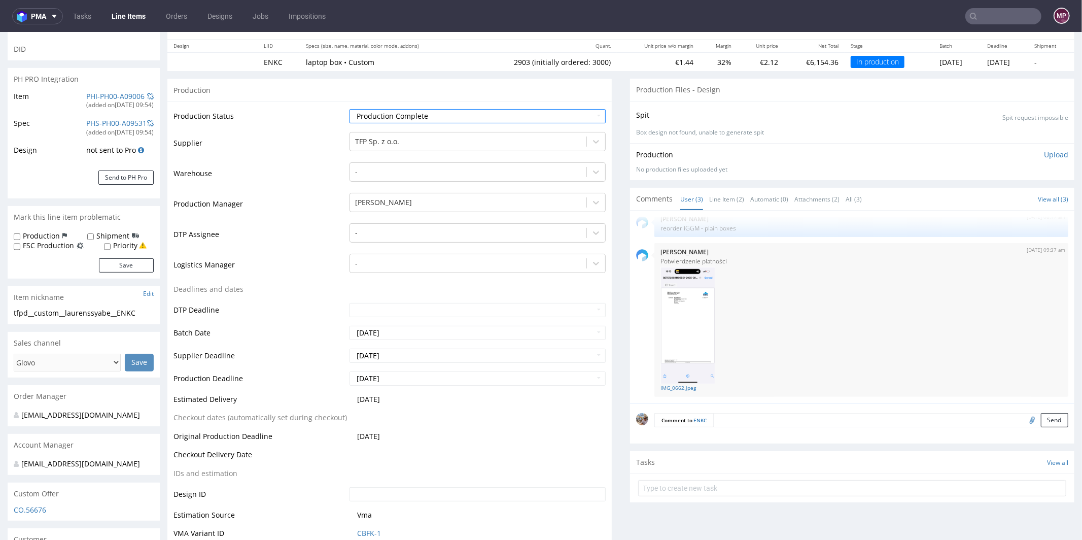
scroll to position [333, 0]
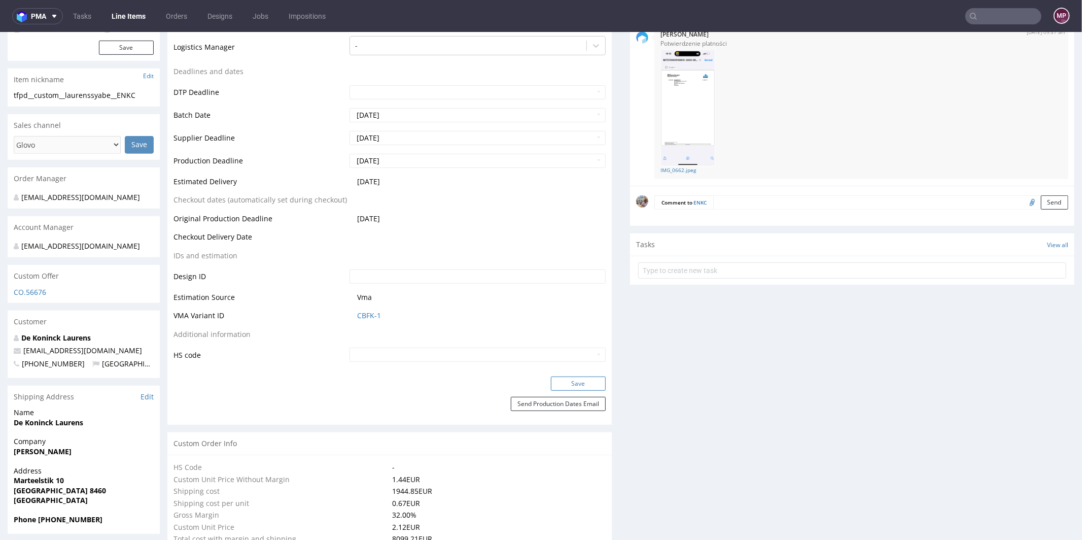
click at [579, 382] on button "Save" at bounding box center [578, 383] width 55 height 14
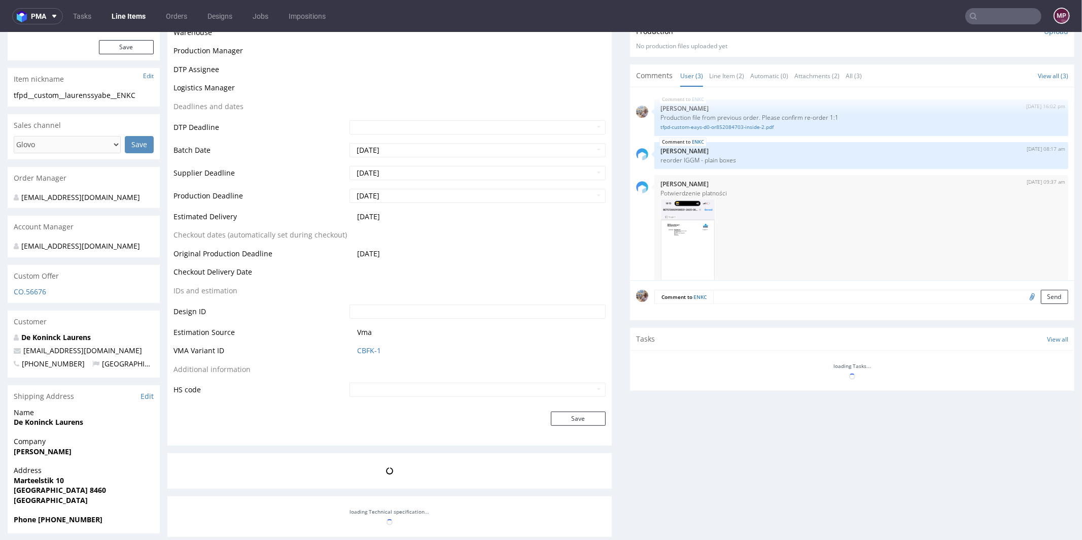
scroll to position [56, 0]
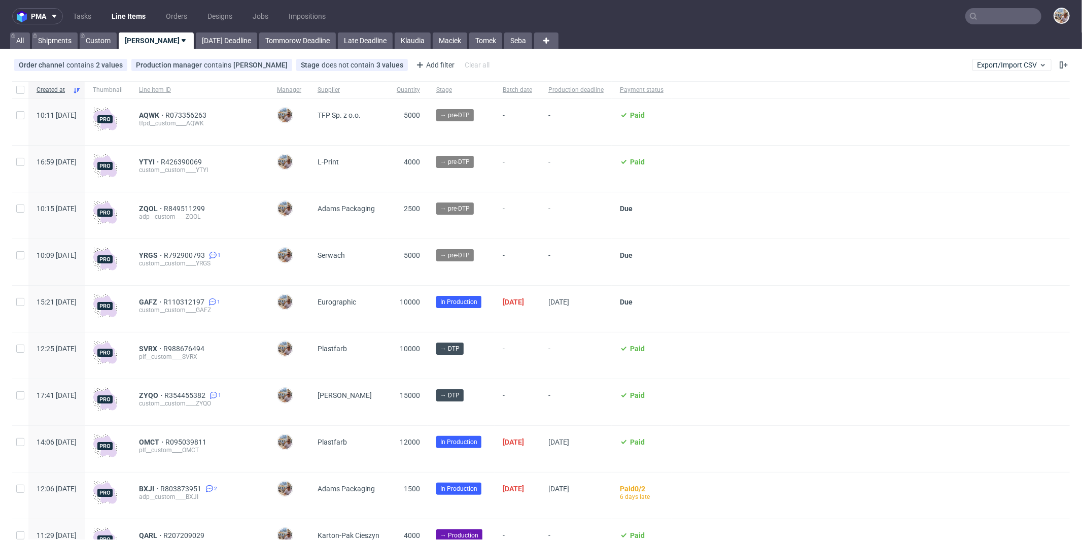
click at [1006, 22] on input "text" at bounding box center [1003, 16] width 76 height 16
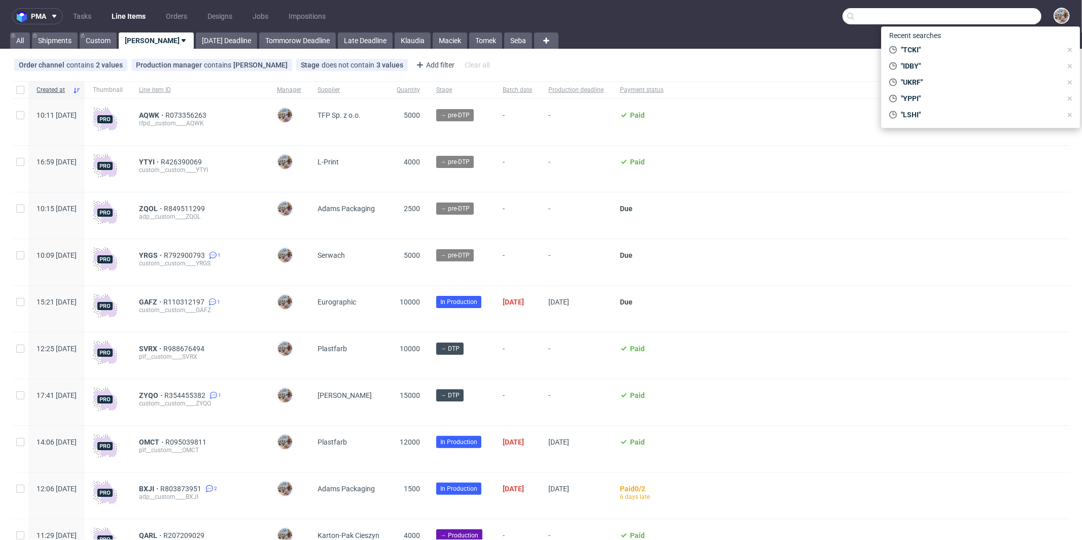
paste input "JWYP"
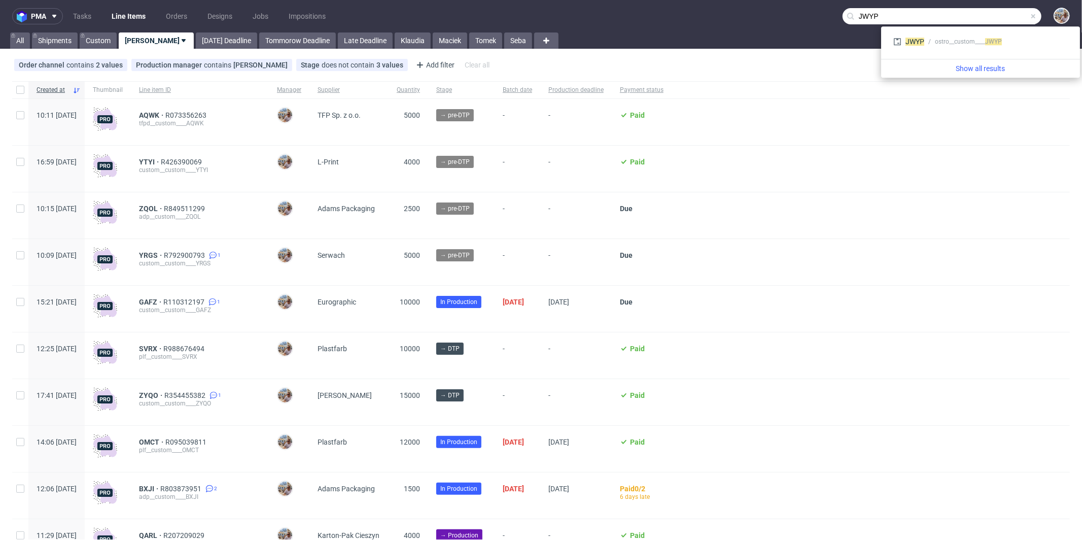
type input "JWYP"
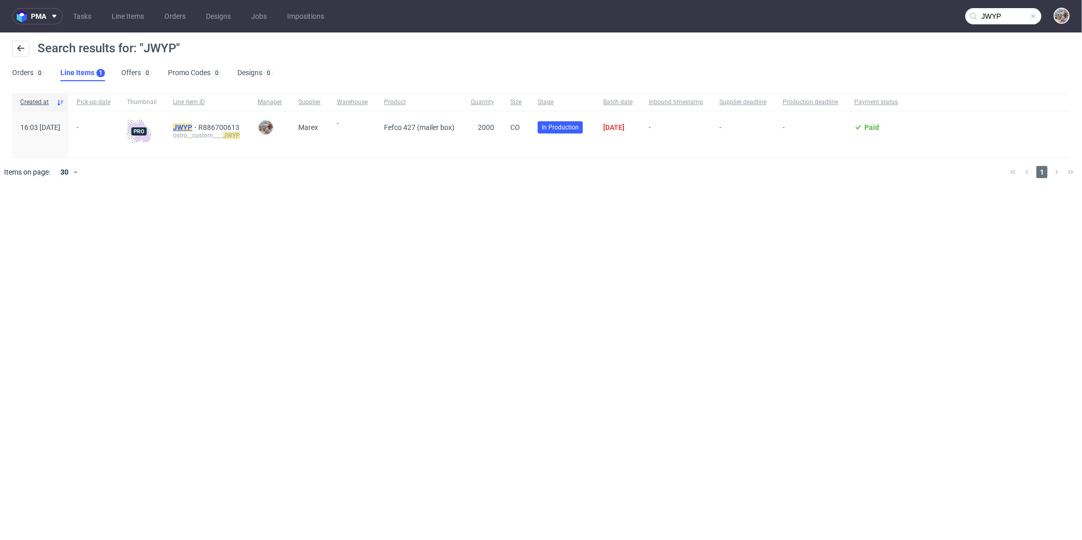
click at [192, 126] on mark "JWYP" at bounding box center [182, 127] width 19 height 8
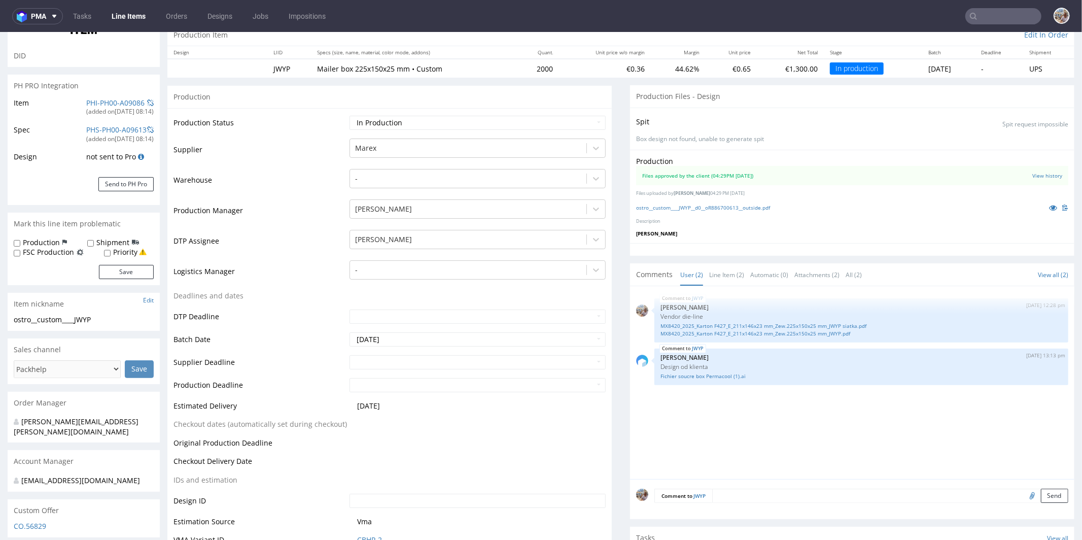
scroll to position [122, 0]
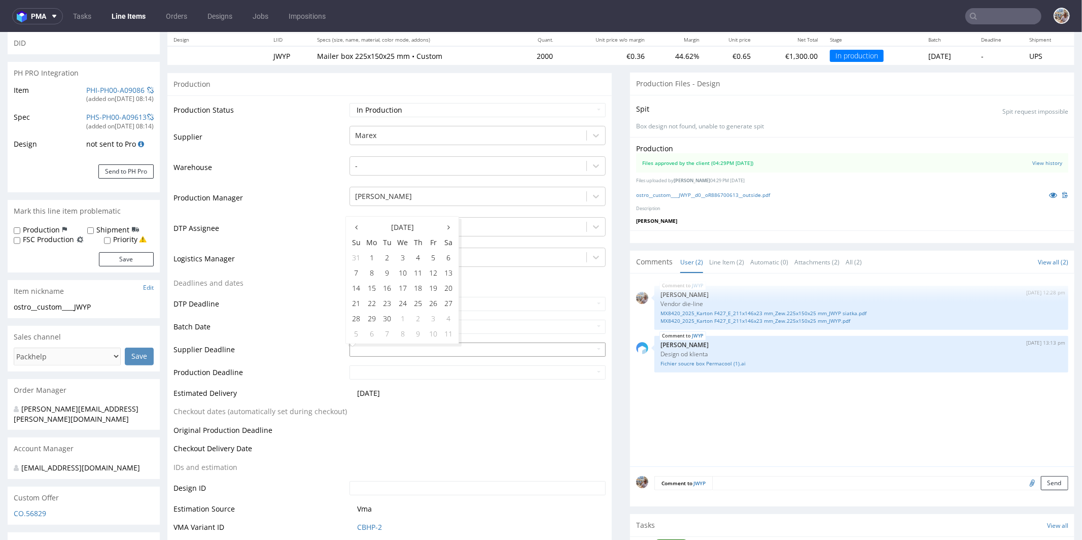
click at [398, 347] on input "text" at bounding box center [477, 349] width 256 height 14
click at [447, 225] on icon at bounding box center [448, 226] width 3 height 7
click at [438, 286] on td "17" at bounding box center [432, 286] width 15 height 15
type input "2025-10-17"
click at [385, 371] on input "text" at bounding box center [477, 372] width 256 height 14
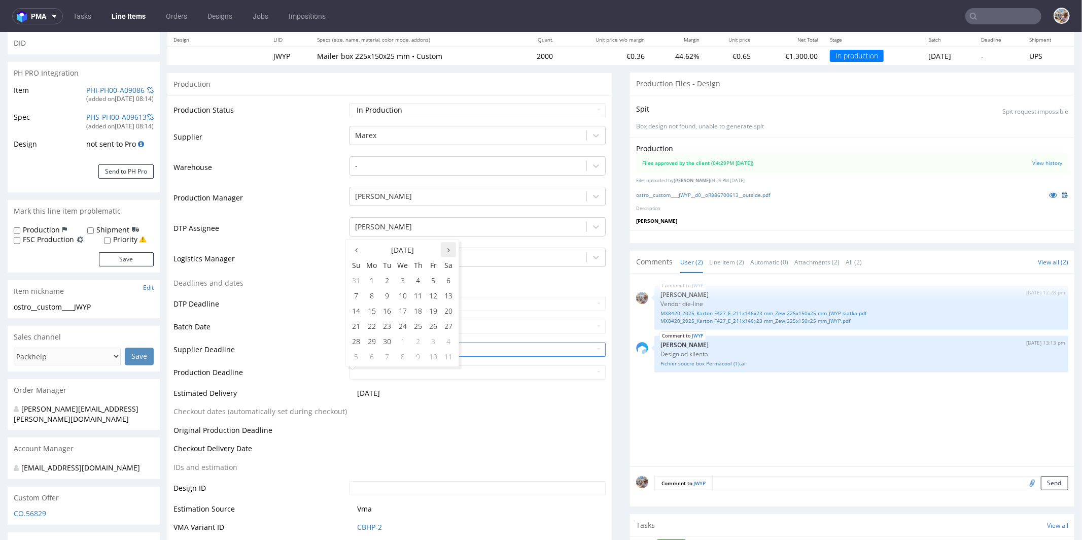
click at [444, 247] on th at bounding box center [448, 248] width 15 height 15
click at [386, 325] on td "21" at bounding box center [386, 324] width 15 height 15
type input "2025-10-21"
click at [422, 371] on input "2025-10-21" at bounding box center [477, 372] width 256 height 14
click at [302, 344] on td "Supplier Deadline" at bounding box center [259, 352] width 173 height 23
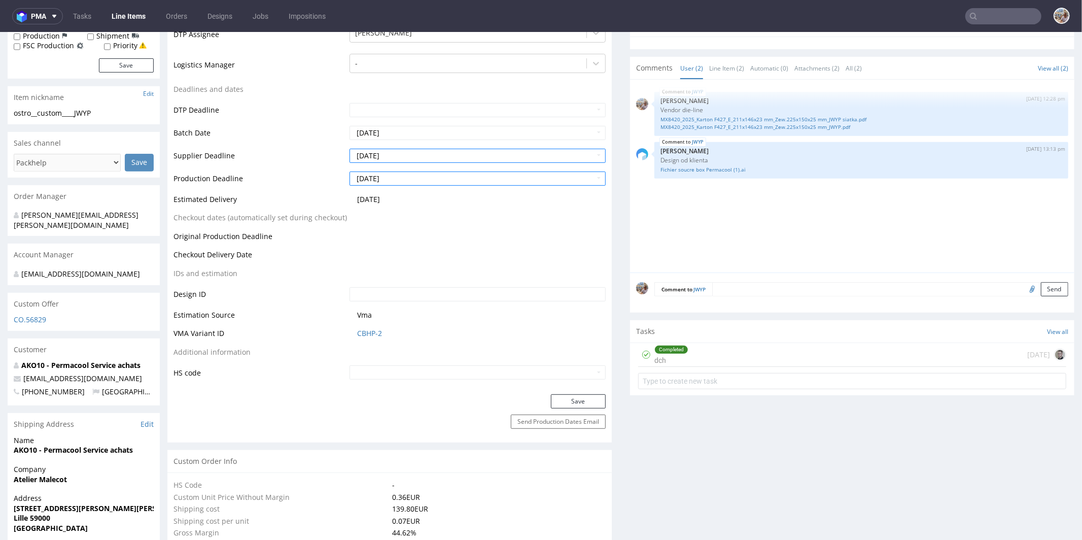
scroll to position [324, 0]
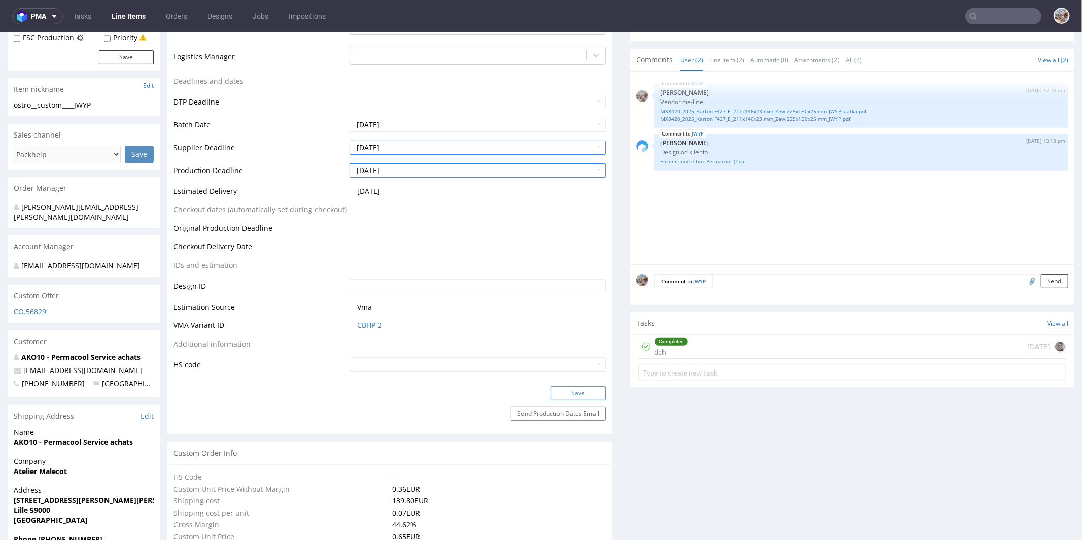
click at [555, 395] on button "Save" at bounding box center [578, 392] width 55 height 14
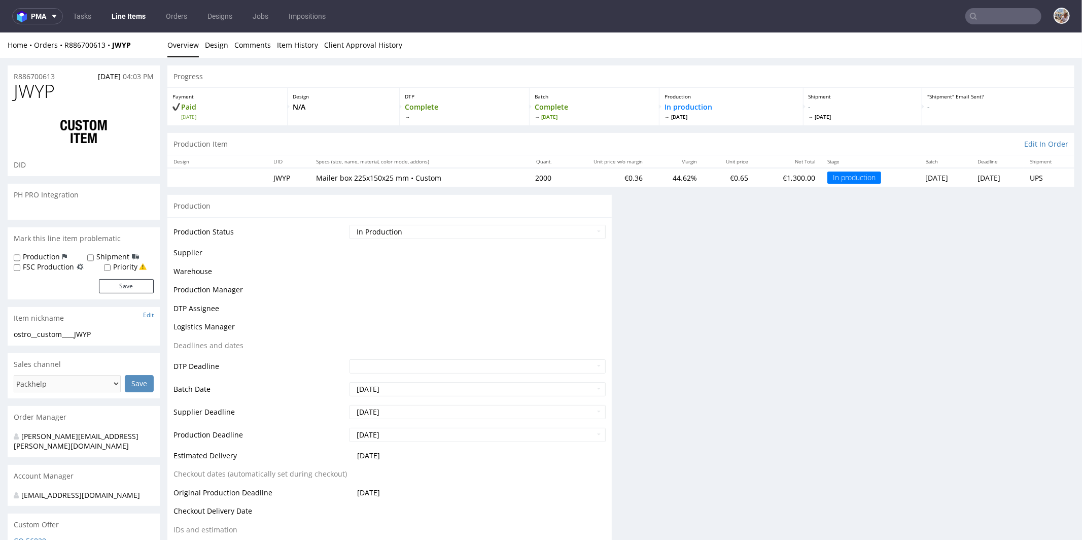
scroll to position [229, 0]
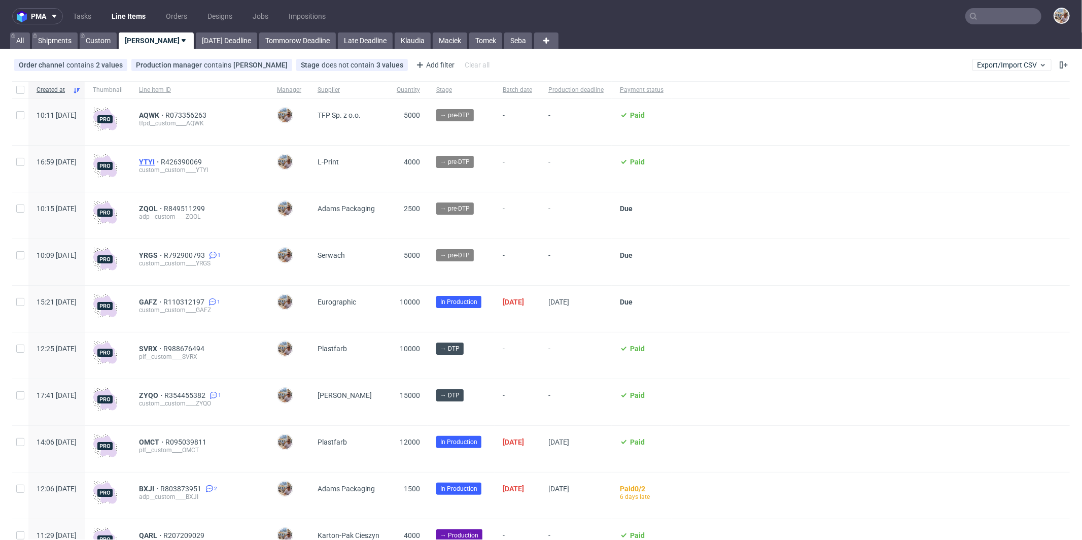
click at [161, 158] on span "YTYI" at bounding box center [150, 162] width 22 height 8
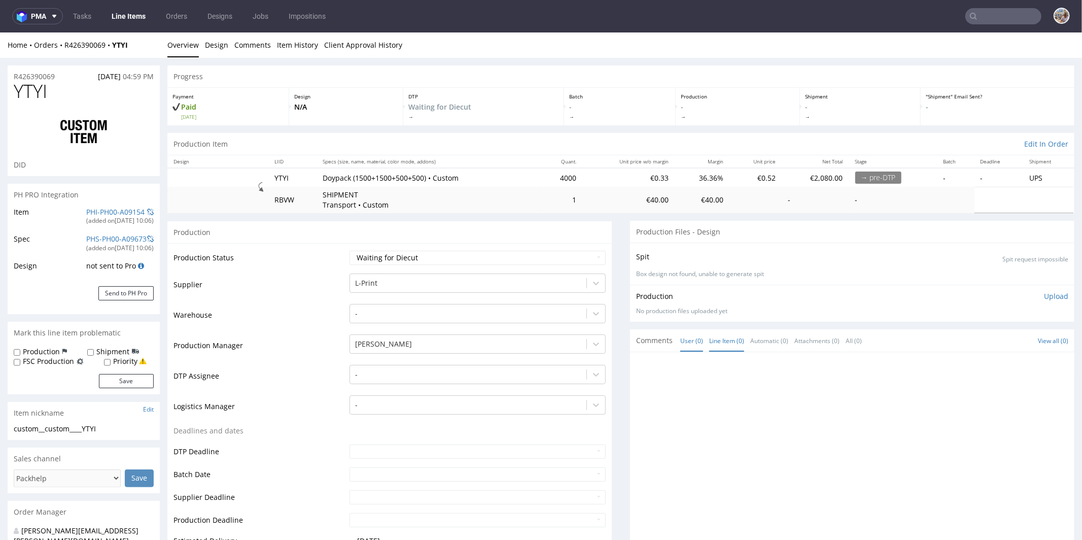
click at [720, 342] on link "Line Item (0)" at bounding box center [726, 340] width 35 height 22
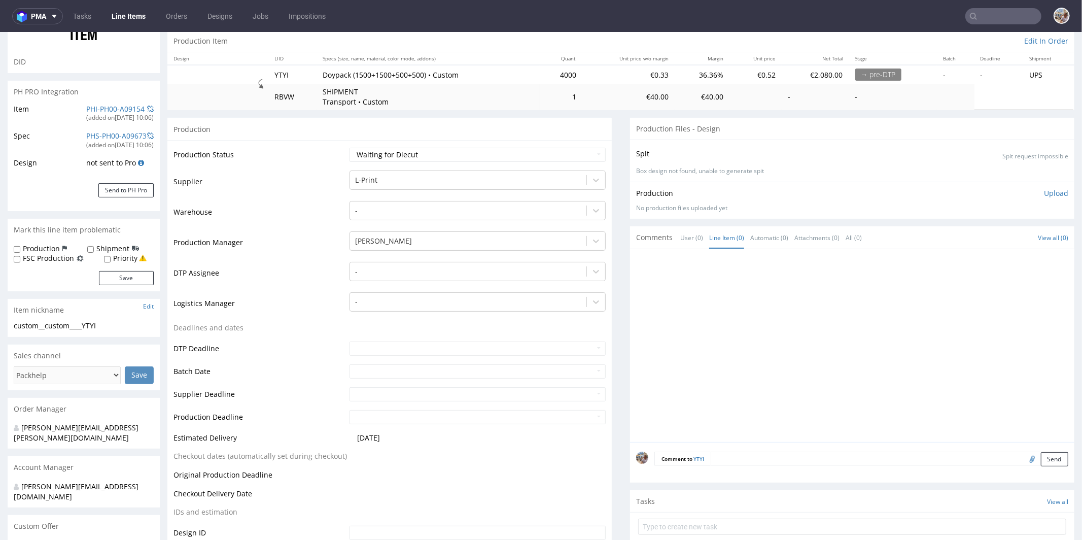
scroll to position [203, 0]
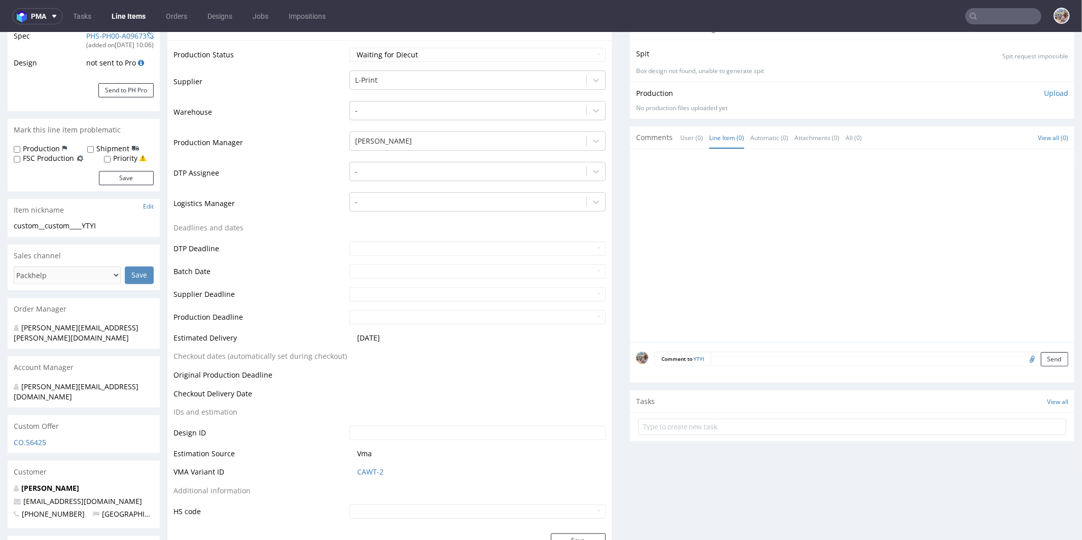
click at [745, 366] on div "Comment to YTYI Send" at bounding box center [852, 361] width 444 height 41
click at [745, 364] on div "Comment to YTYI Send" at bounding box center [852, 361] width 444 height 41
click at [743, 356] on textarea at bounding box center [889, 358] width 358 height 14
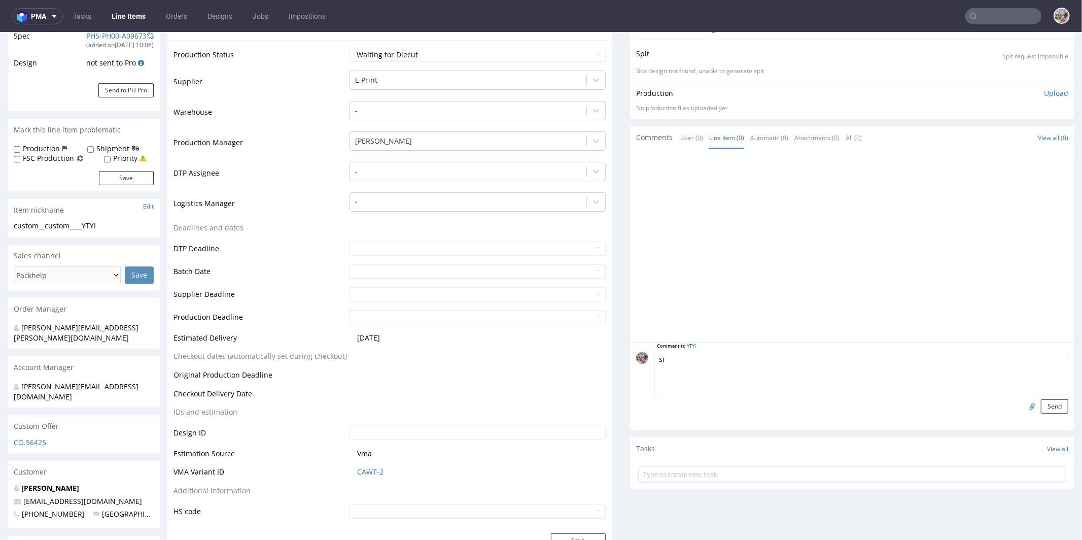
type textarea "s"
type textarea "Siatka vendora"
click at [1023, 402] on input "file" at bounding box center [1030, 405] width 14 height 13
type input "C:\fakepath\sachet-85x170-tn-1.pdf"
click at [1046, 405] on button "Send" at bounding box center [1054, 406] width 27 height 14
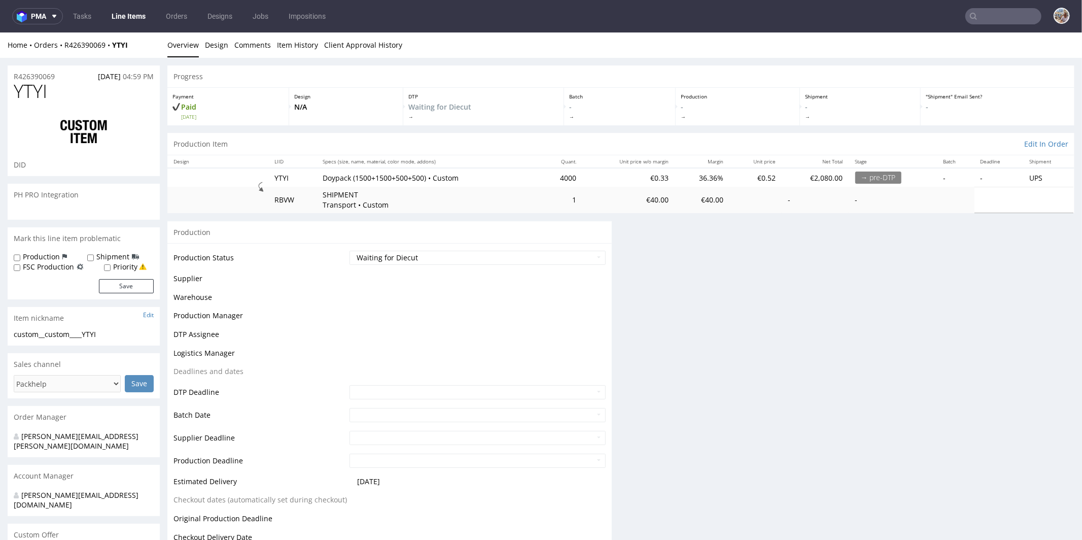
scroll to position [0, 0]
click at [392, 254] on select "Waiting for Artwork Waiting for Diecut Waiting for Mockup Waiting for DTP Waiti…" at bounding box center [477, 257] width 256 height 14
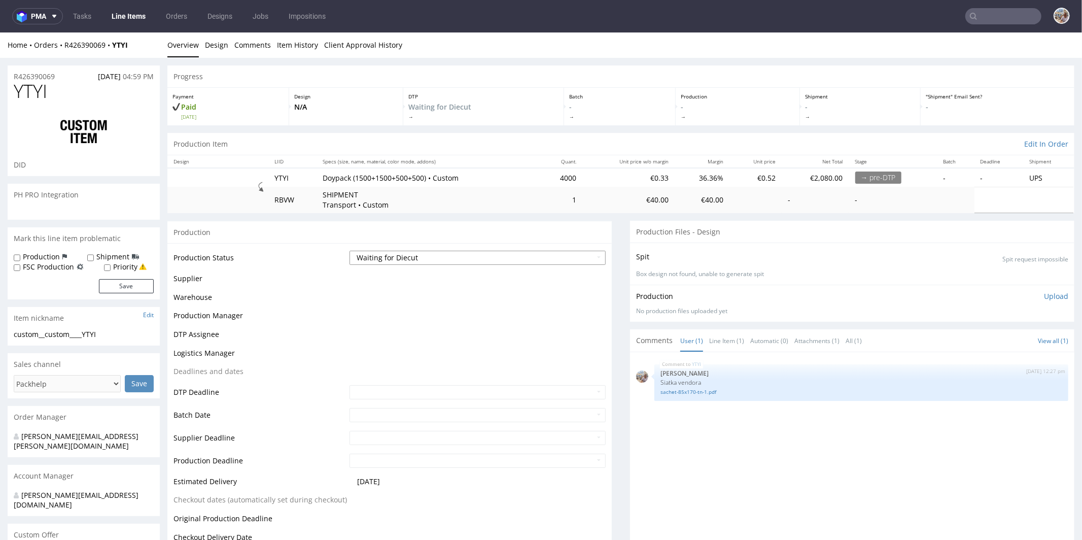
select select "pre_dtp_waiting_for_artwork"
click at [349, 250] on select "Waiting for Artwork Waiting for Diecut Waiting for Mockup Waiting for DTP Waiti…" at bounding box center [477, 257] width 256 height 14
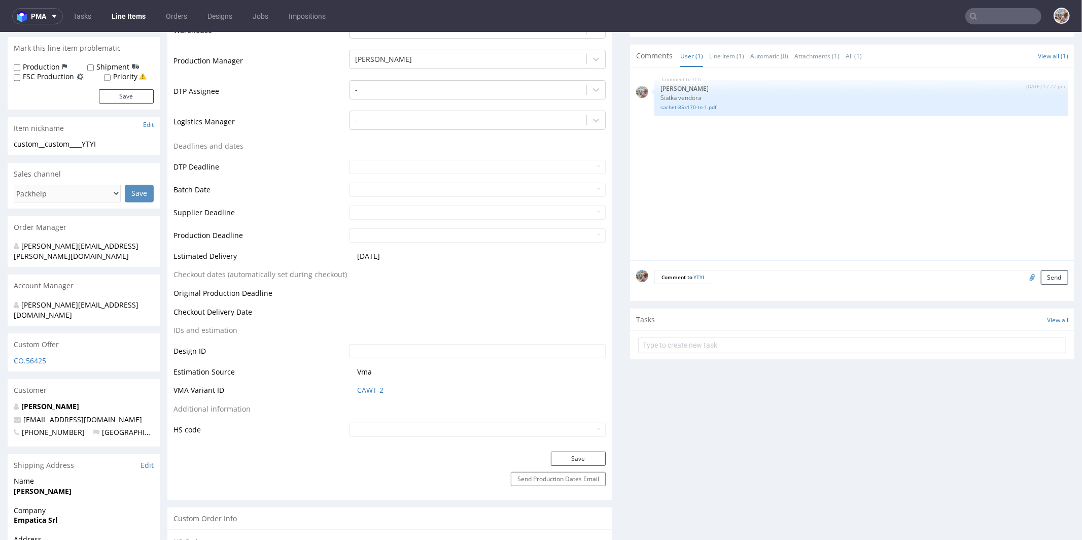
scroll to position [289, 0]
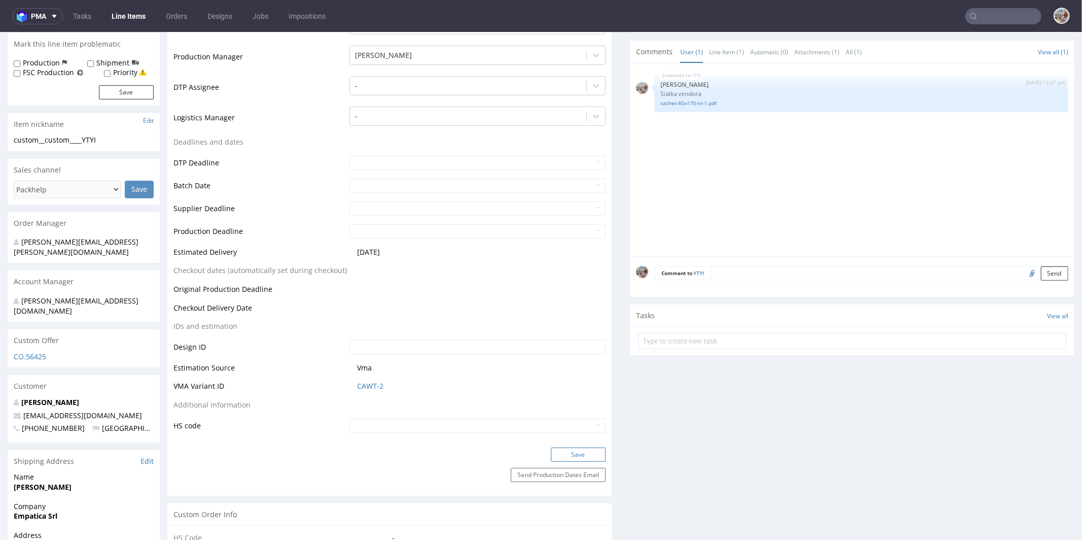
click at [579, 448] on button "Save" at bounding box center [578, 454] width 55 height 14
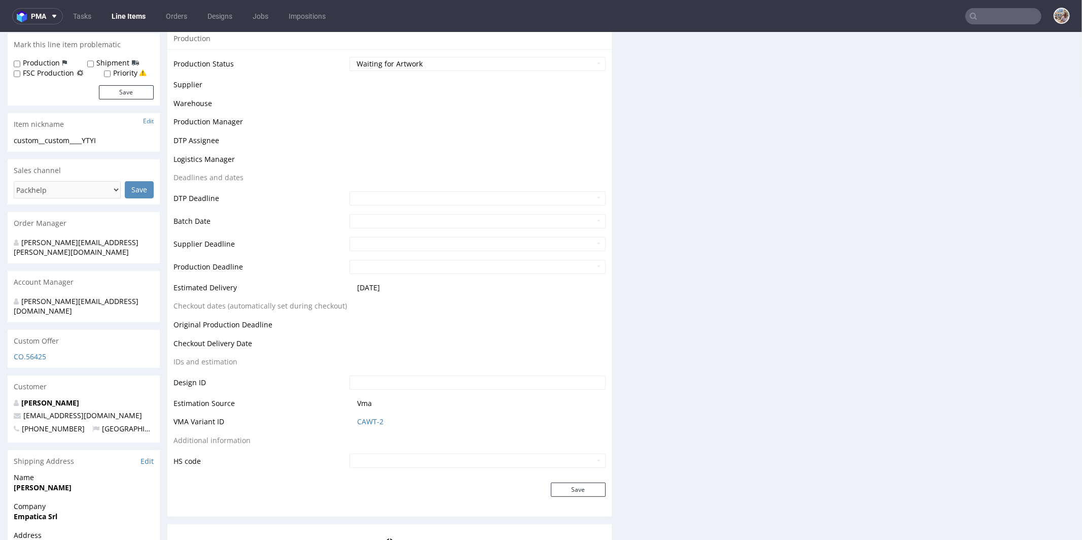
scroll to position [0, 0]
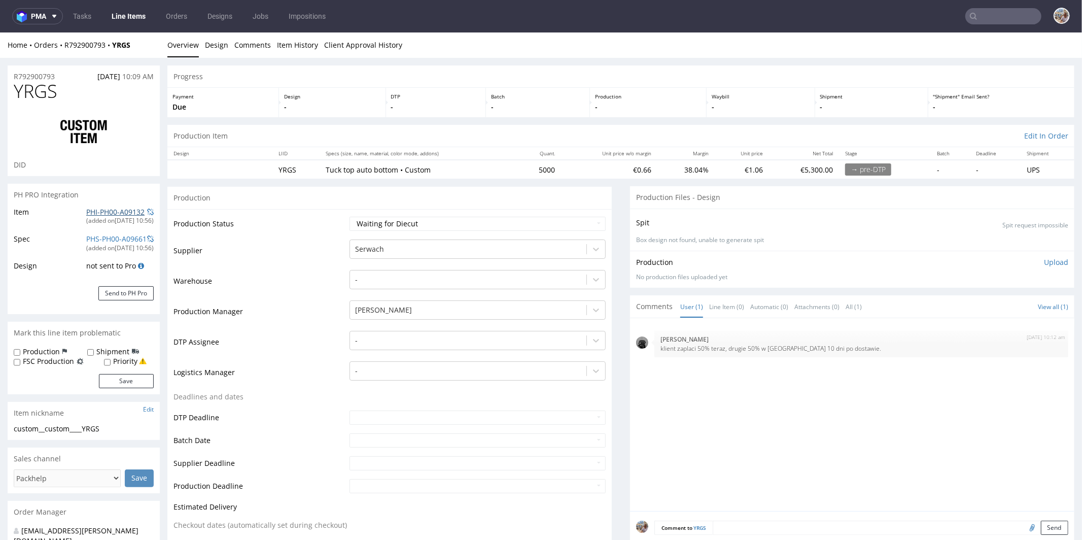
click at [100, 210] on link "PHI-PH00-A09132" at bounding box center [115, 211] width 58 height 10
click at [1006, 17] on input "text" at bounding box center [1003, 16] width 76 height 16
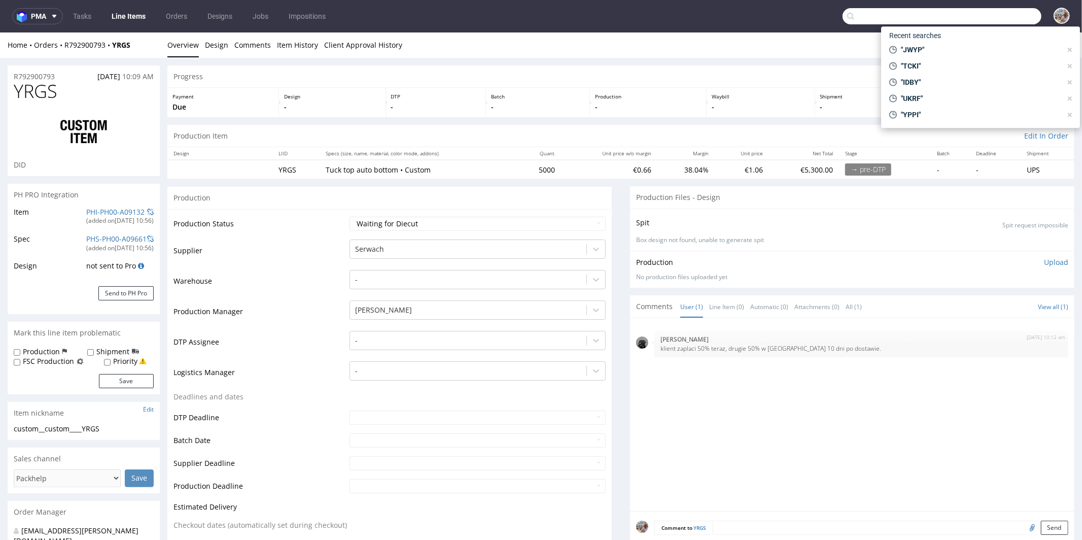
click at [1006, 17] on input "text" at bounding box center [941, 16] width 199 height 16
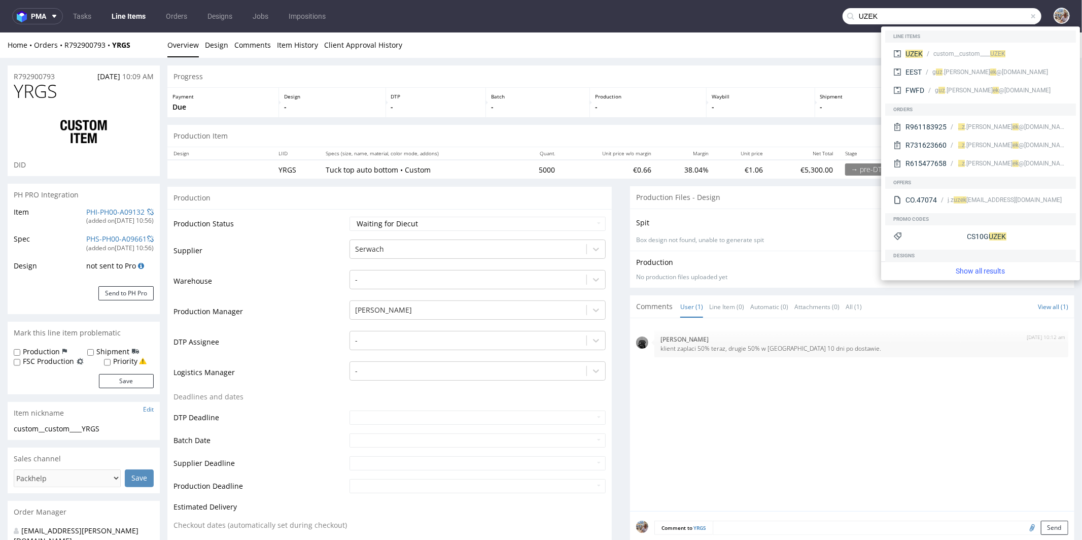
type input "UZEK"
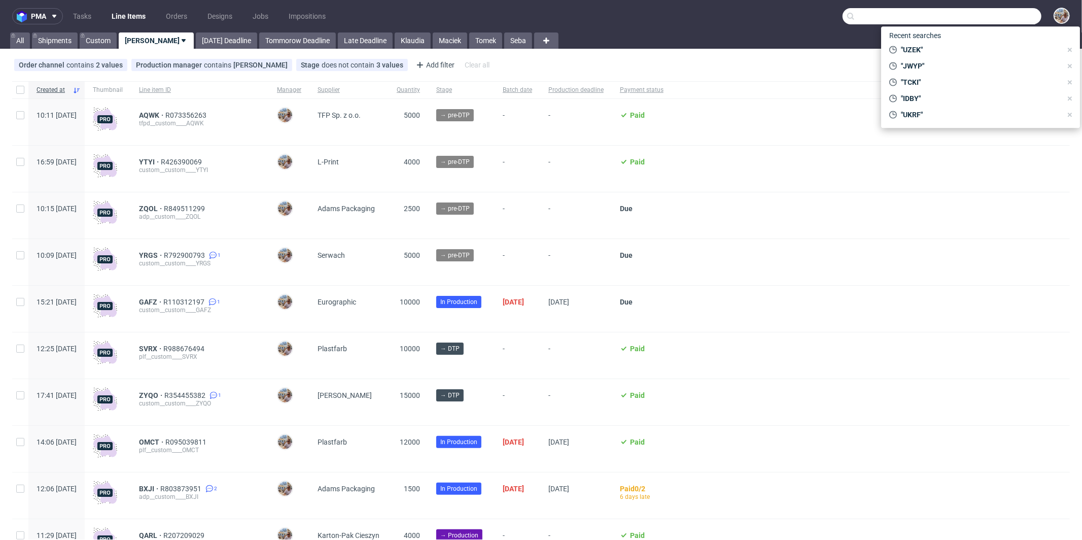
click at [1023, 23] on input "text" at bounding box center [941, 16] width 199 height 16
paste input "UZEK"
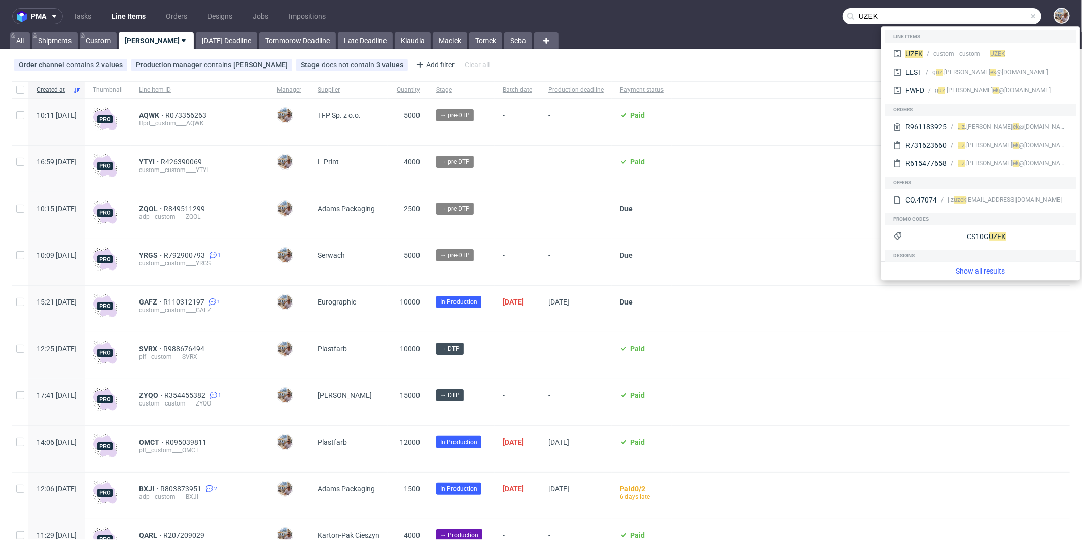
type input "UZEK"
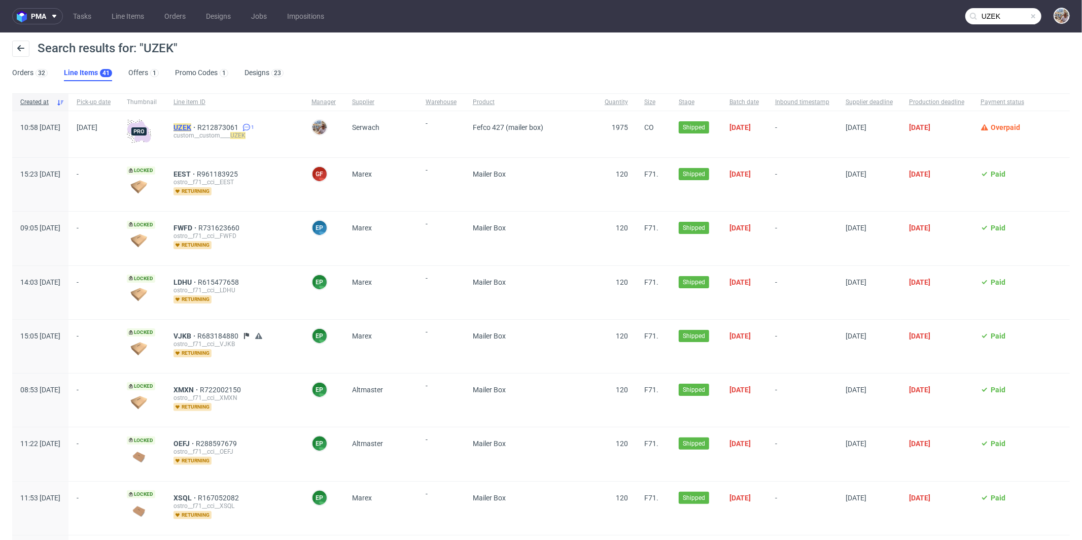
click at [191, 125] on mark "UZEK" at bounding box center [182, 127] width 18 height 8
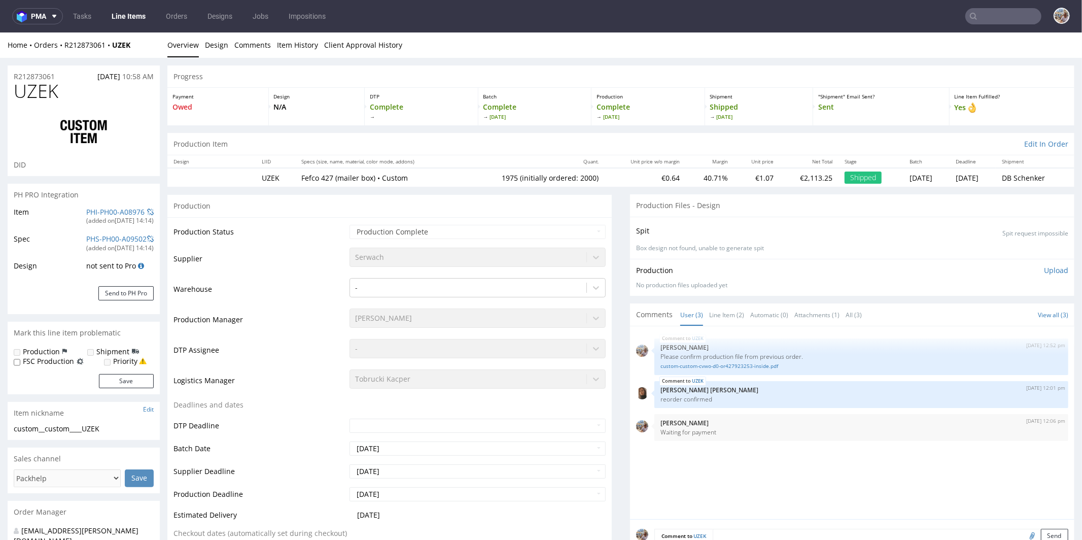
type input "1975"
click at [120, 210] on link "PHI-PH00-A08976" at bounding box center [115, 211] width 58 height 10
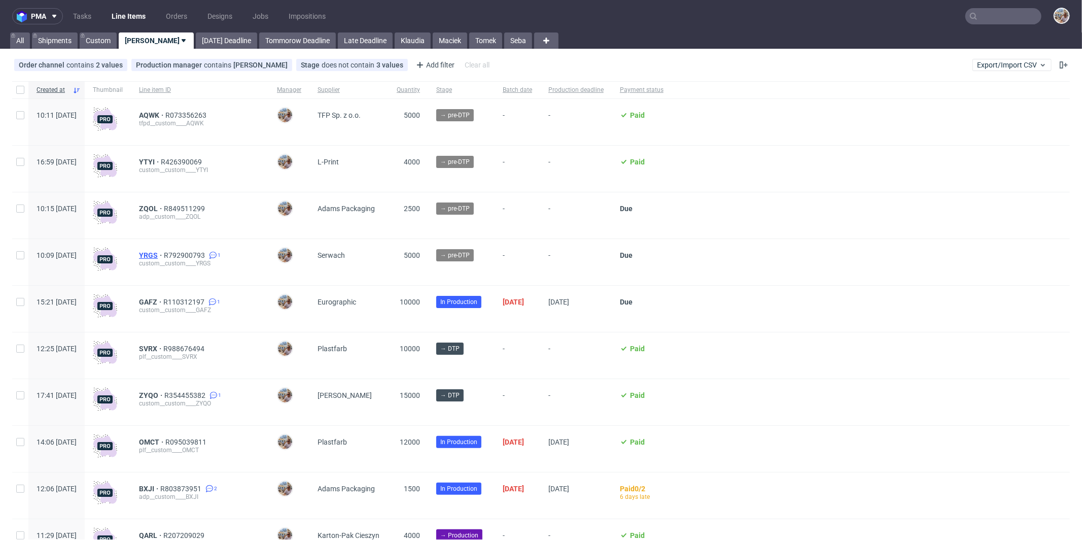
click at [164, 257] on span "YRGS" at bounding box center [151, 255] width 25 height 8
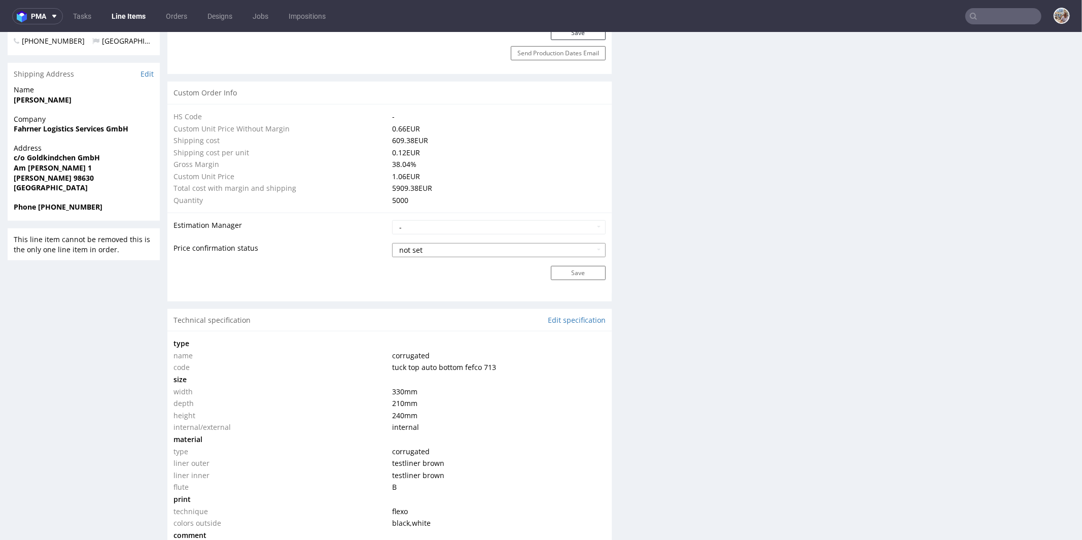
scroll to position [889, 0]
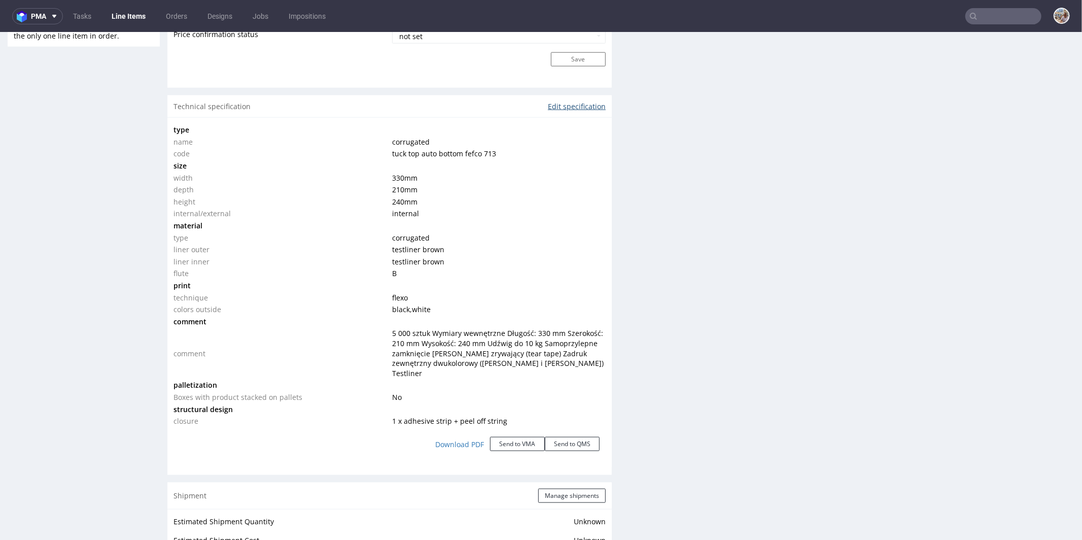
click at [576, 101] on link "Edit specification" at bounding box center [577, 106] width 58 height 10
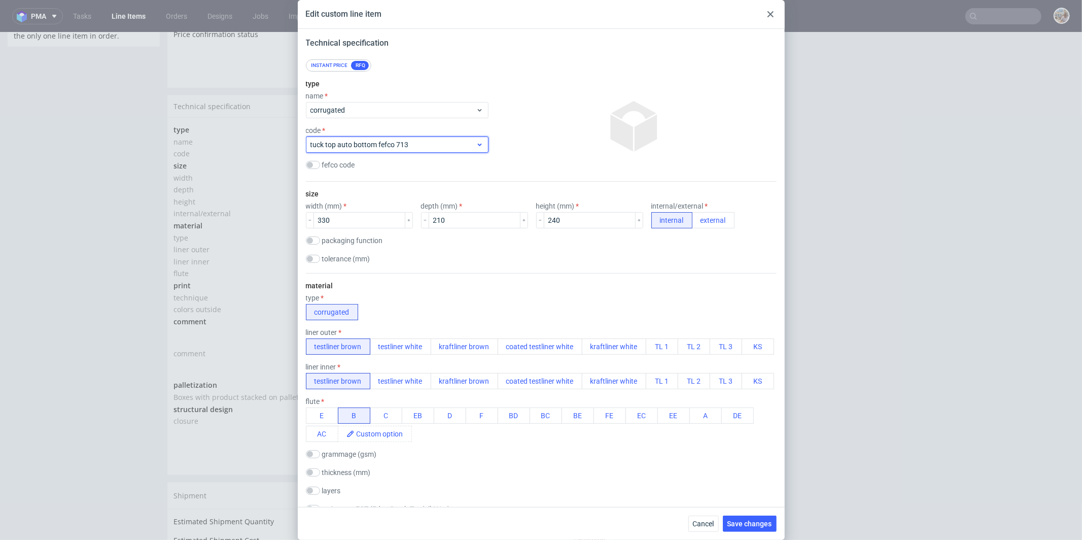
click at [476, 146] on icon at bounding box center [480, 144] width 8 height 8
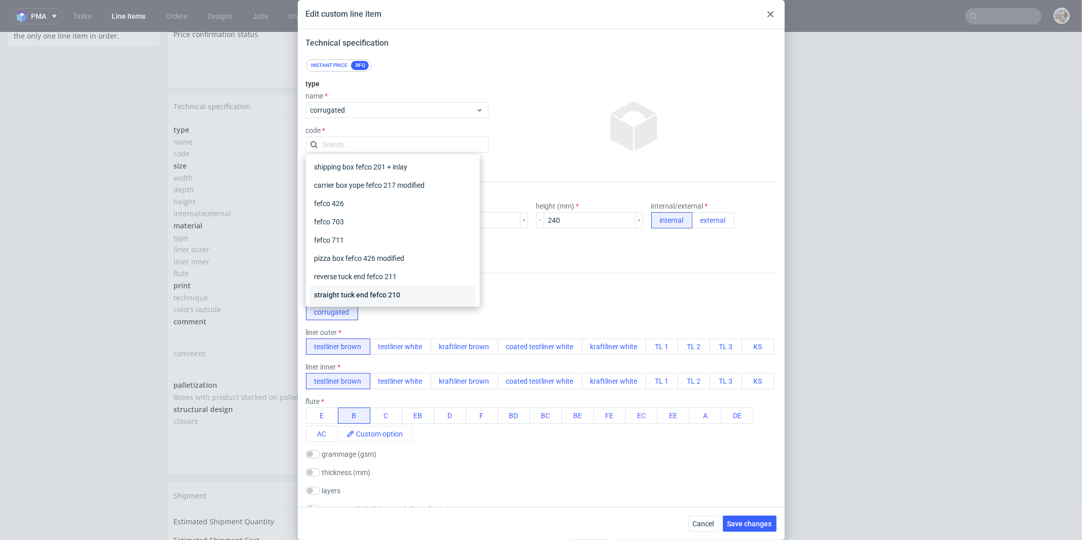
scroll to position [74, 0]
click at [372, 224] on div "fefco 703" at bounding box center [393, 221] width 166 height 18
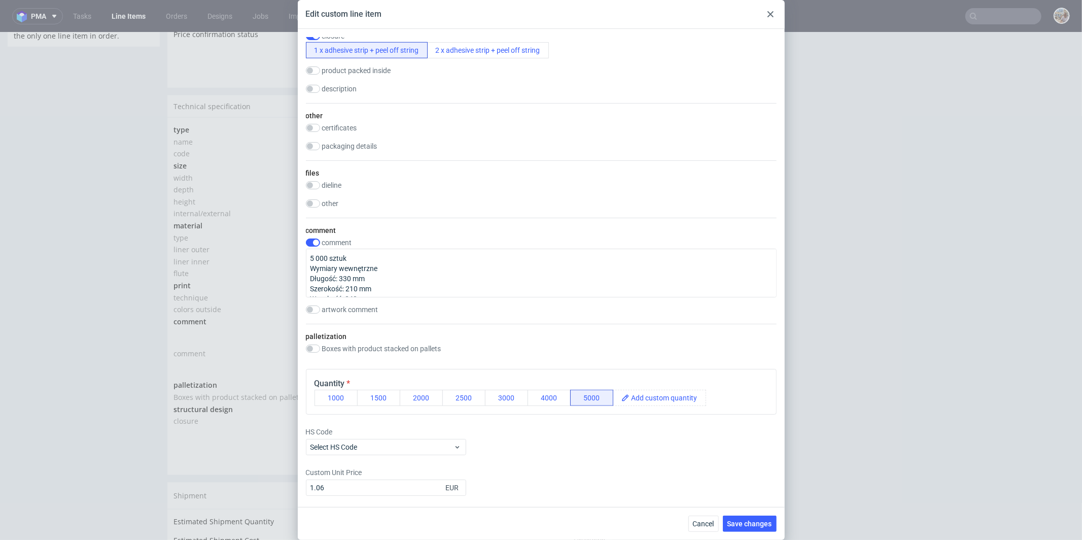
scroll to position [804, 0]
click at [748, 525] on span "Save changes" at bounding box center [749, 523] width 45 height 7
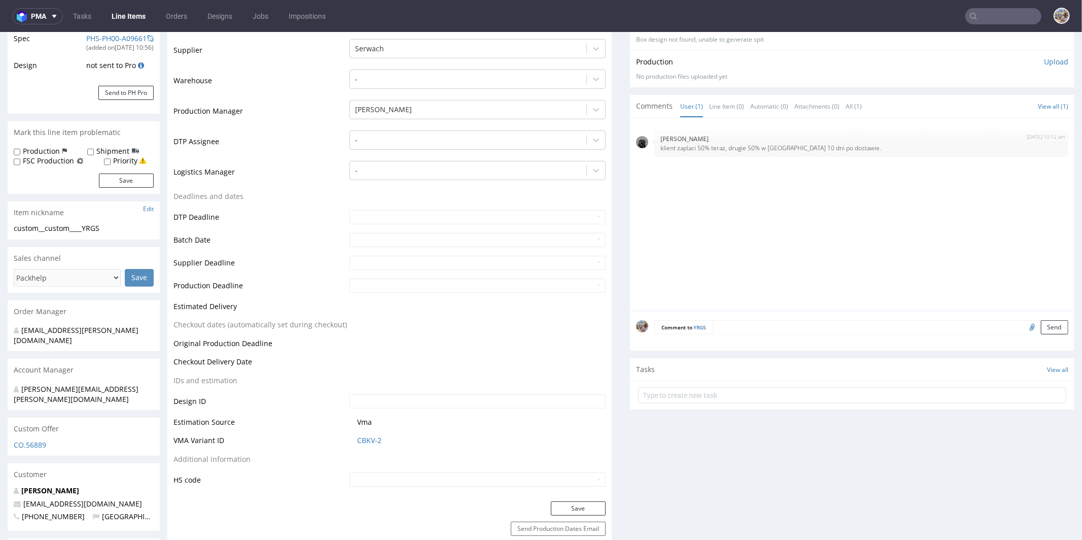
scroll to position [155, 0]
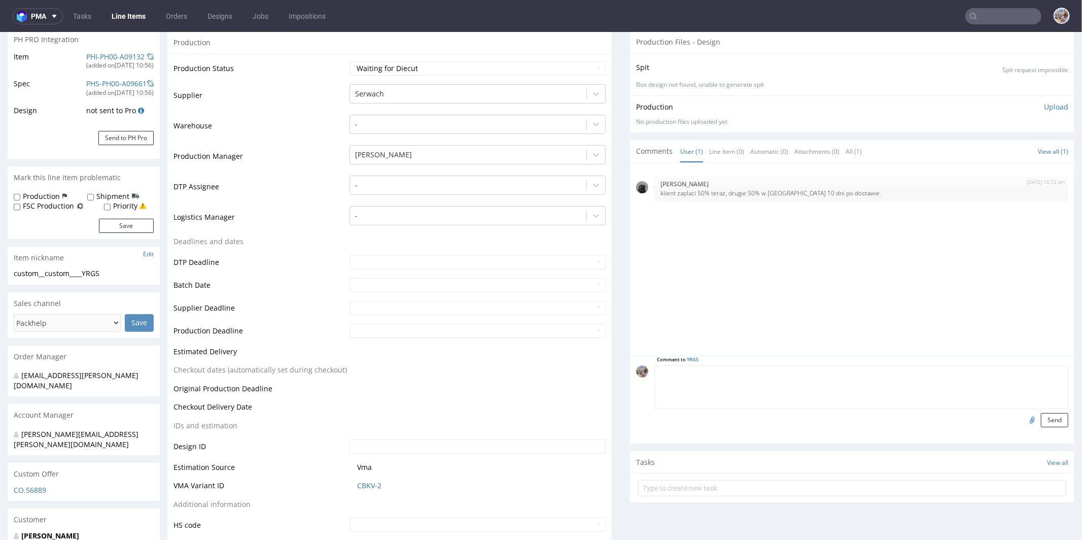
click at [763, 374] on textarea at bounding box center [861, 387] width 414 height 44
type textarea "Vendor die-line"
click at [1023, 418] on input "file" at bounding box center [1030, 418] width 14 height 13
type input "C:\fakepath\a44183-yrgs-330x210x240xb-str-wew.pdf"
click at [1044, 419] on button "Send" at bounding box center [1054, 419] width 27 height 14
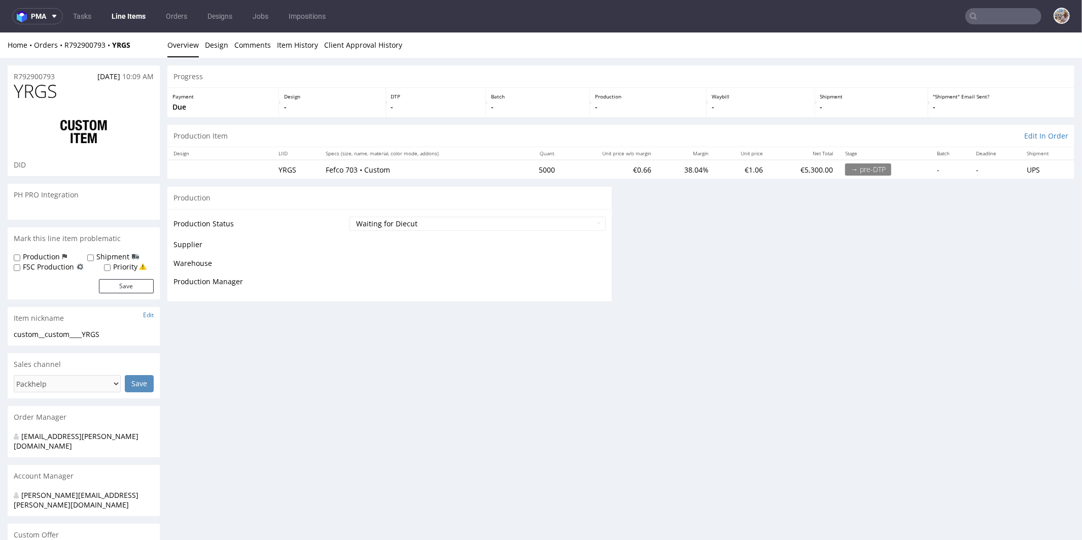
scroll to position [0, 0]
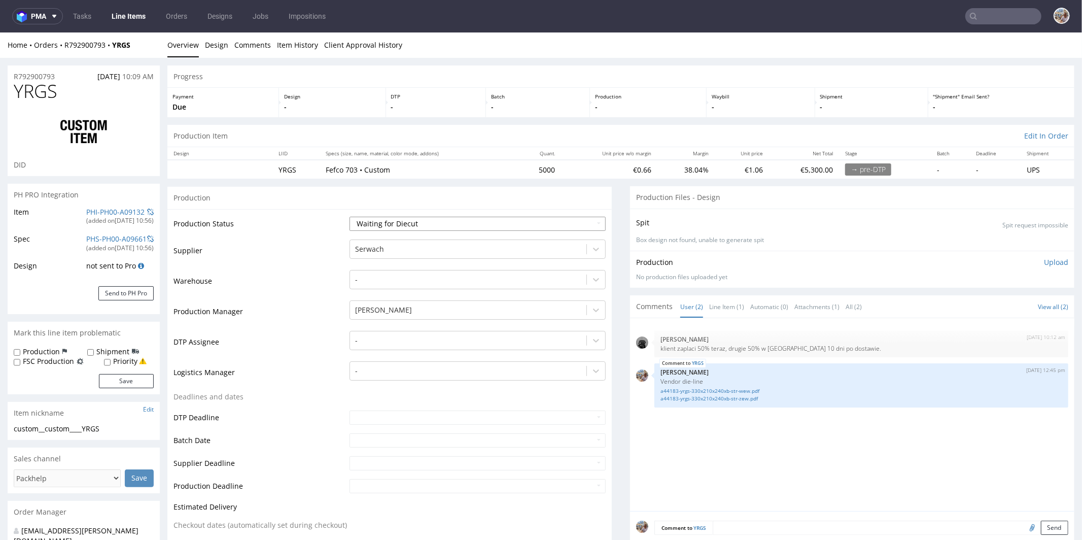
click at [407, 224] on select "Waiting for Artwork Waiting for Diecut Waiting for Mockup Waiting for DTP Waiti…" at bounding box center [477, 223] width 256 height 14
select select "pre_dtp_waiting_for_artwork"
click at [349, 216] on select "Waiting for Artwork Waiting for Diecut Waiting for Mockup Waiting for DTP Waiti…" at bounding box center [477, 223] width 256 height 14
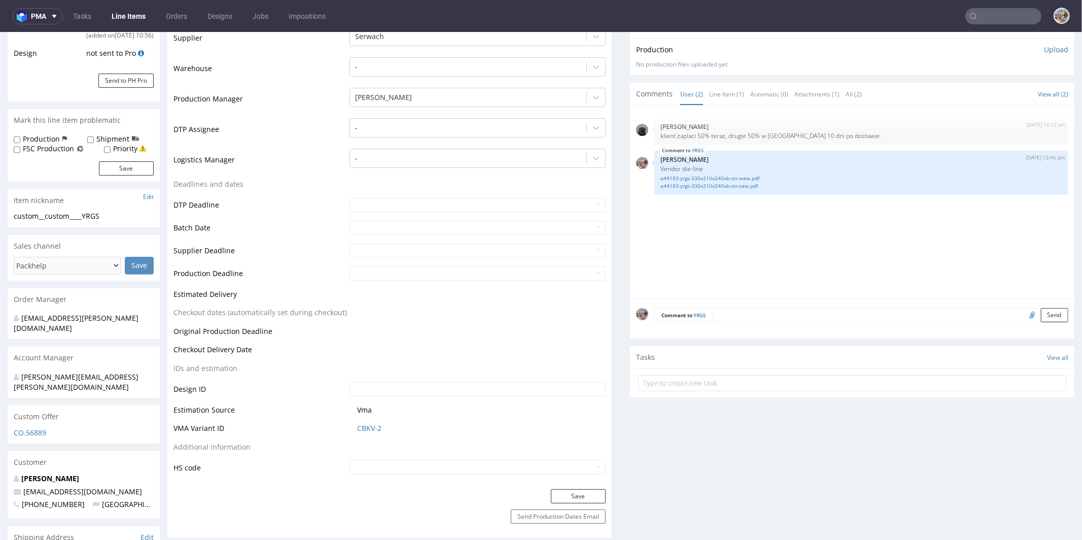
scroll to position [309, 0]
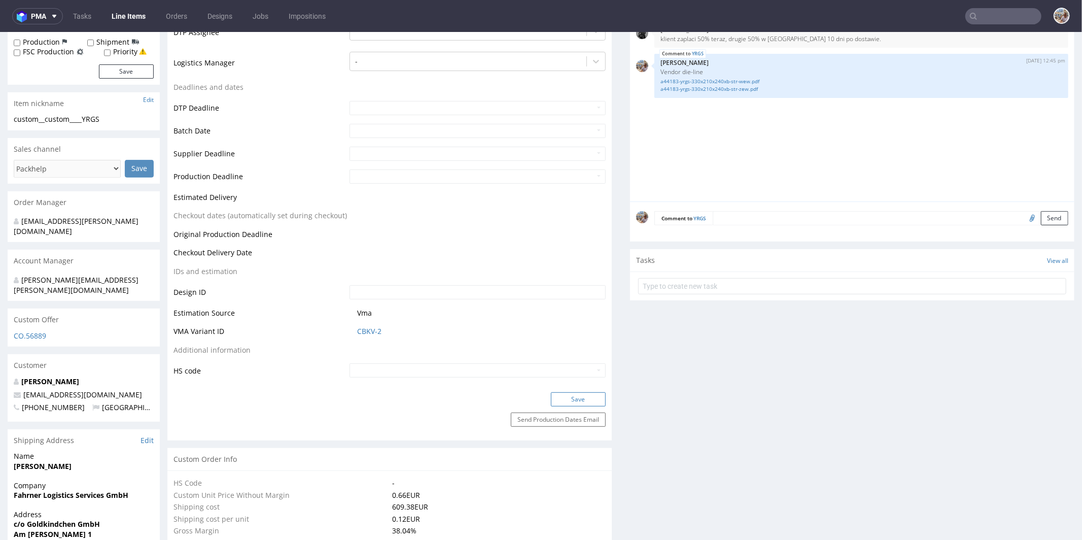
click at [569, 393] on button "Save" at bounding box center [578, 399] width 55 height 14
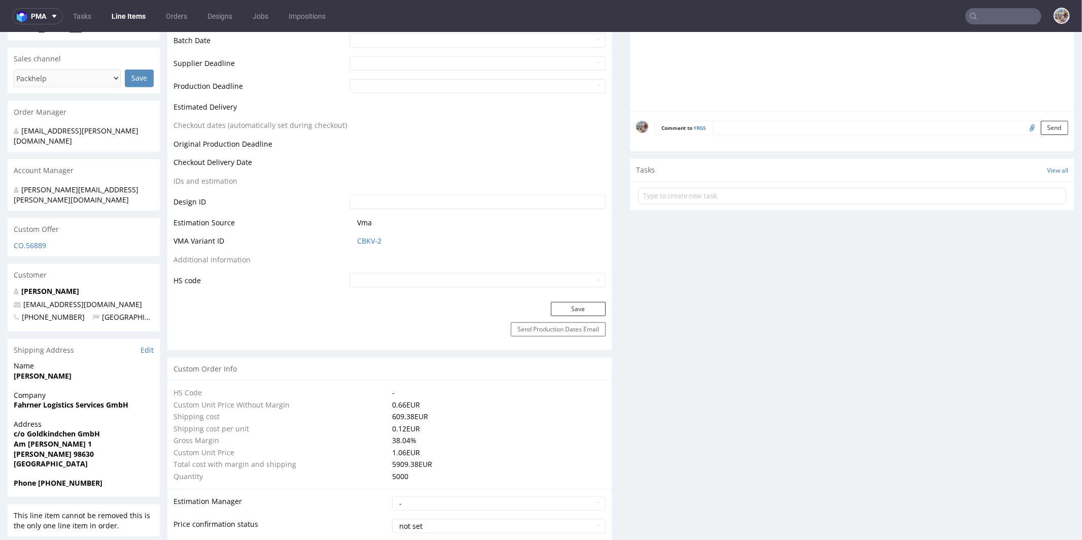
scroll to position [0, 0]
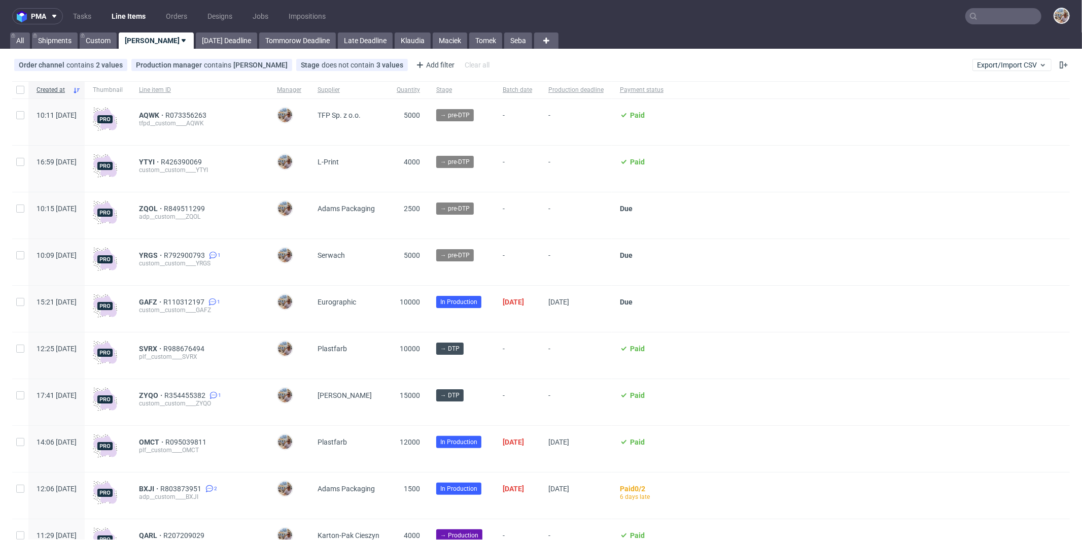
click at [1010, 20] on input "text" at bounding box center [1003, 16] width 76 height 16
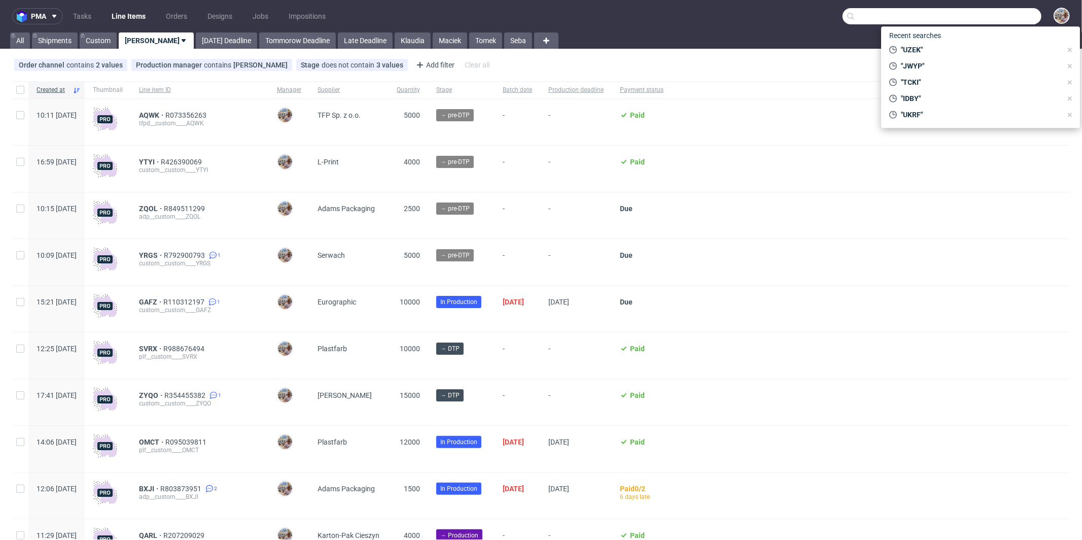
paste input "YLZH"
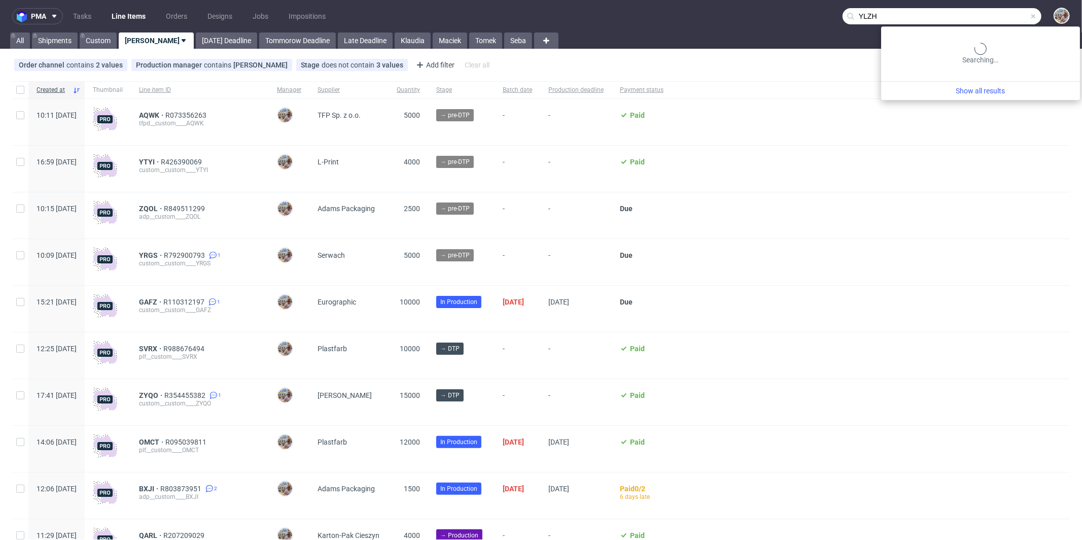
type input "YLZH"
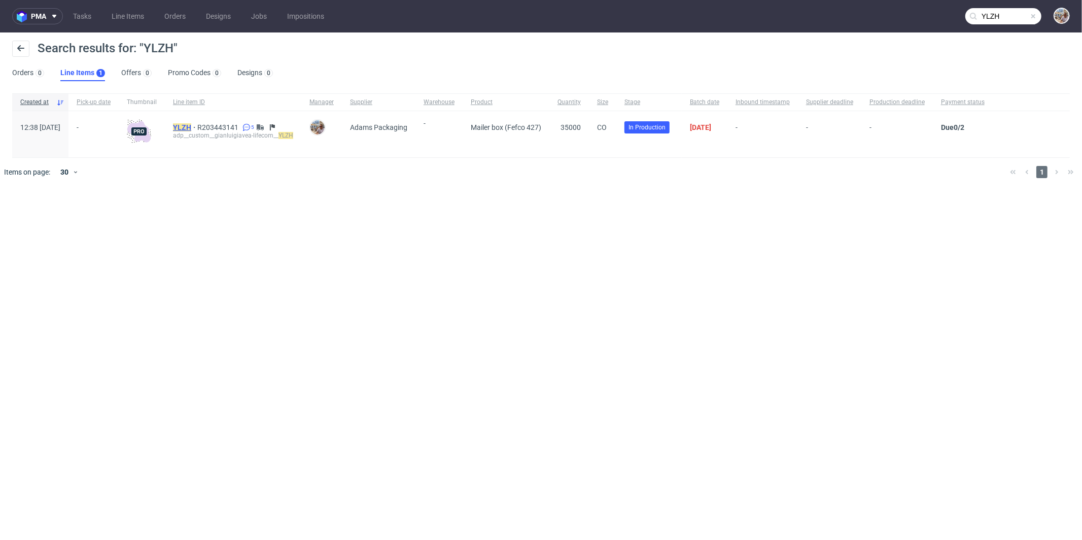
click at [191, 128] on mark "YLZH" at bounding box center [182, 127] width 18 height 8
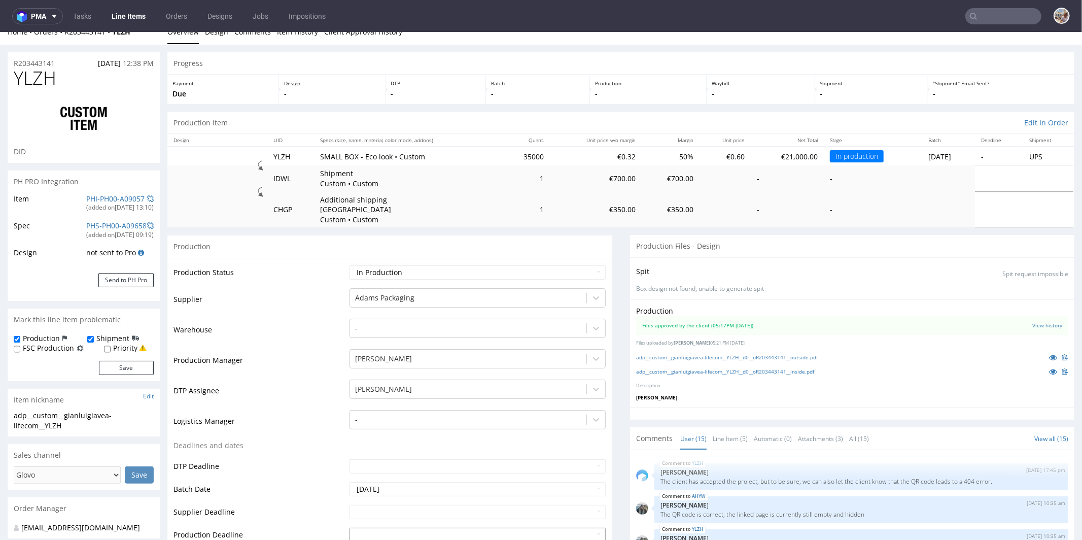
scroll to position [20, 0]
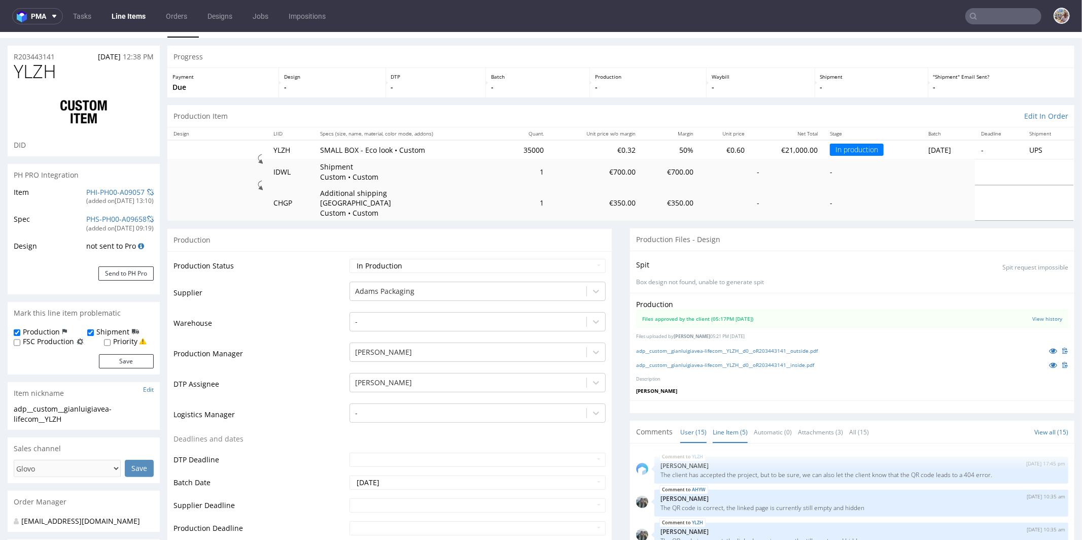
click at [727, 421] on link "Line Item (5)" at bounding box center [730, 431] width 35 height 22
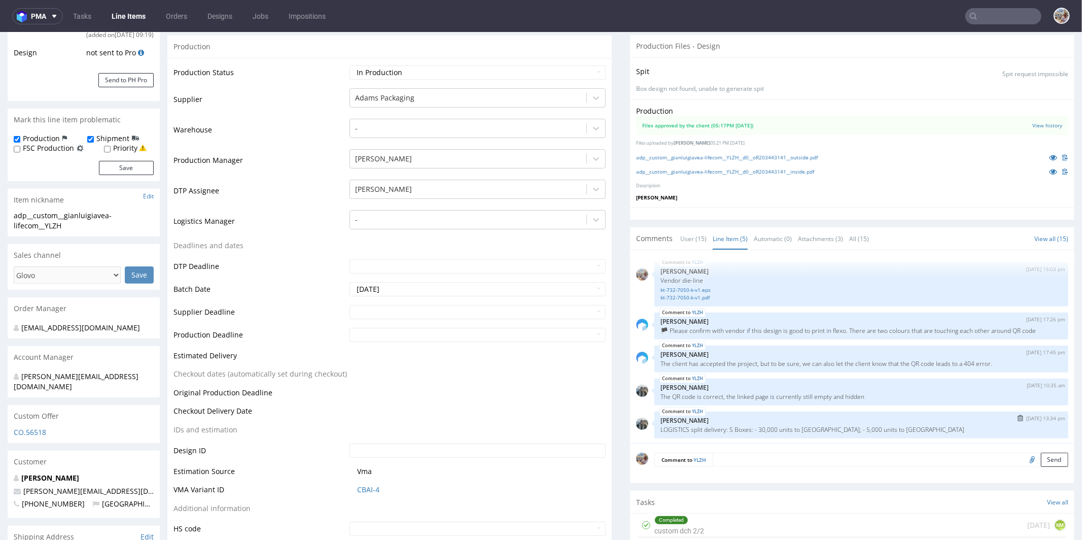
scroll to position [213, 0]
click at [680, 293] on link "kt-732-7050-k-v1.pdf" at bounding box center [861, 297] width 402 height 8
